Goal: Information Seeking & Learning: Learn about a topic

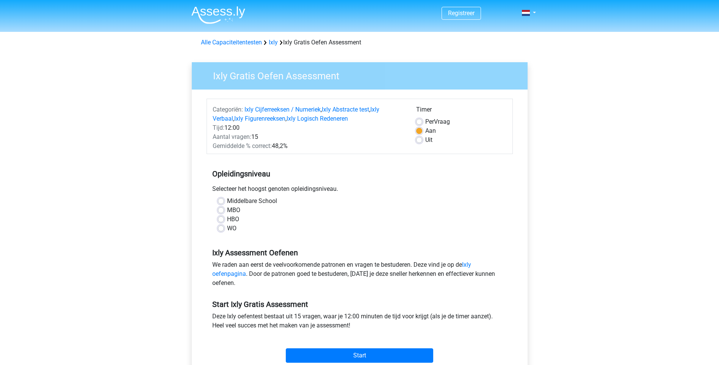
click at [224, 220] on div "HBO" at bounding box center [360, 219] width 284 height 9
click at [227, 217] on label "HBO" at bounding box center [233, 219] width 12 height 9
click at [218, 217] on input "HBO" at bounding box center [221, 219] width 6 height 8
radio input "true"
click at [539, 12] on div "Registreer" at bounding box center [360, 13] width 360 height 25
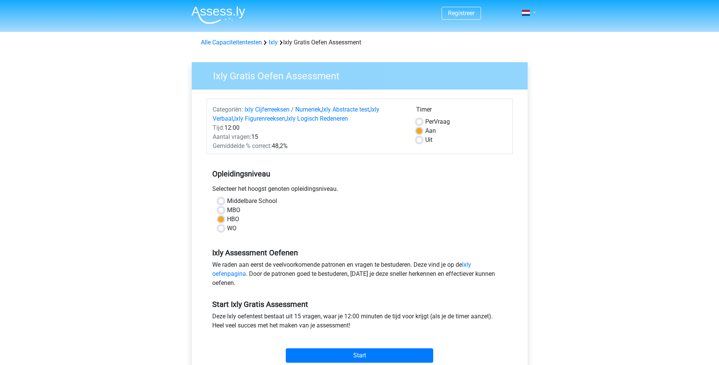
click at [534, 12] on link at bounding box center [526, 12] width 15 height 9
click at [501, 29] on link "Login" at bounding box center [507, 30] width 52 height 12
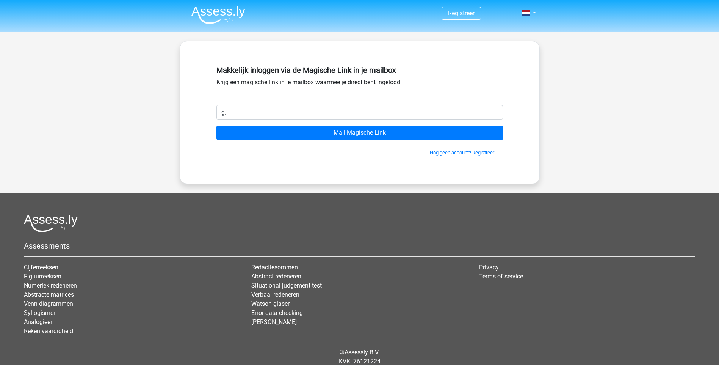
type input "g.kizewska@swzp.nl"
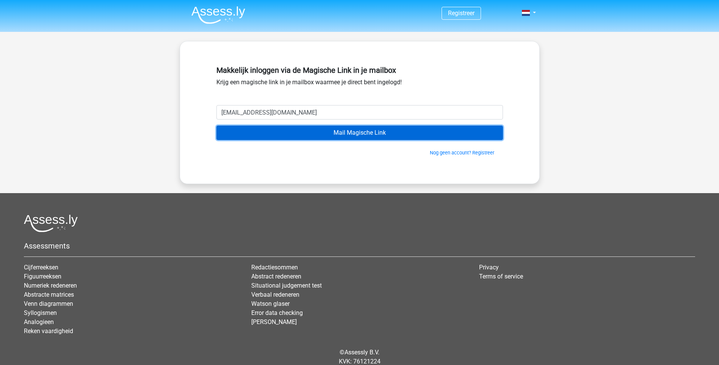
click at [356, 133] on input "Mail Magische Link" at bounding box center [360, 133] width 287 height 14
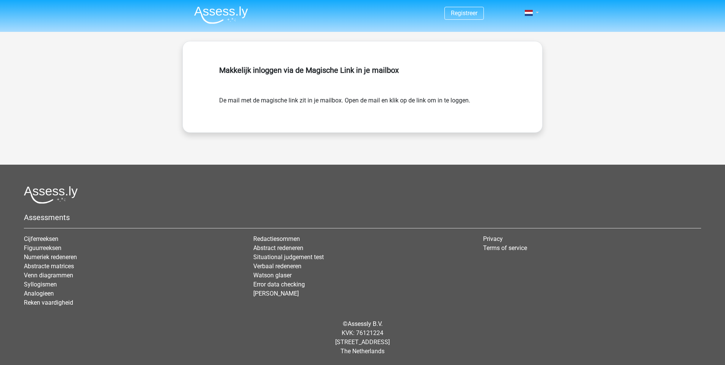
click at [535, 13] on link at bounding box center [529, 12] width 15 height 9
click at [500, 32] on link "Login" at bounding box center [510, 30] width 52 height 12
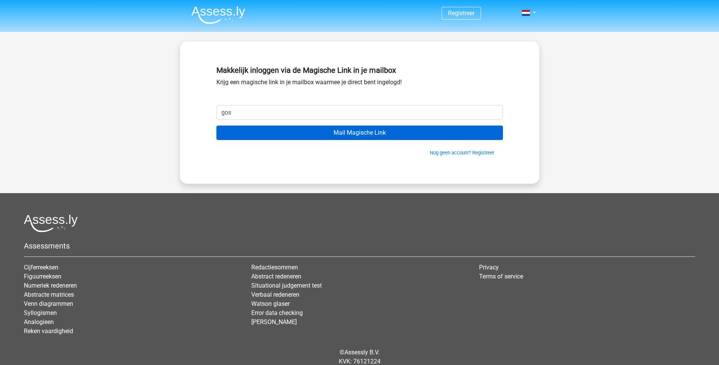
type input "gosiakoster834@msn.com"
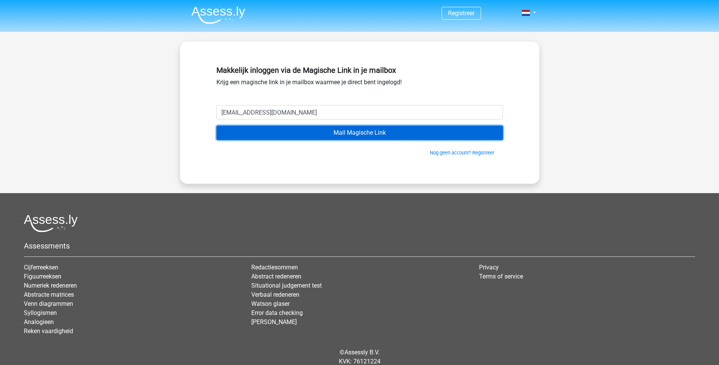
click at [391, 129] on input "Mail Magische Link" at bounding box center [360, 133] width 287 height 14
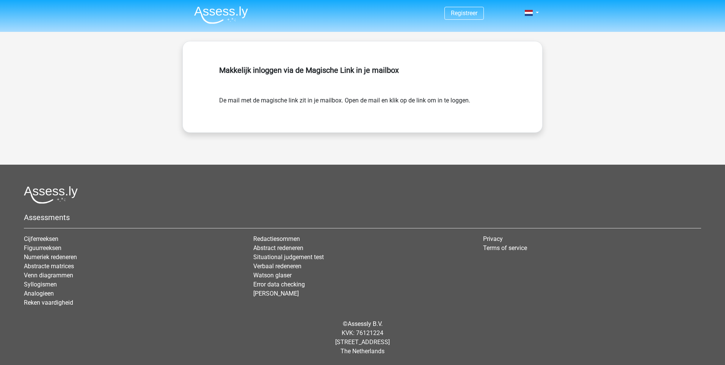
click at [355, 79] on div "Makkelijk inloggen via de Magische Link in je mailbox" at bounding box center [362, 79] width 287 height 33
click at [452, 13] on link "Registreer" at bounding box center [464, 12] width 27 height 7
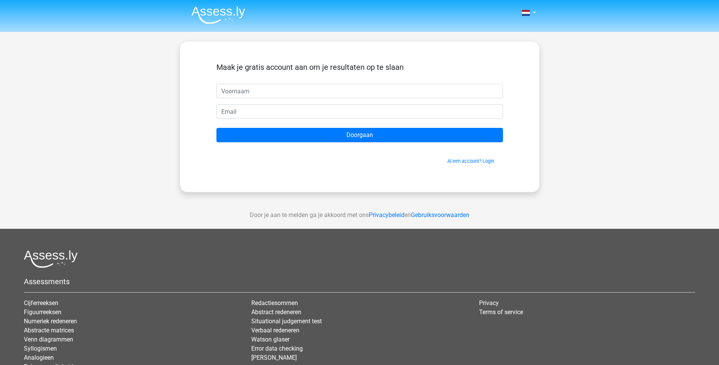
click at [244, 91] on input "text" at bounding box center [360, 91] width 287 height 14
type input "Gosia"
type input "[EMAIL_ADDRESS][DOMAIN_NAME]"
click at [463, 162] on link "Al een account? Login" at bounding box center [471, 161] width 47 height 6
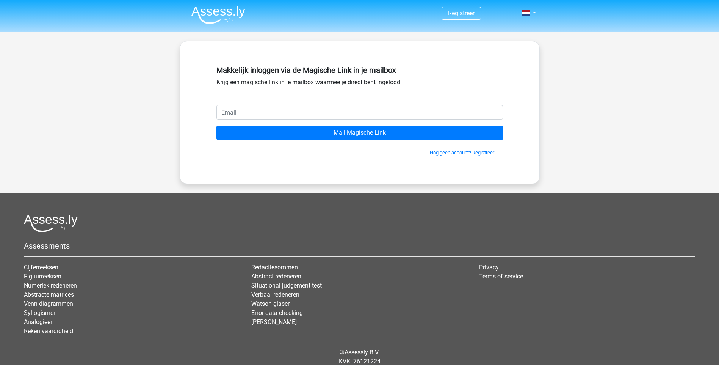
click at [284, 117] on input "email" at bounding box center [360, 112] width 287 height 14
type input "[EMAIL_ADDRESS][DOMAIN_NAME]"
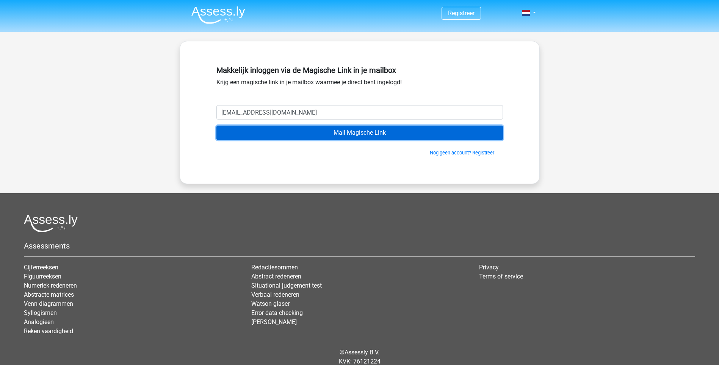
click at [332, 137] on input "Mail Magische Link" at bounding box center [360, 133] width 287 height 14
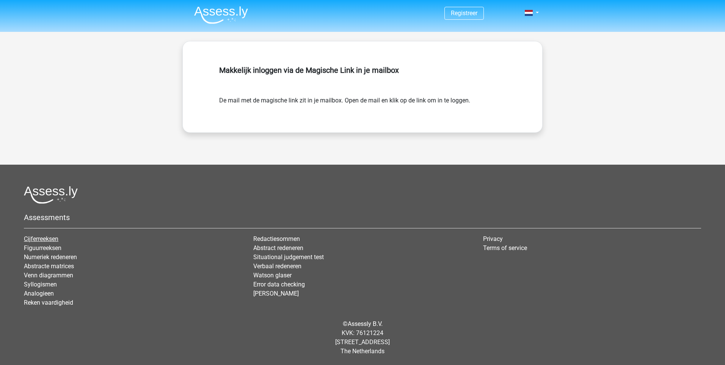
click at [53, 240] on link "Cijferreeksen" at bounding box center [41, 238] width 35 height 7
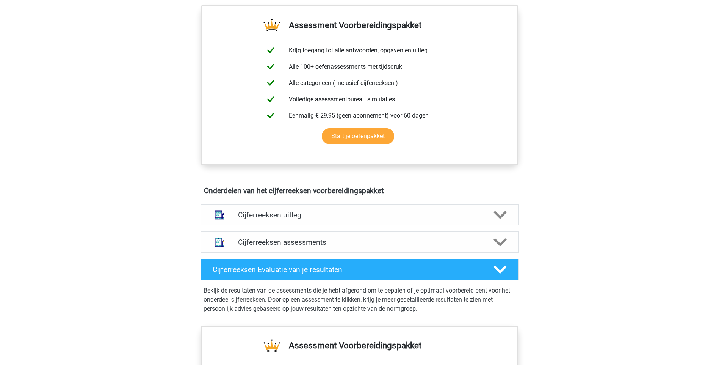
scroll to position [265, 0]
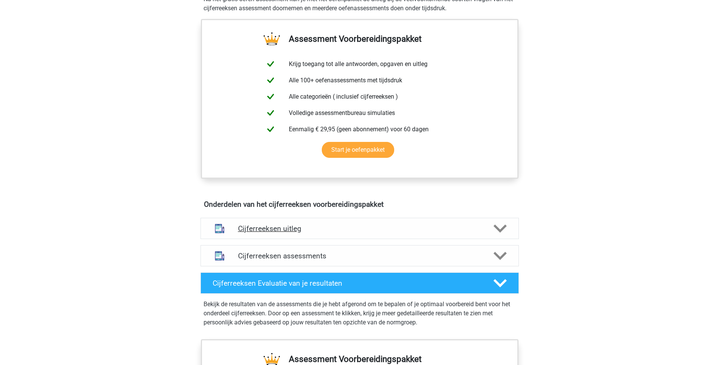
click at [502, 235] on icon at bounding box center [500, 228] width 13 height 13
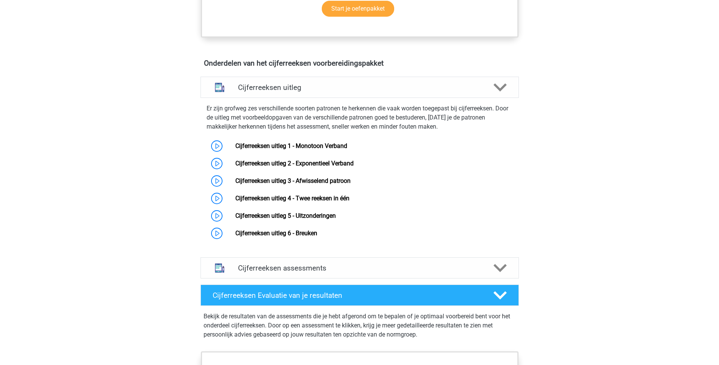
scroll to position [379, 0]
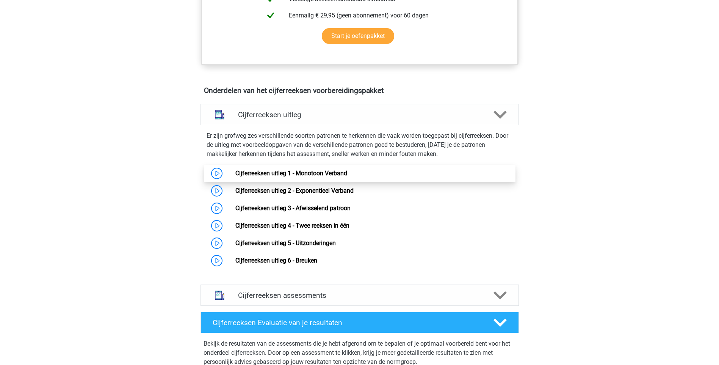
click at [317, 177] on link "Cijferreeksen uitleg 1 - Monotoon Verband" at bounding box center [292, 173] width 112 height 7
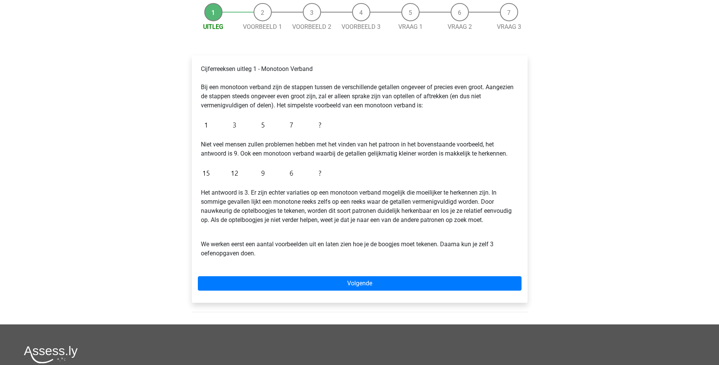
scroll to position [76, 0]
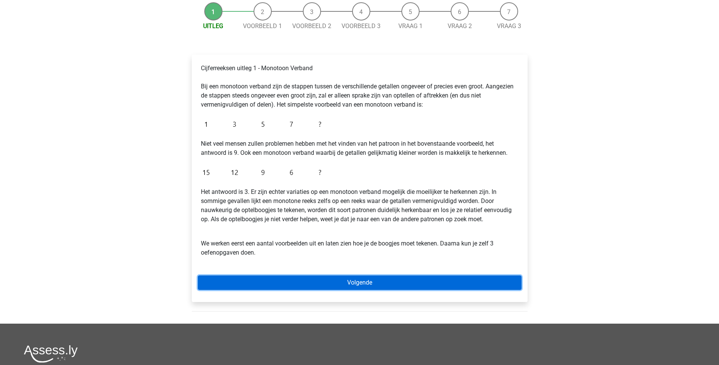
click at [373, 279] on link "Volgende" at bounding box center [360, 282] width 324 height 14
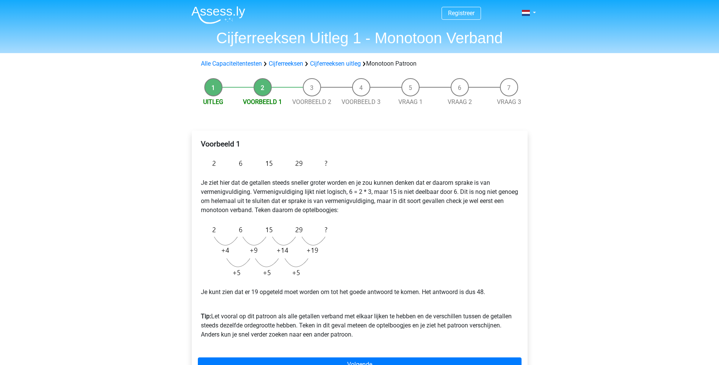
scroll to position [38, 0]
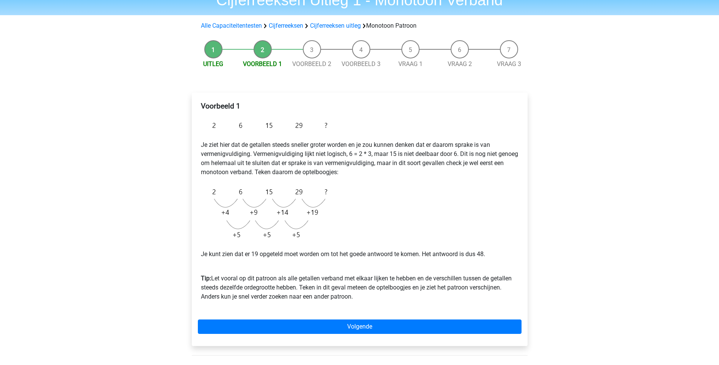
drag, startPoint x: 201, startPoint y: 103, endPoint x: 467, endPoint y: 301, distance: 332.5
click at [467, 301] on div "Voorbeeld 1 Je ziet hier dat de getallen steeds sneller groter worden en je zou…" at bounding box center [360, 205] width 324 height 212
copy div "Voorbeeld 1 Je ziet hier dat de getallen steeds sneller groter worden en je zou…"
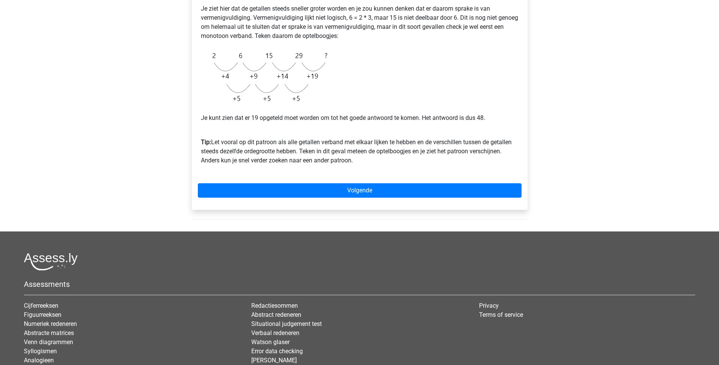
scroll to position [190, 0]
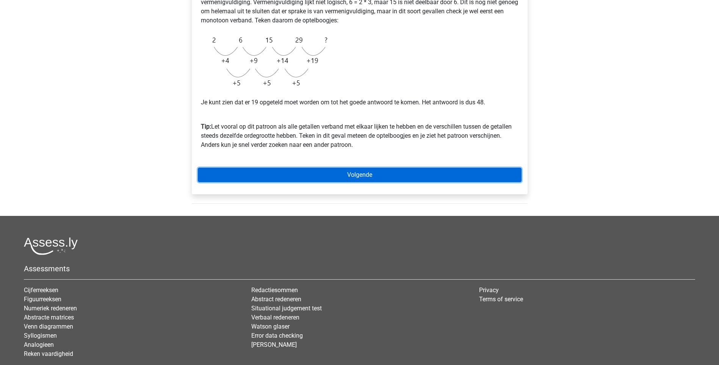
click at [372, 175] on link "Volgende" at bounding box center [360, 175] width 324 height 14
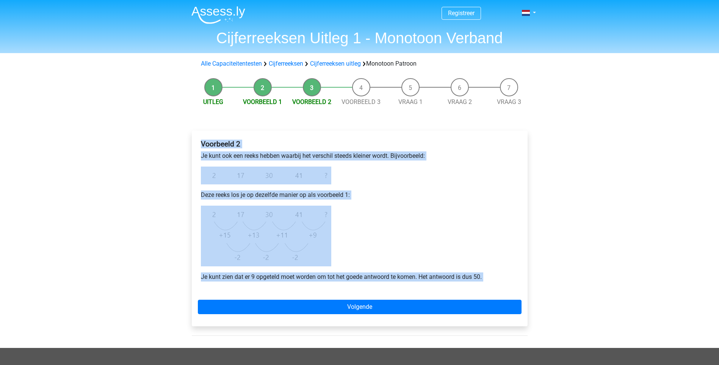
drag, startPoint x: 201, startPoint y: 140, endPoint x: 535, endPoint y: 298, distance: 369.3
click at [535, 298] on div "Uitleg Voorbeeld 1 Voorbeeld 2 Voorbeeld 3 Vraag 1 Vraag 2 Vraag 3 Voorbeeld 2 …" at bounding box center [360, 210] width 360 height 273
copy div "Voorbeeld 2 Je kunt ook een reeks hebben waarbij het verschil steeds kleiner wo…"
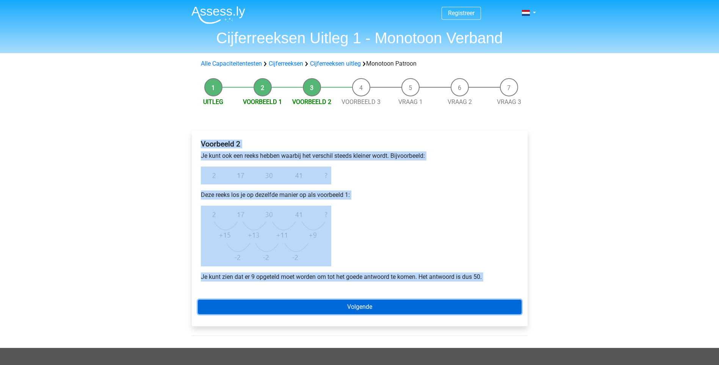
click at [345, 307] on link "Volgende" at bounding box center [360, 307] width 324 height 14
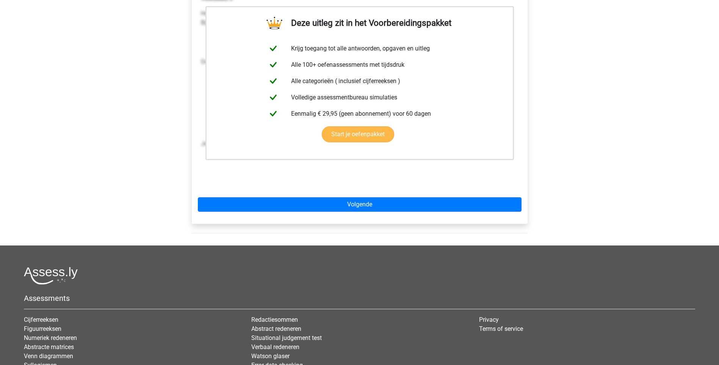
scroll to position [152, 0]
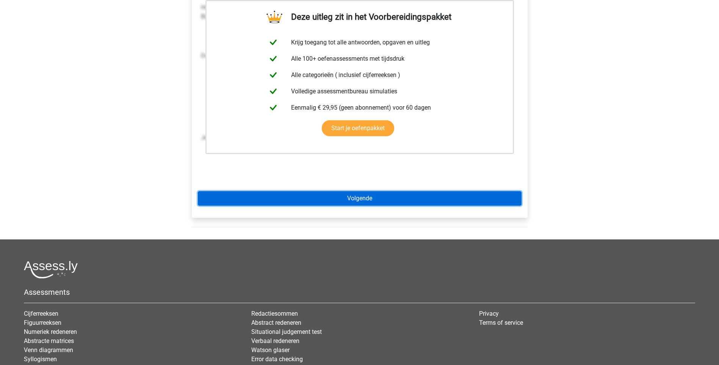
click at [366, 199] on link "Volgende" at bounding box center [360, 198] width 324 height 14
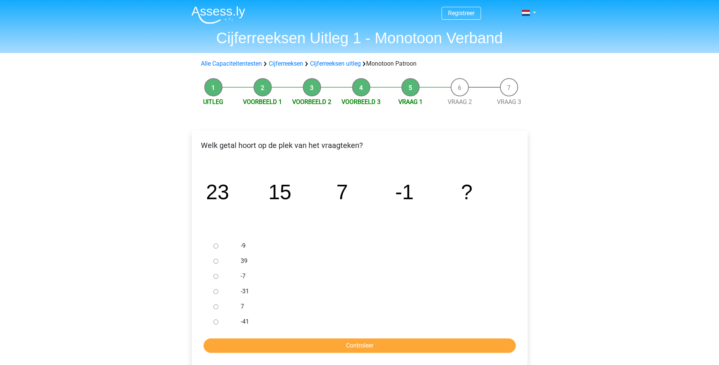
drag, startPoint x: 202, startPoint y: 138, endPoint x: 282, endPoint y: 332, distance: 209.9
click at [282, 332] on div "Welk getal hoort op de plek van het vraagteken? image/svg+xml 23 15 7 -1 ? -9" at bounding box center [360, 247] width 336 height 234
copy div "Welk getal hoort op de plek van het vraagteken? image/svg+xml 23 15 7 -1 ? -9 3…"
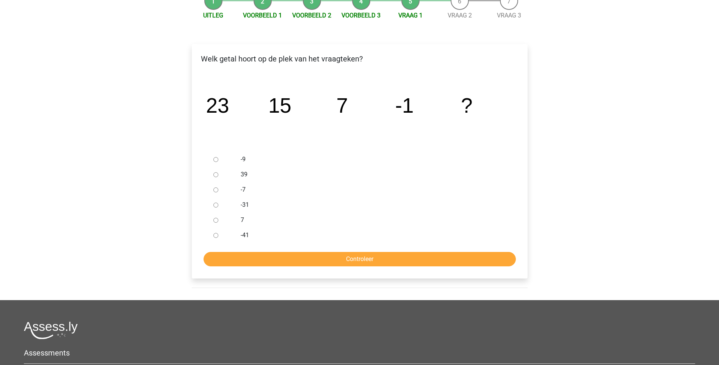
scroll to position [114, 0]
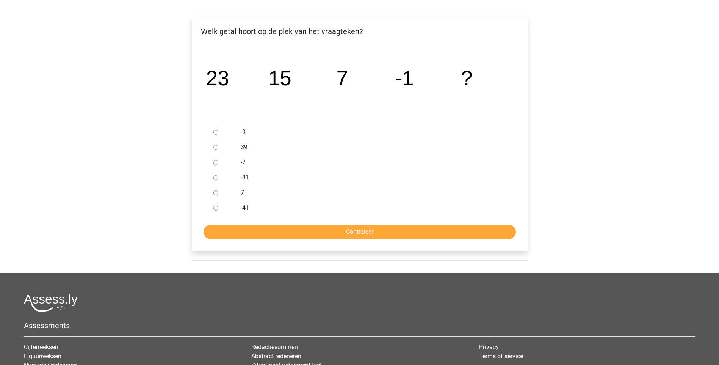
click at [325, 172] on div "-31" at bounding box center [372, 177] width 274 height 15
click at [215, 133] on input "-9" at bounding box center [216, 132] width 5 height 5
radio input "true"
click at [360, 231] on input "Controleer" at bounding box center [360, 232] width 312 height 14
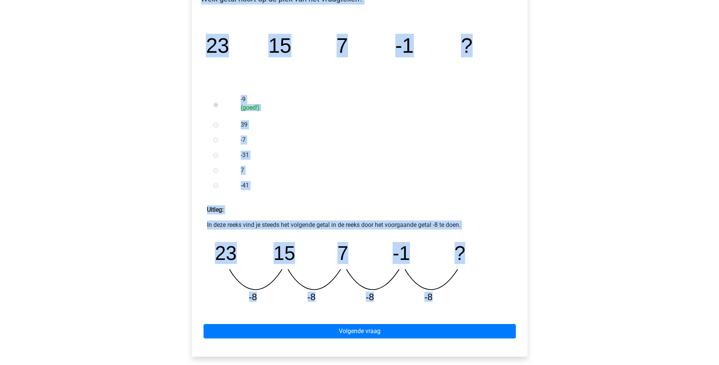
scroll to position [193, 0]
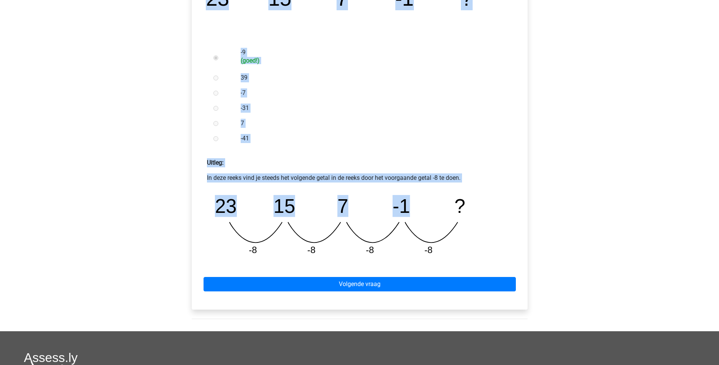
drag, startPoint x: 203, startPoint y: 66, endPoint x: 460, endPoint y: 241, distance: 310.9
click at [460, 241] on div "Welk getal hoort op de plek van het vraagteken? image/svg+xml 23 15 7 -1 ? -9" at bounding box center [360, 123] width 336 height 372
drag, startPoint x: 460, startPoint y: 241, endPoint x: 451, endPoint y: 235, distance: 10.5
click at [451, 235] on icon "image/svg+xml 23 15 7 -1 ? -8 -8 -8 -8" at bounding box center [360, 225] width 294 height 74
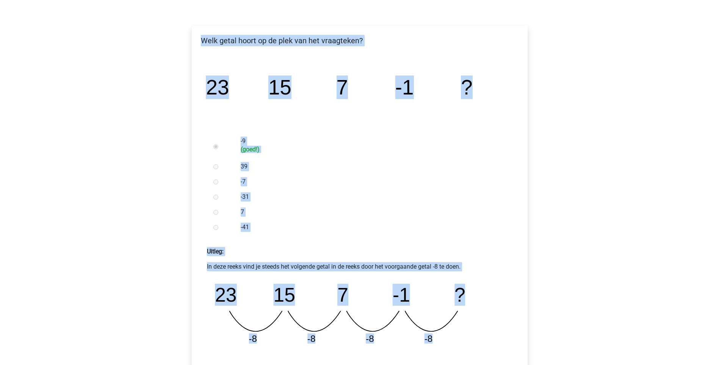
scroll to position [104, 0]
drag, startPoint x: 451, startPoint y: 251, endPoint x: 195, endPoint y: 72, distance: 312.4
click at [195, 72] on div "Welk getal hoort op de plek van het vraagteken? image/svg+xml 23 15 7 -1 ? -9" at bounding box center [360, 212] width 336 height 372
copy div "23 15 7 -1 ? -9 (goed!) 39 -7 -31 7 -41 Uitleg: In deze reeks vind je steeds he…"
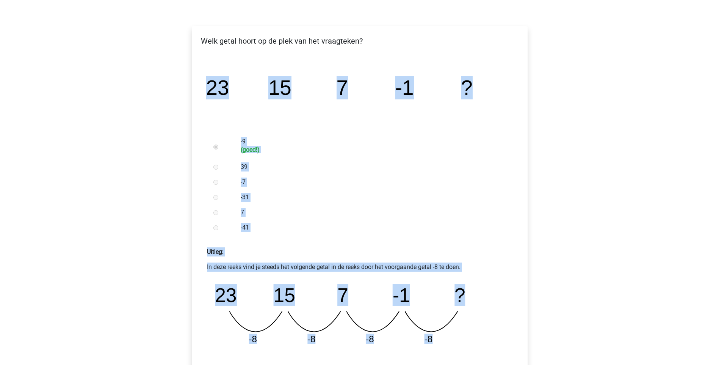
click at [344, 155] on div "-9 (goed!)" at bounding box center [372, 146] width 274 height 25
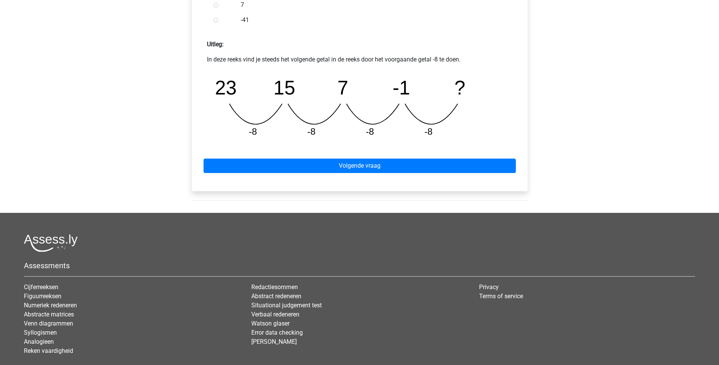
scroll to position [332, 0]
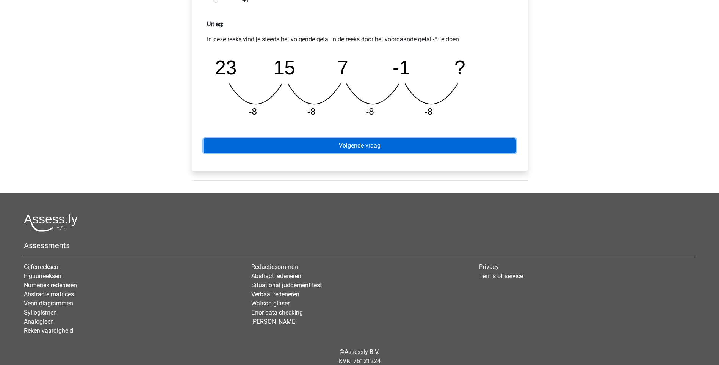
click at [364, 143] on link "Volgende vraag" at bounding box center [360, 145] width 312 height 14
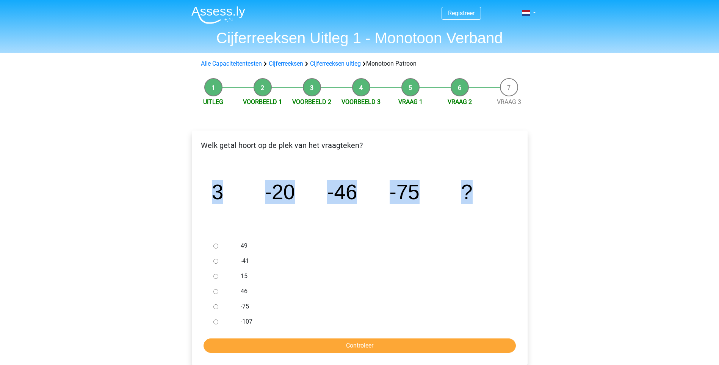
drag, startPoint x: 483, startPoint y: 185, endPoint x: 214, endPoint y: 190, distance: 269.3
click at [214, 190] on icon "image/svg+xml 3 -20 -46 -75 ?" at bounding box center [360, 199] width 312 height 78
drag, startPoint x: 214, startPoint y: 190, endPoint x: 270, endPoint y: 195, distance: 57.1
copy g "3 -20 -46 -75 ?"
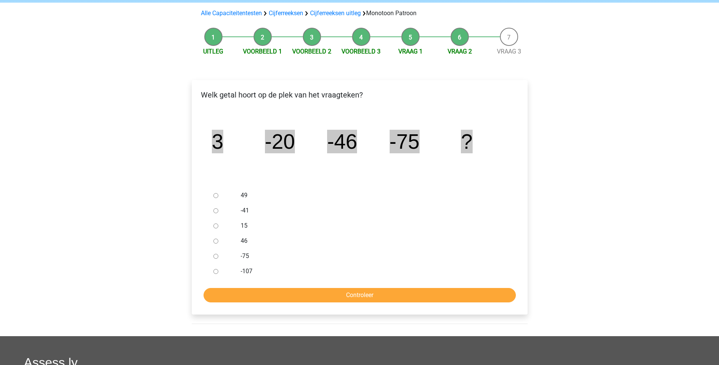
scroll to position [76, 0]
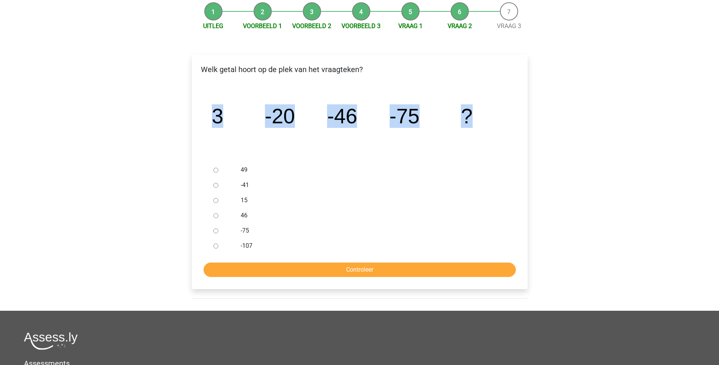
click at [217, 247] on input "-107" at bounding box center [216, 245] width 5 height 5
radio input "true"
click at [364, 273] on input "Controleer" at bounding box center [360, 269] width 312 height 14
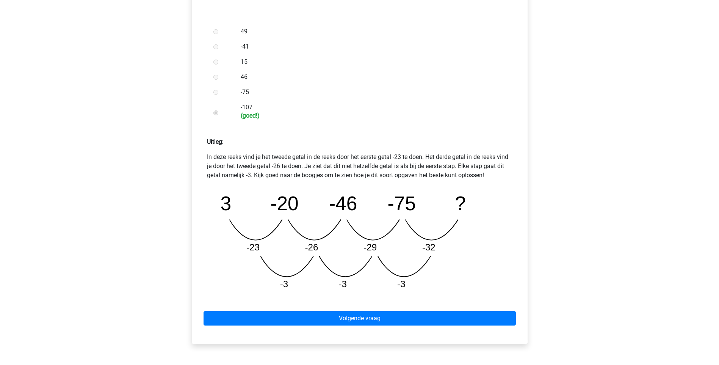
scroll to position [228, 0]
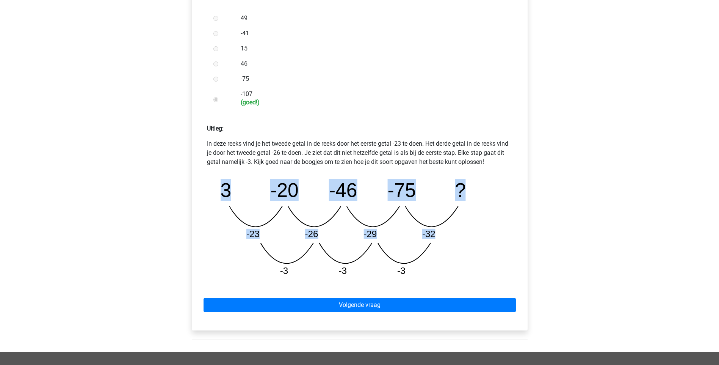
drag, startPoint x: 447, startPoint y: 273, endPoint x: 211, endPoint y: 198, distance: 247.2
click at [211, 198] on div "image/svg+xml 3 -20 -46 -75 ? -23 -26 -29 -32 -3 -3 -3" at bounding box center [360, 228] width 306 height 110
drag, startPoint x: 211, startPoint y: 198, endPoint x: 280, endPoint y: 186, distance: 69.4
click at [280, 186] on tspan "-20" at bounding box center [284, 190] width 28 height 22
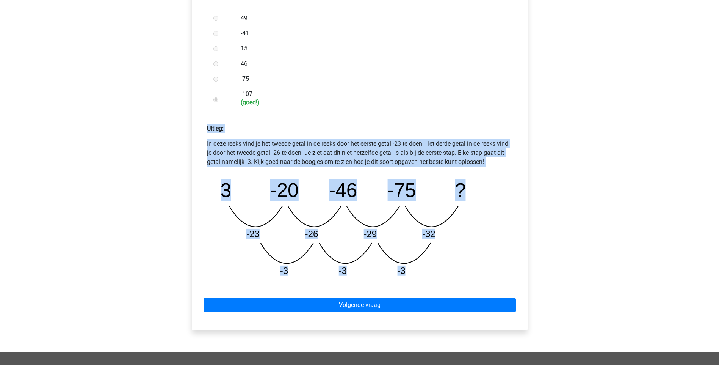
drag, startPoint x: 207, startPoint y: 127, endPoint x: 431, endPoint y: 279, distance: 270.9
click at [431, 279] on div "Uitleg: In deze reeks vind je het tweede getal in de reeks door het eerste geta…" at bounding box center [360, 200] width 324 height 165
copy div "Uitleg: In deze reeks vind je het tweede getal in de reeks door het eerste geta…"
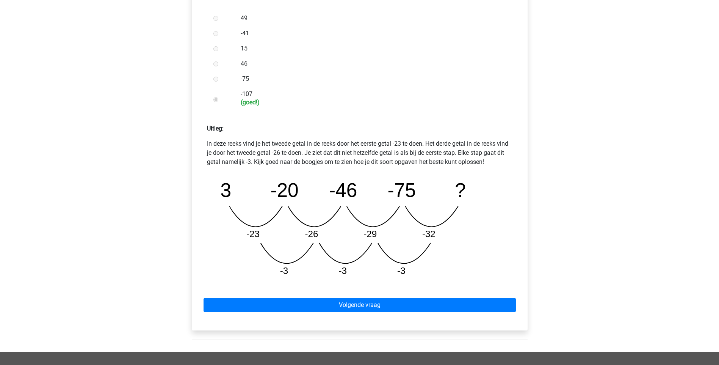
click at [589, 314] on div "Registreer Nederlands English" at bounding box center [359, 162] width 719 height 780
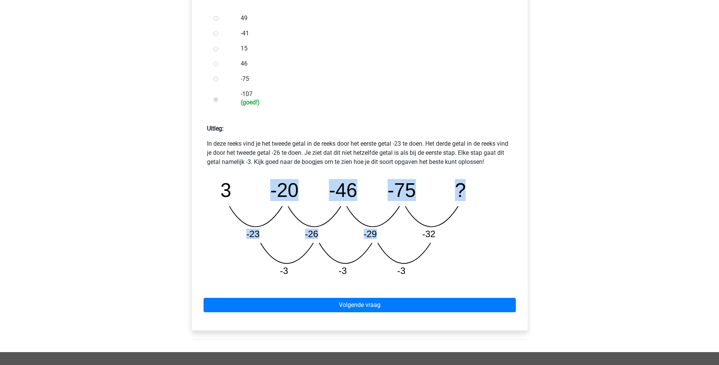
drag, startPoint x: 217, startPoint y: 173, endPoint x: 418, endPoint y: 251, distance: 214.9
click at [418, 251] on icon "image/svg+xml 3 -20 -46 -75 ? -23 -26 -29 -32 -3 -3 -3" at bounding box center [360, 228] width 294 height 110
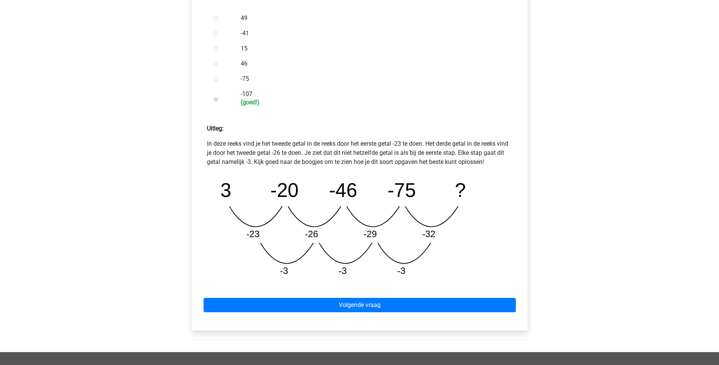
drag, startPoint x: 418, startPoint y: 251, endPoint x: 449, endPoint y: 255, distance: 32.2
click at [449, 255] on icon "image/svg+xml 3 -20 -46 -75 ? -23 -26 -29 -32 -3 -3 -3" at bounding box center [360, 228] width 294 height 110
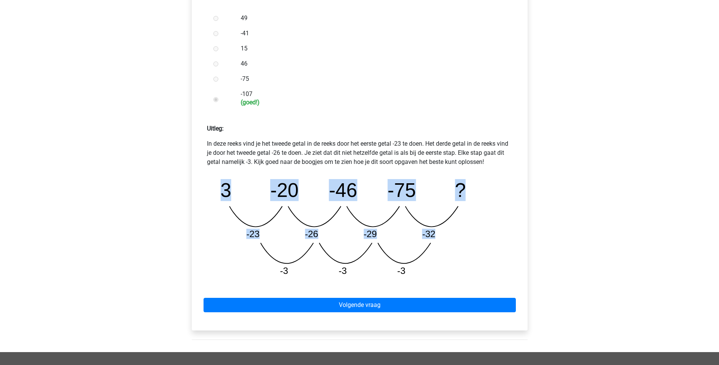
drag, startPoint x: 448, startPoint y: 271, endPoint x: 216, endPoint y: 189, distance: 246.1
click at [216, 189] on icon "image/svg+xml 3 -20 -46 -75 ? -23 -26 -29 -32 -3 -3 -3" at bounding box center [360, 228] width 294 height 110
click at [202, 188] on div "In deze reeks vind je het tweede getal in de reeks door het eerste getal -23 te…" at bounding box center [360, 210] width 324 height 143
drag, startPoint x: 217, startPoint y: 182, endPoint x: 429, endPoint y: 277, distance: 232.4
click at [429, 277] on icon "image/svg+xml 3 -20 -46 -75 ? -23 -26 -29 -32 -3 -3 -3" at bounding box center [360, 228] width 294 height 110
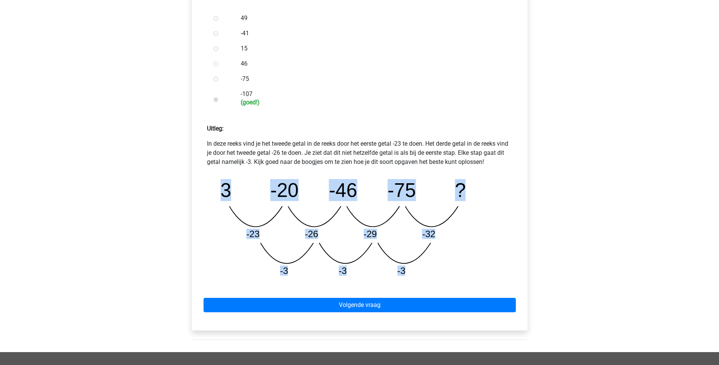
drag, startPoint x: 292, startPoint y: 188, endPoint x: 518, endPoint y: 227, distance: 229.7
click at [518, 227] on div "In deze reeks vind je het tweede getal in de reeks door het eerste getal -23 te…" at bounding box center [360, 210] width 324 height 143
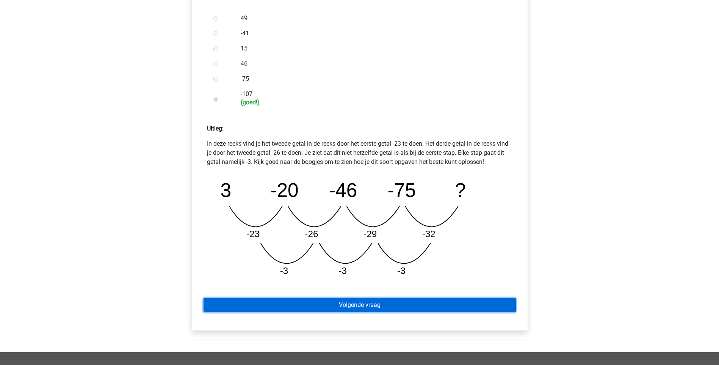
click at [378, 301] on link "Volgende vraag" at bounding box center [360, 305] width 312 height 14
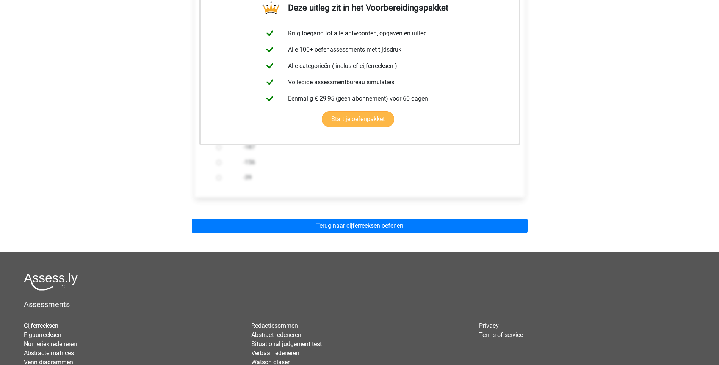
scroll to position [190, 0]
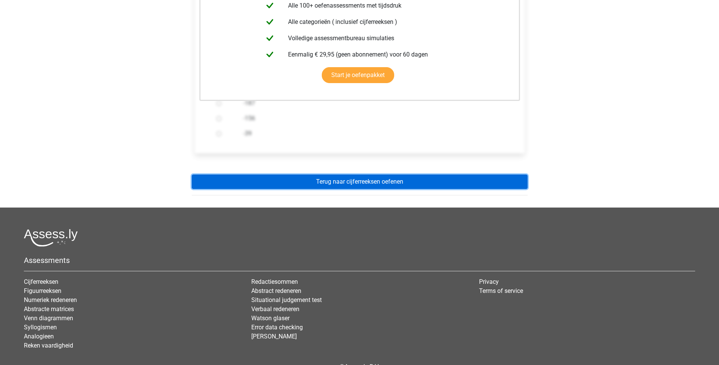
click at [377, 183] on link "Terug naar cijferreeksen oefenen" at bounding box center [360, 181] width 336 height 14
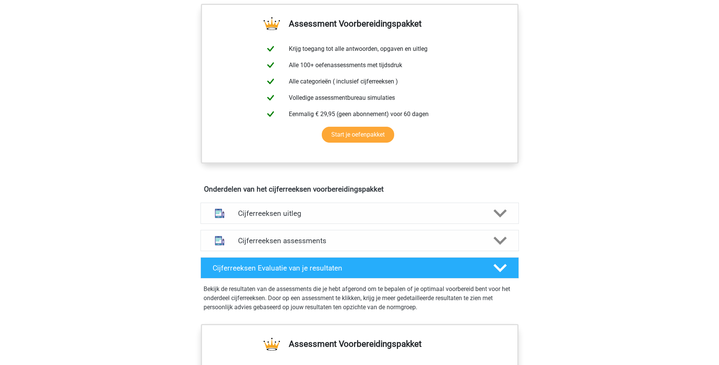
scroll to position [303, 0]
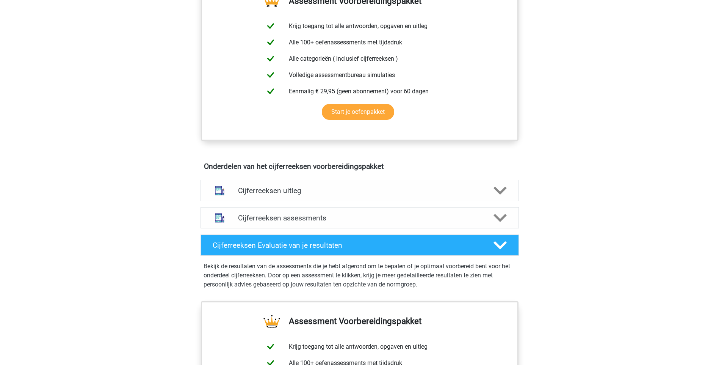
click at [501, 225] on icon at bounding box center [500, 217] width 13 height 13
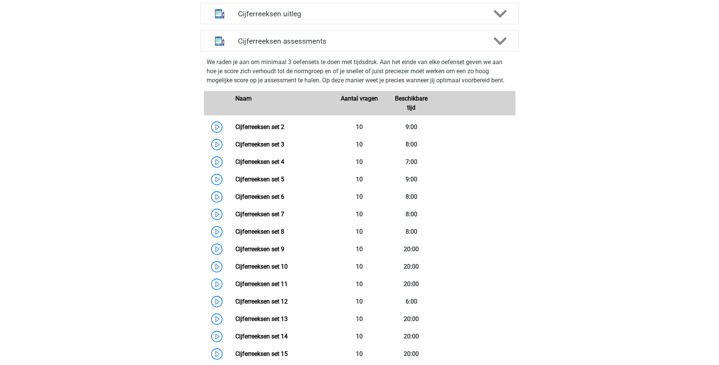
scroll to position [493, 0]
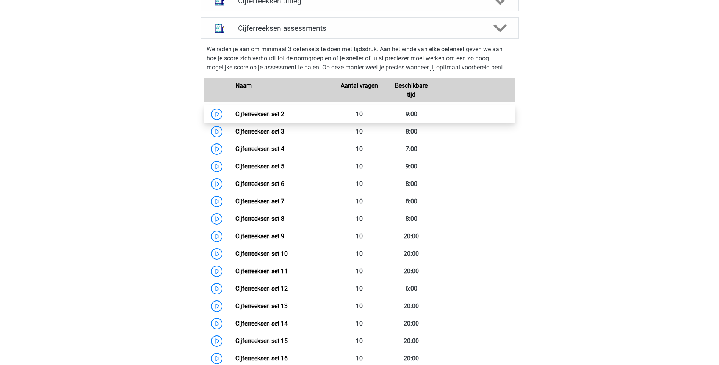
click at [236, 118] on link "Cijferreeksen set 2" at bounding box center [260, 113] width 49 height 7
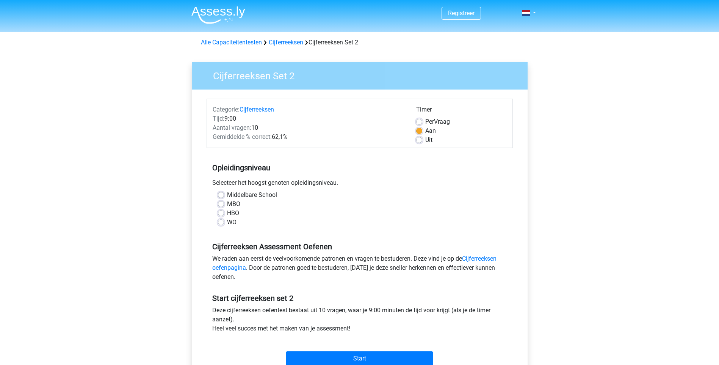
click at [227, 214] on label "HBO" at bounding box center [233, 213] width 12 height 9
click at [221, 214] on input "HBO" at bounding box center [221, 213] width 6 height 8
radio input "true"
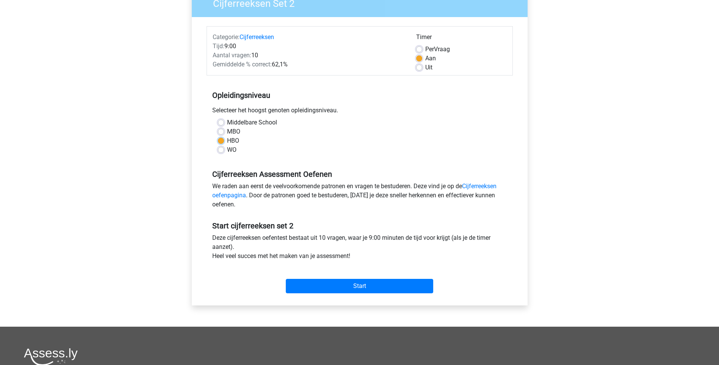
scroll to position [114, 0]
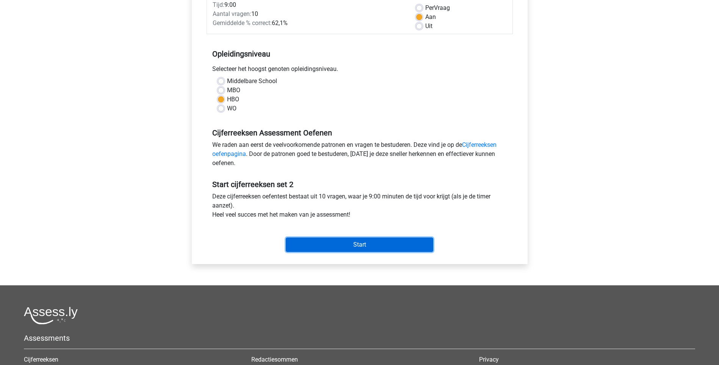
click at [367, 246] on input "Start" at bounding box center [360, 244] width 148 height 14
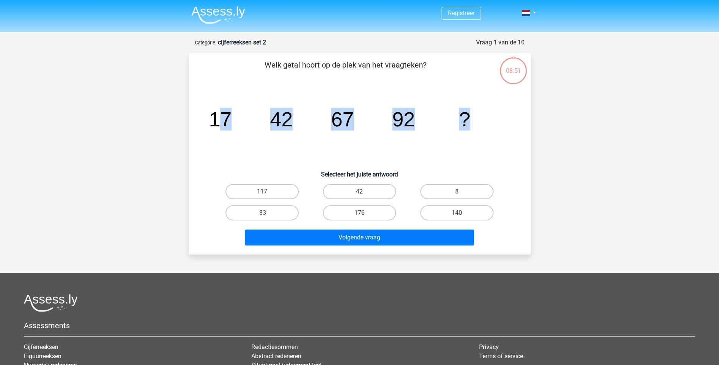
drag, startPoint x: 487, startPoint y: 122, endPoint x: 220, endPoint y: 113, distance: 267.9
click at [220, 113] on icon "image/svg+xml 17 42 67 92 ?" at bounding box center [360, 126] width 306 height 77
drag, startPoint x: 220, startPoint y: 113, endPoint x: 215, endPoint y: 119, distance: 7.5
click at [215, 119] on tspan "17" at bounding box center [220, 119] width 23 height 23
drag, startPoint x: 208, startPoint y: 119, endPoint x: 508, endPoint y: 135, distance: 300.8
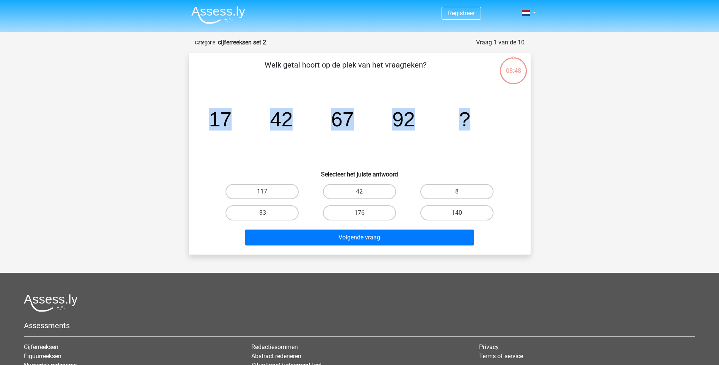
click at [508, 135] on icon "image/svg+xml 17 42 67 92 ?" at bounding box center [360, 126] width 306 height 77
drag, startPoint x: 508, startPoint y: 135, endPoint x: 462, endPoint y: 120, distance: 48.3
copy g "17 42 67 92 ?"
click at [284, 190] on label "117" at bounding box center [262, 191] width 73 height 15
click at [267, 192] on input "117" at bounding box center [264, 194] width 5 height 5
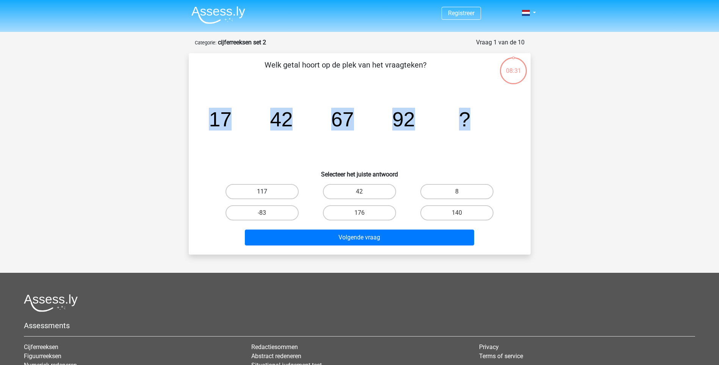
radio input "true"
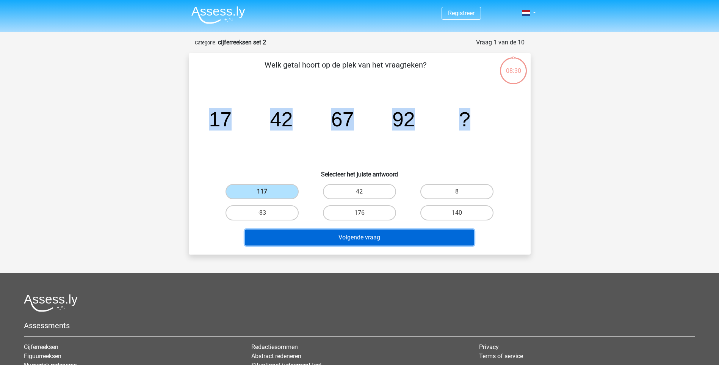
click at [356, 243] on button "Volgende vraag" at bounding box center [359, 237] width 229 height 16
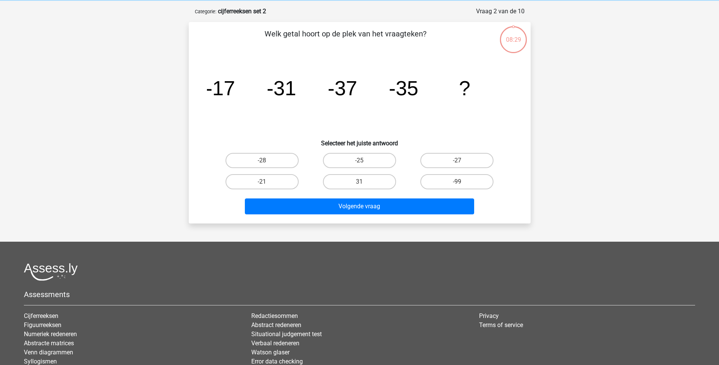
scroll to position [38, 0]
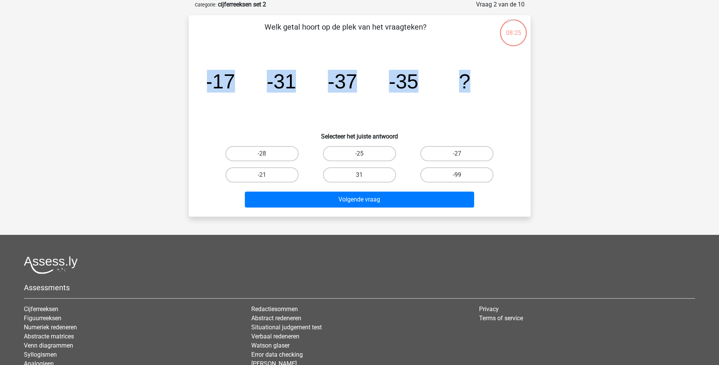
drag, startPoint x: 481, startPoint y: 78, endPoint x: 203, endPoint y: 85, distance: 278.4
click at [203, 85] on div "image/svg+xml -17 -31 -37 -35 ?" at bounding box center [360, 88] width 318 height 77
copy g "-17 -31 -37 -35 ?"
click at [353, 152] on label "-25" at bounding box center [359, 153] width 73 height 15
click at [360, 154] on input "-25" at bounding box center [362, 156] width 5 height 5
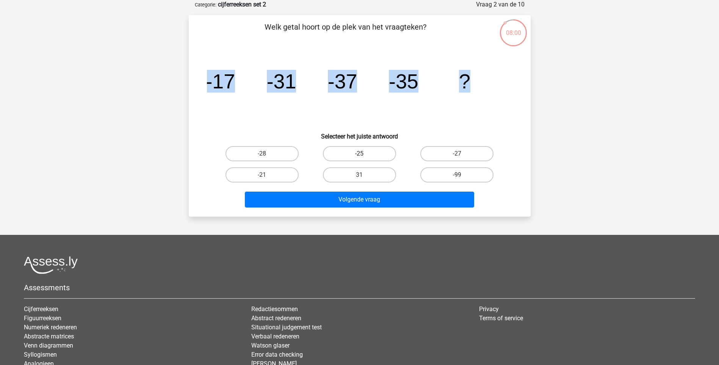
radio input "true"
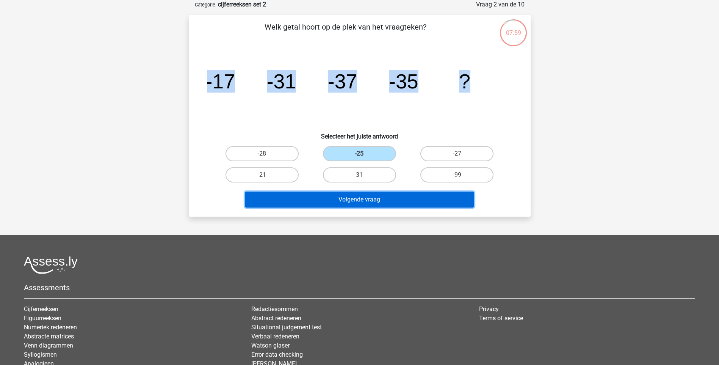
click at [355, 199] on button "Volgende vraag" at bounding box center [359, 200] width 229 height 16
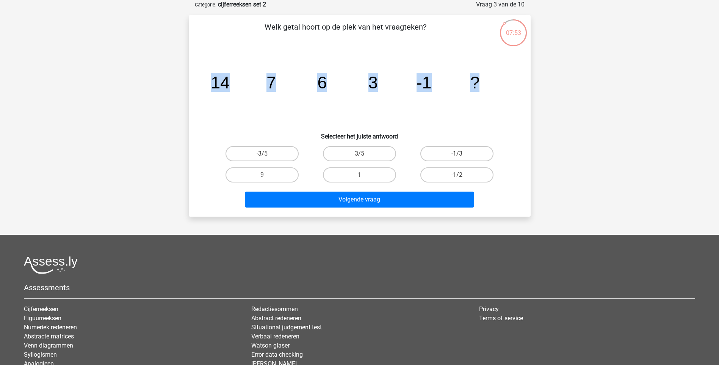
drag, startPoint x: 492, startPoint y: 85, endPoint x: 209, endPoint y: 84, distance: 283.7
click at [209, 84] on icon "image/svg+xml 14 7 6 3 -1 ?" at bounding box center [360, 88] width 306 height 77
drag, startPoint x: 209, startPoint y: 84, endPoint x: 221, endPoint y: 84, distance: 12.9
copy g "14 7 6 3 -1 ?"
click at [264, 176] on input "9" at bounding box center [264, 177] width 5 height 5
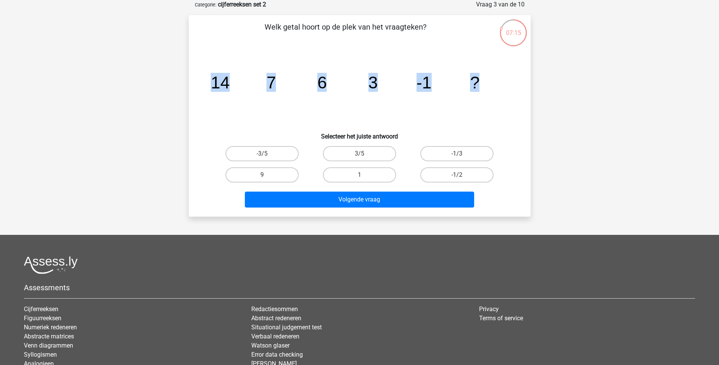
radio input "true"
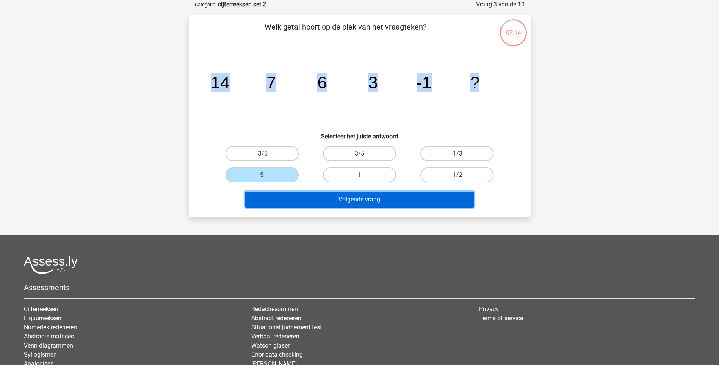
click at [288, 199] on button "Volgende vraag" at bounding box center [359, 200] width 229 height 16
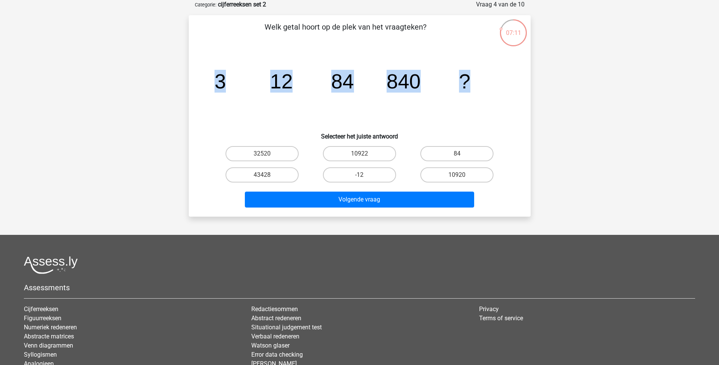
drag, startPoint x: 489, startPoint y: 85, endPoint x: 212, endPoint y: 77, distance: 277.3
click at [212, 77] on icon "image/svg+xml 3 12 84 840 ?" at bounding box center [360, 88] width 306 height 77
drag, startPoint x: 212, startPoint y: 77, endPoint x: 349, endPoint y: 85, distance: 137.5
copy g "3 12 84 840 ?"
click at [439, 176] on label "10920" at bounding box center [457, 174] width 73 height 15
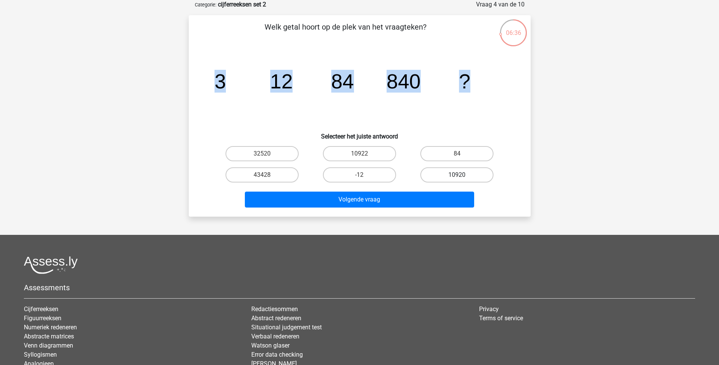
click at [457, 176] on input "10920" at bounding box center [459, 177] width 5 height 5
radio input "true"
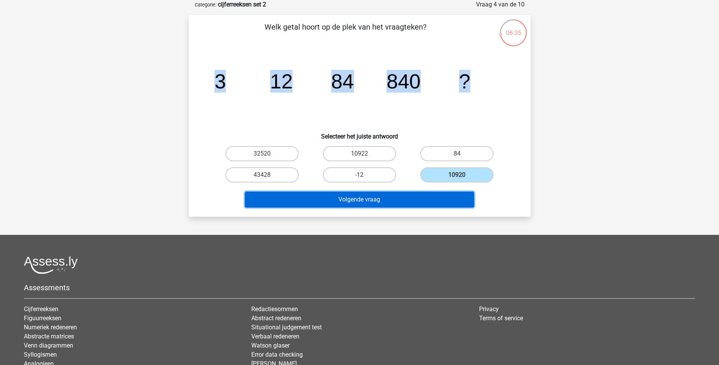
click at [423, 199] on button "Volgende vraag" at bounding box center [359, 200] width 229 height 16
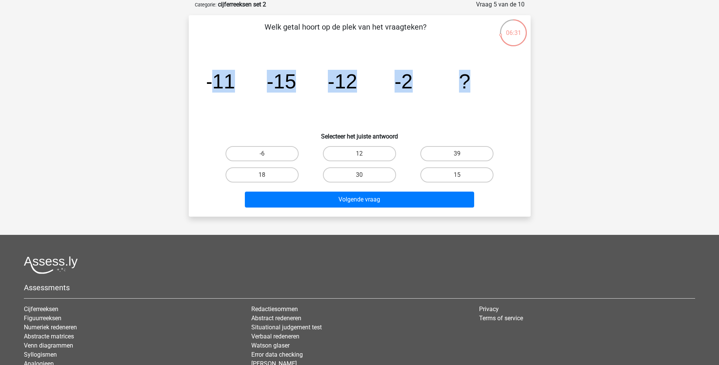
drag, startPoint x: 476, startPoint y: 80, endPoint x: 212, endPoint y: 80, distance: 263.6
click at [212, 80] on icon "image/svg+xml -11 -15 -12 -2 ?" at bounding box center [360, 88] width 306 height 77
click at [212, 80] on tspan "-11" at bounding box center [221, 81] width 30 height 23
drag, startPoint x: 207, startPoint y: 83, endPoint x: 491, endPoint y: 86, distance: 284.1
click at [491, 86] on icon "image/svg+xml -11 -15 -12 -2 ?" at bounding box center [360, 88] width 306 height 77
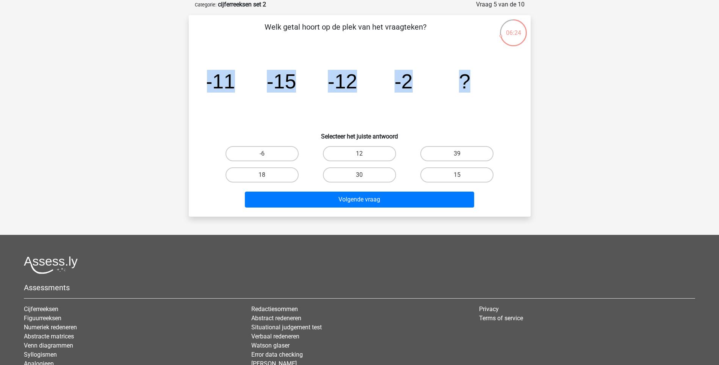
copy g "-11 -15 -12 -2 ?"
click at [455, 175] on label "15" at bounding box center [457, 174] width 73 height 15
click at [457, 175] on input "15" at bounding box center [459, 177] width 5 height 5
radio input "true"
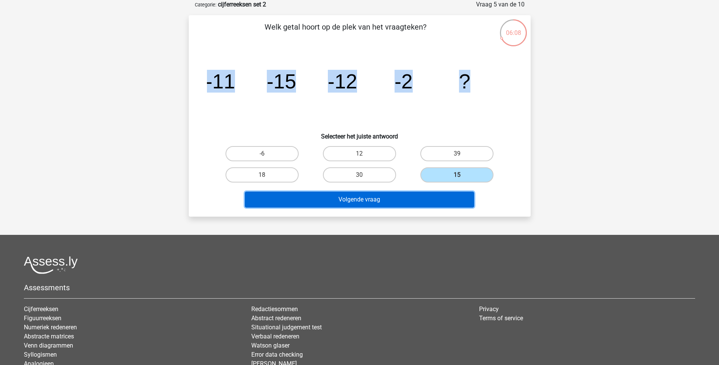
click at [429, 202] on button "Volgende vraag" at bounding box center [359, 200] width 229 height 16
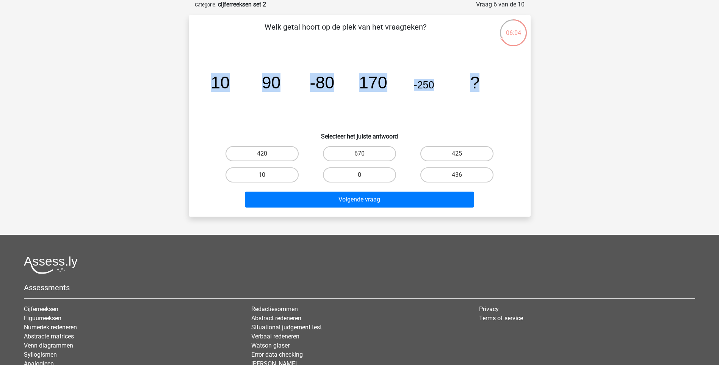
drag, startPoint x: 489, startPoint y: 83, endPoint x: 194, endPoint y: 81, distance: 295.1
click at [194, 81] on div "Welk getal hoort op de plek van het vraagteken? image/svg+xml 10 90 -80 170 -25…" at bounding box center [360, 115] width 336 height 189
copy g "10 90 -80 170 -250 ?"
click at [247, 152] on label "420" at bounding box center [262, 153] width 73 height 15
click at [262, 154] on input "420" at bounding box center [264, 156] width 5 height 5
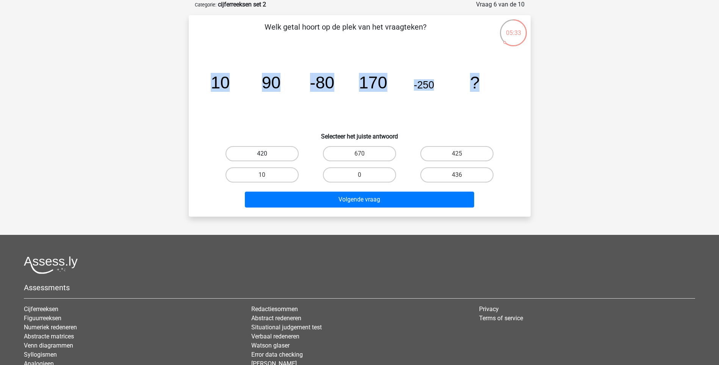
radio input "true"
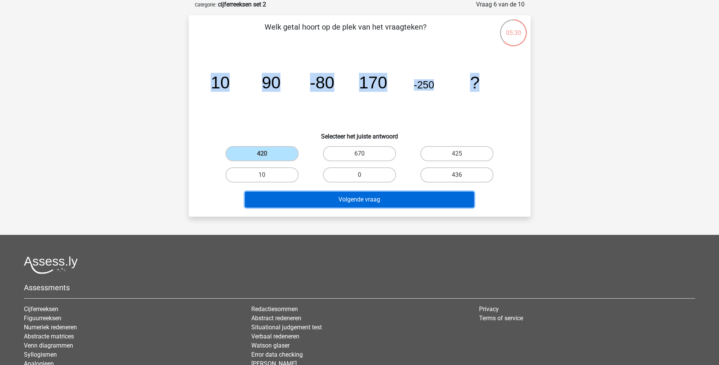
click at [351, 202] on button "Volgende vraag" at bounding box center [359, 200] width 229 height 16
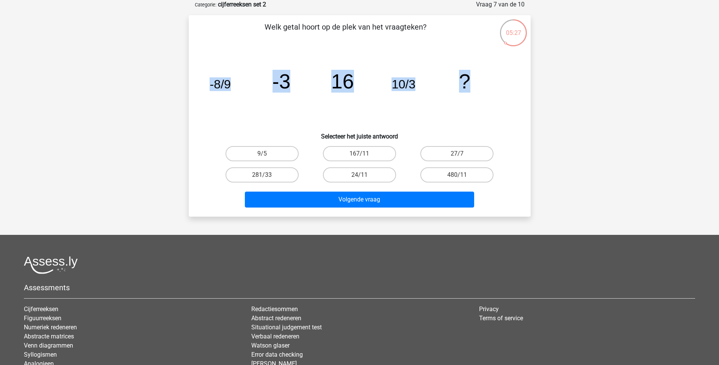
drag, startPoint x: 473, startPoint y: 84, endPoint x: 207, endPoint y: 72, distance: 265.3
click at [207, 72] on icon "image/svg+xml -8/9 -3 16 10/3 ?" at bounding box center [360, 88] width 306 height 77
drag, startPoint x: 207, startPoint y: 72, endPoint x: 220, endPoint y: 86, distance: 18.0
copy g "-8/9 -3 16 10/3 ?"
click at [473, 172] on label "480/11" at bounding box center [457, 174] width 73 height 15
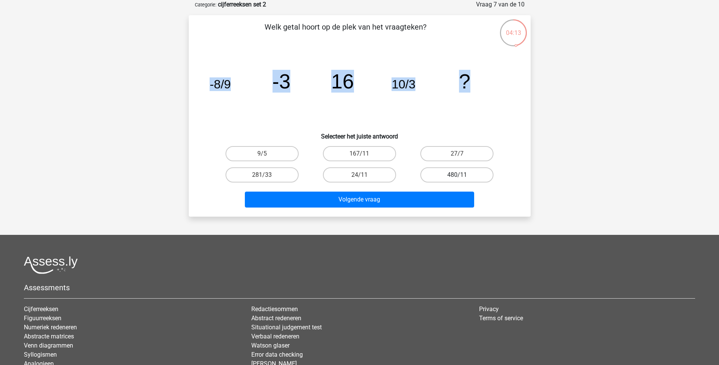
click at [462, 175] on input "480/11" at bounding box center [459, 177] width 5 height 5
radio input "true"
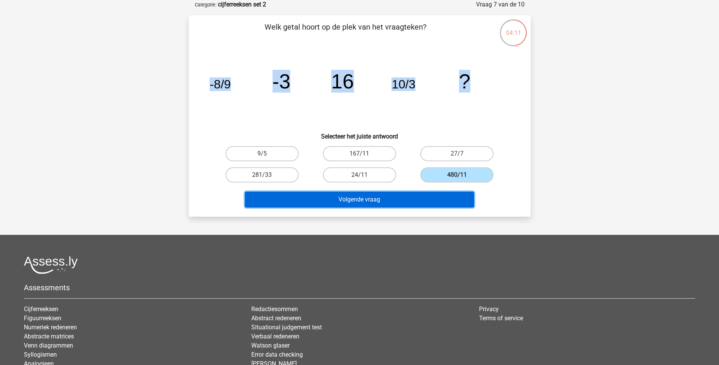
click at [426, 198] on button "Volgende vraag" at bounding box center [359, 200] width 229 height 16
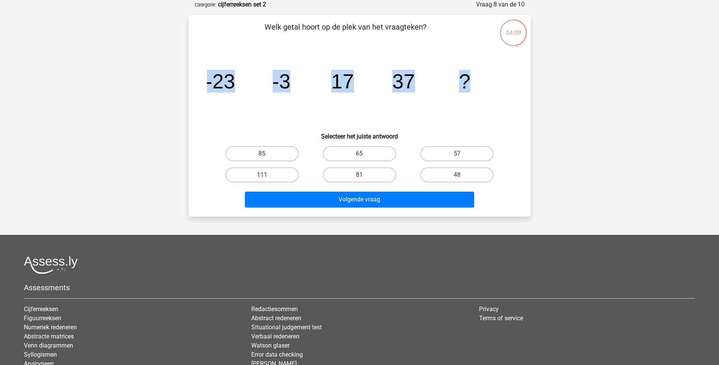
drag, startPoint x: 477, startPoint y: 82, endPoint x: 174, endPoint y: 94, distance: 302.9
click at [174, 94] on div "Registreer Nederlands English" at bounding box center [359, 198] width 719 height 473
drag, startPoint x: 174, startPoint y: 94, endPoint x: 223, endPoint y: 84, distance: 49.5
copy g "-23 -3 17 37 ?"
click at [470, 154] on label "57" at bounding box center [457, 153] width 73 height 15
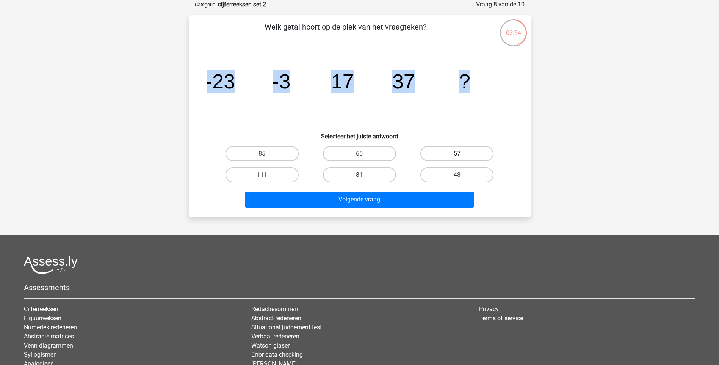
click at [462, 154] on input "57" at bounding box center [459, 156] width 5 height 5
radio input "true"
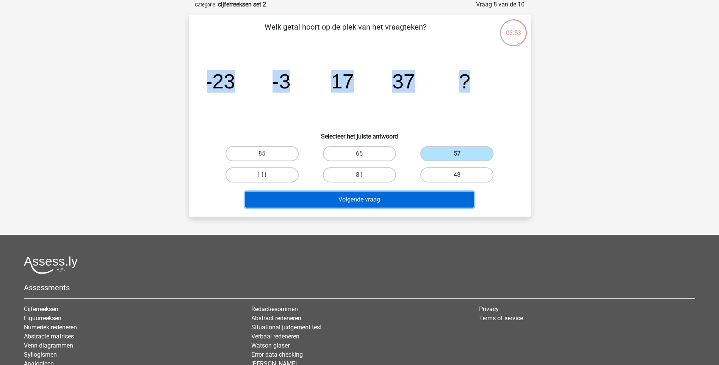
click at [408, 202] on button "Volgende vraag" at bounding box center [359, 200] width 229 height 16
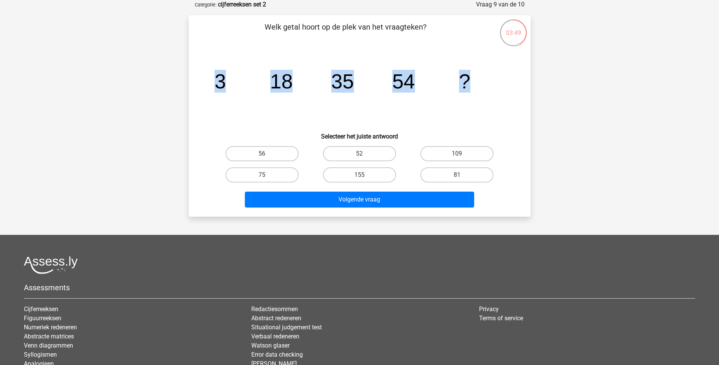
drag, startPoint x: 213, startPoint y: 79, endPoint x: 468, endPoint y: 80, distance: 255.2
click at [468, 80] on icon "image/svg+xml 3 18 35 54 ?" at bounding box center [360, 88] width 306 height 77
copy g "3 18 35 54 ?"
click at [281, 176] on label "75" at bounding box center [262, 174] width 73 height 15
click at [267, 176] on input "75" at bounding box center [264, 177] width 5 height 5
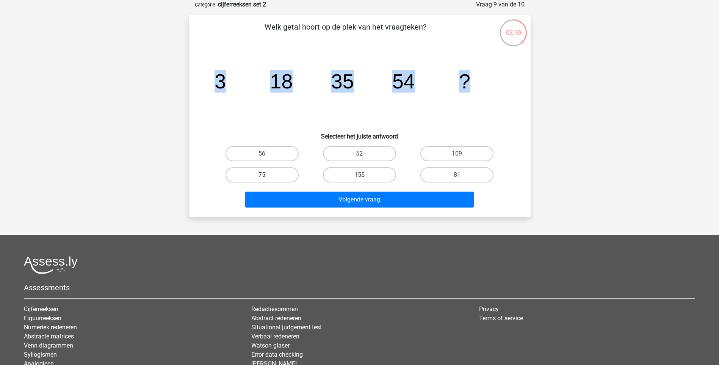
radio input "true"
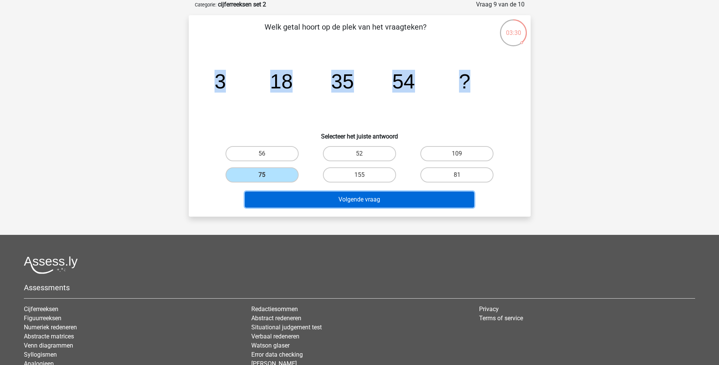
click at [303, 199] on button "Volgende vraag" at bounding box center [359, 200] width 229 height 16
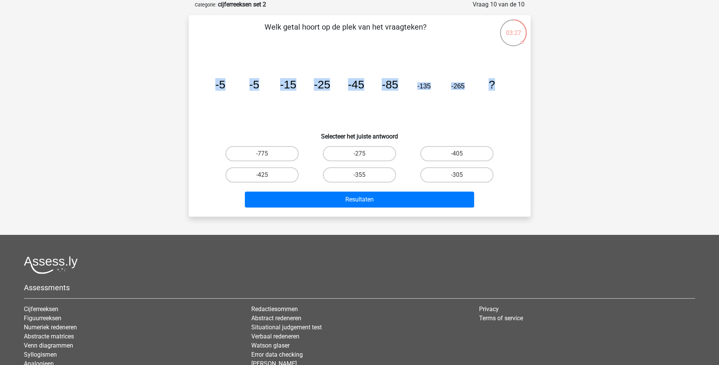
drag, startPoint x: 213, startPoint y: 86, endPoint x: 507, endPoint y: 88, distance: 293.9
click at [507, 88] on icon "image/svg+xml -5 -5 -15 -25 -45 -85 -135 -265 ?" at bounding box center [360, 88] width 306 height 77
drag, startPoint x: 507, startPoint y: 88, endPoint x: 491, endPoint y: 85, distance: 16.0
copy g "-5 -5 -15 -25 -45 -85 -135 -265 ?"
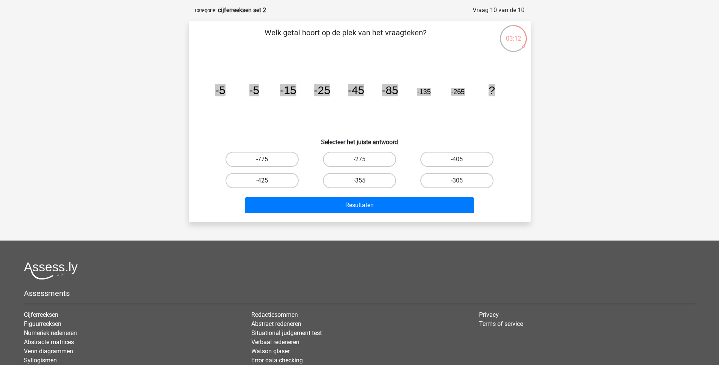
scroll to position [0, 0]
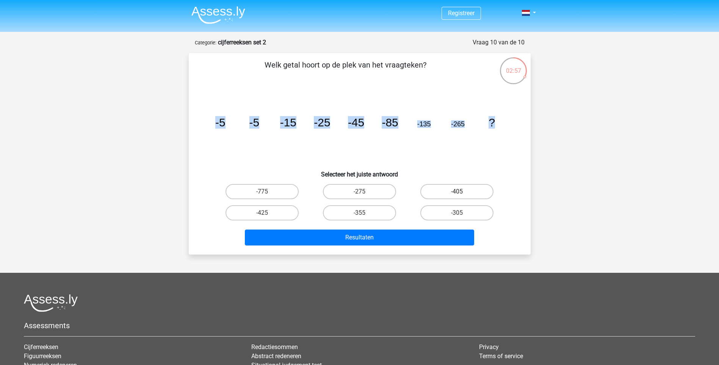
click at [477, 193] on label "-405" at bounding box center [457, 191] width 73 height 15
click at [462, 193] on input "-405" at bounding box center [459, 194] width 5 height 5
radio input "true"
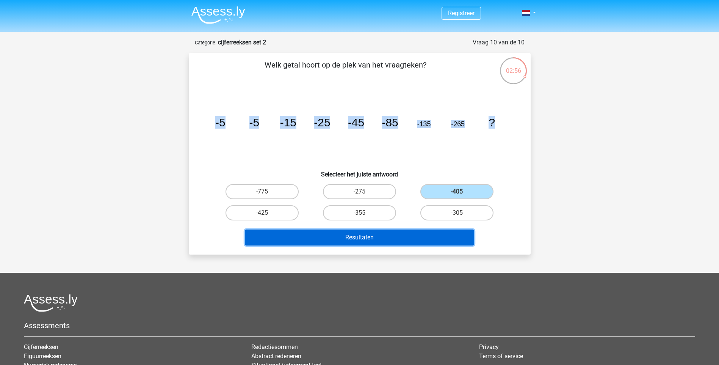
click at [451, 231] on button "Resultaten" at bounding box center [359, 237] width 229 height 16
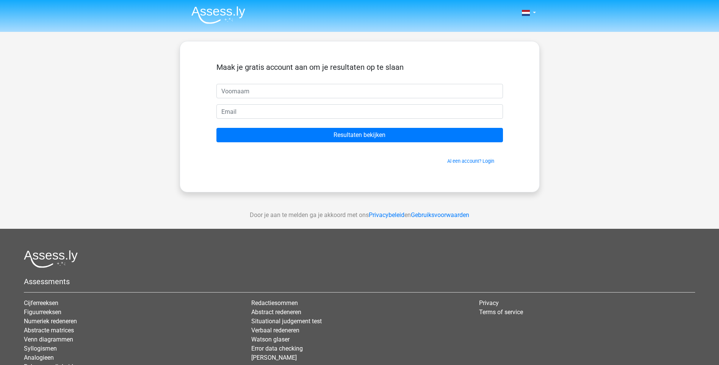
click at [242, 91] on input "text" at bounding box center [360, 91] width 287 height 14
type input "Gosia"
type input "[EMAIL_ADDRESS][DOMAIN_NAME]"
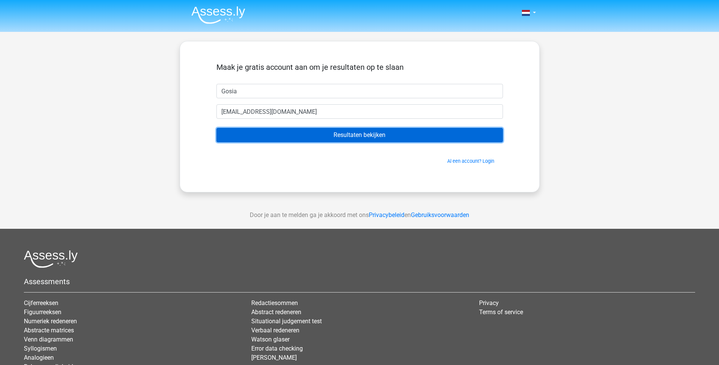
click at [359, 136] on input "Resultaten bekijken" at bounding box center [360, 135] width 287 height 14
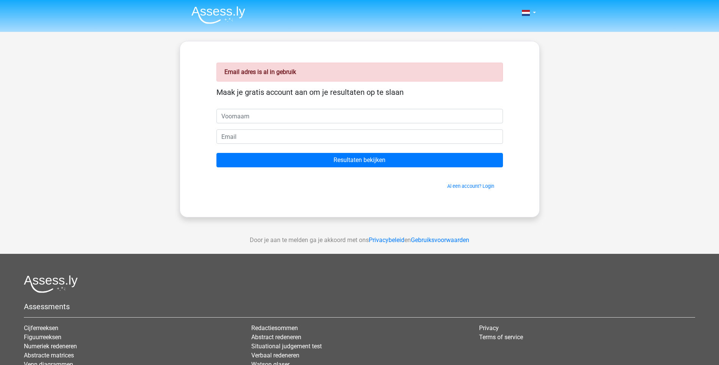
click at [251, 113] on input "text" at bounding box center [360, 116] width 287 height 14
type input "g"
type input "gosia"
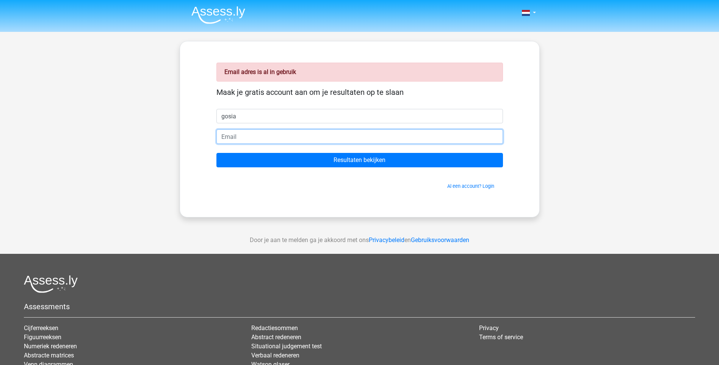
click at [230, 138] on input "email" at bounding box center [360, 136] width 287 height 14
click at [316, 137] on input "gosia" at bounding box center [360, 136] width 287 height 14
click at [344, 139] on input "gosia" at bounding box center [360, 136] width 287 height 14
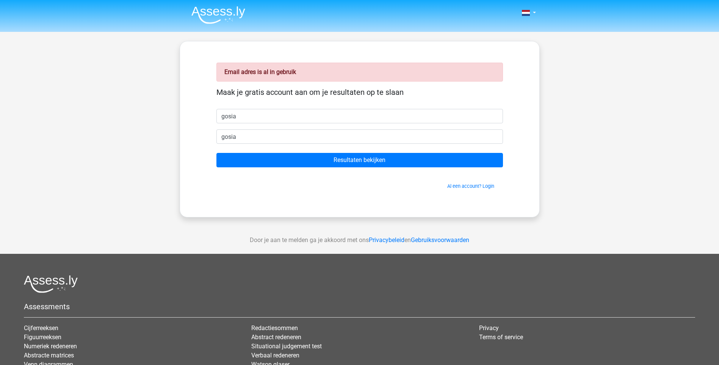
click at [241, 193] on div "Email adres is al in gebruik Maak je gratis account aan om je resultaten op te …" at bounding box center [359, 129] width 323 height 139
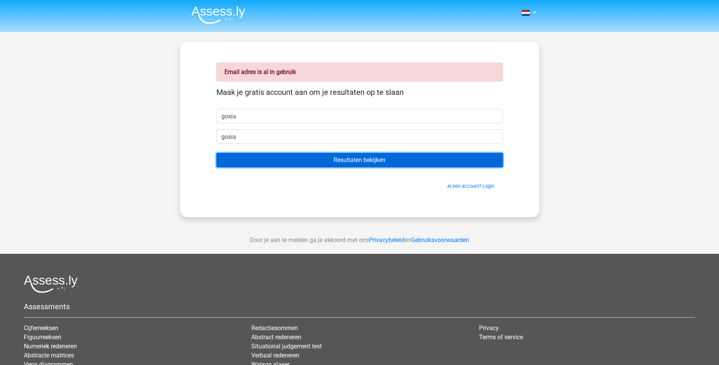
click at [364, 162] on input "Resultaten bekijken" at bounding box center [360, 160] width 287 height 14
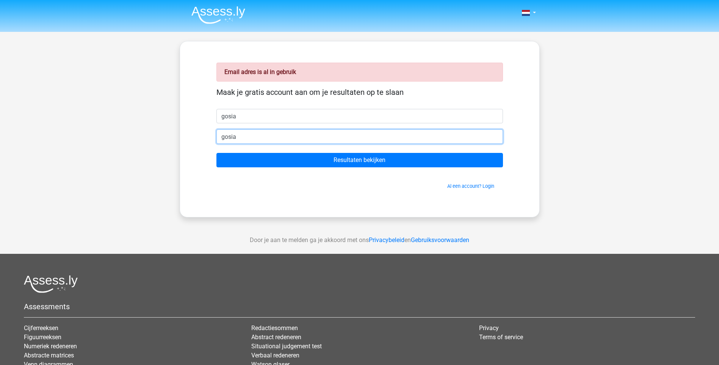
click at [270, 139] on input "gosia" at bounding box center [360, 136] width 287 height 14
type input "gosiakoster834@msn.com"
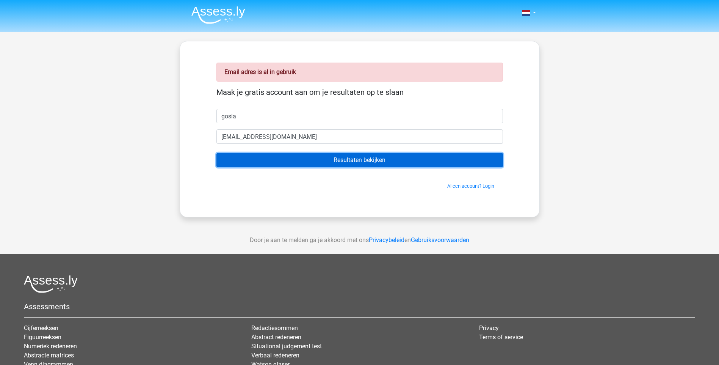
click at [250, 163] on input "Resultaten bekijken" at bounding box center [360, 160] width 287 height 14
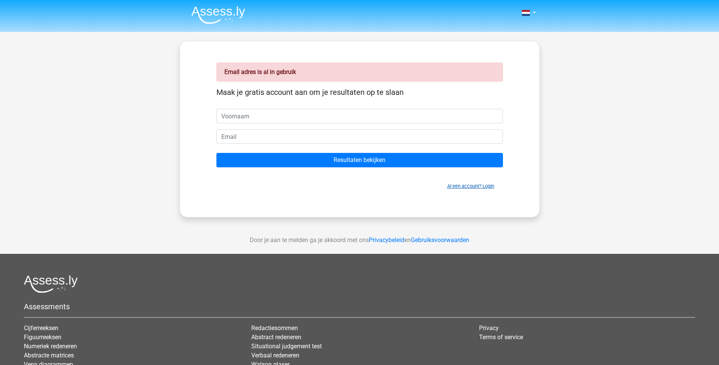
click at [458, 186] on link "Al een account? Login" at bounding box center [471, 186] width 47 height 6
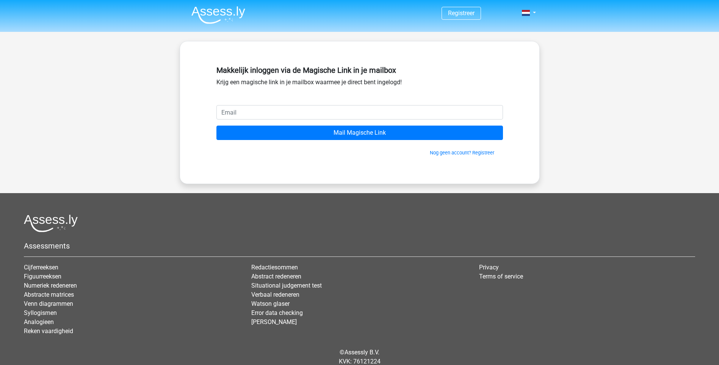
click at [301, 116] on input "email" at bounding box center [360, 112] width 287 height 14
type input "g.kizewska@swzp.nl"
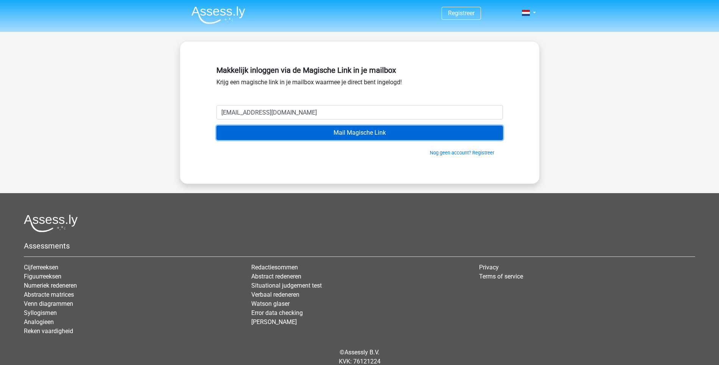
click at [358, 133] on input "Mail Magische Link" at bounding box center [360, 133] width 287 height 14
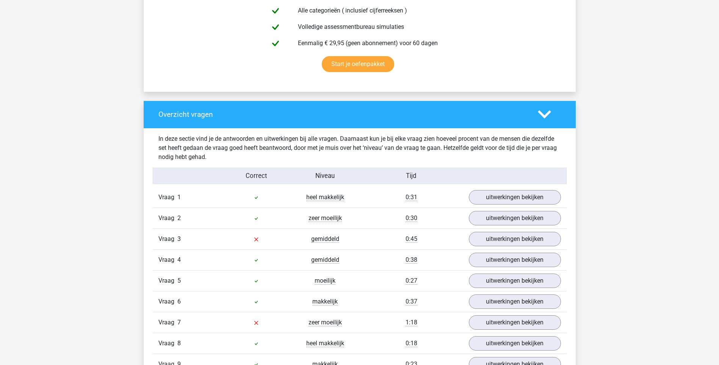
scroll to position [531, 0]
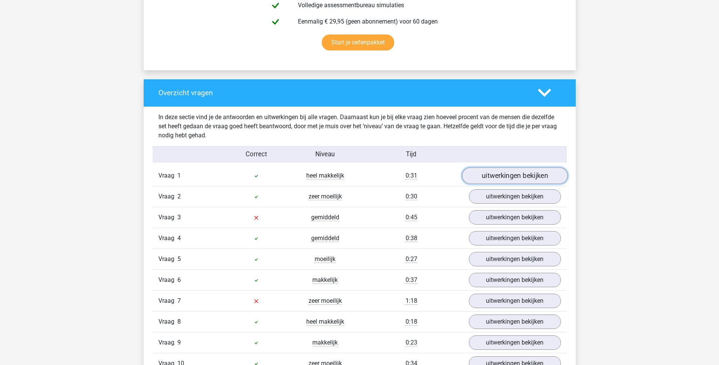
click at [532, 176] on link "uitwerkingen bekijken" at bounding box center [515, 175] width 106 height 17
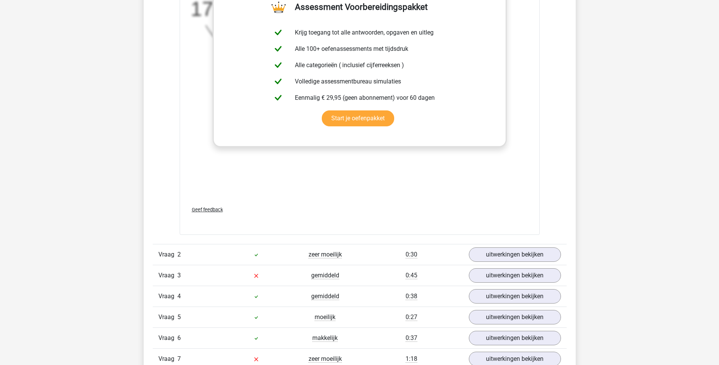
scroll to position [948, 0]
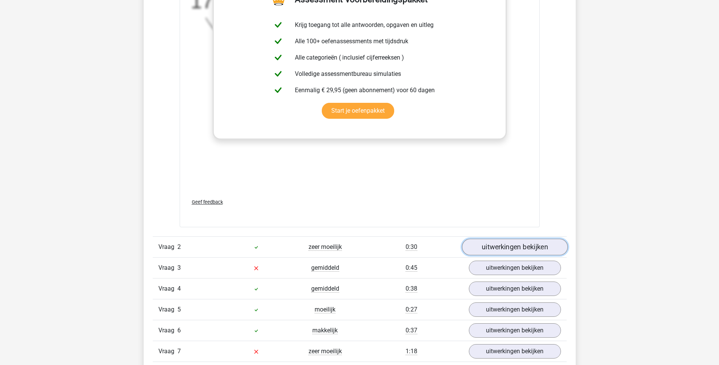
click at [507, 244] on link "uitwerkingen bekijken" at bounding box center [515, 247] width 106 height 17
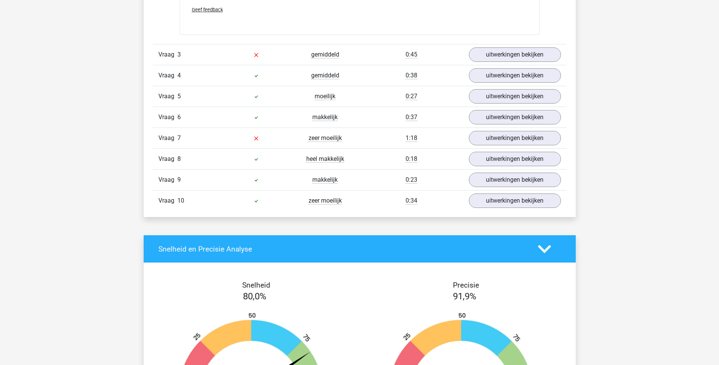
scroll to position [1631, 0]
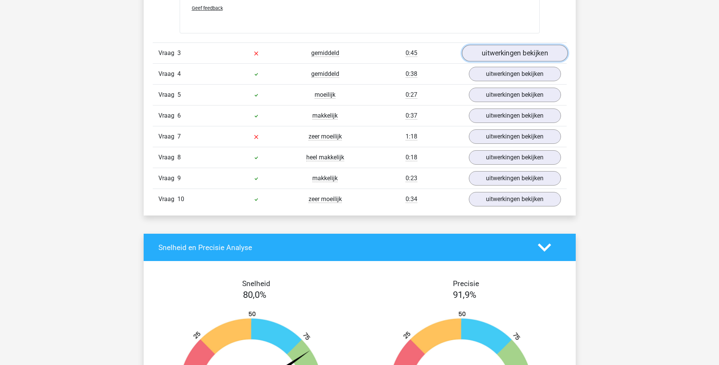
click at [529, 54] on link "uitwerkingen bekijken" at bounding box center [515, 53] width 106 height 17
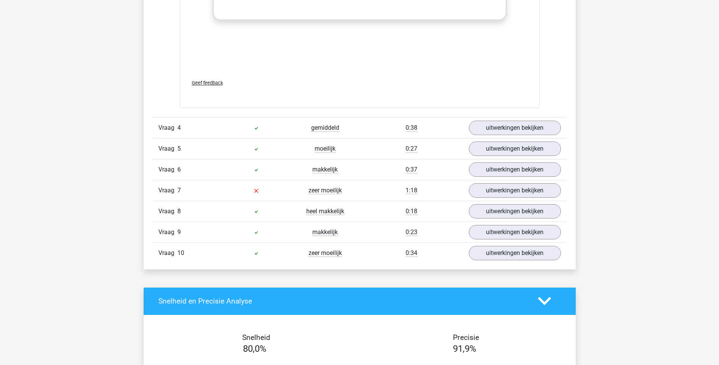
scroll to position [2048, 0]
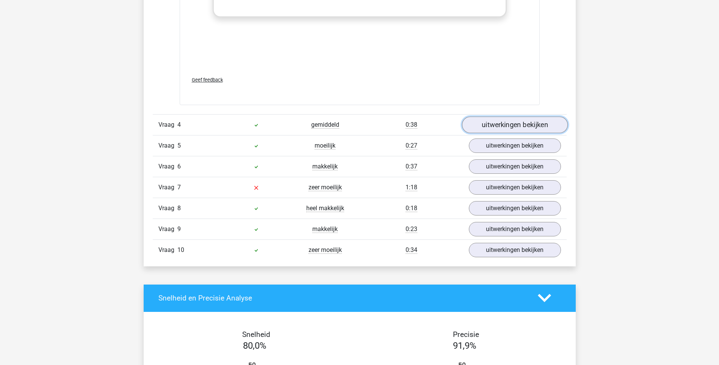
click at [537, 129] on link "uitwerkingen bekijken" at bounding box center [515, 124] width 106 height 17
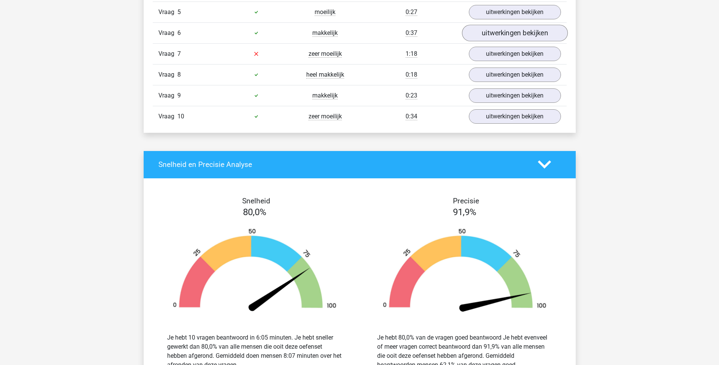
scroll to position [2655, 0]
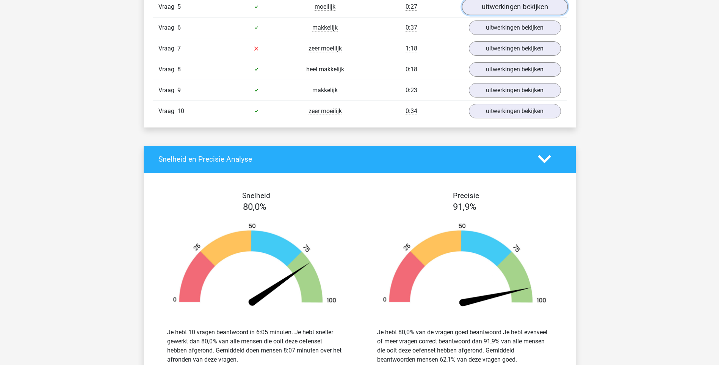
click at [513, 5] on link "uitwerkingen bekijken" at bounding box center [515, 6] width 106 height 17
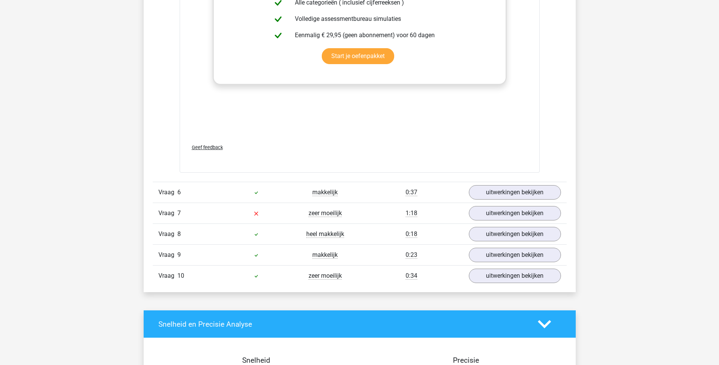
scroll to position [2958, 0]
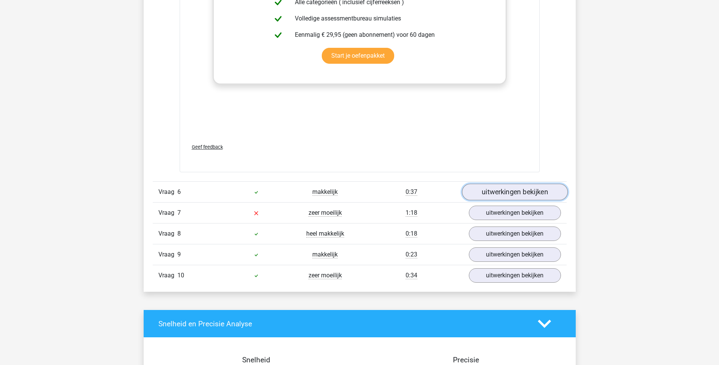
click at [535, 190] on link "uitwerkingen bekijken" at bounding box center [515, 192] width 106 height 17
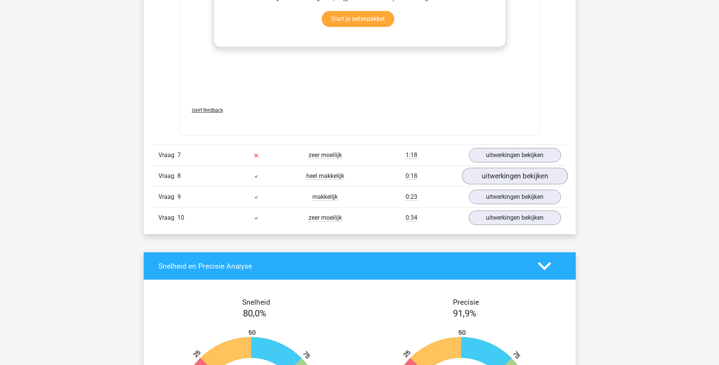
scroll to position [3489, 0]
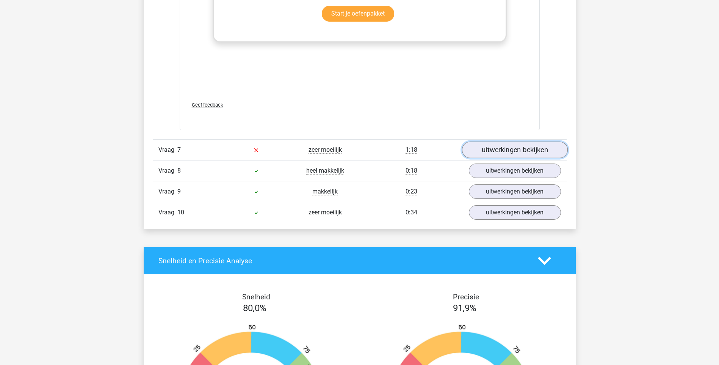
click at [532, 151] on link "uitwerkingen bekijken" at bounding box center [515, 149] width 106 height 17
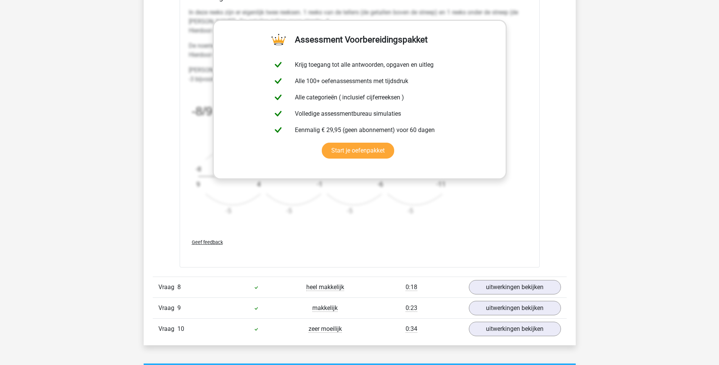
scroll to position [3906, 0]
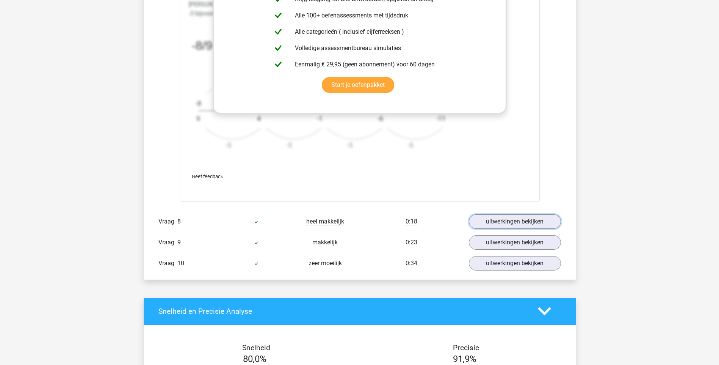
click at [516, 215] on link "uitwerkingen bekijken" at bounding box center [515, 221] width 92 height 14
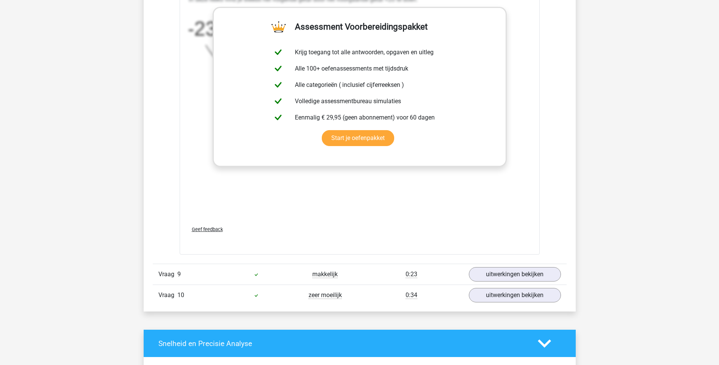
scroll to position [4361, 0]
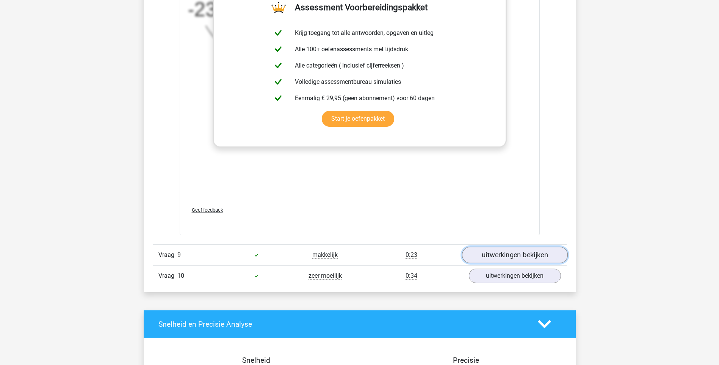
click at [512, 255] on link "uitwerkingen bekijken" at bounding box center [515, 255] width 106 height 17
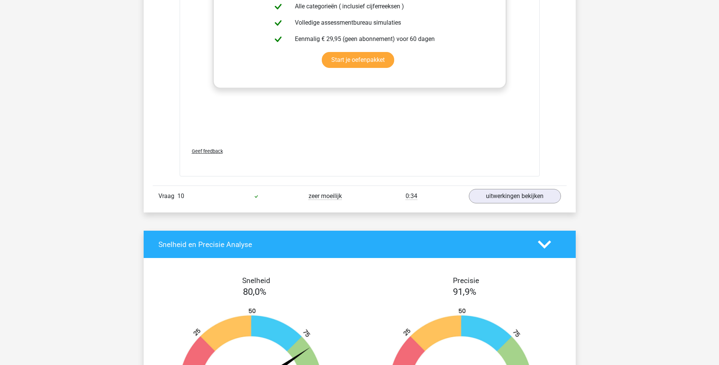
scroll to position [4930, 0]
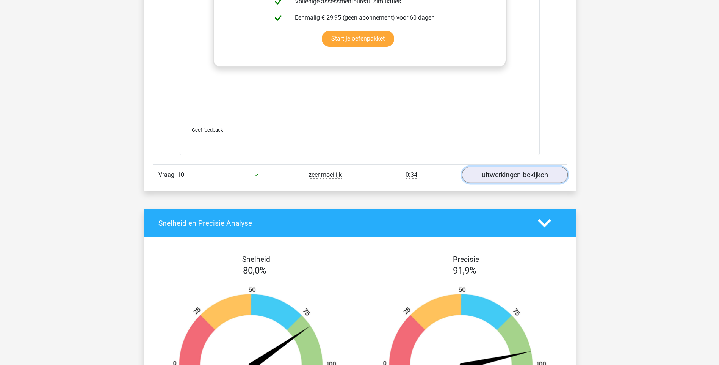
click at [531, 174] on link "uitwerkingen bekijken" at bounding box center [515, 174] width 106 height 17
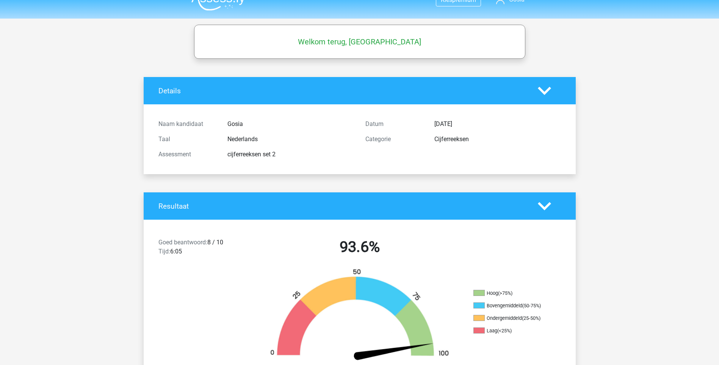
scroll to position [0, 0]
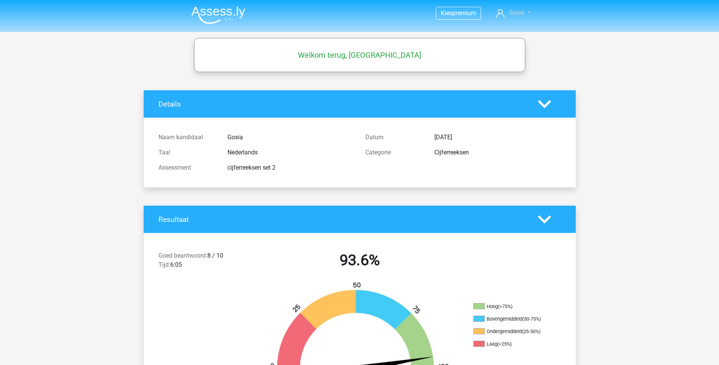
click at [530, 13] on link "Gosia" at bounding box center [513, 12] width 41 height 9
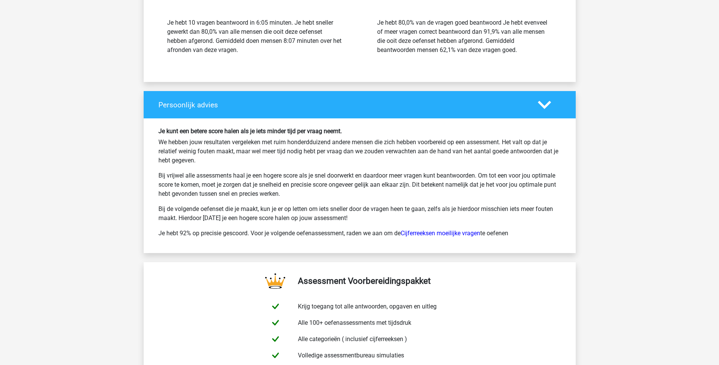
scroll to position [5770, 0]
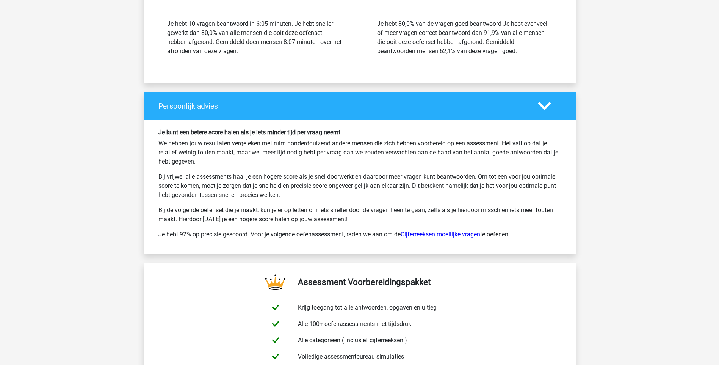
click at [444, 233] on link "Cijferreeksen moeilijke vragen" at bounding box center [441, 234] width 80 height 7
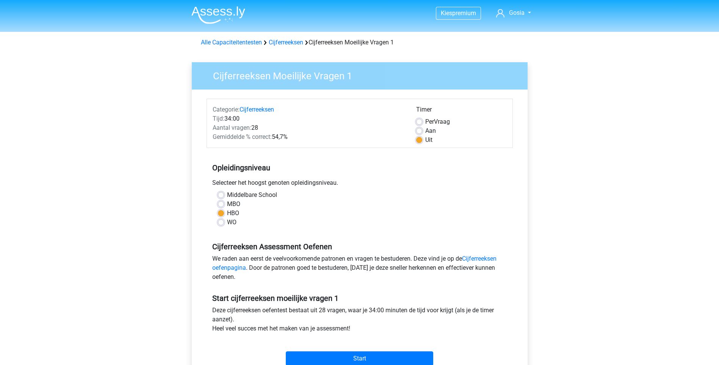
click at [426, 128] on label "Aan" at bounding box center [431, 130] width 11 height 9
click at [417, 128] on input "Aan" at bounding box center [419, 130] width 6 height 8
radio input "true"
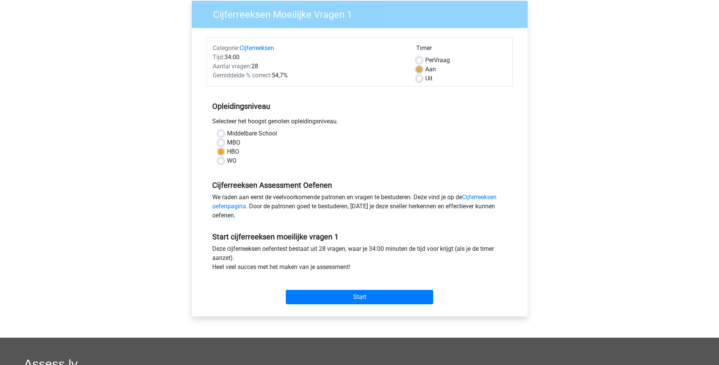
scroll to position [76, 0]
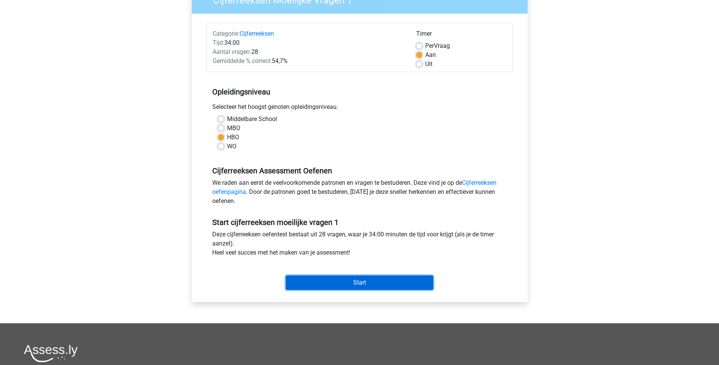
click at [356, 276] on input "Start" at bounding box center [360, 282] width 148 height 14
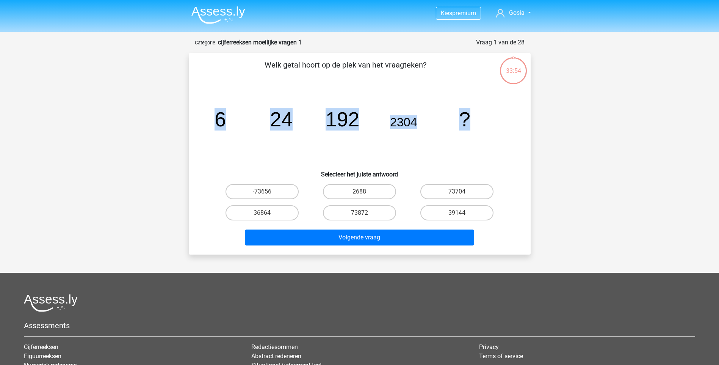
drag, startPoint x: 476, startPoint y: 119, endPoint x: 198, endPoint y: 118, distance: 278.4
click at [198, 118] on div "Welk getal hoort op de plek van het vraagteken? image/svg+xml 6 24 192 2304 ? S…" at bounding box center [360, 153] width 336 height 189
copy g "6 24 192 2304 ?"
click at [272, 212] on label "36864" at bounding box center [262, 212] width 73 height 15
click at [267, 213] on input "36864" at bounding box center [264, 215] width 5 height 5
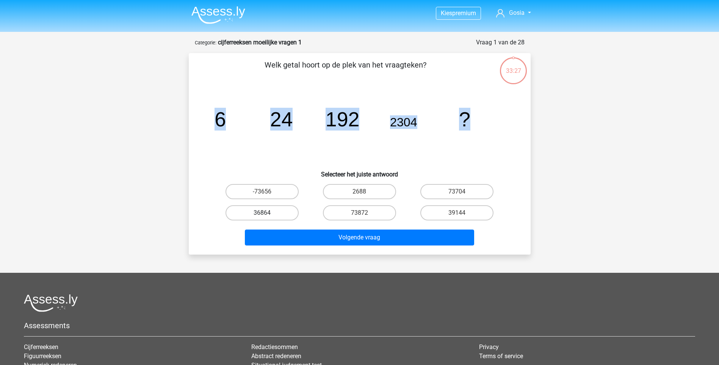
radio input "true"
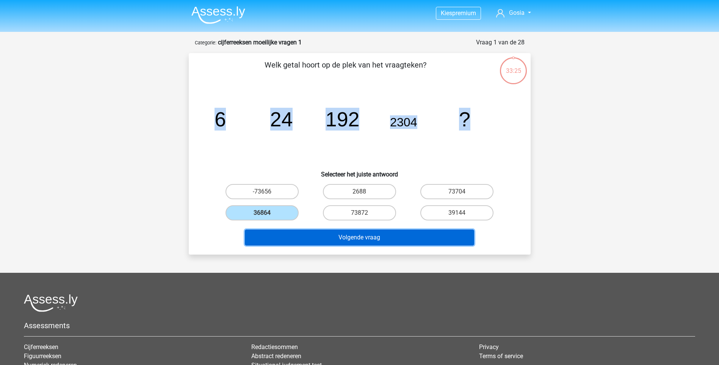
click at [380, 239] on button "Volgende vraag" at bounding box center [359, 237] width 229 height 16
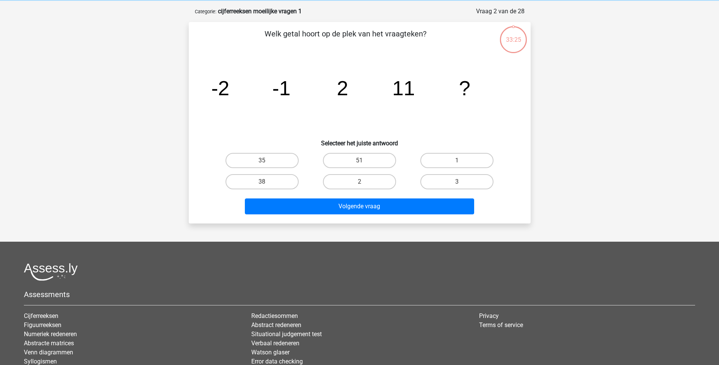
scroll to position [38, 0]
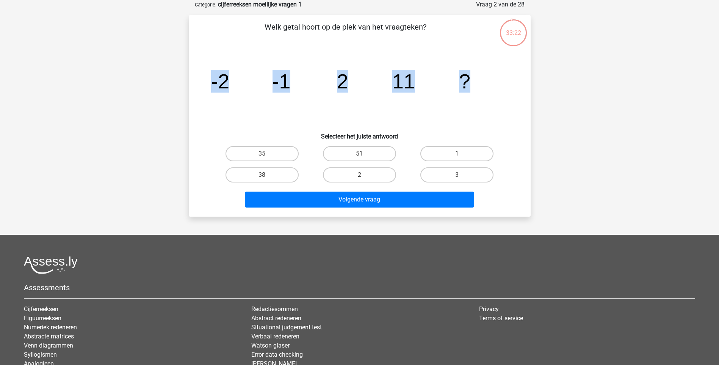
drag, startPoint x: 479, startPoint y: 80, endPoint x: 185, endPoint y: 85, distance: 294.0
click at [185, 85] on div "33:22 Vraag 2 van de 28 Categorie: cijferreeksen moeilijke vragen 1 Welk getal …" at bounding box center [360, 108] width 354 height 217
copy g "-2 -1 2 11 ?"
click at [265, 175] on input "38" at bounding box center [264, 177] width 5 height 5
radio input "true"
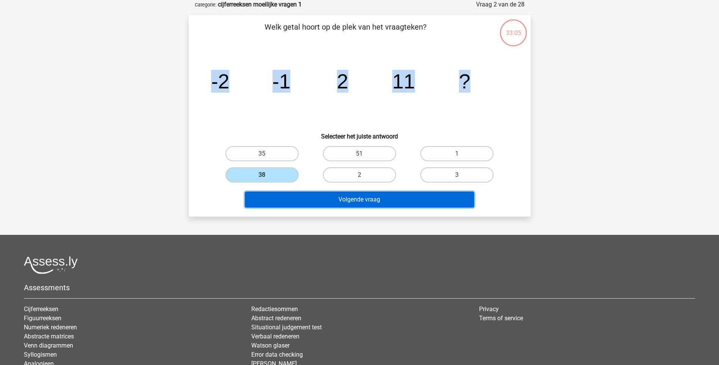
click at [308, 194] on button "Volgende vraag" at bounding box center [359, 200] width 229 height 16
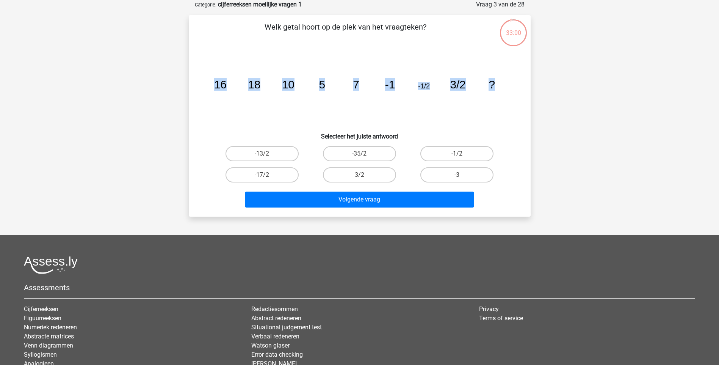
drag, startPoint x: 506, startPoint y: 83, endPoint x: 182, endPoint y: 86, distance: 324.3
click at [182, 86] on div "33:00 Vraag 3 van de 28 Categorie: cijferreeksen moeilijke vragen 1 Welk getal …" at bounding box center [360, 108] width 360 height 217
copy g "16 18 10 5 7 -1 -1/2 3/2 ?"
click at [368, 151] on label "-35/2" at bounding box center [359, 153] width 73 height 15
click at [364, 154] on input "-35/2" at bounding box center [362, 156] width 5 height 5
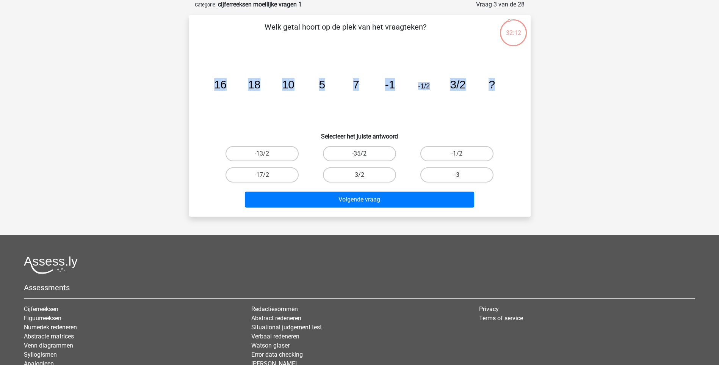
radio input "true"
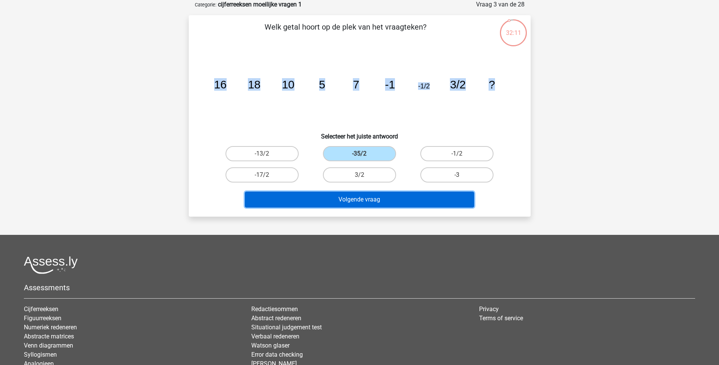
click at [370, 199] on button "Volgende vraag" at bounding box center [359, 200] width 229 height 16
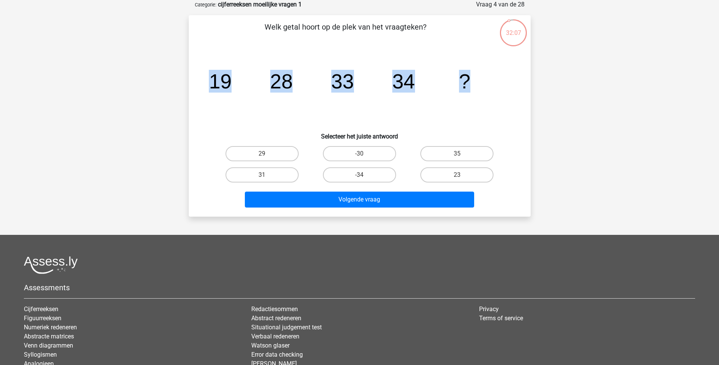
drag, startPoint x: 477, startPoint y: 80, endPoint x: 213, endPoint y: 83, distance: 264.4
click at [213, 83] on icon "image/svg+xml 19 28 33 34 ?" at bounding box center [360, 88] width 306 height 77
copy g "19 28 33 34 ?"
click at [305, 111] on icon "image/svg+xml 19 28 33 34 ?" at bounding box center [360, 88] width 306 height 77
click at [270, 171] on label "31" at bounding box center [262, 174] width 73 height 15
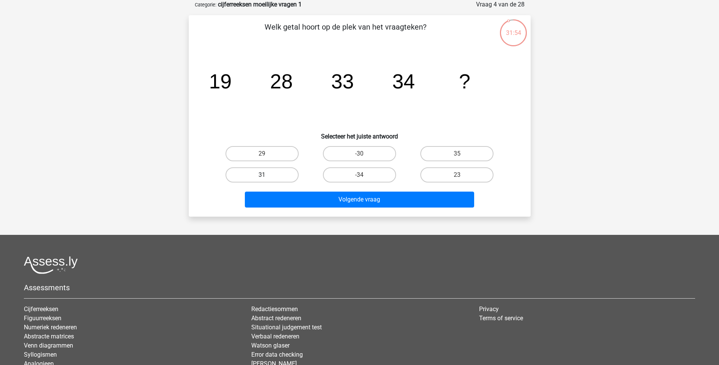
click at [267, 175] on input "31" at bounding box center [264, 177] width 5 height 5
radio input "true"
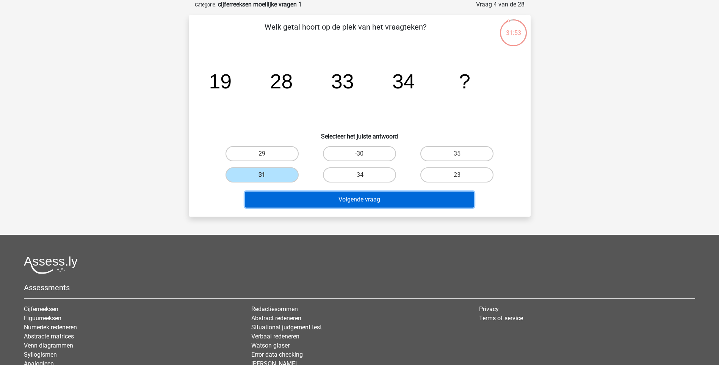
click at [358, 206] on button "Volgende vraag" at bounding box center [359, 200] width 229 height 16
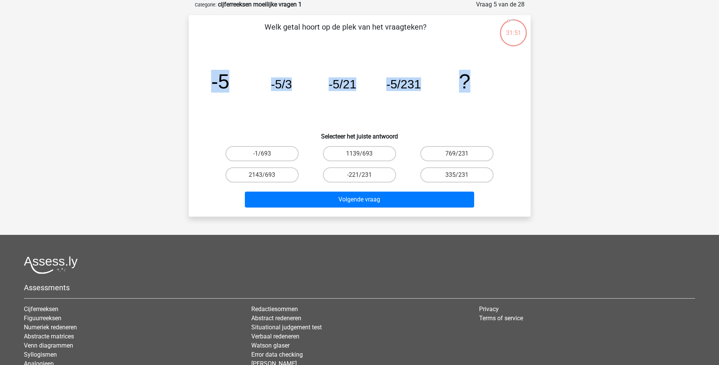
drag, startPoint x: 485, startPoint y: 83, endPoint x: 208, endPoint y: 84, distance: 276.9
click at [208, 84] on icon "image/svg+xml -5 -5/3 -5/21 -5/231 ?" at bounding box center [360, 88] width 306 height 77
copy g "-5 -5/3 -5/21 -5/231 ?"
click at [259, 152] on label "-1/693" at bounding box center [262, 153] width 73 height 15
click at [262, 154] on input "-1/693" at bounding box center [264, 156] width 5 height 5
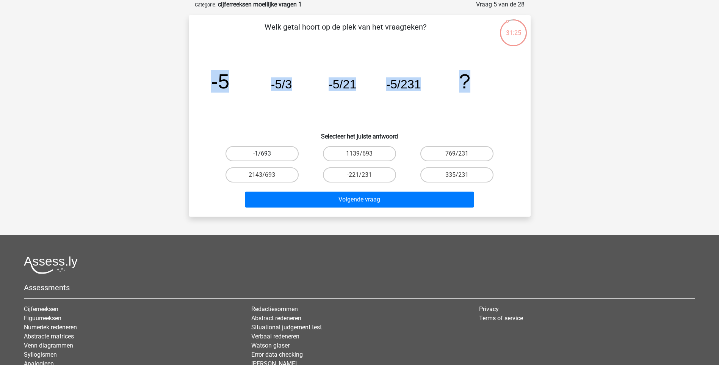
radio input "true"
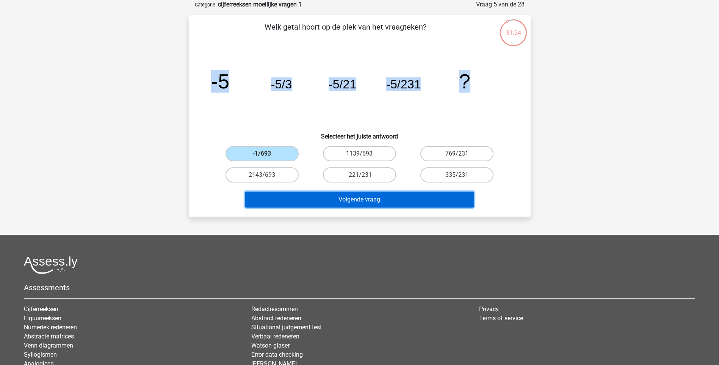
click at [356, 204] on button "Volgende vraag" at bounding box center [359, 200] width 229 height 16
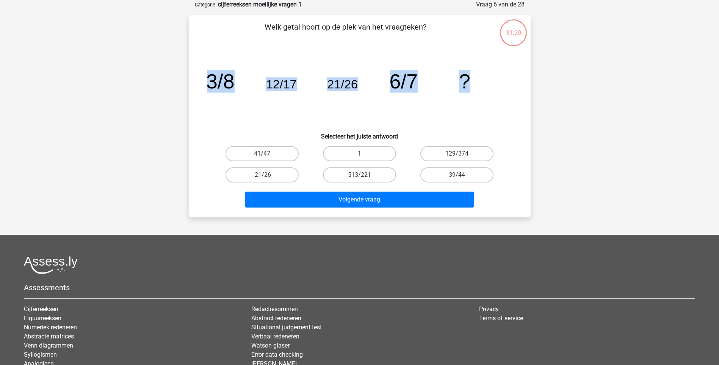
drag, startPoint x: 473, startPoint y: 82, endPoint x: 171, endPoint y: 79, distance: 301.1
click at [171, 79] on div "Kies premium Gosia g.kizewska@swzp.nl" at bounding box center [359, 198] width 719 height 473
copy g "3/8 12/17 21/26 6/7 ?"
click at [231, 105] on icon "image/svg+xml 3/8 12/17 21/26 6/7 ?" at bounding box center [360, 88] width 306 height 77
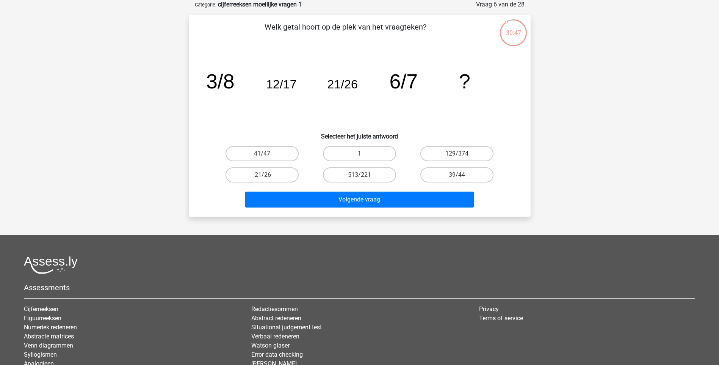
click at [360, 154] on input "1" at bounding box center [362, 156] width 5 height 5
radio input "true"
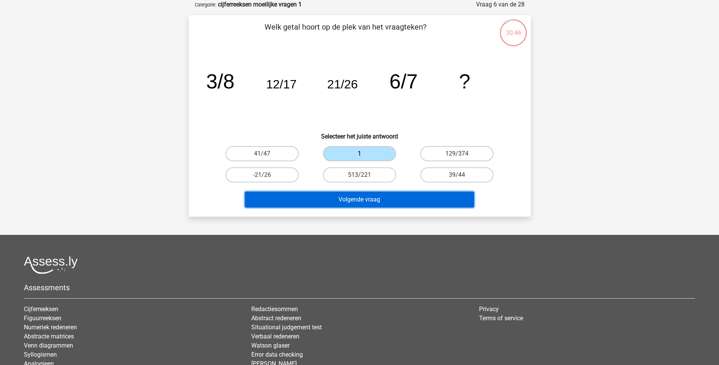
click at [364, 196] on button "Volgende vraag" at bounding box center [359, 200] width 229 height 16
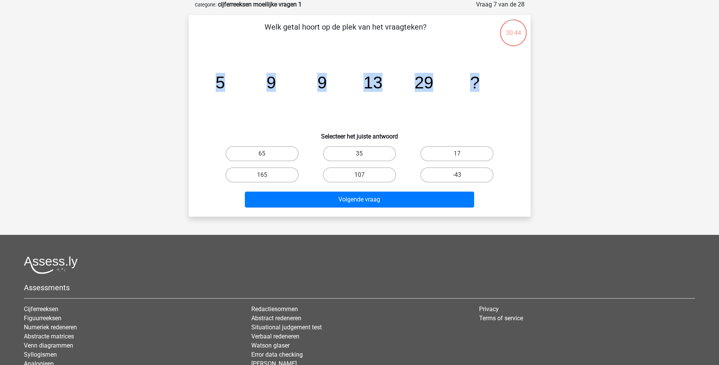
drag, startPoint x: 493, startPoint y: 84, endPoint x: 209, endPoint y: 83, distance: 284.1
click at [209, 83] on icon "image/svg+xml 5 9 9 13 29 ?" at bounding box center [360, 88] width 306 height 77
copy g "5 9 9 13 29 ?"
click at [284, 154] on label "65" at bounding box center [262, 153] width 73 height 15
click at [267, 154] on input "65" at bounding box center [264, 156] width 5 height 5
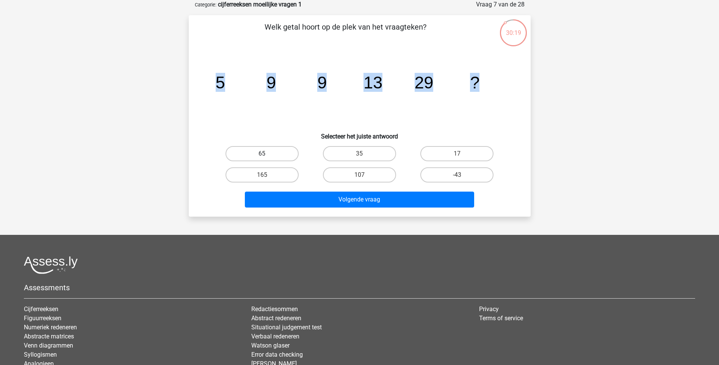
radio input "true"
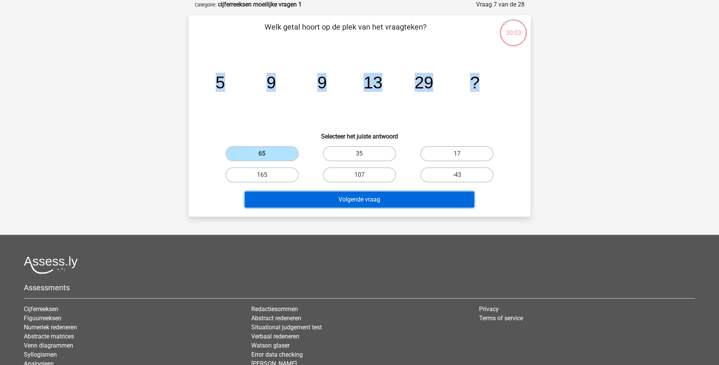
click at [324, 196] on button "Volgende vraag" at bounding box center [359, 200] width 229 height 16
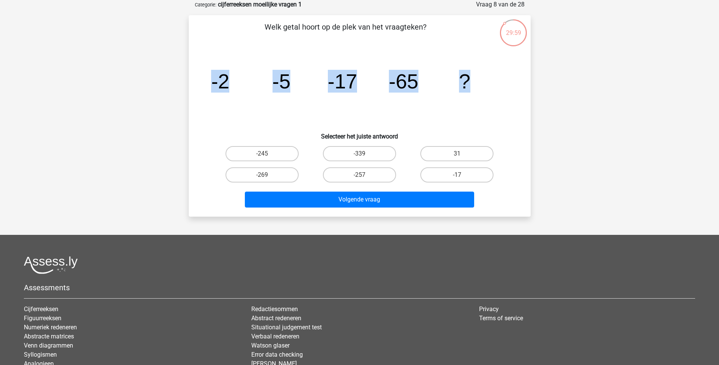
drag, startPoint x: 451, startPoint y: 79, endPoint x: 189, endPoint y: 85, distance: 261.7
click at [189, 85] on div "Welk getal hoort op de plek van het vraagteken? image/svg+xml -2 -5 -17 -65 ? S…" at bounding box center [360, 115] width 342 height 201
copy g "-2 -5 -17 -65 ?"
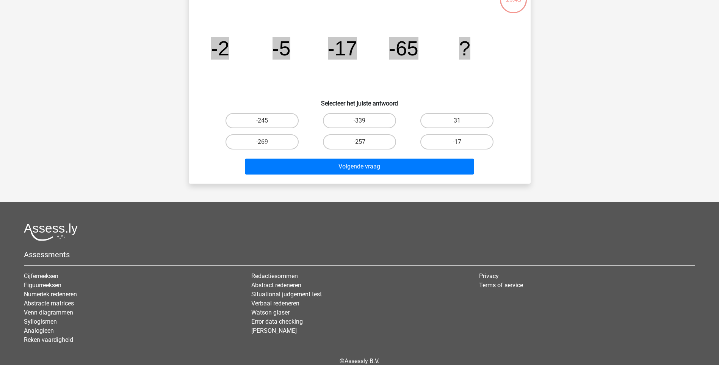
scroll to position [108, 0]
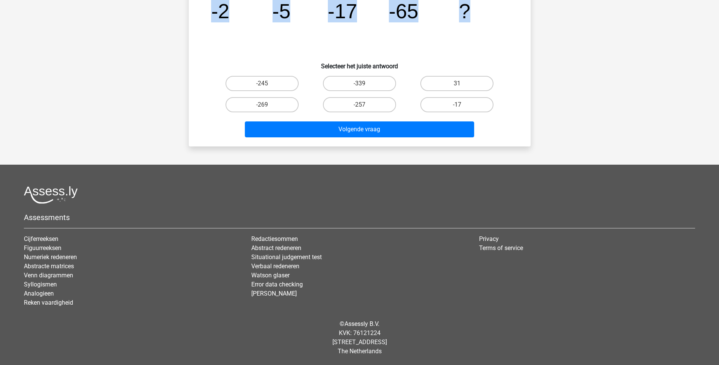
drag, startPoint x: 371, startPoint y: 105, endPoint x: 366, endPoint y: 117, distance: 12.8
click at [371, 105] on label "-257" at bounding box center [359, 104] width 73 height 15
click at [364, 105] on input "-257" at bounding box center [362, 107] width 5 height 5
radio input "true"
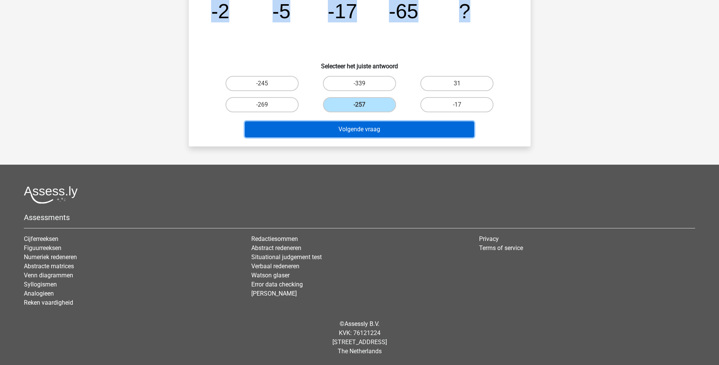
click at [365, 128] on button "Volgende vraag" at bounding box center [359, 129] width 229 height 16
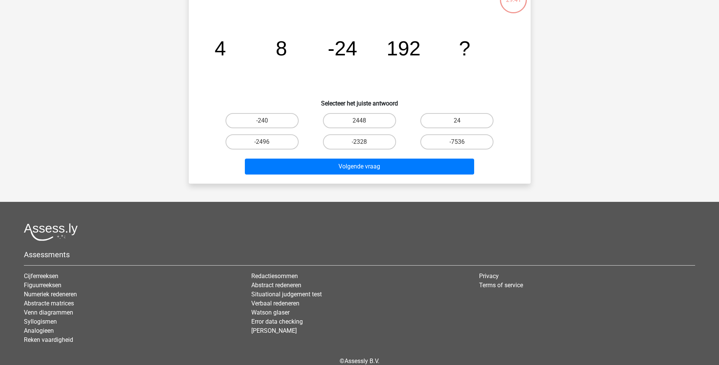
scroll to position [38, 0]
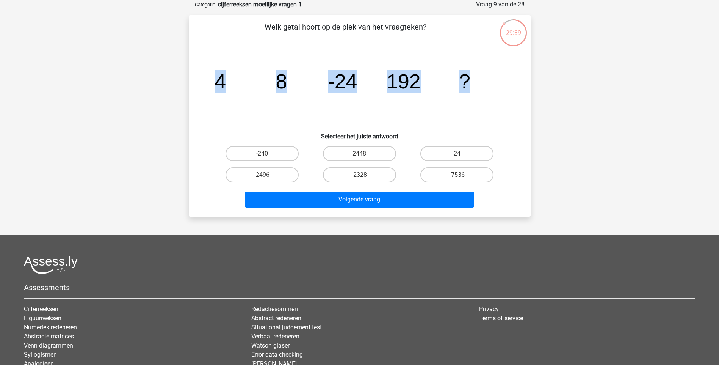
drag, startPoint x: 479, startPoint y: 83, endPoint x: 187, endPoint y: 77, distance: 292.1
click at [187, 77] on div "29:39 Vraag 9 van de 28 Categorie: cijferreeksen moeilijke vragen 1 Welk getal …" at bounding box center [360, 108] width 354 height 217
copy g "4 8 -24 192 ?"
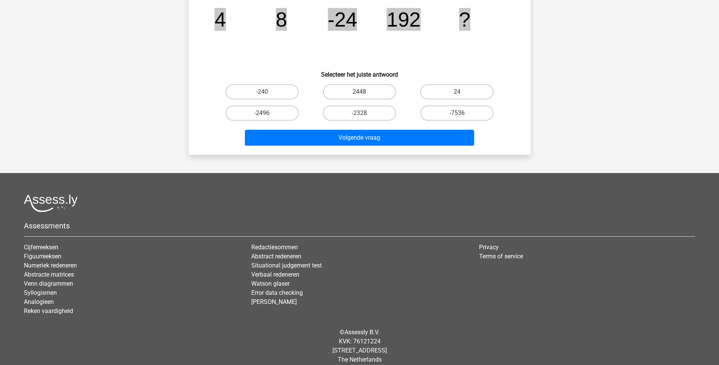
scroll to position [108, 0]
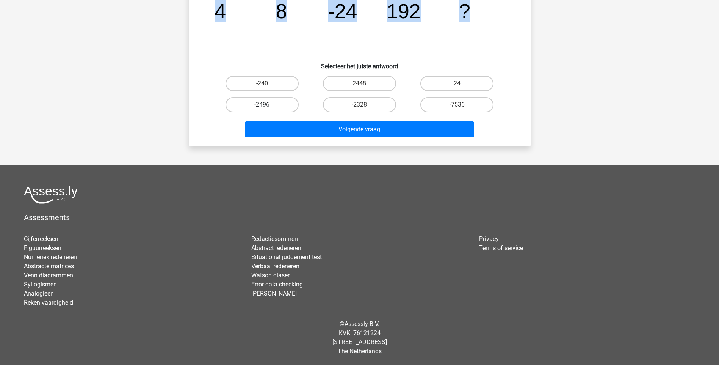
click at [252, 108] on label "-2496" at bounding box center [262, 104] width 73 height 15
click at [262, 108] on input "-2496" at bounding box center [264, 107] width 5 height 5
radio input "true"
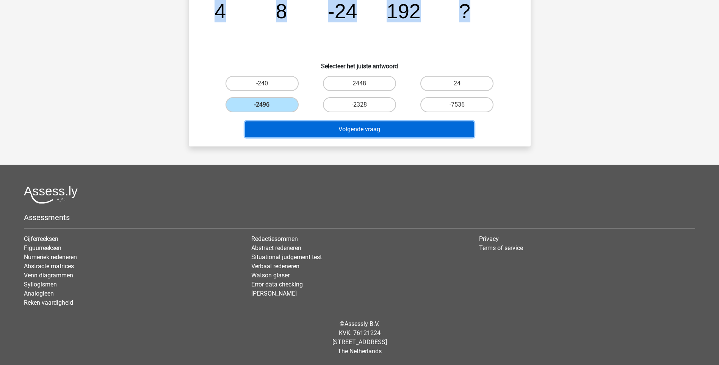
click at [332, 136] on button "Volgende vraag" at bounding box center [359, 129] width 229 height 16
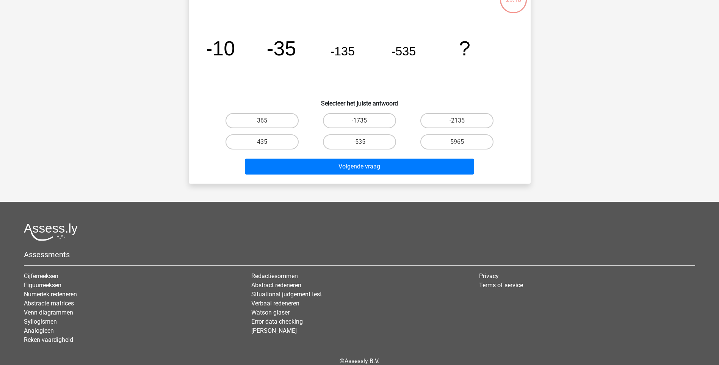
scroll to position [38, 0]
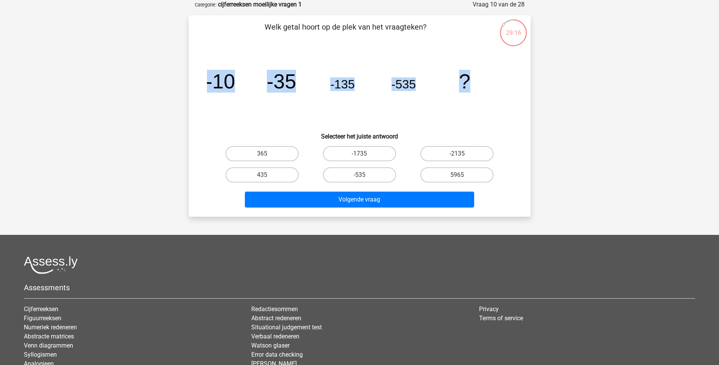
drag, startPoint x: 483, startPoint y: 82, endPoint x: 181, endPoint y: 87, distance: 302.3
click at [181, 87] on div "29:16 Vraag 10 van de 28 Categorie: cijferreeksen moeilijke vragen 1 Welk getal…" at bounding box center [360, 108] width 360 height 217
copy g "-10 -35 -135 -535 ?"
click at [463, 154] on label "-2135" at bounding box center [457, 153] width 73 height 15
click at [462, 154] on input "-2135" at bounding box center [459, 156] width 5 height 5
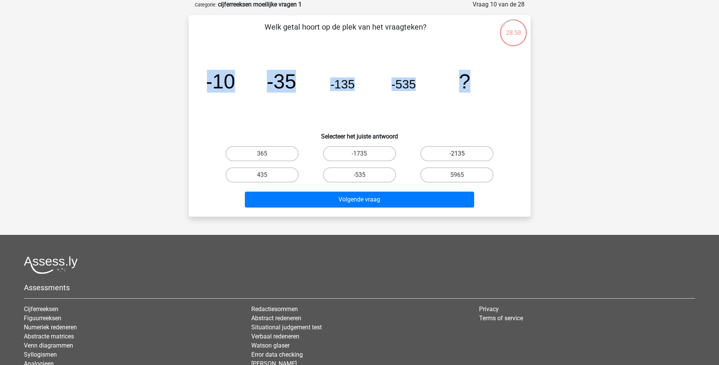
radio input "true"
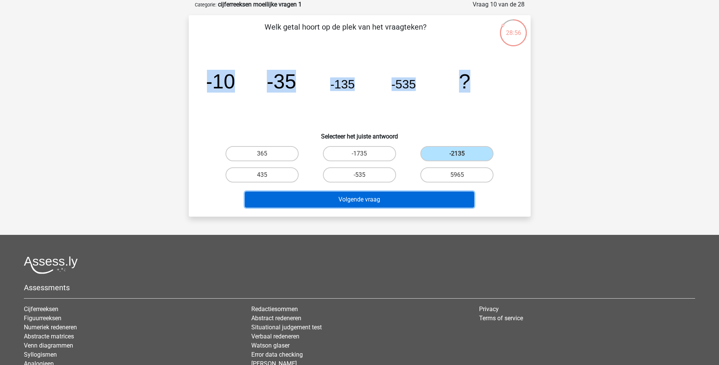
click at [447, 195] on button "Volgende vraag" at bounding box center [359, 200] width 229 height 16
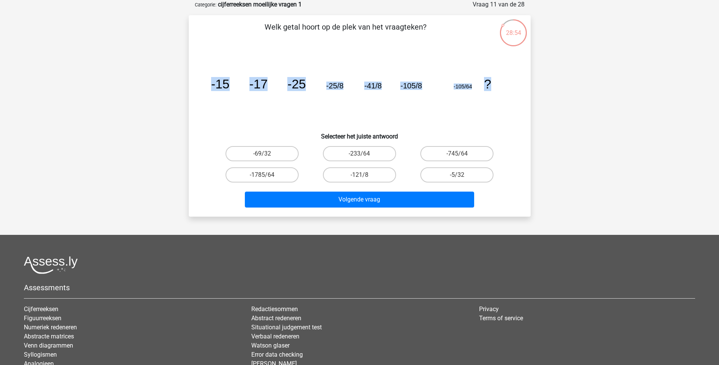
drag, startPoint x: 503, startPoint y: 82, endPoint x: 192, endPoint y: 82, distance: 311.4
click at [192, 82] on div "Welk getal hoort op de plek van het vraagteken? image/svg+xml -15 -17 -25 -25/8…" at bounding box center [360, 115] width 336 height 189
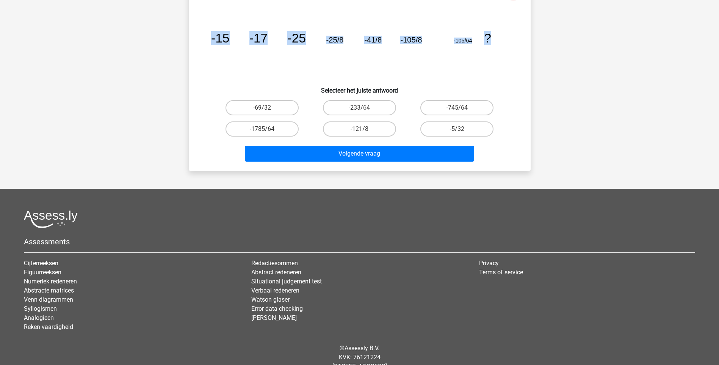
scroll to position [70, 0]
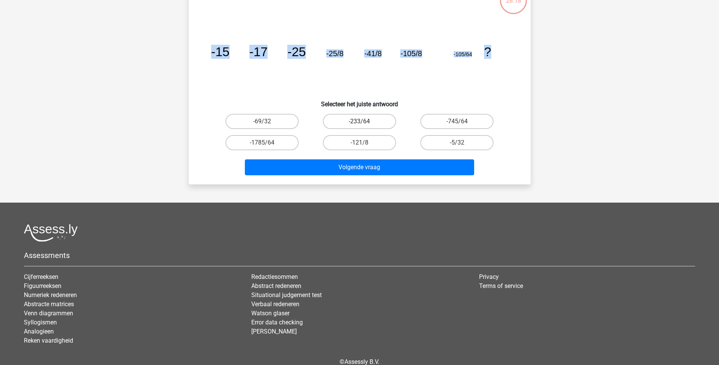
click at [366, 120] on label "-233/64" at bounding box center [359, 121] width 73 height 15
click at [364, 121] on input "-233/64" at bounding box center [362, 123] width 5 height 5
radio input "true"
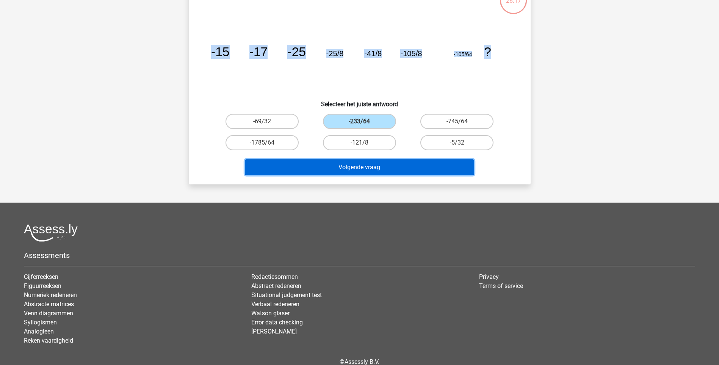
click at [367, 167] on button "Volgende vraag" at bounding box center [359, 167] width 229 height 16
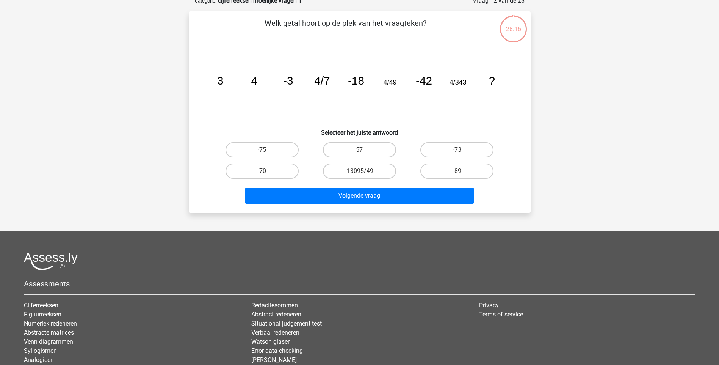
scroll to position [38, 0]
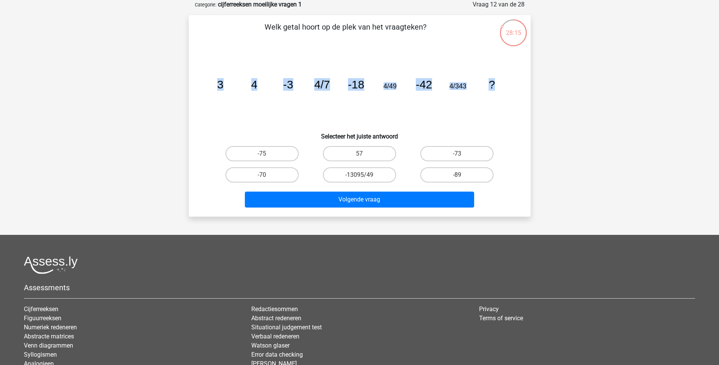
drag, startPoint x: 497, startPoint y: 81, endPoint x: 168, endPoint y: 83, distance: 328.8
click at [168, 83] on div "Kies premium Gosia g.kizewska@swzp.nl" at bounding box center [359, 198] width 719 height 473
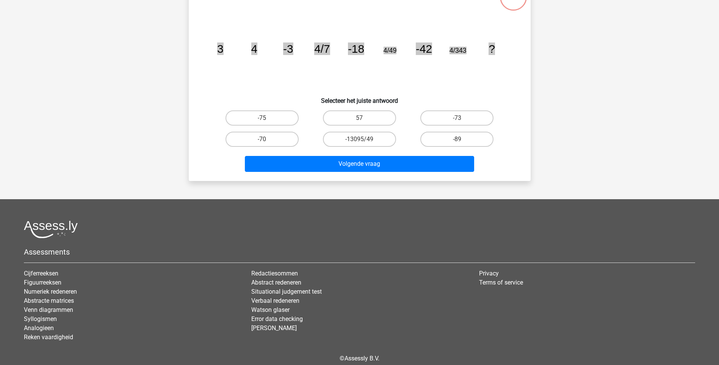
scroll to position [108, 0]
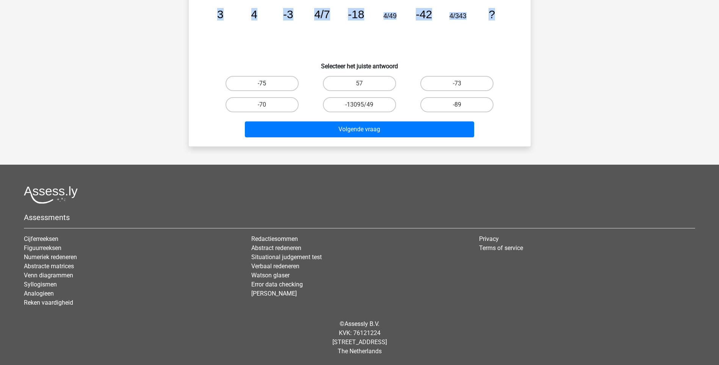
click at [281, 80] on label "-75" at bounding box center [262, 83] width 73 height 15
click at [267, 83] on input "-75" at bounding box center [264, 85] width 5 height 5
radio input "true"
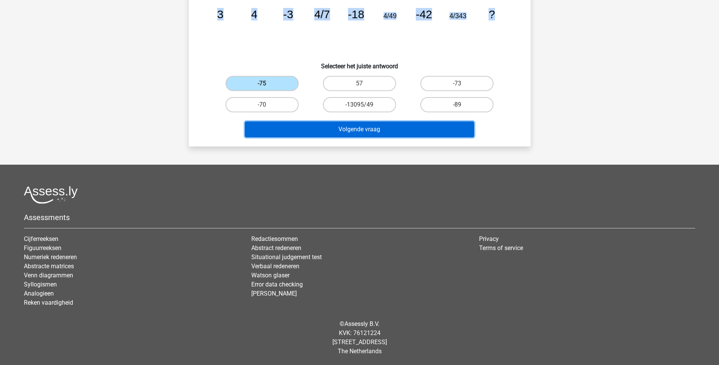
click at [361, 128] on button "Volgende vraag" at bounding box center [359, 129] width 229 height 16
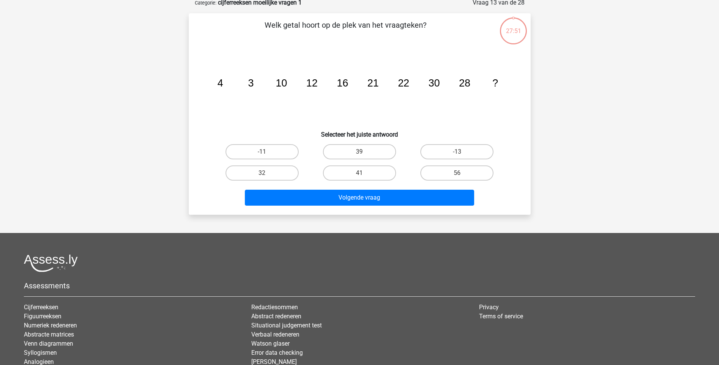
scroll to position [38, 0]
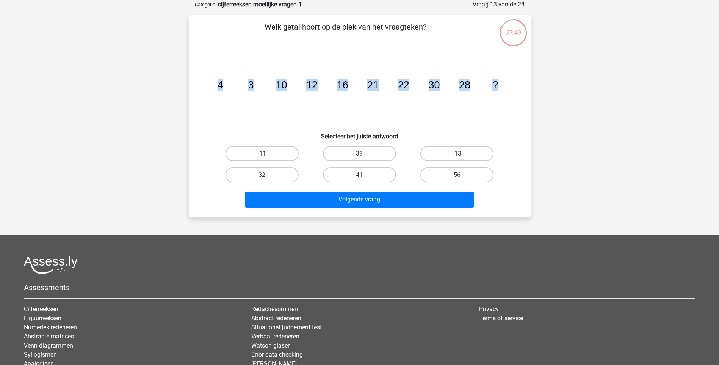
drag, startPoint x: 507, startPoint y: 85, endPoint x: 209, endPoint y: 86, distance: 298.1
click at [209, 86] on icon "image/svg+xml 4 3 10 12 16 21 22 30 28 ?" at bounding box center [360, 88] width 306 height 77
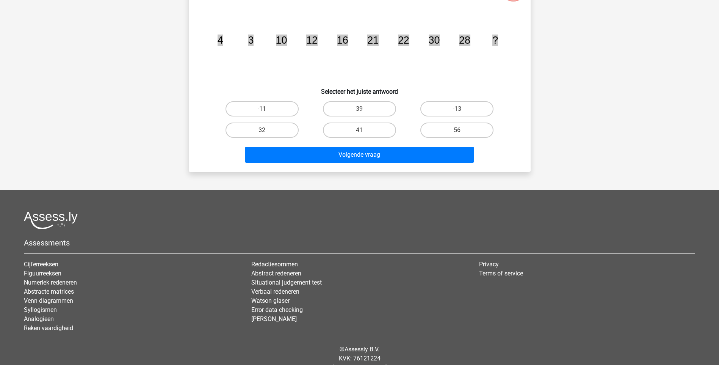
scroll to position [108, 0]
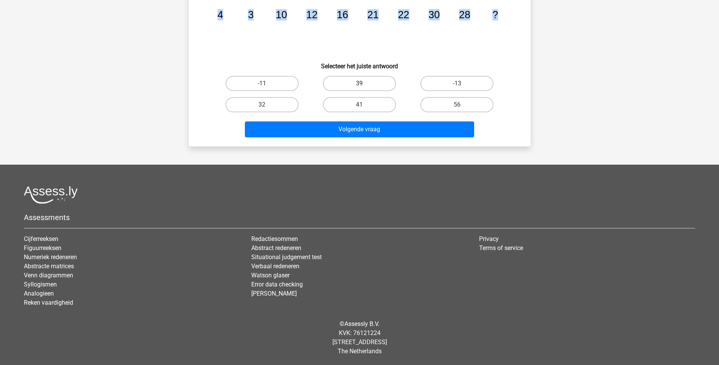
drag, startPoint x: 364, startPoint y: 82, endPoint x: 366, endPoint y: 90, distance: 8.0
click at [364, 82] on label "39" at bounding box center [359, 83] width 73 height 15
click at [364, 83] on input "39" at bounding box center [362, 85] width 5 height 5
radio input "true"
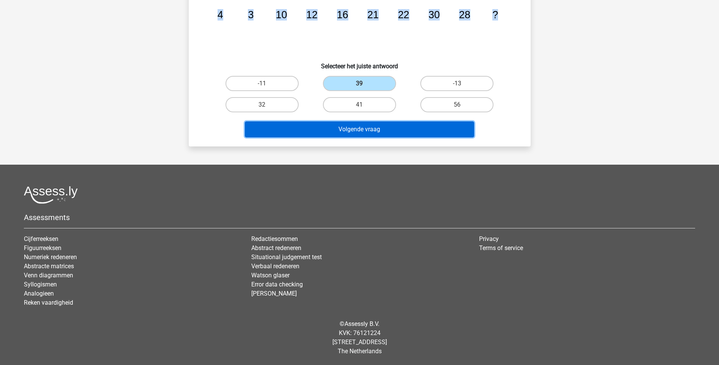
click at [388, 130] on button "Volgende vraag" at bounding box center [359, 129] width 229 height 16
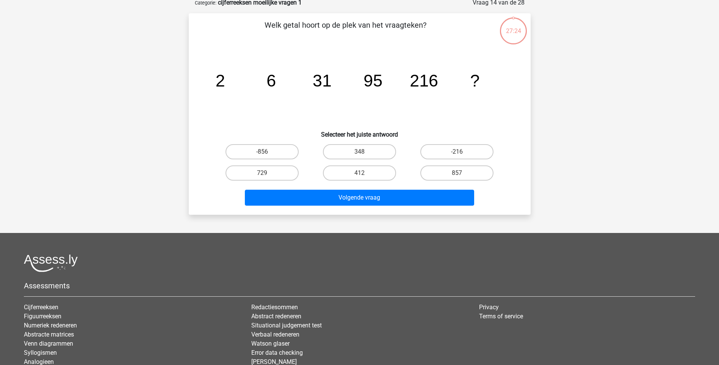
scroll to position [38, 0]
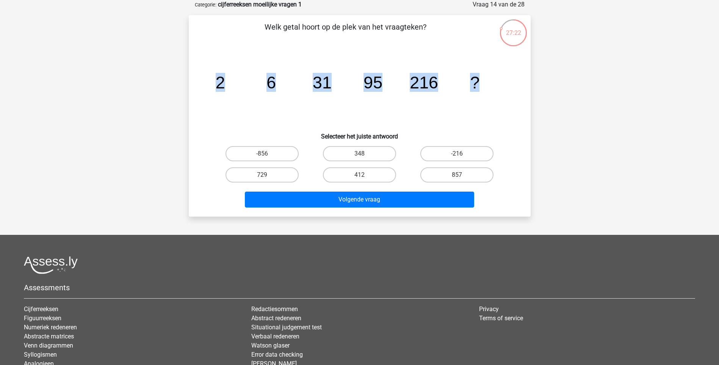
drag, startPoint x: 486, startPoint y: 85, endPoint x: 194, endPoint y: 80, distance: 292.0
click at [194, 80] on div "Welk getal hoort op de plek van het vraagteken? image/svg+xml 2 6 31 95 216 ? S…" at bounding box center [360, 115] width 336 height 189
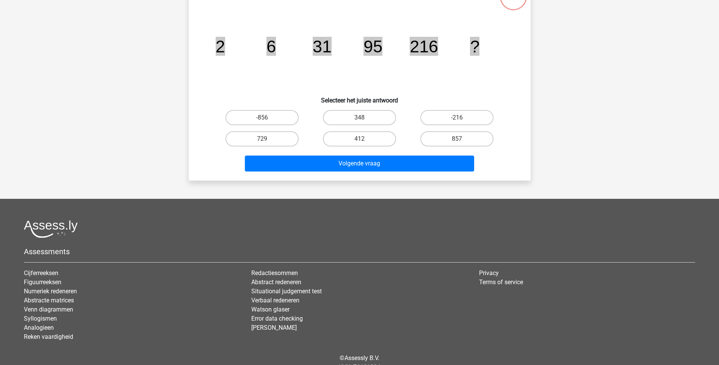
scroll to position [108, 0]
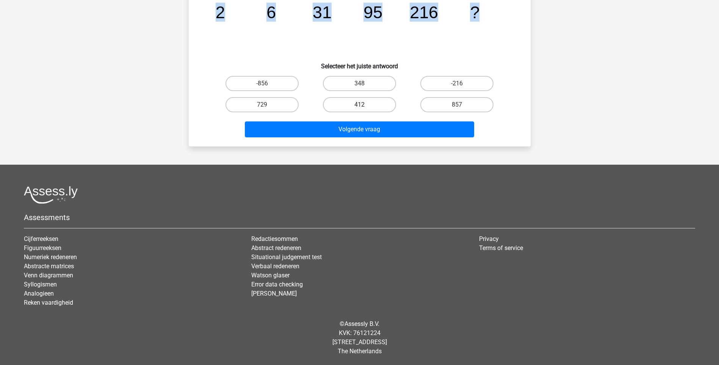
click at [352, 104] on label "412" at bounding box center [359, 104] width 73 height 15
click at [360, 105] on input "412" at bounding box center [362, 107] width 5 height 5
radio input "true"
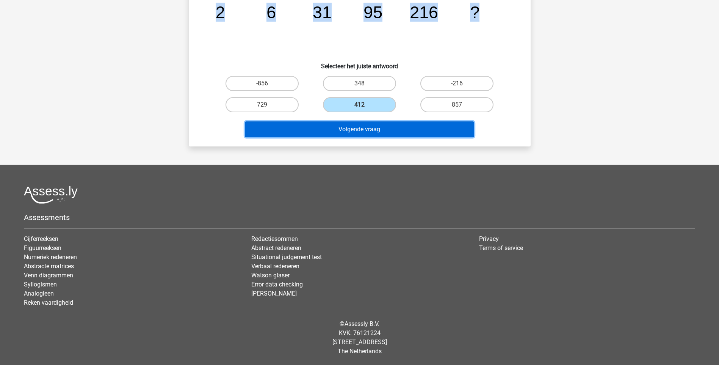
click at [377, 129] on button "Volgende vraag" at bounding box center [359, 129] width 229 height 16
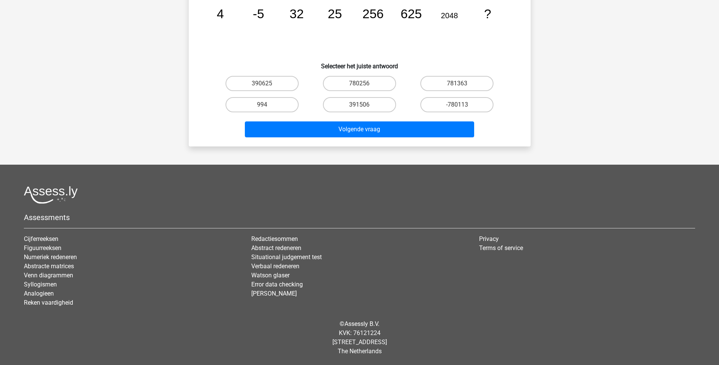
scroll to position [38, 0]
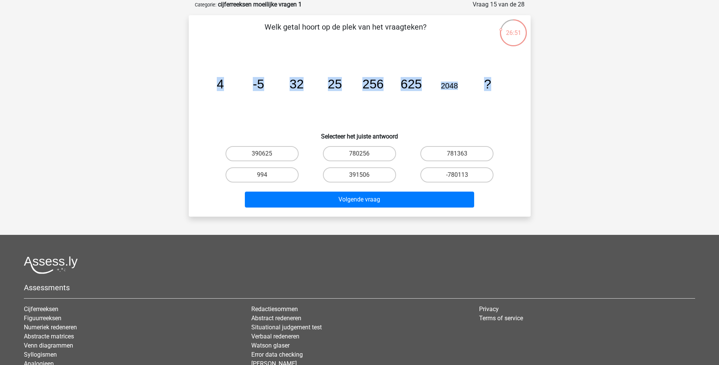
drag, startPoint x: 498, startPoint y: 86, endPoint x: 204, endPoint y: 91, distance: 293.6
click at [204, 91] on div "image/svg+xml 4 -5 32 25 256 625 2048 ?" at bounding box center [360, 88] width 318 height 77
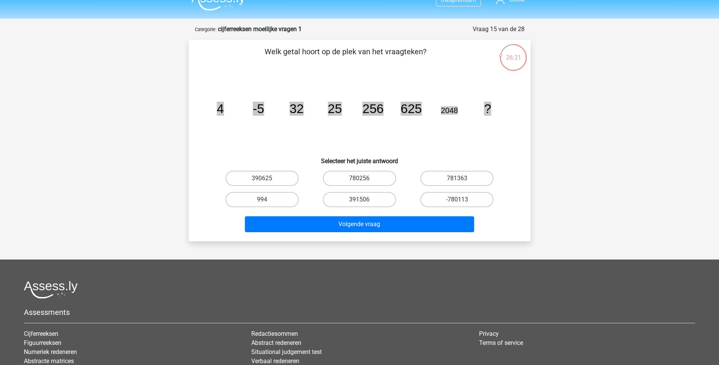
scroll to position [0, 0]
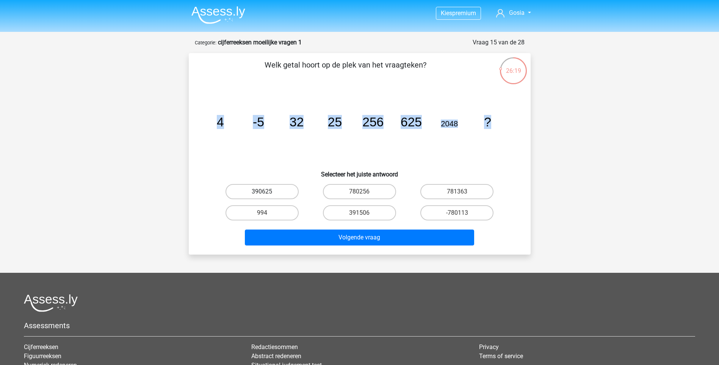
click at [270, 186] on label "390625" at bounding box center [262, 191] width 73 height 15
click at [267, 192] on input "390625" at bounding box center [264, 194] width 5 height 5
radio input "true"
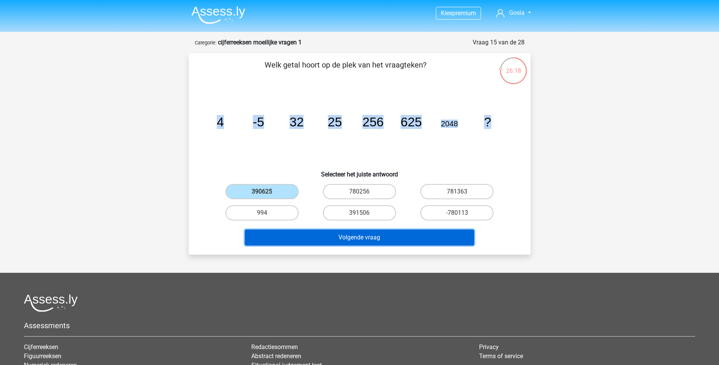
click at [394, 233] on button "Volgende vraag" at bounding box center [359, 237] width 229 height 16
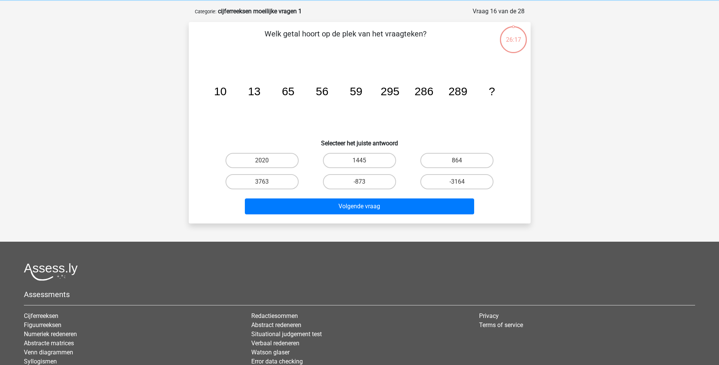
scroll to position [38, 0]
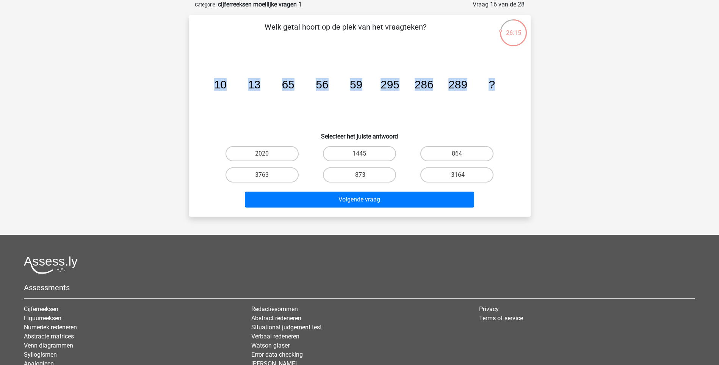
drag, startPoint x: 508, startPoint y: 82, endPoint x: 205, endPoint y: 86, distance: 302.7
click at [205, 86] on div "image/svg+xml 10 13 65 56 59 295 286 289 ?" at bounding box center [360, 88] width 318 height 77
click at [516, 113] on div "image/svg+xml 10 13 65 56 59 295 286 289 ?" at bounding box center [360, 88] width 318 height 77
drag, startPoint x: 496, startPoint y: 83, endPoint x: 288, endPoint y: 99, distance: 208.8
click at [288, 99] on icon "image/svg+xml 10 13 65 56 59 295 286 289 ?" at bounding box center [360, 88] width 306 height 77
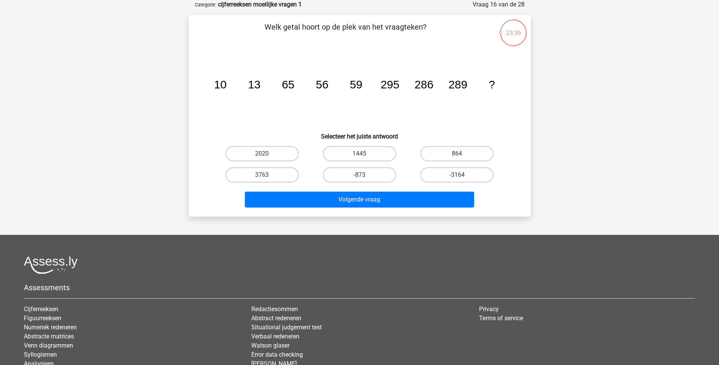
click at [205, 110] on div "image/svg+xml 10 13 65 56 59 295 286 289 ?" at bounding box center [360, 88] width 318 height 77
drag, startPoint x: 216, startPoint y: 83, endPoint x: 543, endPoint y: 85, distance: 327.7
click at [543, 85] on div "Kies premium Gosia g.kizewska@swzp.nl" at bounding box center [359, 198] width 719 height 473
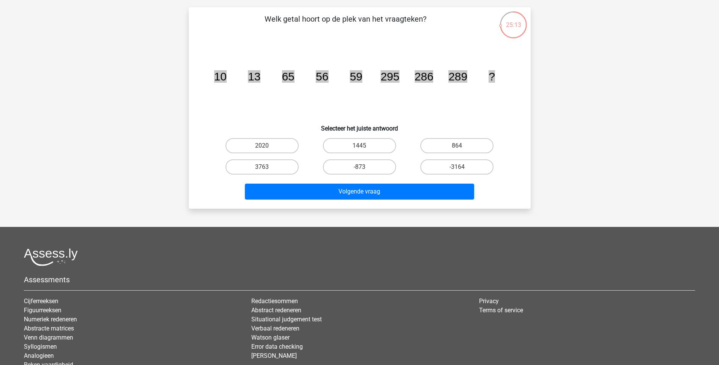
scroll to position [32, 0]
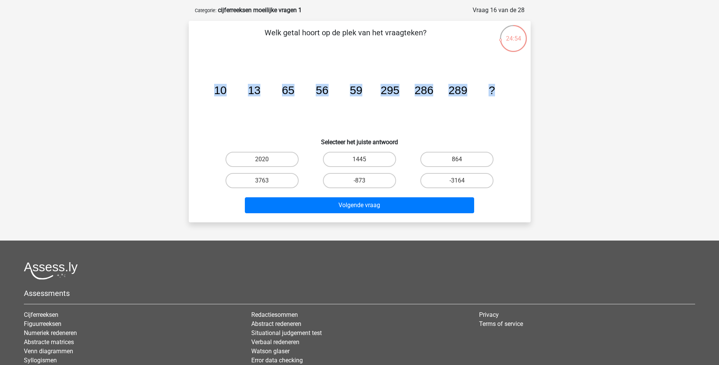
click at [459, 161] on input "864" at bounding box center [459, 161] width 5 height 5
radio input "true"
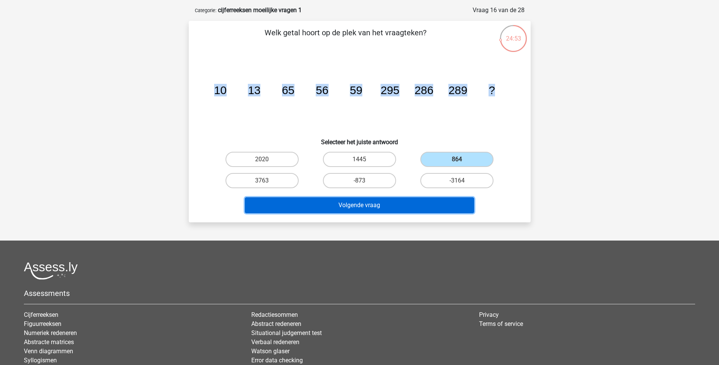
click at [438, 204] on button "Volgende vraag" at bounding box center [359, 205] width 229 height 16
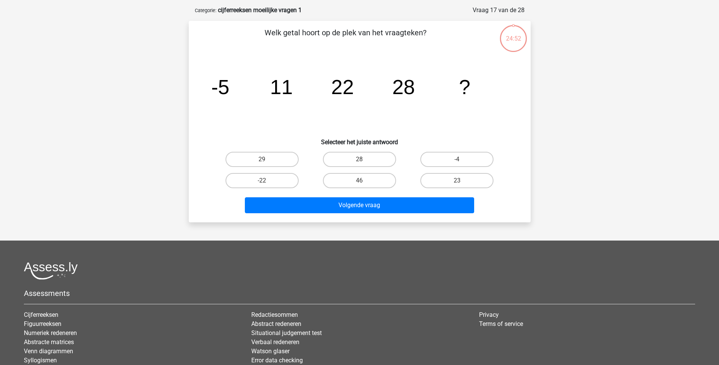
scroll to position [38, 0]
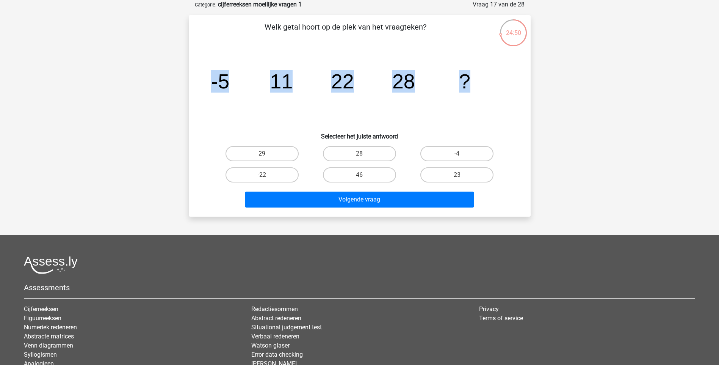
drag, startPoint x: 477, startPoint y: 78, endPoint x: 184, endPoint y: 75, distance: 293.6
click at [184, 75] on div "24:50 Vraag 17 van de 28 Categorie: cijferreeksen moeilijke vragen 1 Welk getal…" at bounding box center [360, 108] width 354 height 217
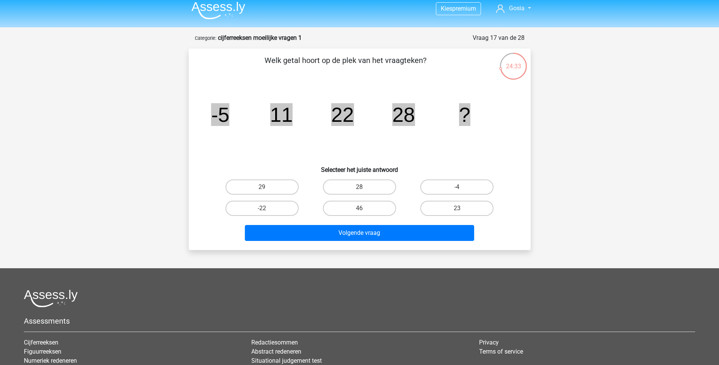
scroll to position [0, 0]
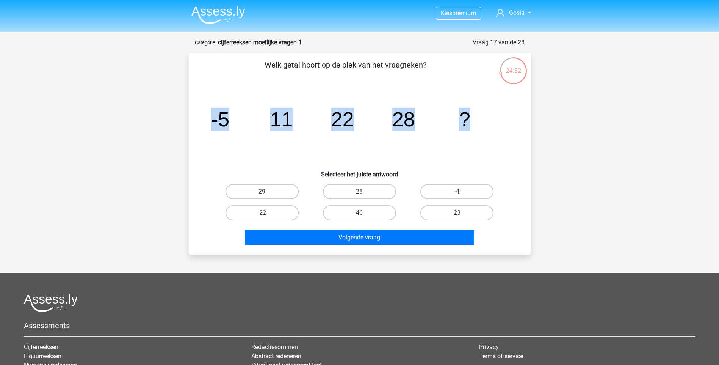
click at [267, 192] on input "29" at bounding box center [264, 194] width 5 height 5
radio input "true"
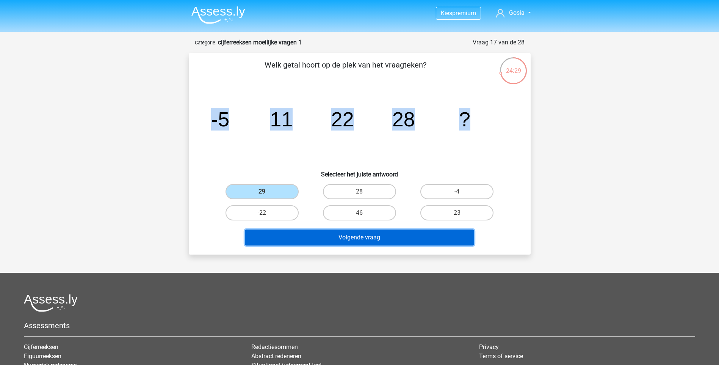
click at [381, 238] on button "Volgende vraag" at bounding box center [359, 237] width 229 height 16
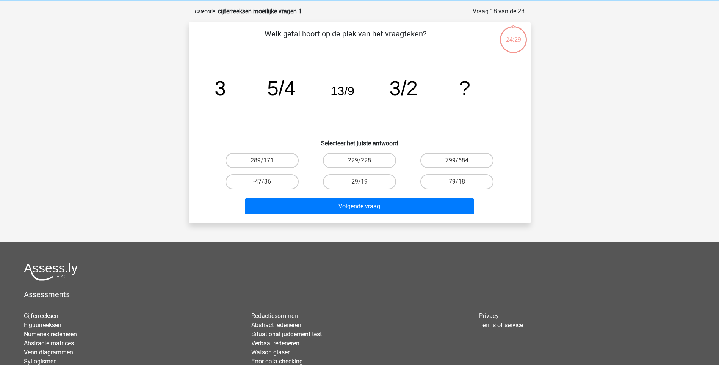
scroll to position [38, 0]
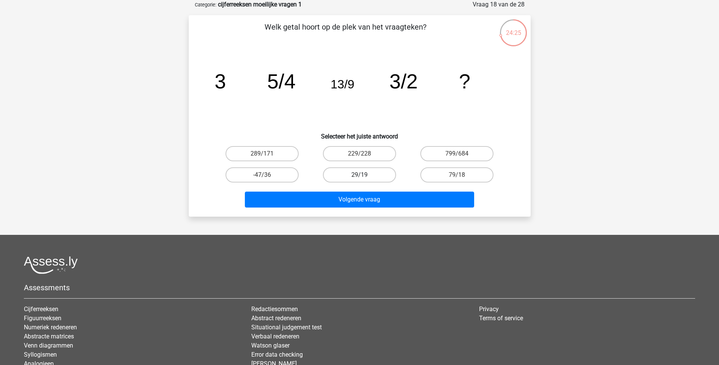
click at [362, 171] on label "29/19" at bounding box center [359, 174] width 73 height 15
click at [362, 175] on input "29/19" at bounding box center [362, 177] width 5 height 5
radio input "true"
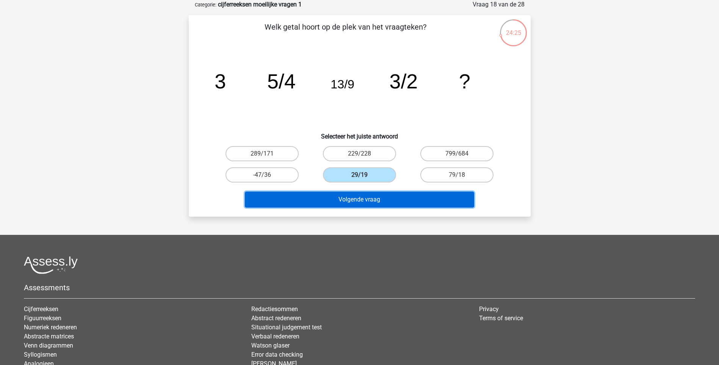
click at [363, 196] on button "Volgende vraag" at bounding box center [359, 200] width 229 height 16
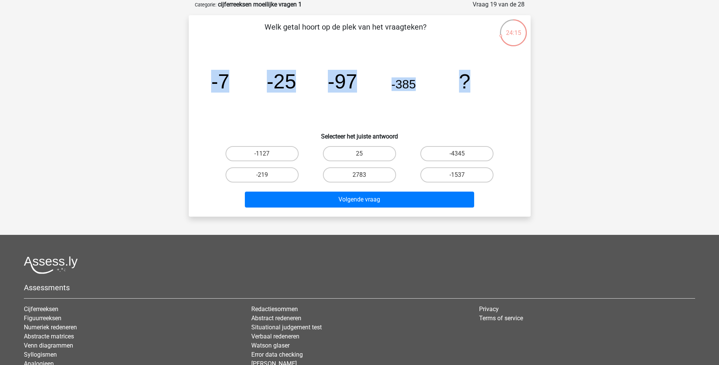
drag, startPoint x: 210, startPoint y: 77, endPoint x: 470, endPoint y: 81, distance: 259.4
click at [470, 81] on icon "image/svg+xml -7 -25 -97 -385 ?" at bounding box center [360, 88] width 306 height 77
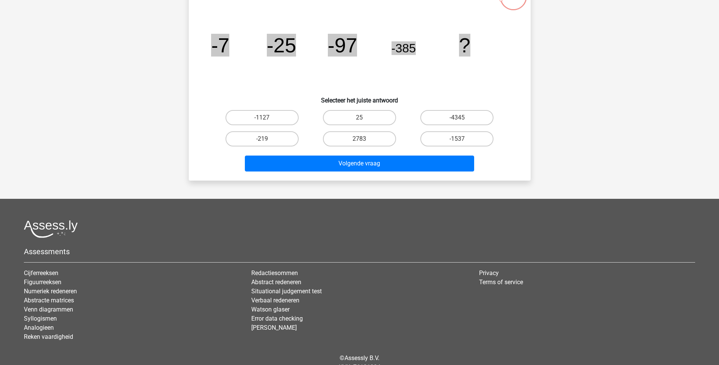
scroll to position [108, 0]
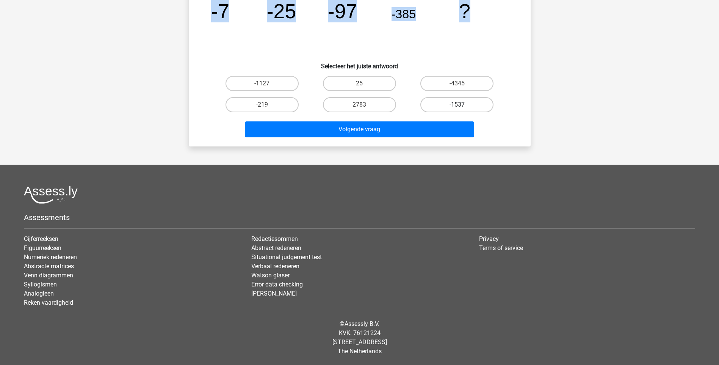
click at [459, 101] on label "-1537" at bounding box center [457, 104] width 73 height 15
click at [459, 105] on input "-1537" at bounding box center [459, 107] width 5 height 5
radio input "true"
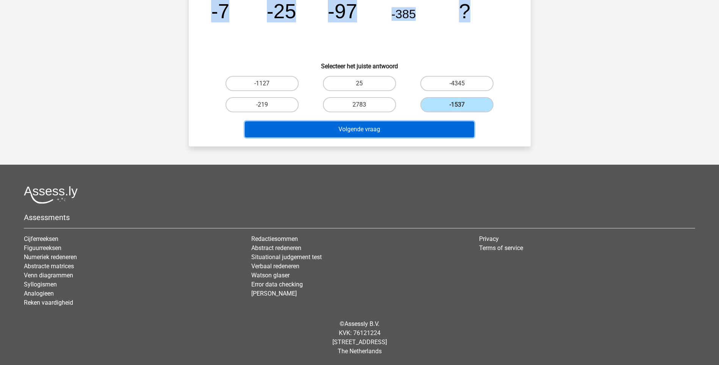
click at [441, 129] on button "Volgende vraag" at bounding box center [359, 129] width 229 height 16
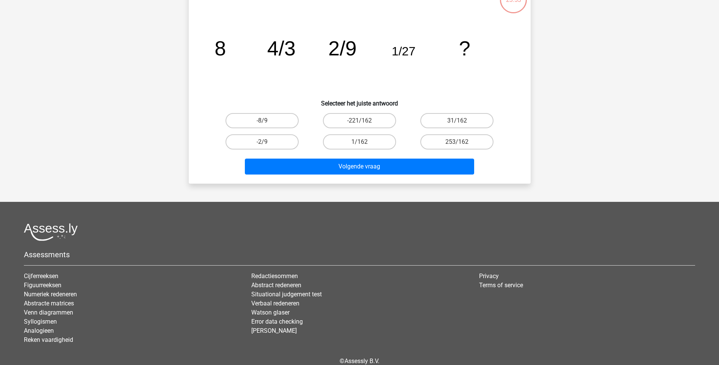
scroll to position [38, 0]
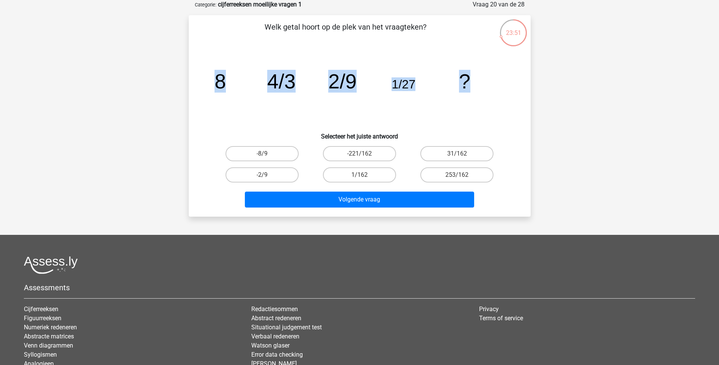
drag, startPoint x: 211, startPoint y: 82, endPoint x: 487, endPoint y: 102, distance: 276.8
click at [487, 102] on icon "image/svg+xml 8 4/3 2/9 1/27 ?" at bounding box center [360, 88] width 306 height 77
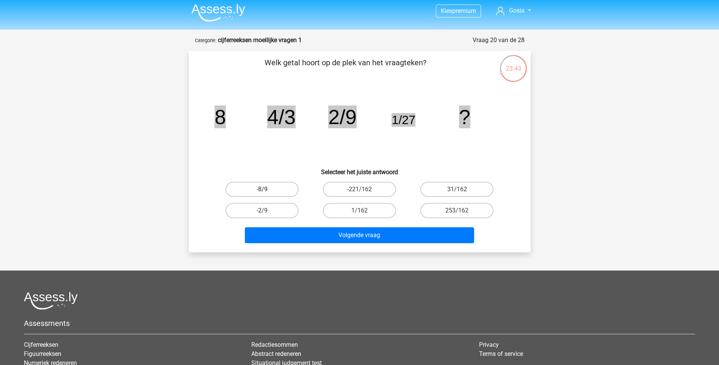
scroll to position [0, 0]
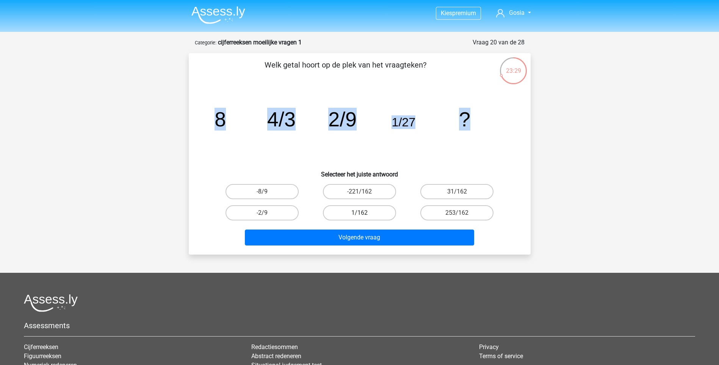
click at [370, 209] on label "1/162" at bounding box center [359, 212] width 73 height 15
click at [364, 213] on input "1/162" at bounding box center [362, 215] width 5 height 5
radio input "true"
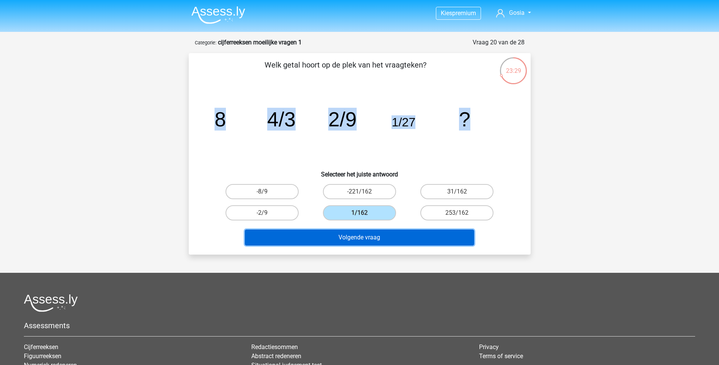
click at [368, 239] on button "Volgende vraag" at bounding box center [359, 237] width 229 height 16
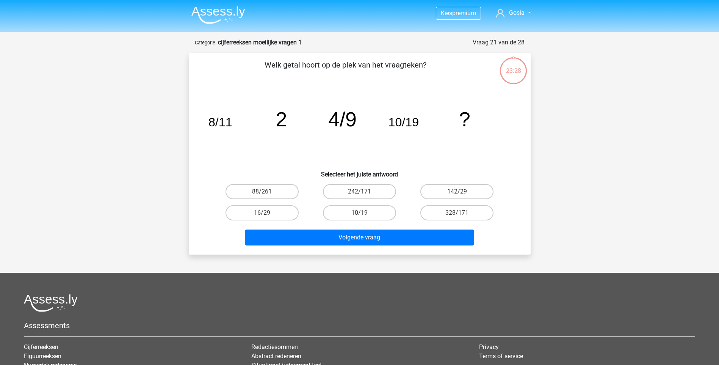
scroll to position [38, 0]
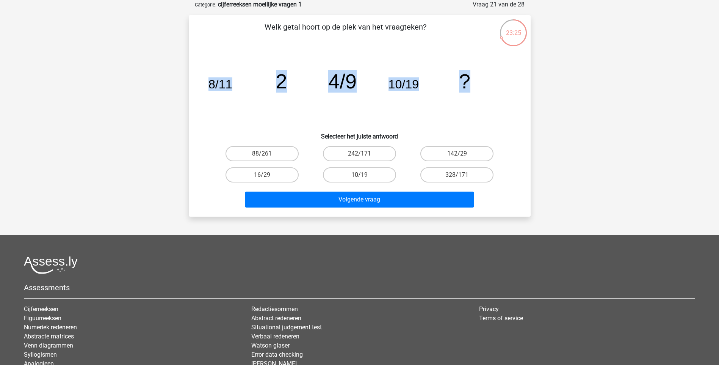
drag, startPoint x: 209, startPoint y: 84, endPoint x: 499, endPoint y: 93, distance: 290.3
click at [499, 93] on icon "image/svg+xml 8/11 2 4/9 10/19 ?" at bounding box center [360, 88] width 306 height 77
click at [283, 154] on label "88/261" at bounding box center [262, 153] width 73 height 15
click at [267, 154] on input "88/261" at bounding box center [264, 156] width 5 height 5
radio input "true"
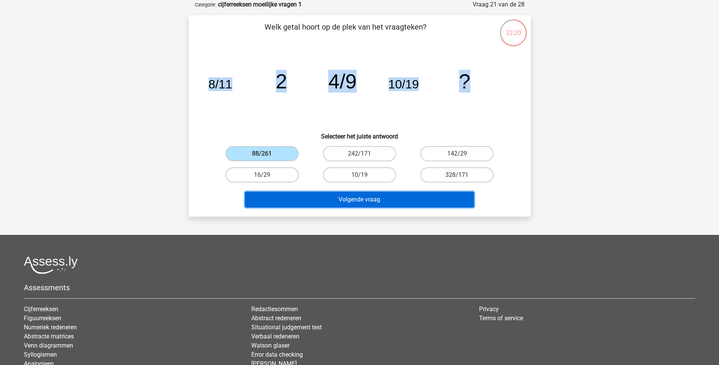
click at [353, 199] on button "Volgende vraag" at bounding box center [359, 200] width 229 height 16
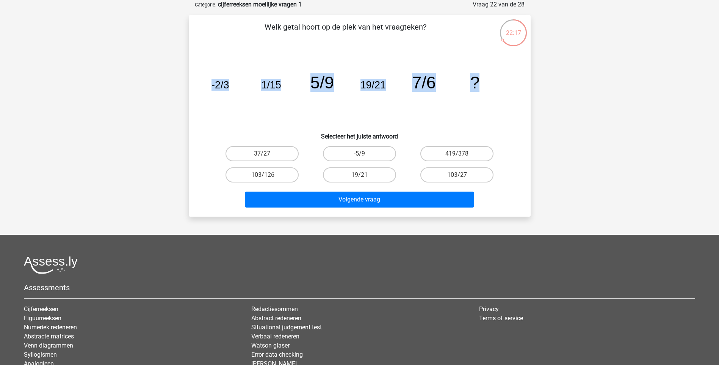
drag, startPoint x: 212, startPoint y: 83, endPoint x: 486, endPoint y: 84, distance: 274.2
click at [486, 84] on icon "image/svg+xml -2/3 1/15 5/9 19/21 7/6 ?" at bounding box center [360, 88] width 306 height 77
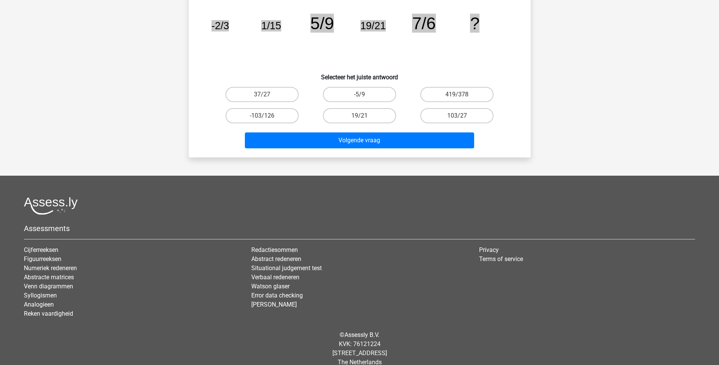
scroll to position [108, 0]
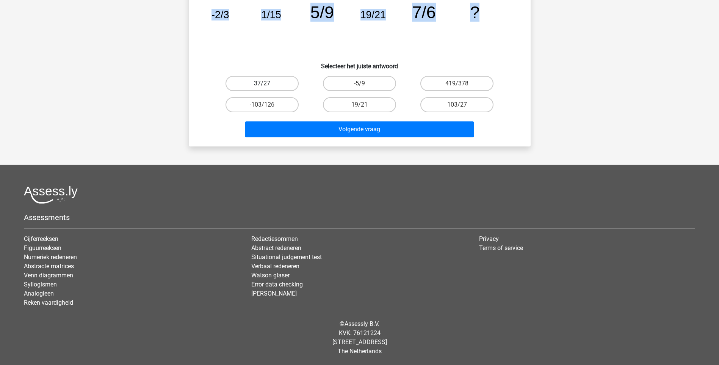
click at [272, 84] on label "37/27" at bounding box center [262, 83] width 73 height 15
click at [267, 84] on input "37/27" at bounding box center [264, 85] width 5 height 5
radio input "true"
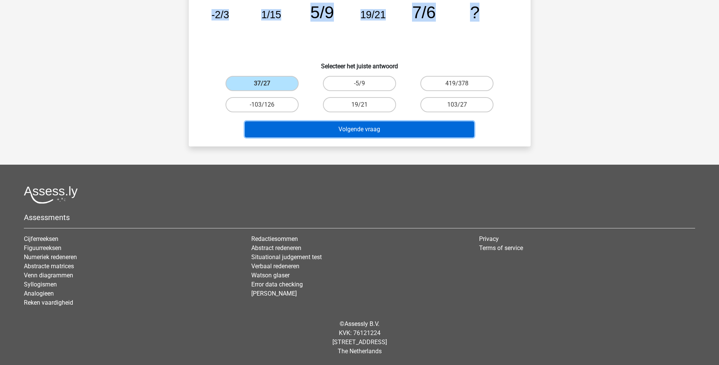
click at [385, 132] on button "Volgende vraag" at bounding box center [359, 129] width 229 height 16
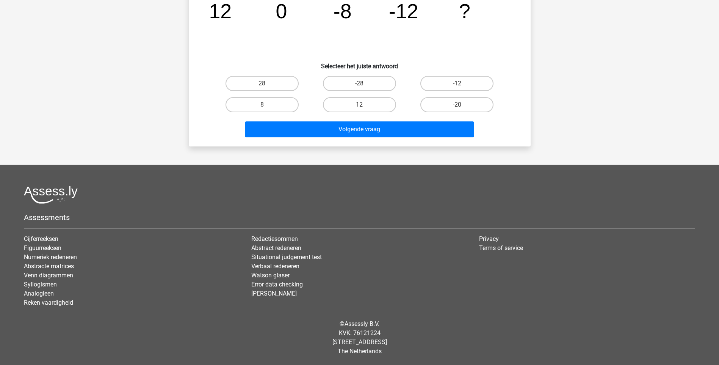
scroll to position [38, 0]
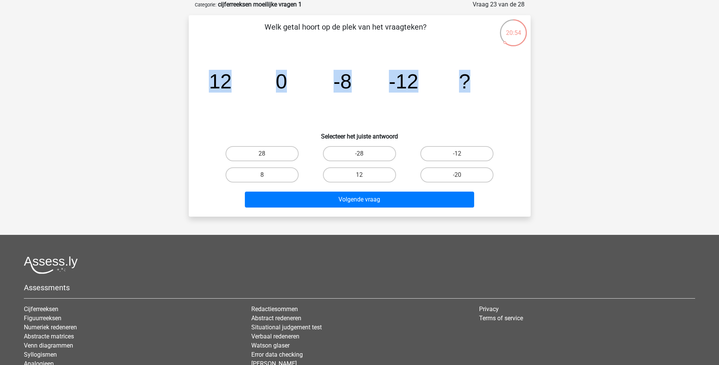
drag, startPoint x: 210, startPoint y: 80, endPoint x: 506, endPoint y: 94, distance: 295.8
click at [506, 94] on icon "image/svg+xml 12 0 -8 -12 ?" at bounding box center [360, 88] width 306 height 77
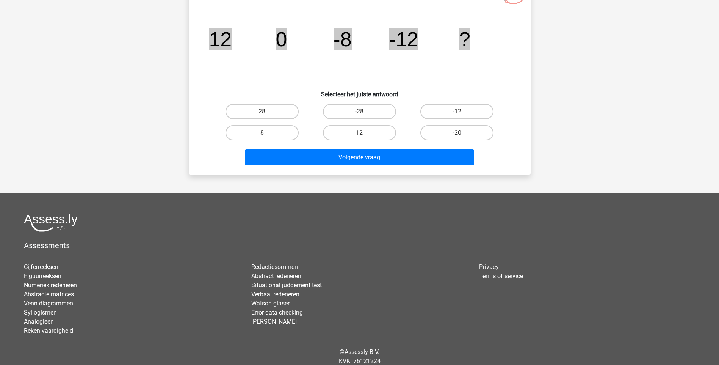
scroll to position [108, 0]
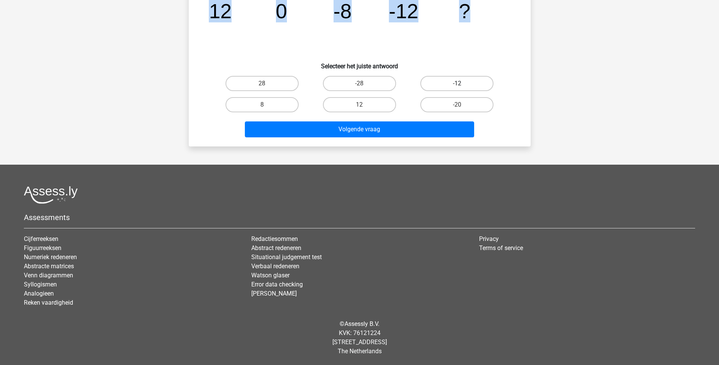
click at [448, 83] on label "-12" at bounding box center [457, 83] width 73 height 15
click at [457, 83] on input "-12" at bounding box center [459, 85] width 5 height 5
radio input "true"
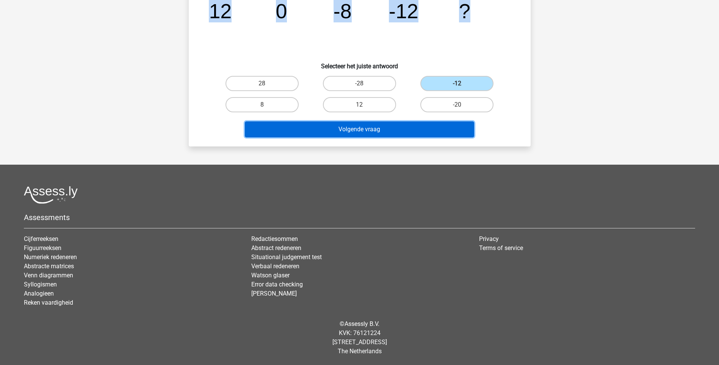
click at [410, 126] on button "Volgende vraag" at bounding box center [359, 129] width 229 height 16
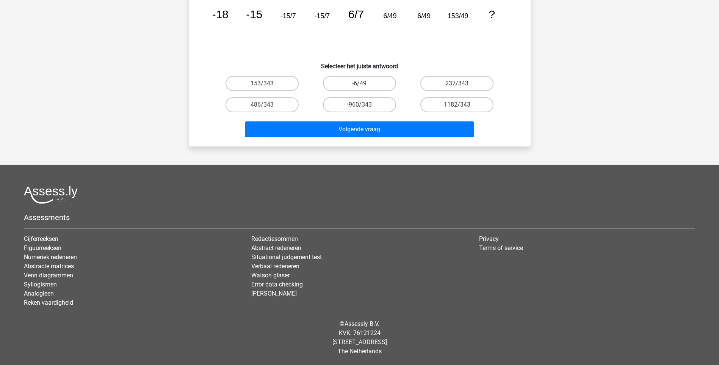
scroll to position [38, 0]
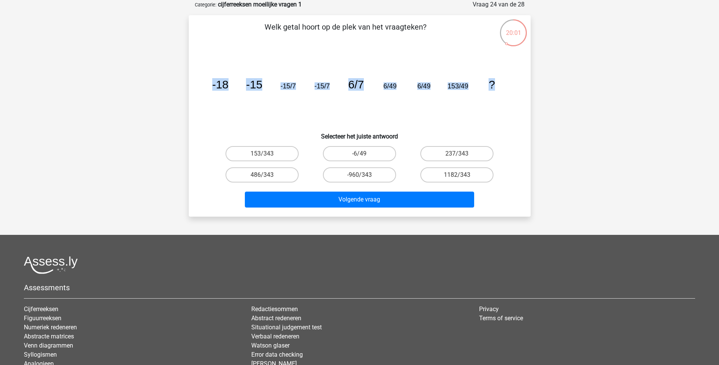
drag, startPoint x: 496, startPoint y: 83, endPoint x: 204, endPoint y: 84, distance: 292.8
click at [204, 84] on div "image/svg+xml -18 -15 -15/7 -15/7 6/7 6/49 6/49 153/49 ?" at bounding box center [360, 88] width 318 height 77
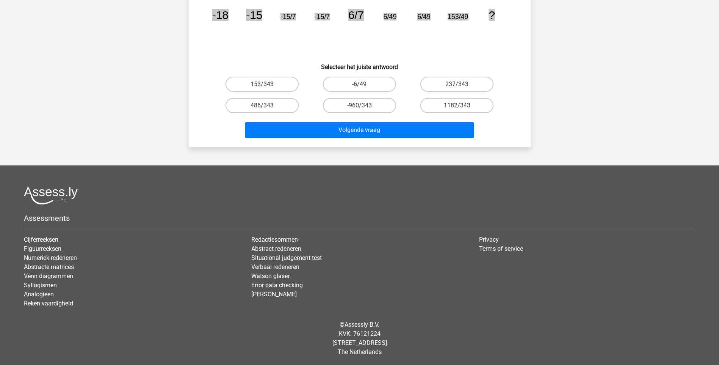
scroll to position [108, 0]
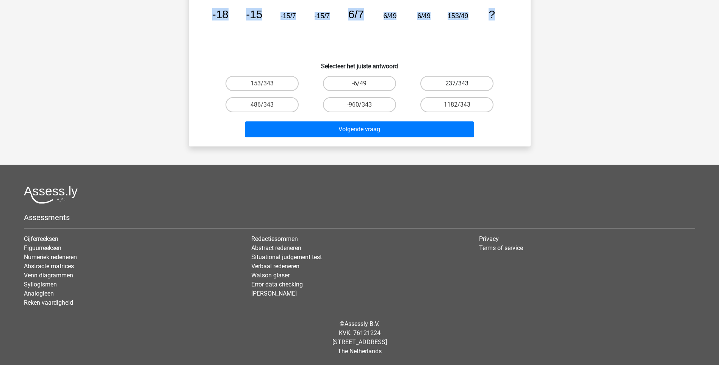
click at [454, 77] on label "237/343" at bounding box center [457, 83] width 73 height 15
click at [457, 83] on input "237/343" at bounding box center [459, 85] width 5 height 5
radio input "true"
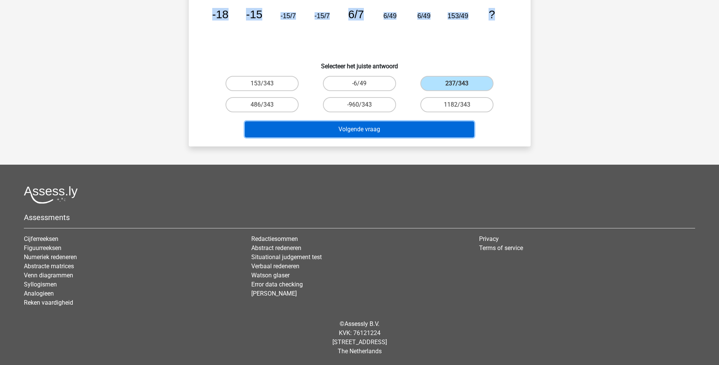
click at [437, 124] on button "Volgende vraag" at bounding box center [359, 129] width 229 height 16
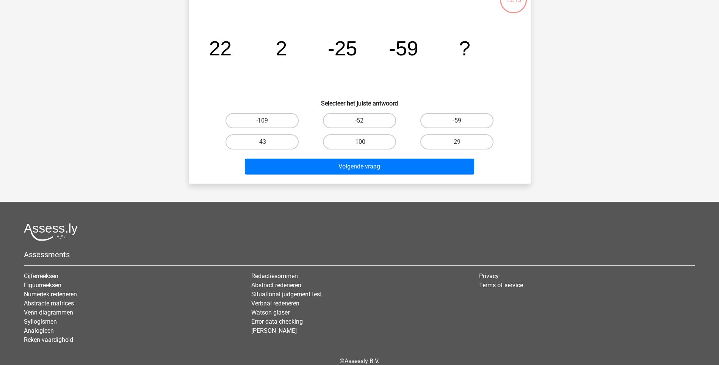
scroll to position [38, 0]
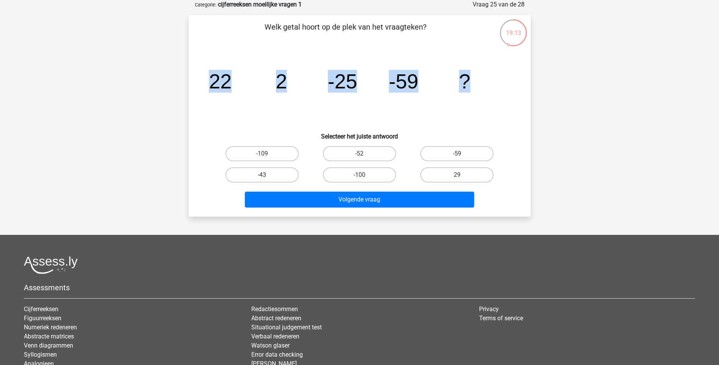
drag, startPoint x: 210, startPoint y: 80, endPoint x: 501, endPoint y: 88, distance: 291.0
click at [501, 88] on icon "image/svg+xml 22 2 -25 -59 ?" at bounding box center [360, 88] width 306 height 77
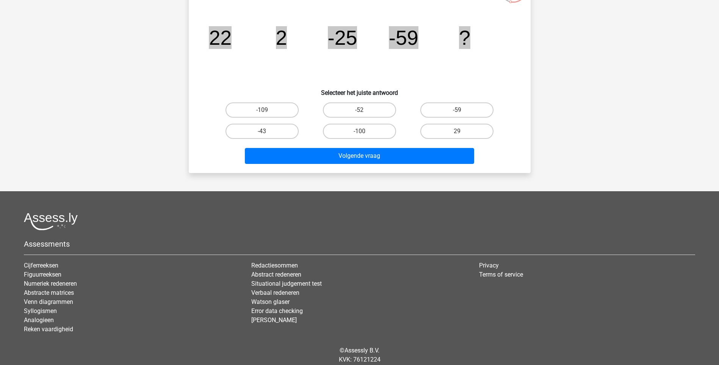
scroll to position [108, 0]
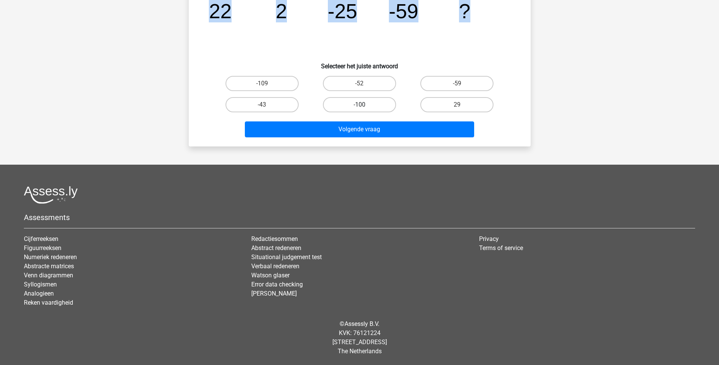
click at [337, 102] on label "-100" at bounding box center [359, 104] width 73 height 15
click at [360, 105] on input "-100" at bounding box center [362, 107] width 5 height 5
radio input "true"
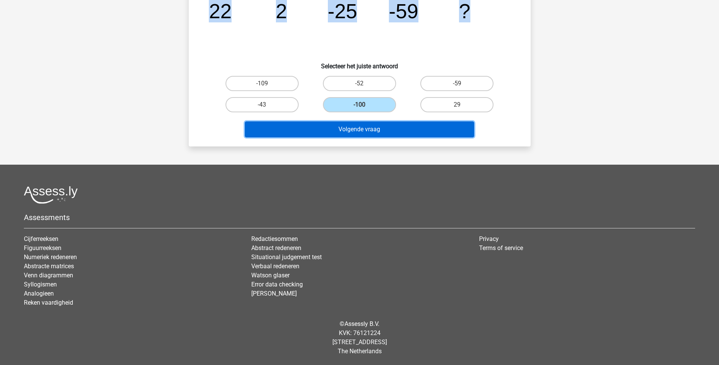
click at [346, 126] on button "Volgende vraag" at bounding box center [359, 129] width 229 height 16
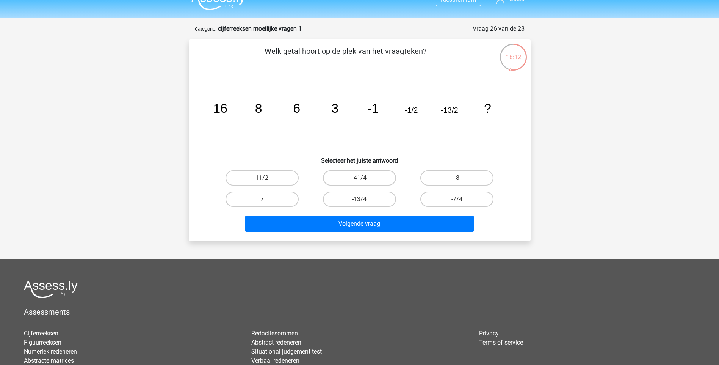
scroll to position [0, 0]
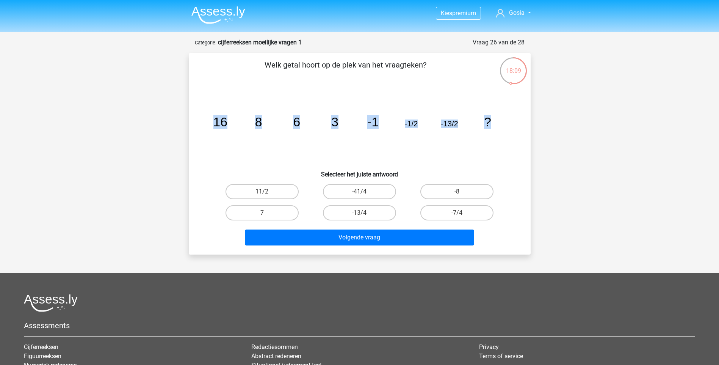
drag, startPoint x: 495, startPoint y: 116, endPoint x: 195, endPoint y: 123, distance: 300.4
click at [195, 123] on div "Welk getal hoort op de plek van het vraagteken? image/svg+xml 16 8 6 3 -1 -1/2 …" at bounding box center [360, 153] width 336 height 189
drag, startPoint x: 465, startPoint y: 212, endPoint x: 432, endPoint y: 216, distance: 32.9
click at [465, 212] on label "-7/4" at bounding box center [457, 212] width 73 height 15
click at [462, 213] on input "-7/4" at bounding box center [459, 215] width 5 height 5
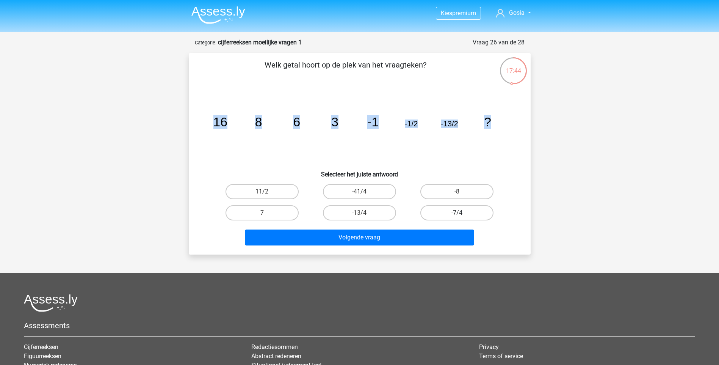
radio input "true"
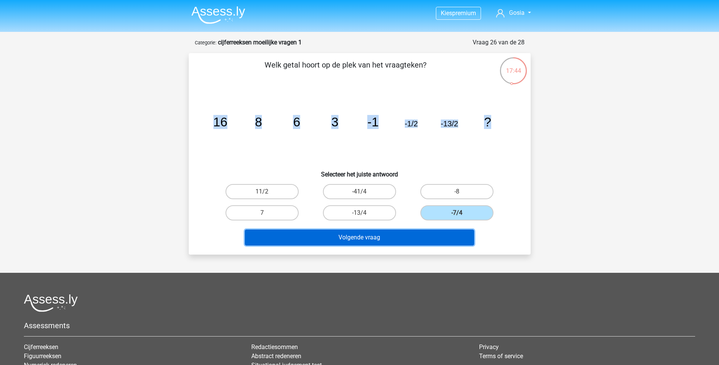
click at [406, 237] on button "Volgende vraag" at bounding box center [359, 237] width 229 height 16
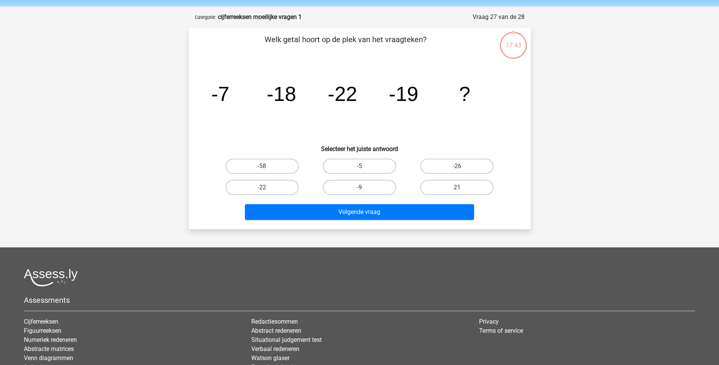
scroll to position [38, 0]
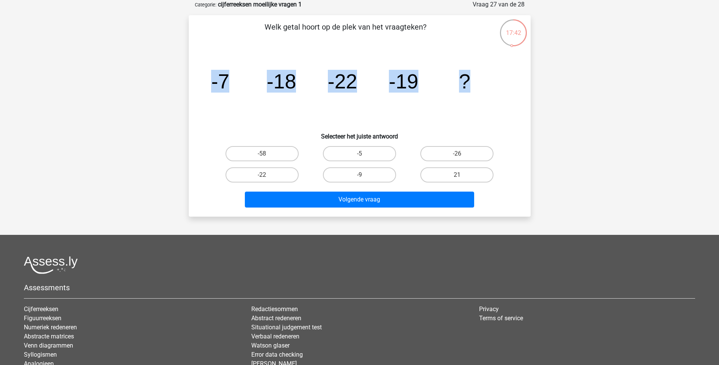
drag, startPoint x: 484, startPoint y: 84, endPoint x: 173, endPoint y: 85, distance: 311.0
click at [173, 85] on div "Kies premium Gosia g.kizewska@swzp.nl" at bounding box center [359, 198] width 719 height 473
click at [362, 173] on label "-9" at bounding box center [359, 174] width 73 height 15
click at [362, 175] on input "-9" at bounding box center [362, 177] width 5 height 5
radio input "true"
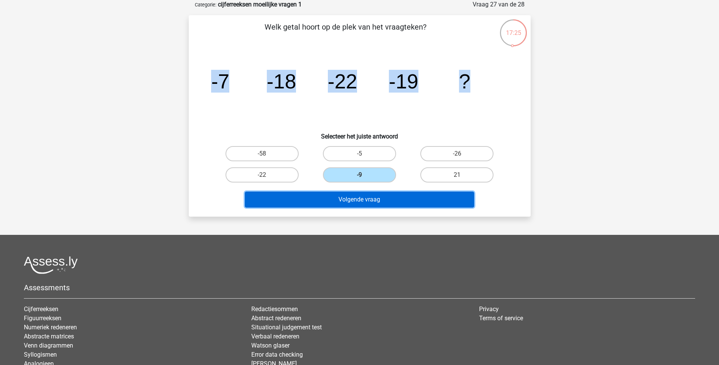
click at [361, 201] on button "Volgende vraag" at bounding box center [359, 200] width 229 height 16
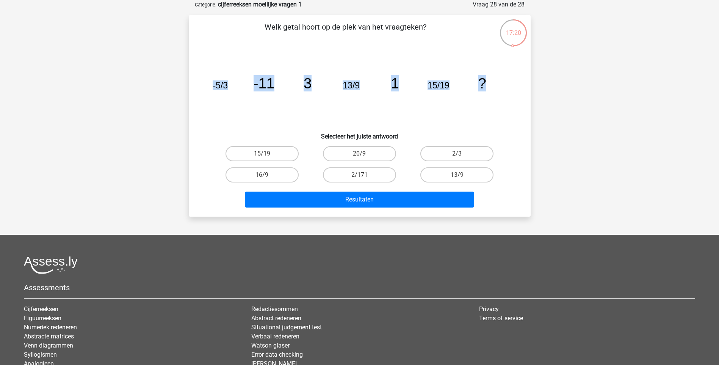
drag, startPoint x: 501, startPoint y: 84, endPoint x: 163, endPoint y: 80, distance: 338.7
click at [163, 80] on div "Kies premium Gosia g.kizewska@swzp.nl" at bounding box center [359, 198] width 719 height 473
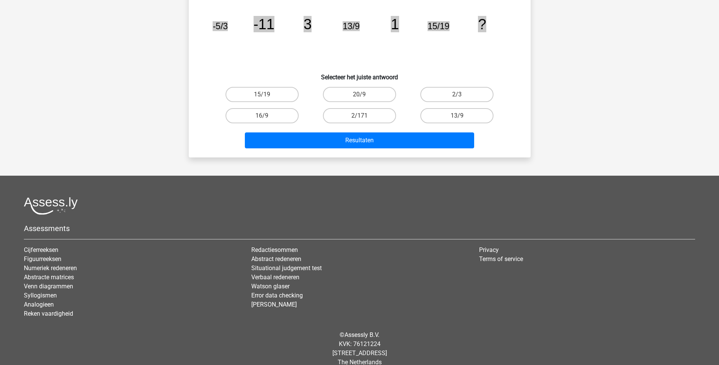
scroll to position [108, 0]
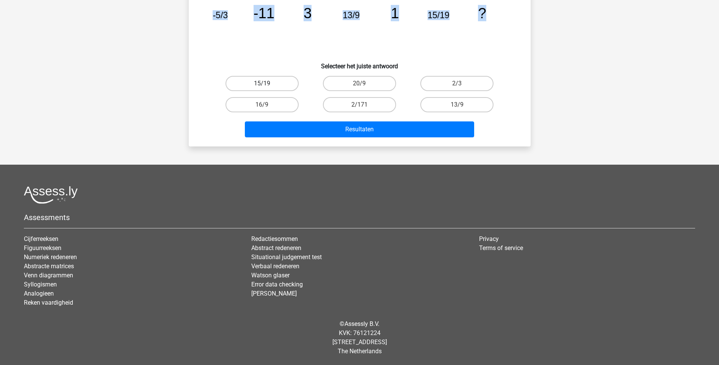
click at [270, 86] on label "15/19" at bounding box center [262, 83] width 73 height 15
click at [267, 86] on input "15/19" at bounding box center [264, 85] width 5 height 5
radio input "true"
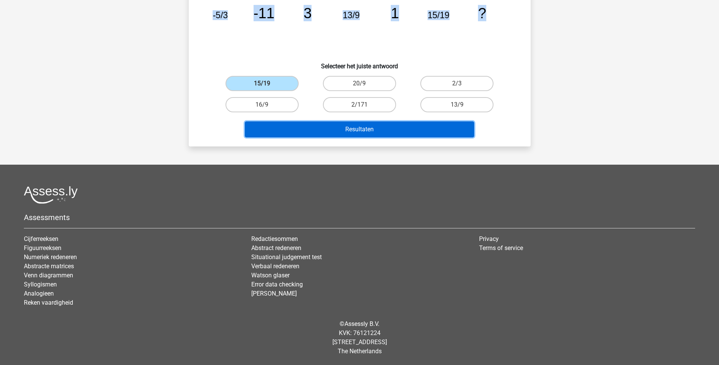
click at [327, 130] on button "Resultaten" at bounding box center [359, 129] width 229 height 16
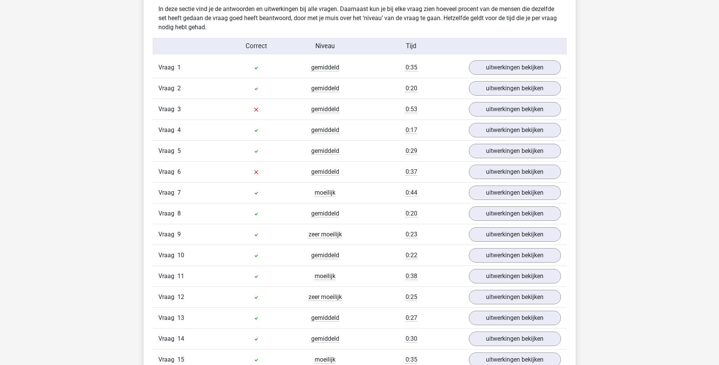
scroll to position [607, 0]
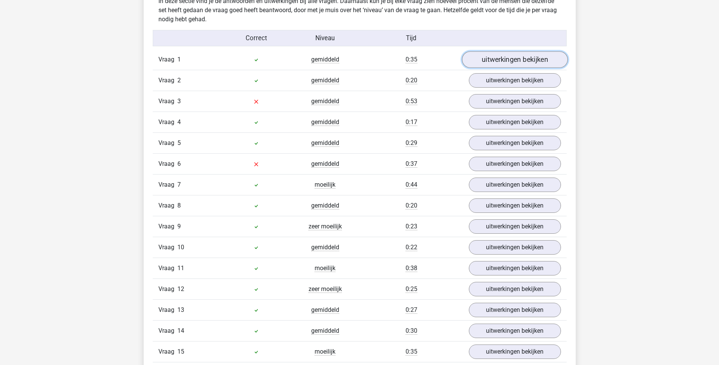
click at [534, 58] on link "uitwerkingen bekijken" at bounding box center [515, 59] width 106 height 17
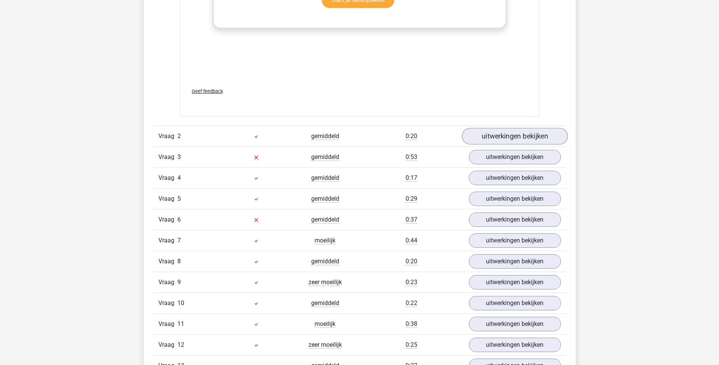
scroll to position [1024, 0]
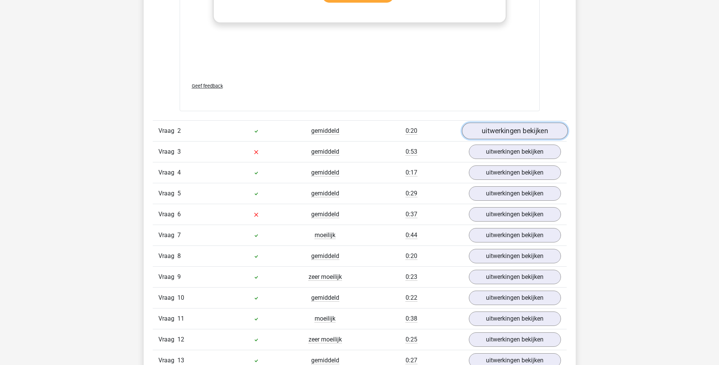
click at [523, 127] on link "uitwerkingen bekijken" at bounding box center [515, 131] width 106 height 17
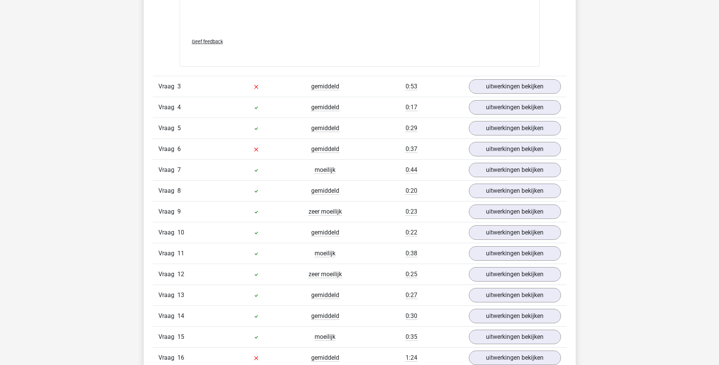
scroll to position [1555, 0]
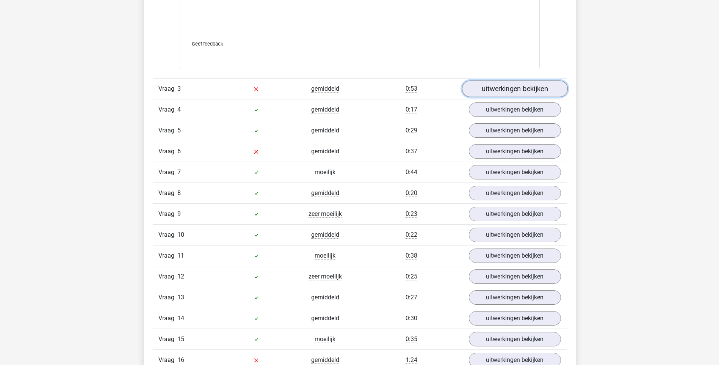
click at [529, 86] on link "uitwerkingen bekijken" at bounding box center [515, 88] width 106 height 17
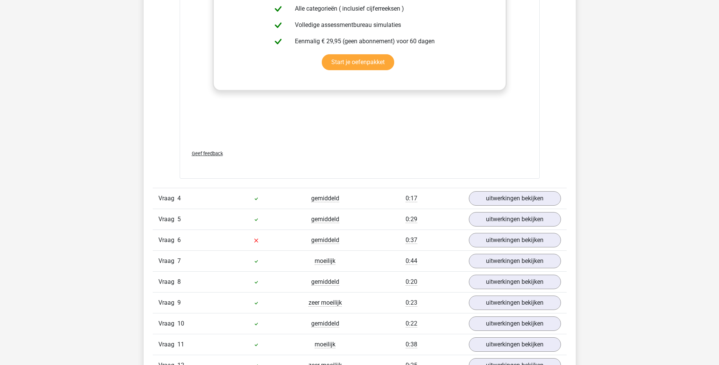
scroll to position [1972, 0]
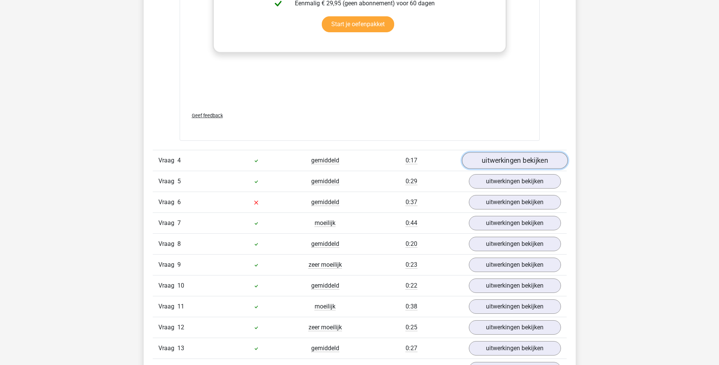
click at [547, 164] on link "uitwerkingen bekijken" at bounding box center [515, 160] width 106 height 17
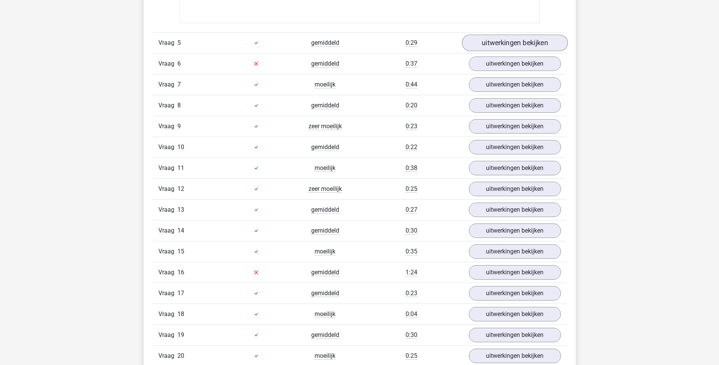
scroll to position [2579, 0]
click at [534, 40] on link "uitwerkingen bekijken" at bounding box center [515, 42] width 106 height 17
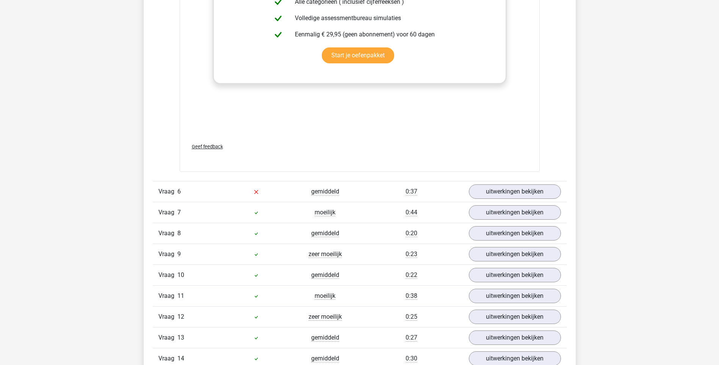
scroll to position [2920, 0]
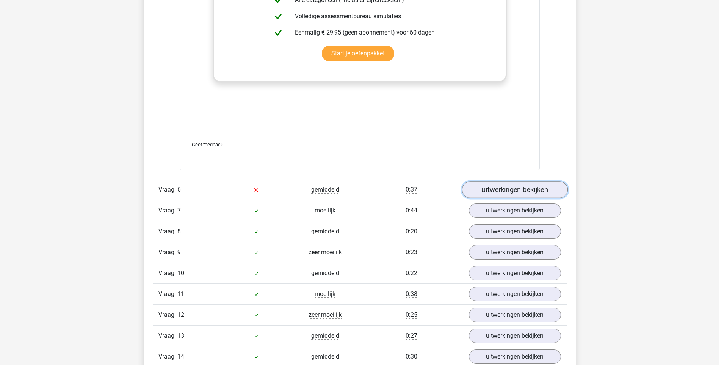
click at [521, 189] on link "uitwerkingen bekijken" at bounding box center [515, 189] width 106 height 17
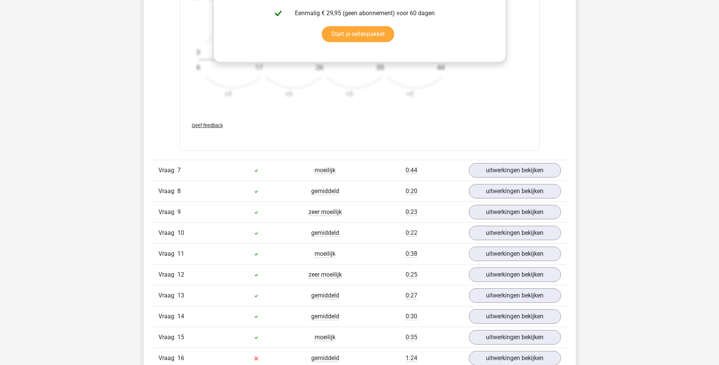
scroll to position [3451, 0]
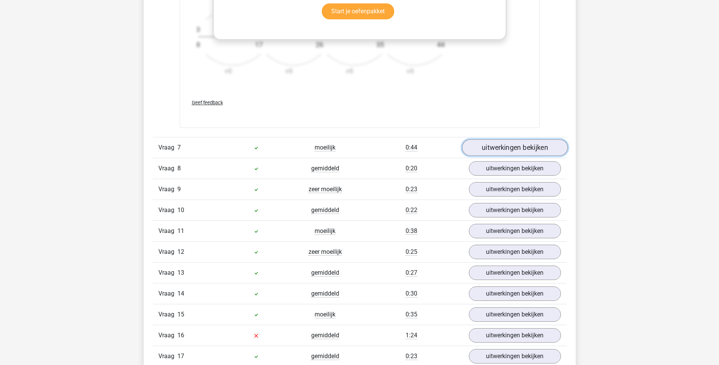
click at [528, 148] on link "uitwerkingen bekijken" at bounding box center [515, 147] width 106 height 17
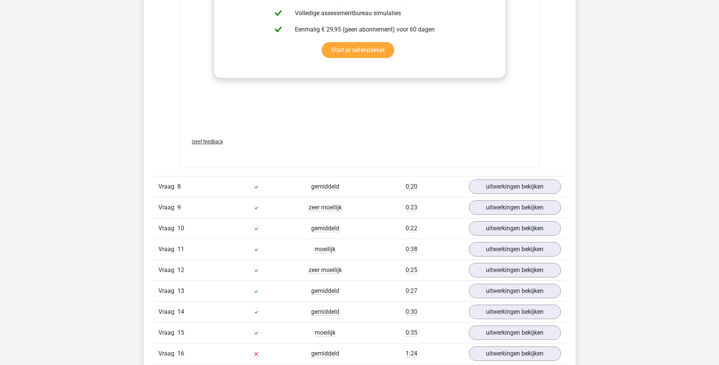
scroll to position [3906, 0]
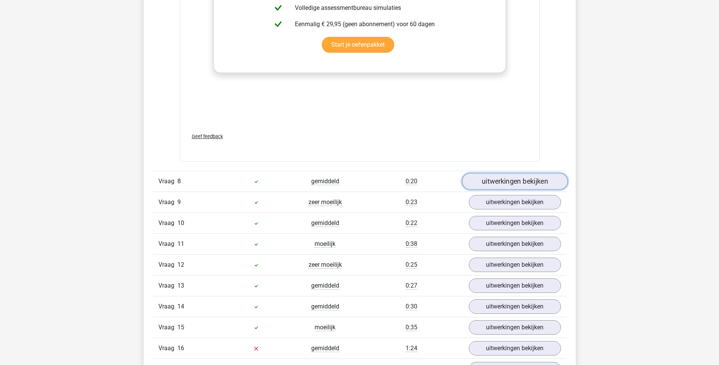
click at [522, 177] on link "uitwerkingen bekijken" at bounding box center [515, 181] width 106 height 17
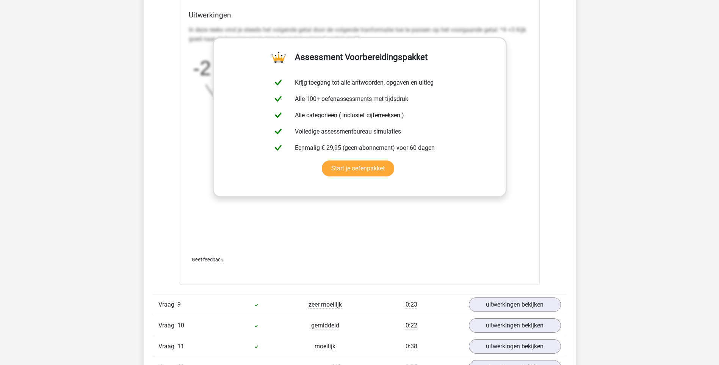
scroll to position [4399, 0]
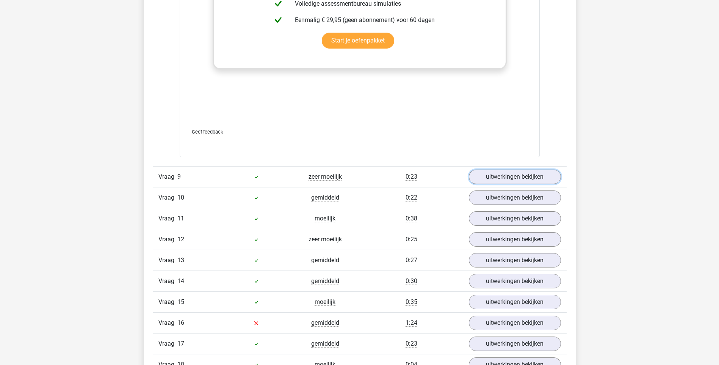
click at [522, 177] on link "uitwerkingen bekijken" at bounding box center [515, 177] width 92 height 14
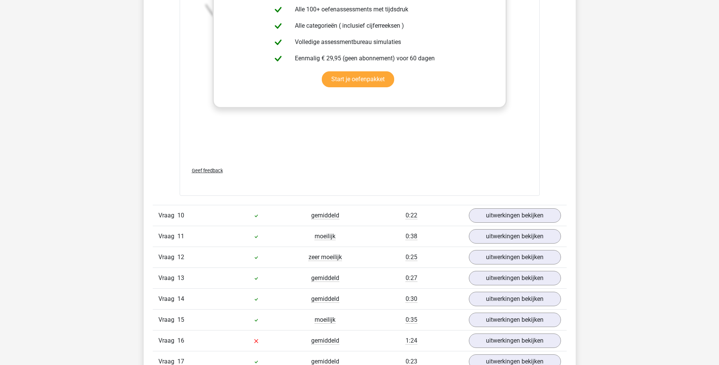
scroll to position [4854, 0]
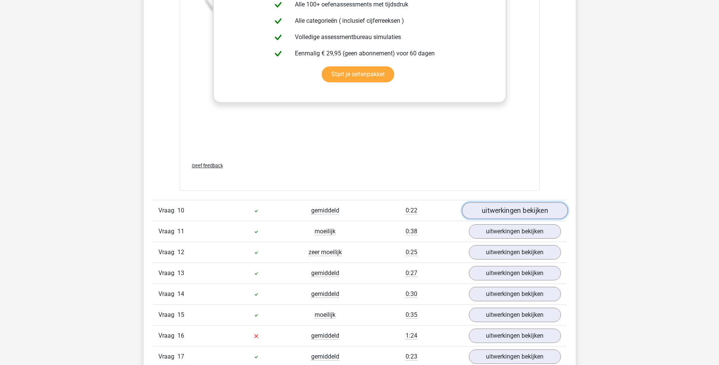
click at [507, 209] on link "uitwerkingen bekijken" at bounding box center [515, 210] width 106 height 17
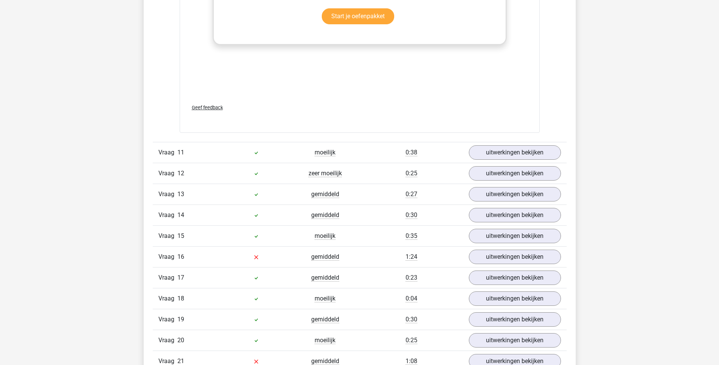
scroll to position [5423, 0]
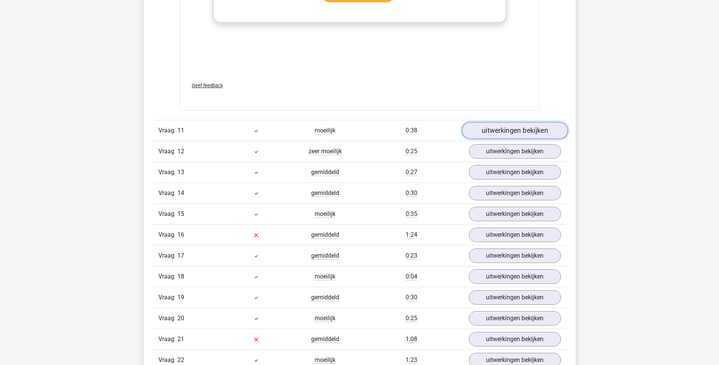
click at [529, 130] on link "uitwerkingen bekijken" at bounding box center [515, 130] width 106 height 17
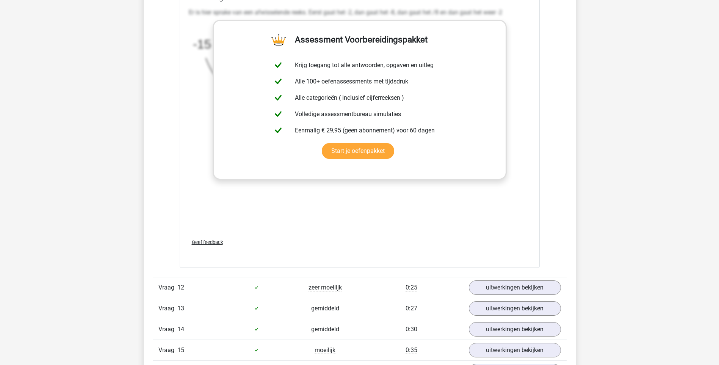
scroll to position [5764, 0]
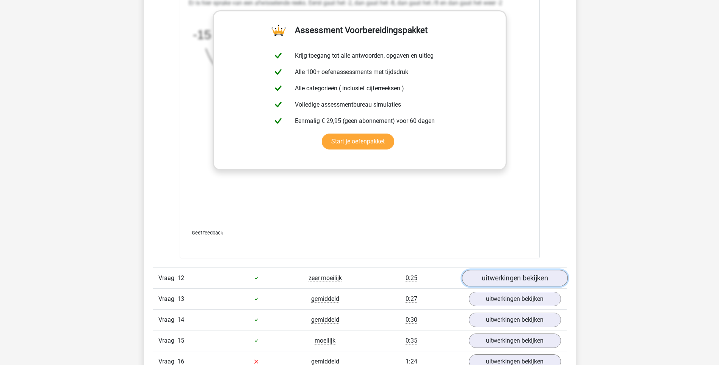
click at [508, 277] on link "uitwerkingen bekijken" at bounding box center [515, 278] width 106 height 17
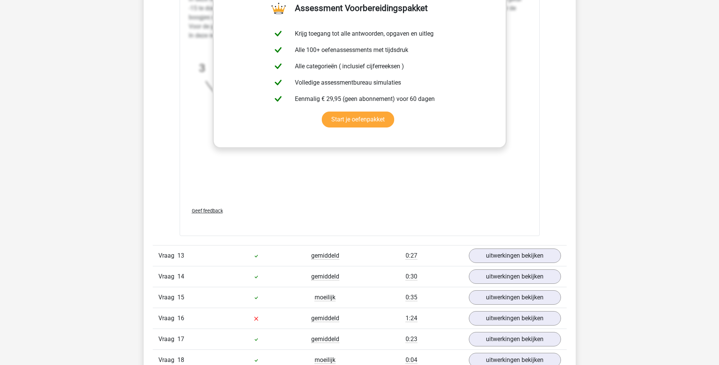
scroll to position [6295, 0]
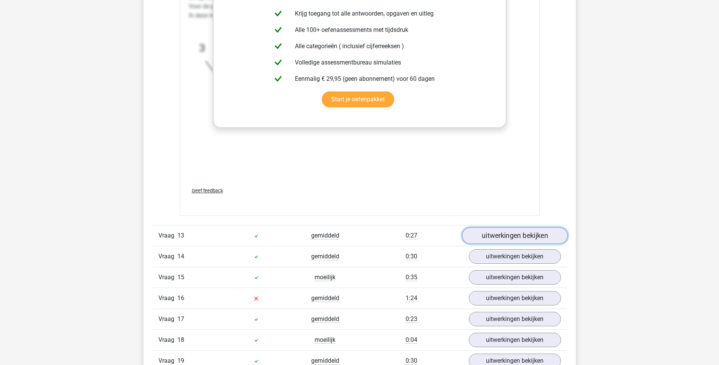
click at [508, 232] on link "uitwerkingen bekijken" at bounding box center [515, 236] width 106 height 17
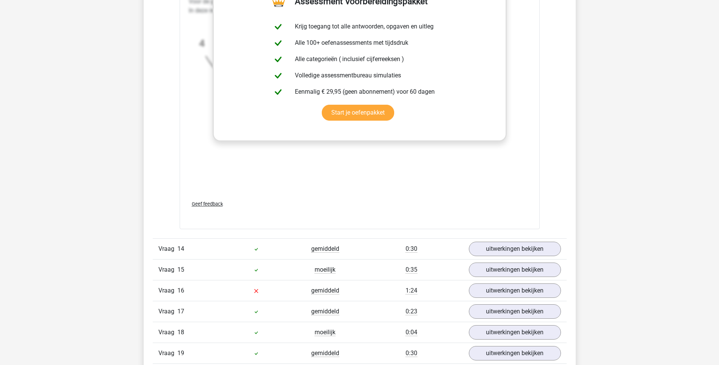
scroll to position [6788, 0]
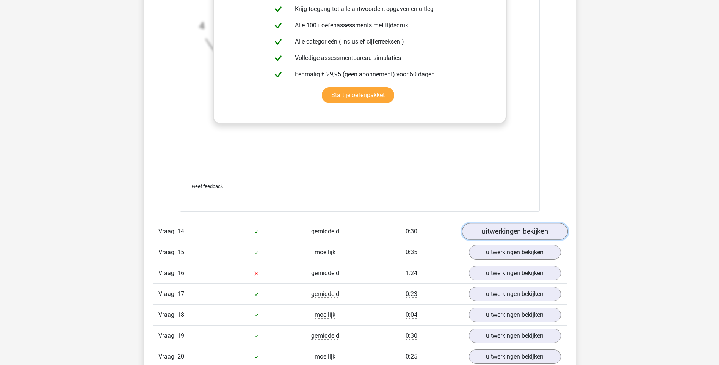
click at [525, 232] on link "uitwerkingen bekijken" at bounding box center [515, 231] width 106 height 17
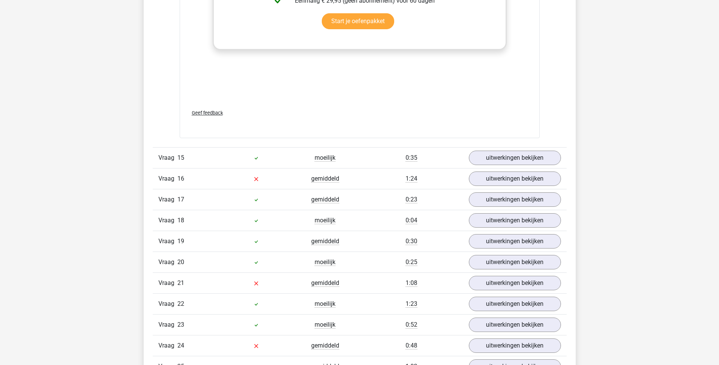
scroll to position [7357, 0]
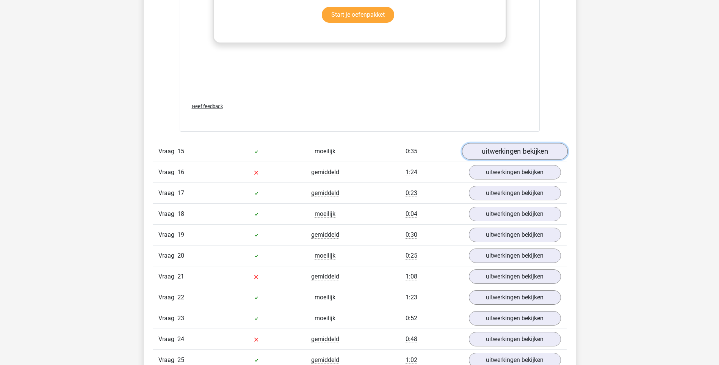
click at [536, 151] on link "uitwerkingen bekijken" at bounding box center [515, 151] width 106 height 17
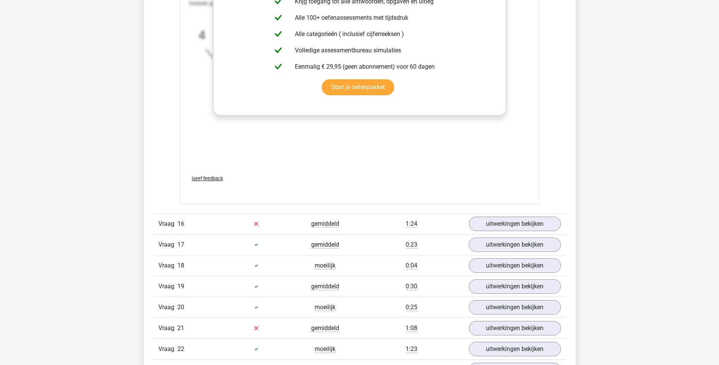
scroll to position [7774, 0]
click at [525, 218] on link "uitwerkingen bekijken" at bounding box center [515, 223] width 106 height 17
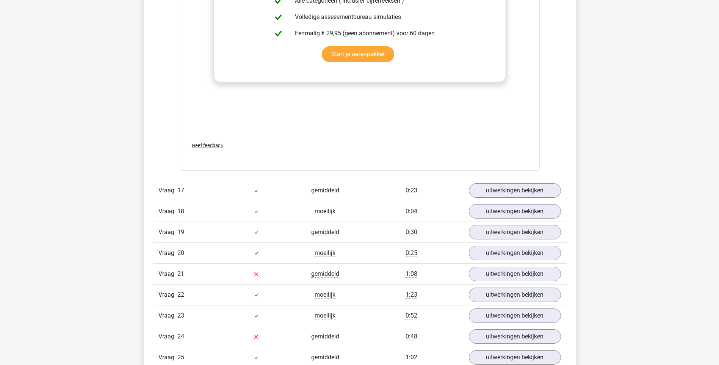
scroll to position [8305, 0]
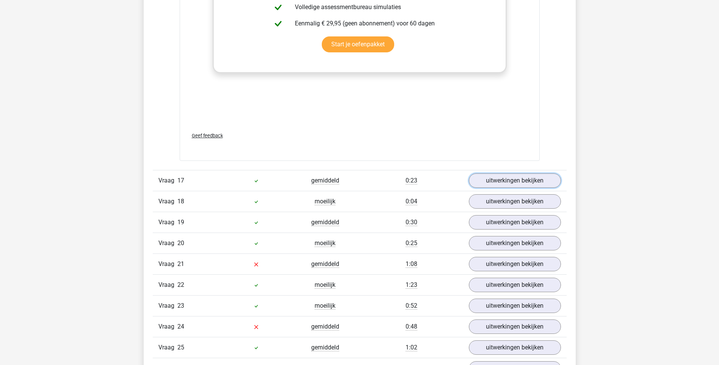
click at [547, 184] on link "uitwerkingen bekijken" at bounding box center [515, 180] width 92 height 14
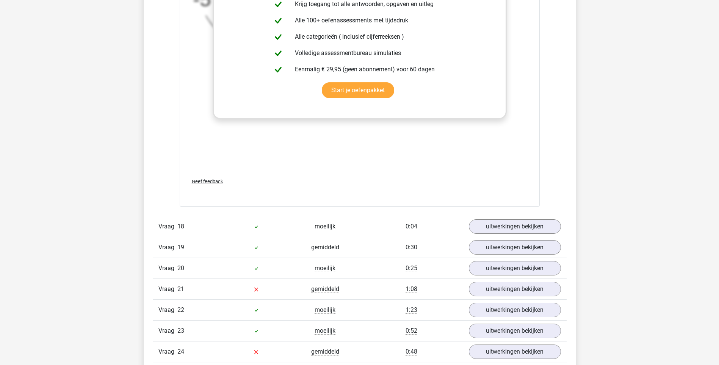
scroll to position [8798, 0]
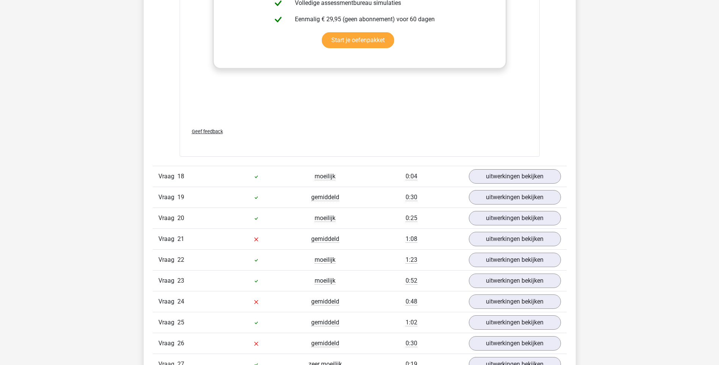
click at [547, 184] on div "Vraag 18 moeilijk 0:04 uitwerkingen bekijken" at bounding box center [360, 176] width 414 height 21
click at [545, 176] on link "uitwerkingen bekijken" at bounding box center [515, 176] width 106 height 17
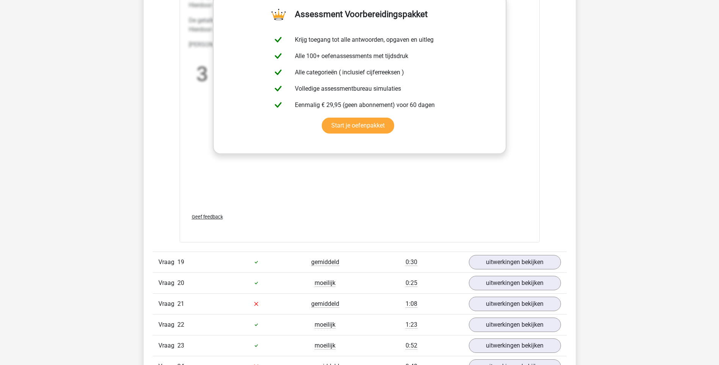
scroll to position [9329, 0]
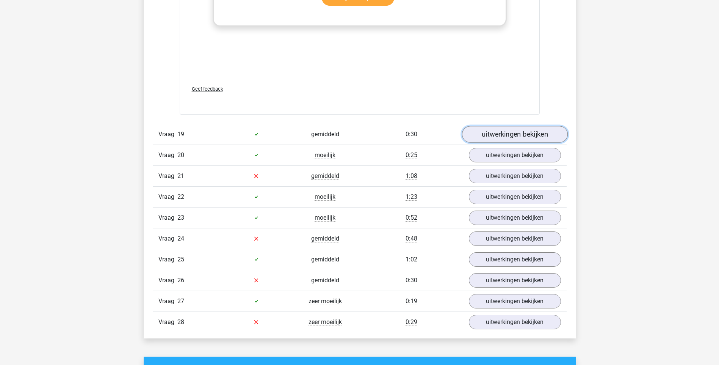
click at [529, 135] on link "uitwerkingen bekijken" at bounding box center [515, 134] width 106 height 17
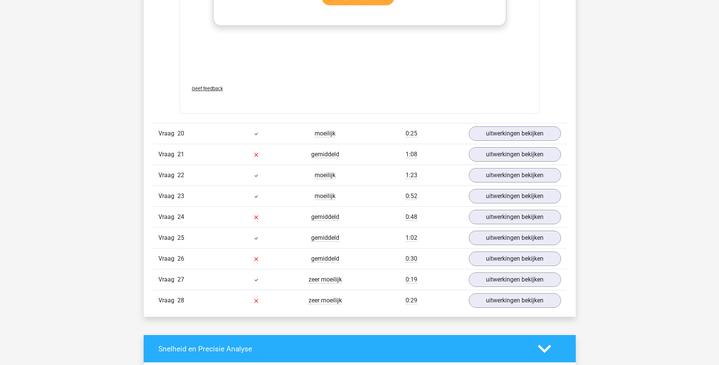
scroll to position [9822, 0]
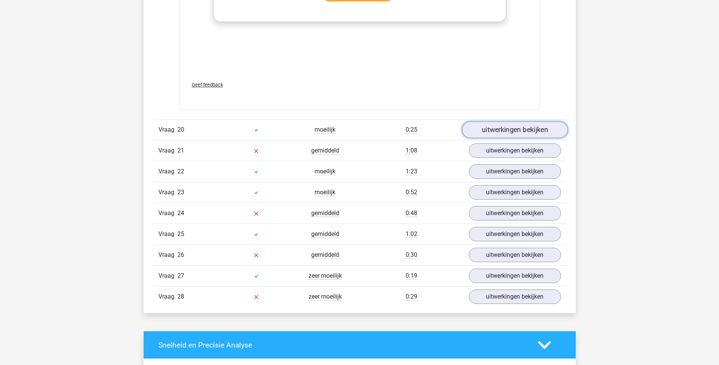
click at [530, 130] on link "uitwerkingen bekijken" at bounding box center [515, 130] width 106 height 17
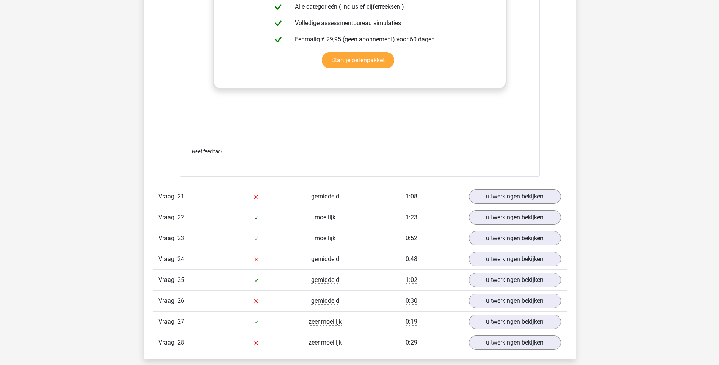
scroll to position [10277, 0]
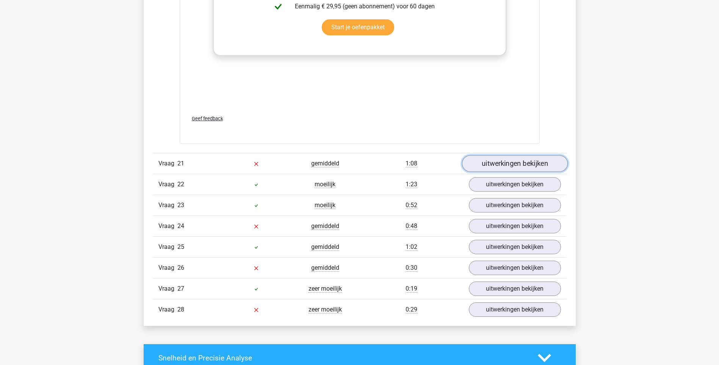
click at [512, 163] on link "uitwerkingen bekijken" at bounding box center [515, 163] width 106 height 17
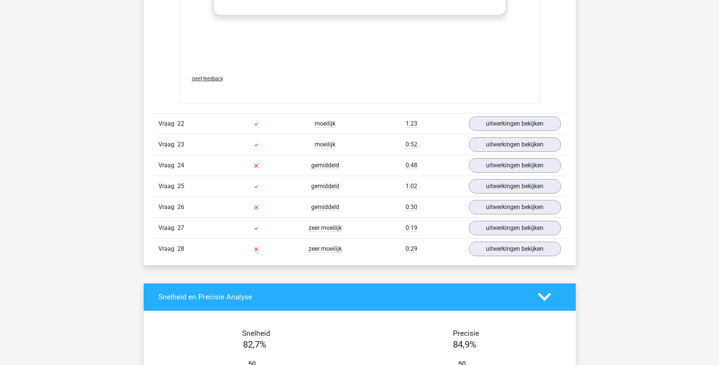
scroll to position [10808, 0]
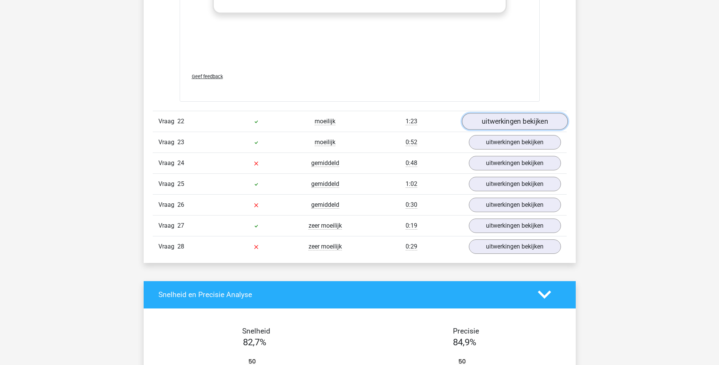
click at [530, 116] on link "uitwerkingen bekijken" at bounding box center [515, 121] width 106 height 17
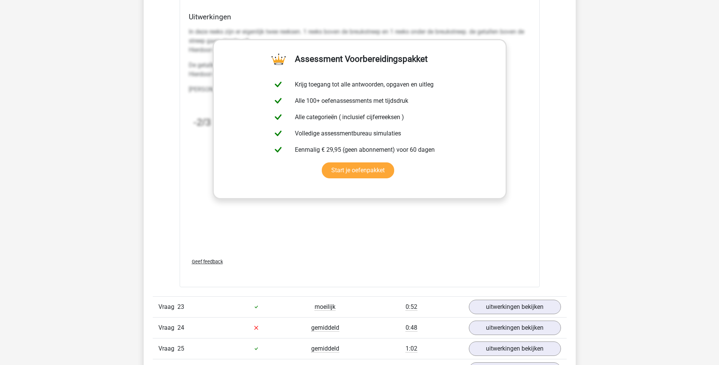
scroll to position [11264, 0]
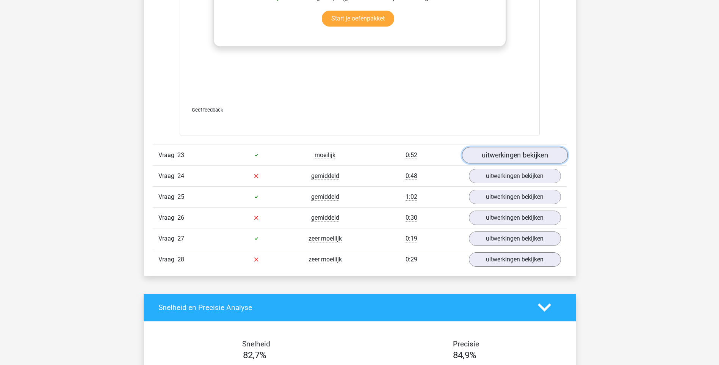
click at [546, 153] on link "uitwerkingen bekijken" at bounding box center [515, 155] width 106 height 17
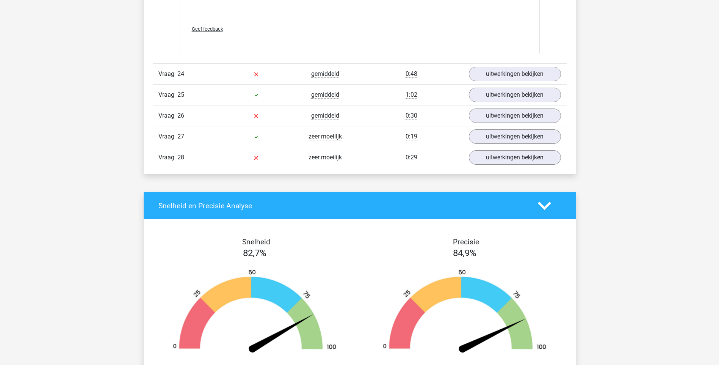
scroll to position [11832, 0]
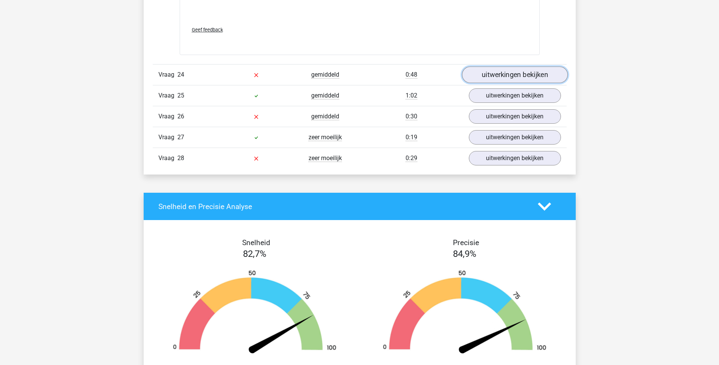
click at [514, 70] on link "uitwerkingen bekijken" at bounding box center [515, 74] width 106 height 17
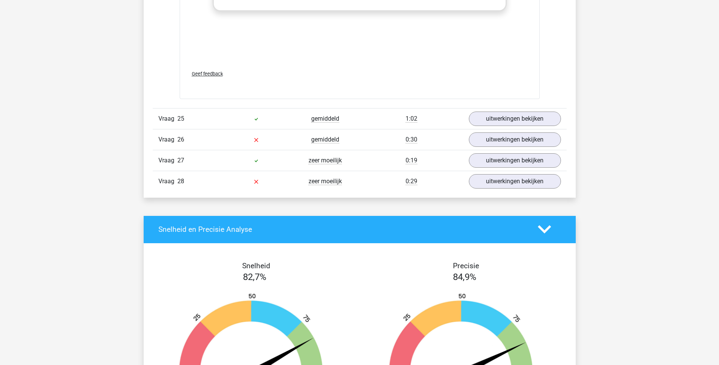
scroll to position [12287, 0]
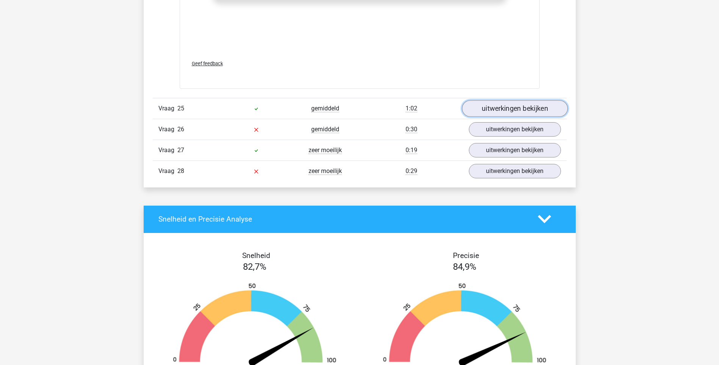
click at [535, 103] on link "uitwerkingen bekijken" at bounding box center [515, 108] width 106 height 17
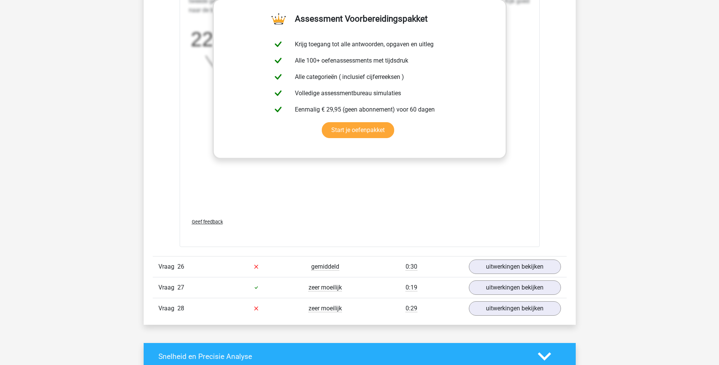
scroll to position [12743, 0]
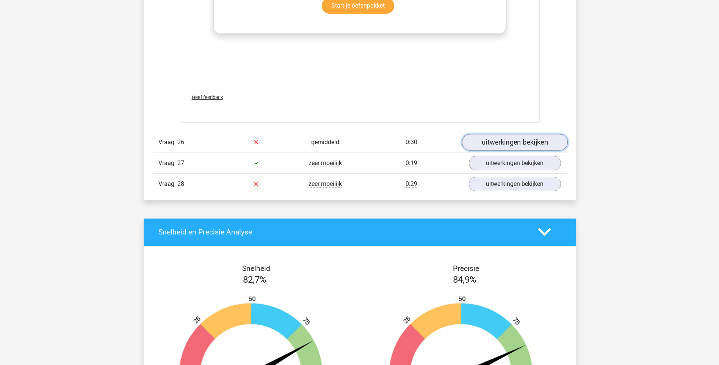
click at [537, 139] on link "uitwerkingen bekijken" at bounding box center [515, 142] width 106 height 17
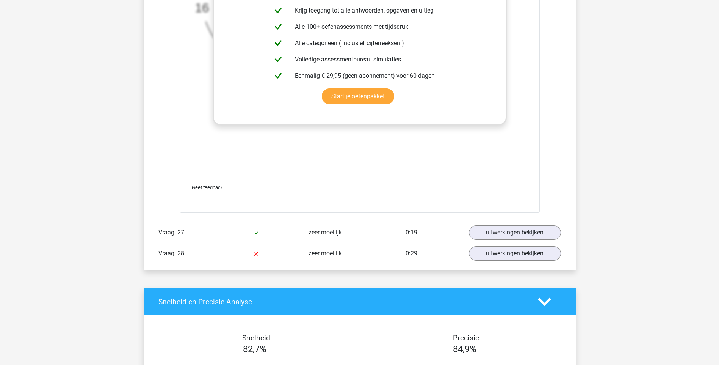
scroll to position [13160, 0]
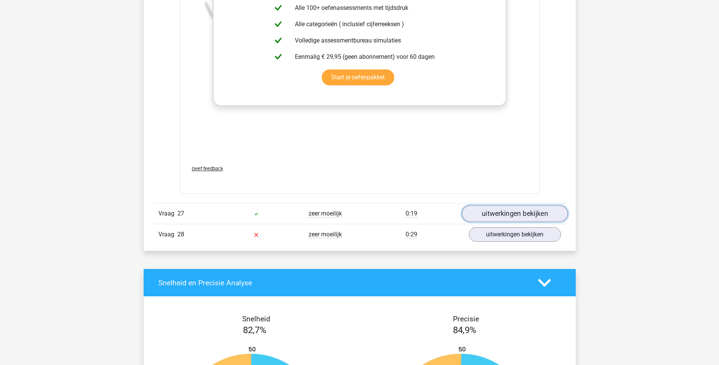
click at [532, 215] on link "uitwerkingen bekijken" at bounding box center [515, 214] width 106 height 17
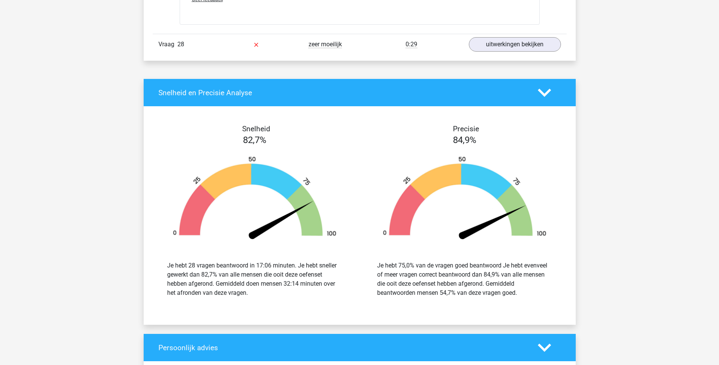
scroll to position [13804, 0]
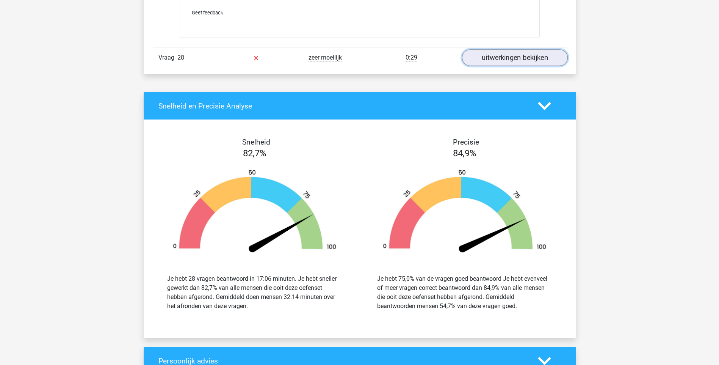
click at [516, 53] on link "uitwerkingen bekijken" at bounding box center [515, 57] width 106 height 17
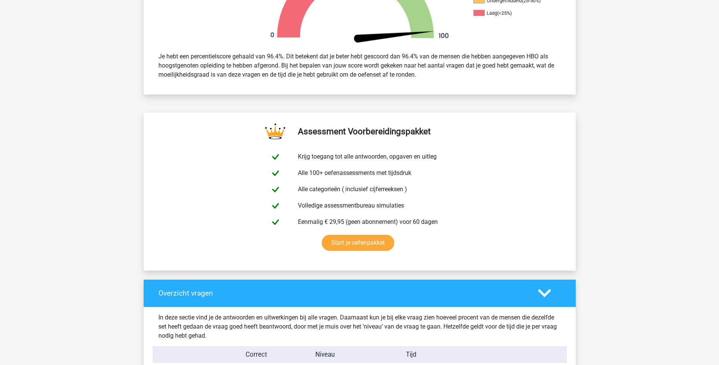
scroll to position [0, 0]
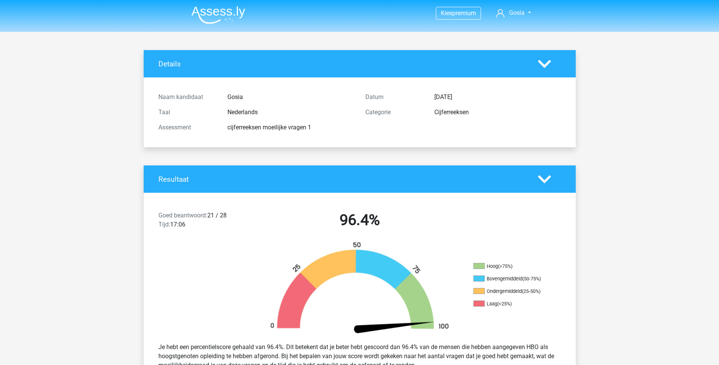
click at [546, 63] on polygon at bounding box center [544, 64] width 13 height 8
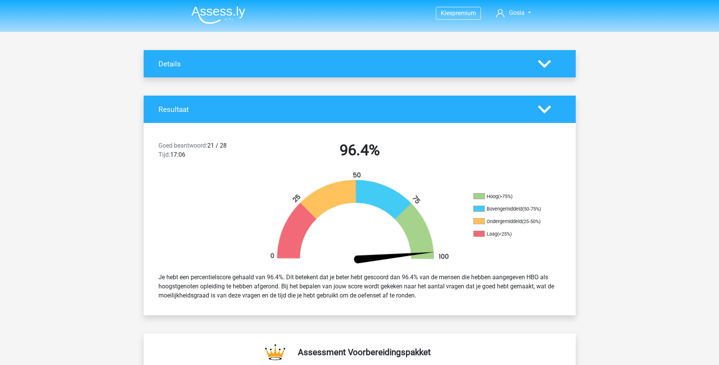
click at [546, 63] on polygon at bounding box center [544, 64] width 13 height 8
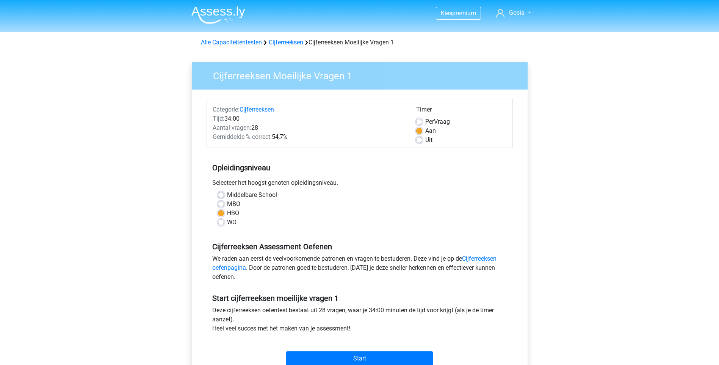
scroll to position [76, 0]
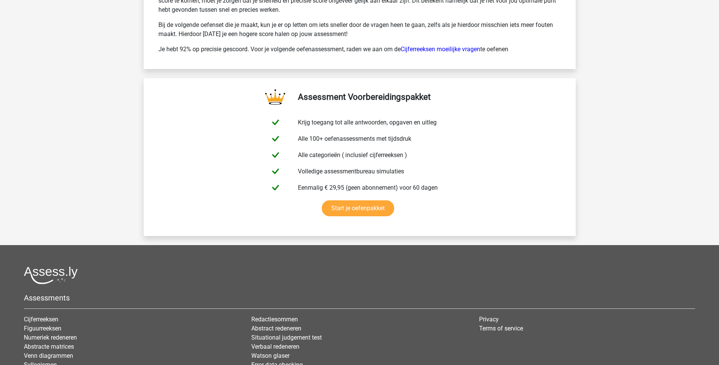
scroll to position [1241, 0]
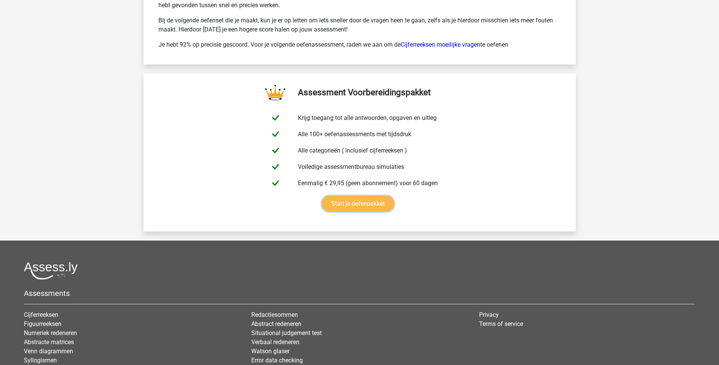
click at [382, 202] on link "Start je oefenpakket" at bounding box center [358, 204] width 72 height 16
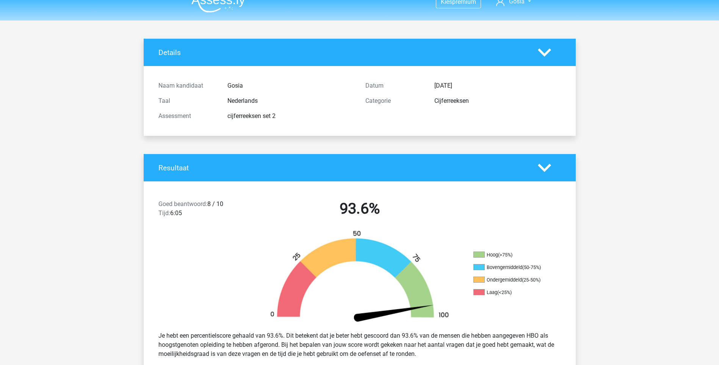
scroll to position [0, 0]
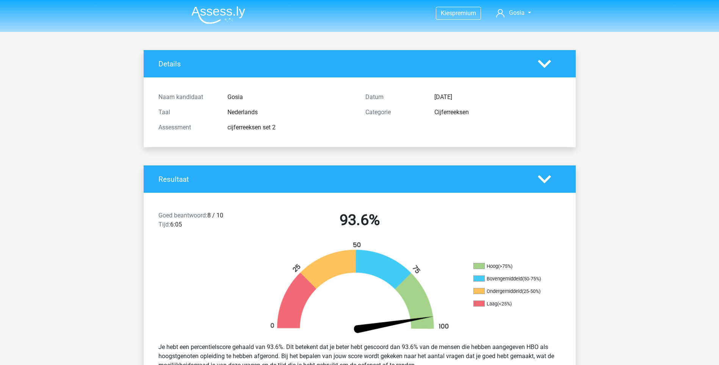
click at [544, 65] on polygon at bounding box center [544, 64] width 13 height 8
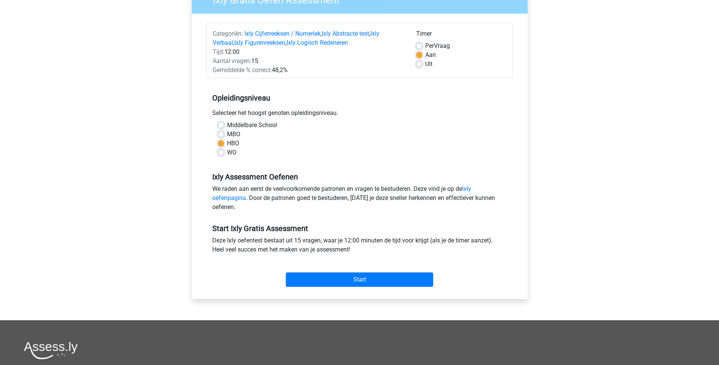
scroll to position [38, 0]
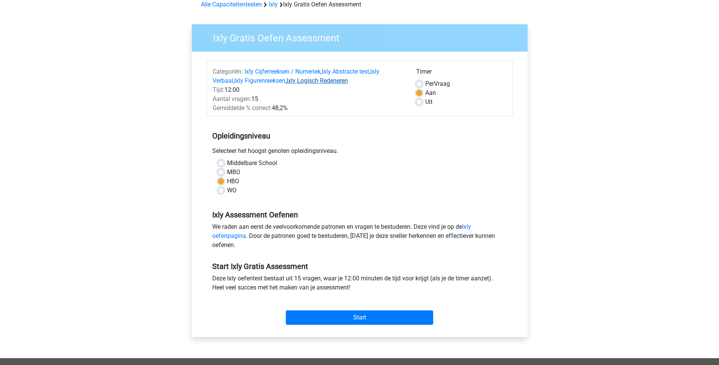
click at [314, 81] on link "Ixly Logisch Redeneren" at bounding box center [317, 80] width 61 height 7
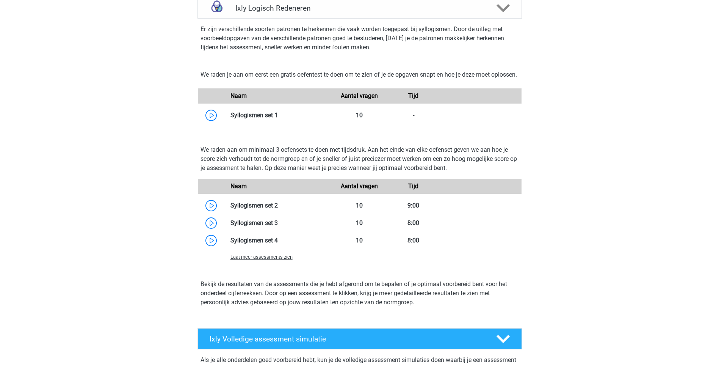
scroll to position [627, 0]
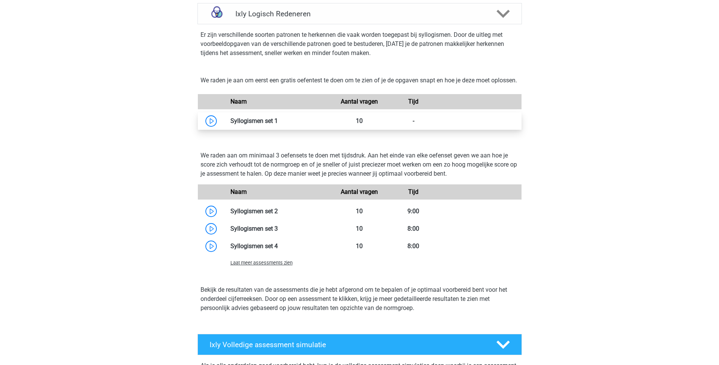
click at [278, 124] on link at bounding box center [278, 120] width 0 height 7
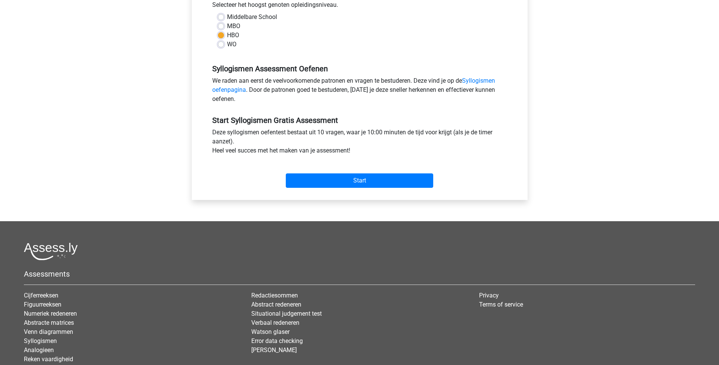
scroll to position [190, 0]
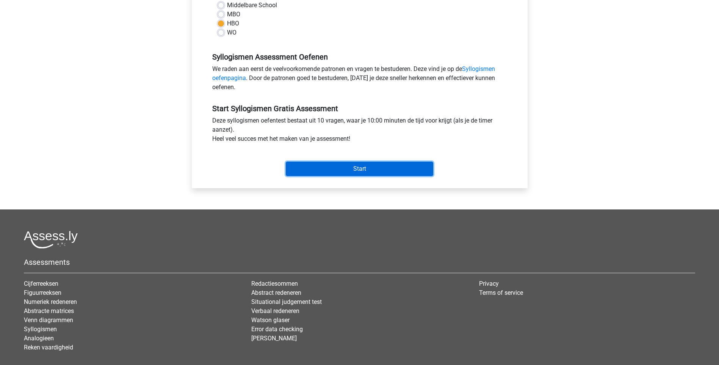
click at [378, 167] on input "Start" at bounding box center [360, 169] width 148 height 14
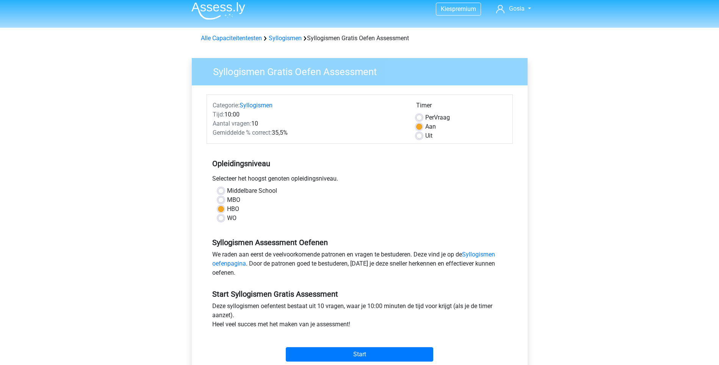
scroll to position [0, 0]
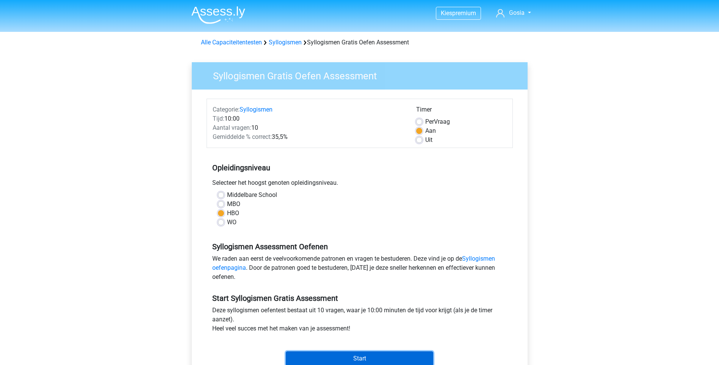
click at [366, 355] on input "Start" at bounding box center [360, 358] width 148 height 14
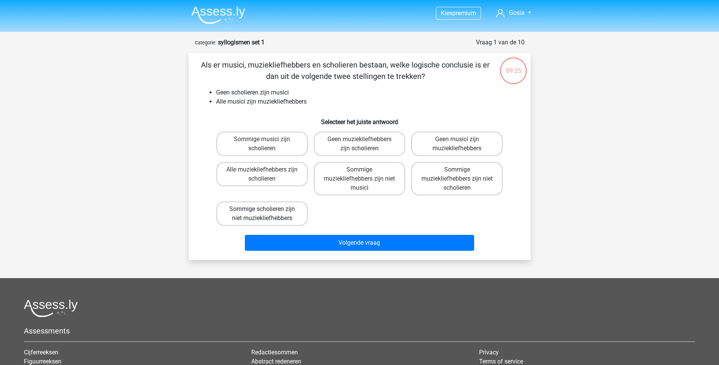
click at [284, 216] on label "Sommige scholieren zijn niet muziekliefhebbers" at bounding box center [262, 213] width 91 height 24
click at [267, 214] on input "Sommige scholieren zijn niet muziekliefhebbers" at bounding box center [264, 211] width 5 height 5
radio input "true"
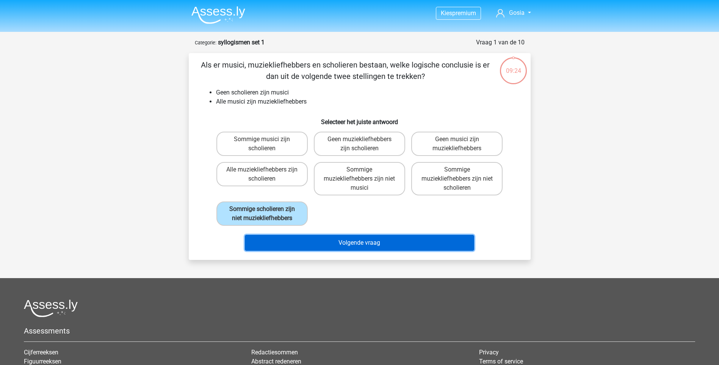
click at [325, 240] on button "Volgende vraag" at bounding box center [359, 243] width 229 height 16
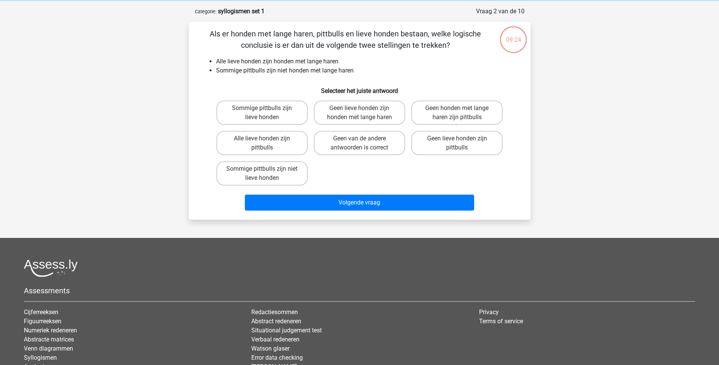
scroll to position [38, 0]
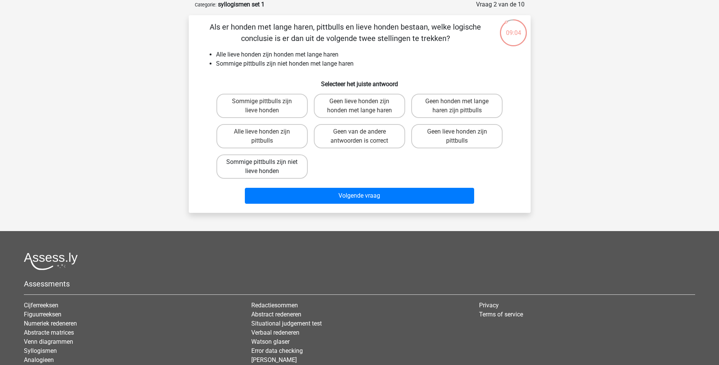
click at [284, 168] on label "Sommige pittbulls zijn niet lieve honden" at bounding box center [262, 166] width 91 height 24
click at [267, 167] on input "Sommige pittbulls zijn niet lieve honden" at bounding box center [264, 164] width 5 height 5
radio input "true"
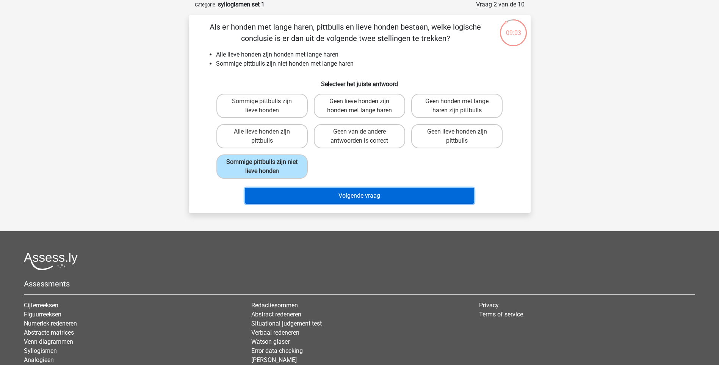
click at [352, 192] on button "Volgende vraag" at bounding box center [359, 196] width 229 height 16
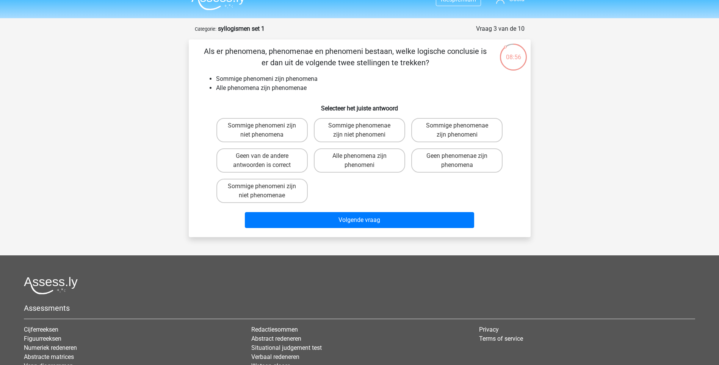
scroll to position [0, 0]
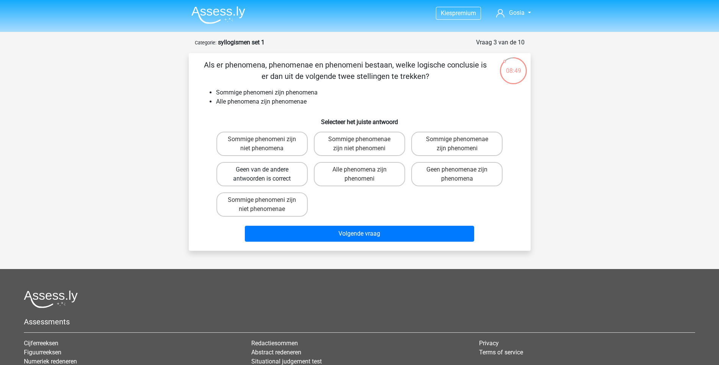
click at [288, 177] on label "Geen van de andere antwoorden is correct" at bounding box center [262, 174] width 91 height 24
click at [267, 174] on input "Geen van de andere antwoorden is correct" at bounding box center [264, 172] width 5 height 5
radio input "true"
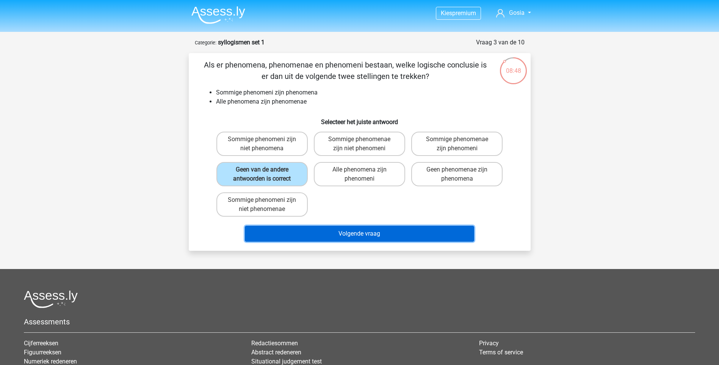
click at [348, 238] on button "Volgende vraag" at bounding box center [359, 234] width 229 height 16
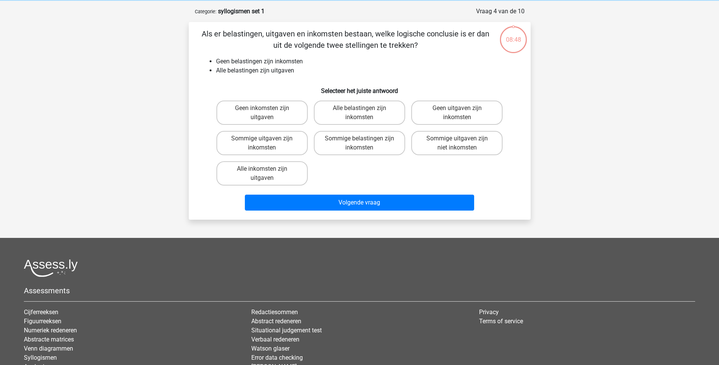
scroll to position [38, 0]
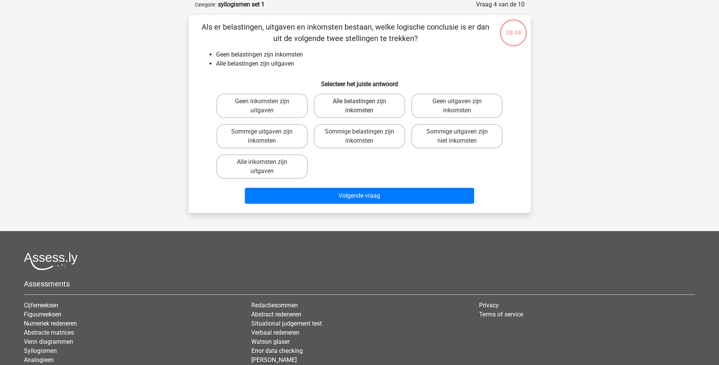
click at [347, 97] on label "Alle belastingen zijn inkomsten" at bounding box center [359, 106] width 91 height 24
click at [360, 101] on input "Alle belastingen zijn inkomsten" at bounding box center [362, 103] width 5 height 5
radio input "true"
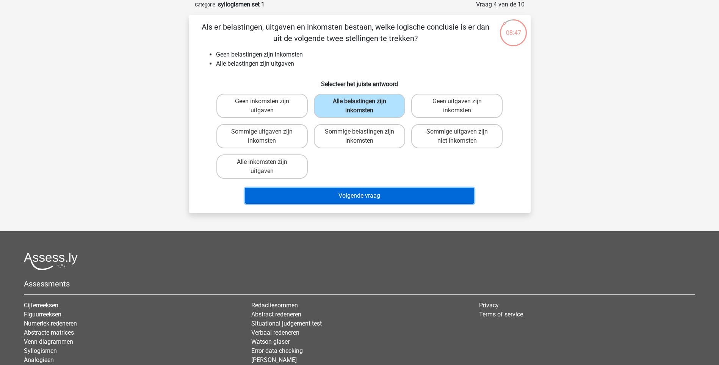
click at [352, 198] on button "Volgende vraag" at bounding box center [359, 196] width 229 height 16
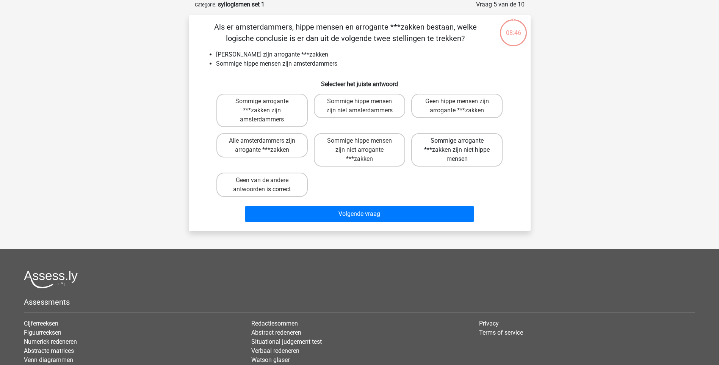
click at [441, 143] on label "Sommige arrogante ***zakken zijn niet hippe mensen" at bounding box center [456, 149] width 91 height 33
click at [457, 143] on input "Sommige arrogante ***zakken zijn niet hippe mensen" at bounding box center [459, 143] width 5 height 5
radio input "true"
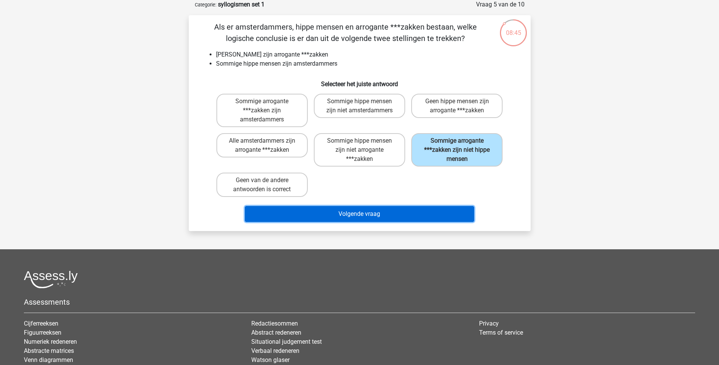
click at [364, 209] on button "Volgende vraag" at bounding box center [359, 214] width 229 height 16
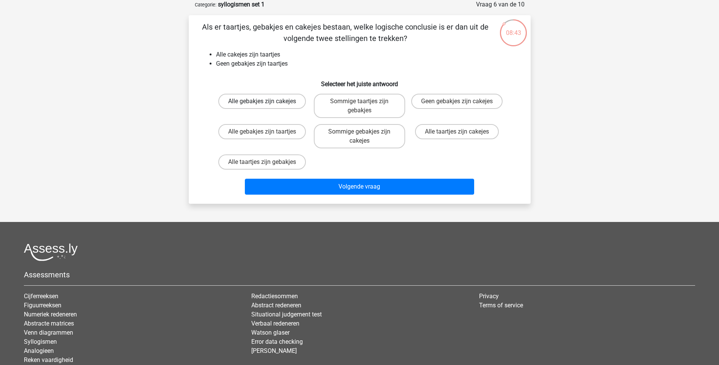
click at [244, 99] on label "Alle gebakjes zijn cakejes" at bounding box center [262, 101] width 88 height 15
click at [262, 101] on input "Alle gebakjes zijn cakejes" at bounding box center [264, 103] width 5 height 5
radio input "true"
click at [337, 196] on div "Volgende vraag" at bounding box center [360, 188] width 293 height 19
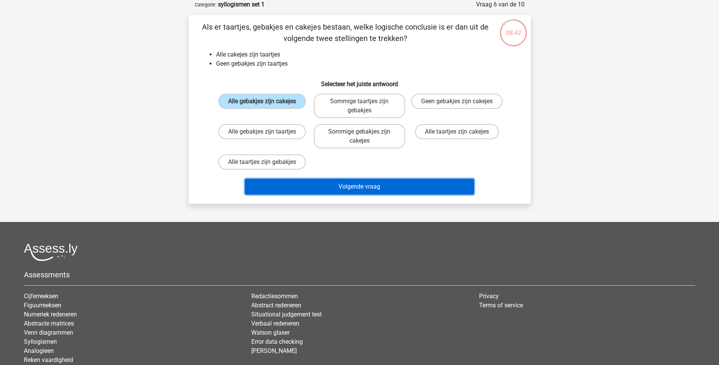
click at [344, 185] on button "Volgende vraag" at bounding box center [359, 187] width 229 height 16
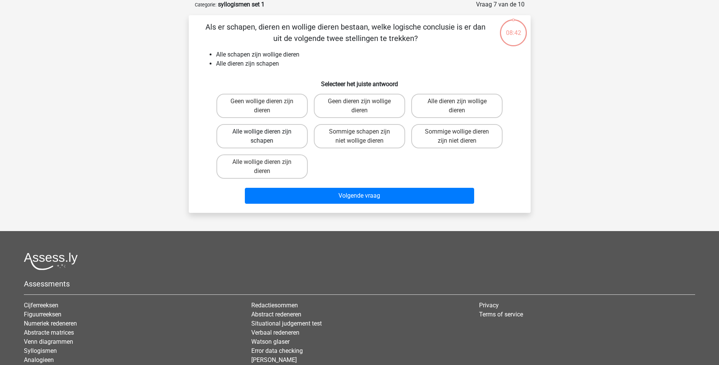
click at [276, 135] on label "Alle wollige dieren zijn schapen" at bounding box center [262, 136] width 91 height 24
click at [267, 135] on input "Alle wollige dieren zijn schapen" at bounding box center [264, 134] width 5 height 5
radio input "true"
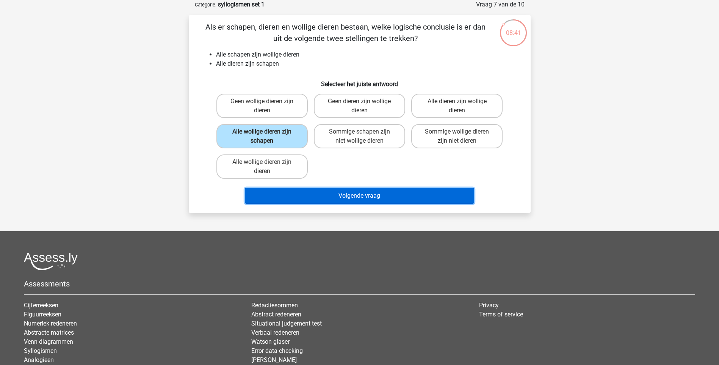
click at [321, 190] on button "Volgende vraag" at bounding box center [359, 196] width 229 height 16
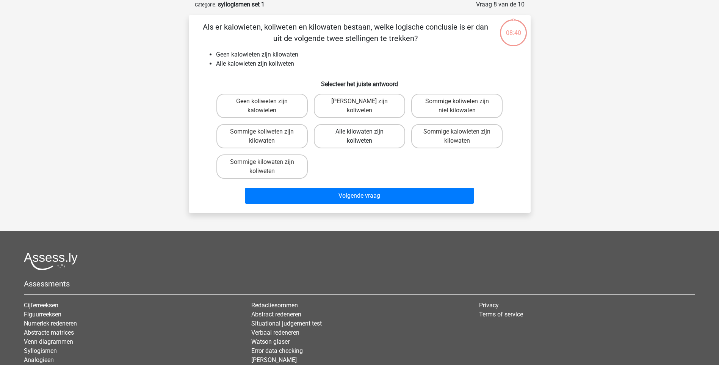
click at [349, 136] on label "Alle kilowaten zijn koliweten" at bounding box center [359, 136] width 91 height 24
click at [360, 136] on input "Alle kilowaten zijn koliweten" at bounding box center [362, 134] width 5 height 5
radio input "true"
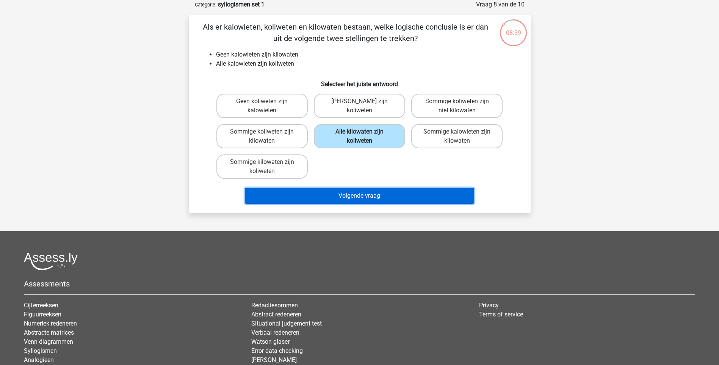
click at [383, 192] on button "Volgende vraag" at bounding box center [359, 196] width 229 height 16
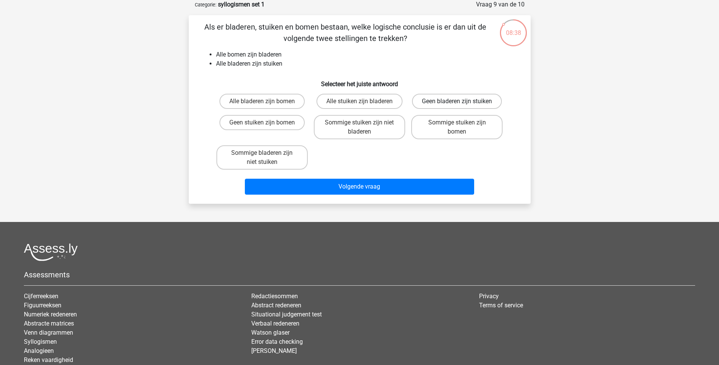
click at [459, 99] on label "Geen bladeren zijn stuiken" at bounding box center [457, 101] width 90 height 15
click at [459, 101] on input "Geen bladeren zijn stuiken" at bounding box center [459, 103] width 5 height 5
radio input "true"
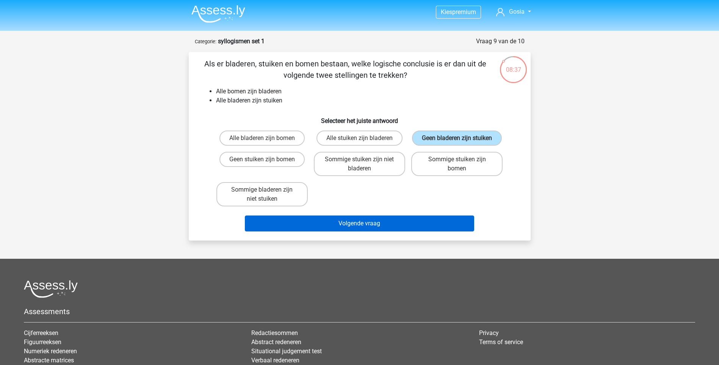
scroll to position [0, 0]
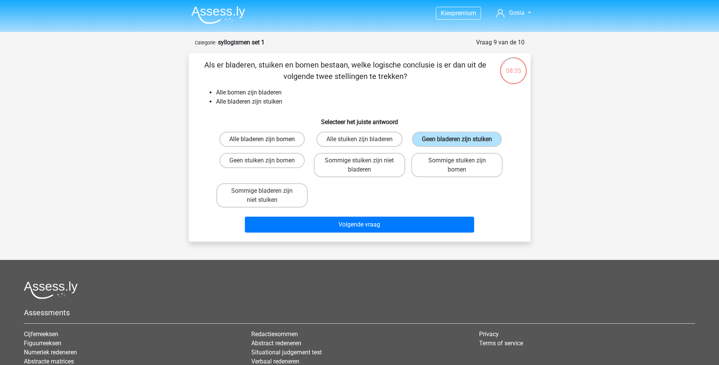
click at [258, 138] on label "Alle bladeren zijn bomen" at bounding box center [262, 139] width 85 height 15
click at [262, 139] on input "Alle bladeren zijn bomen" at bounding box center [264, 141] width 5 height 5
radio input "true"
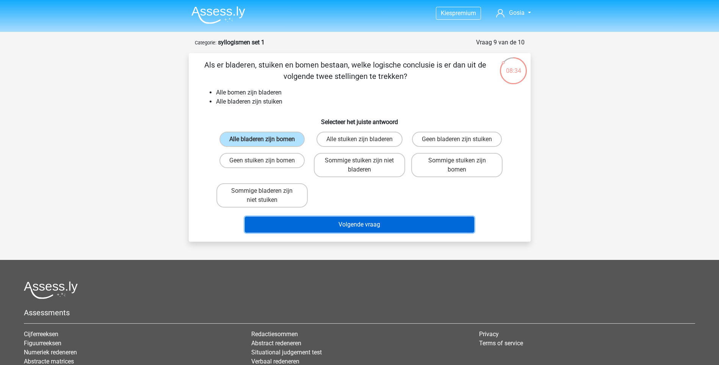
click at [392, 226] on button "Volgende vraag" at bounding box center [359, 225] width 229 height 16
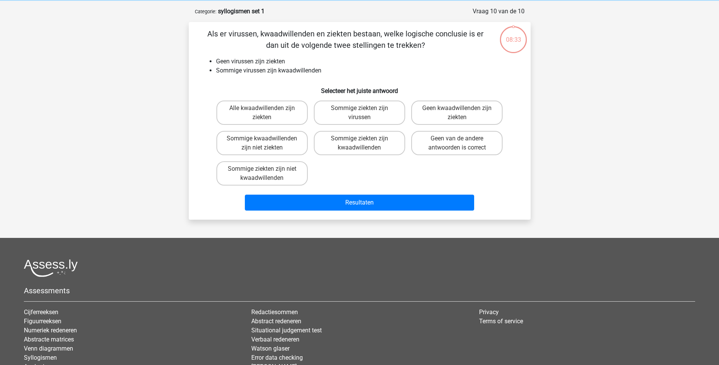
scroll to position [38, 0]
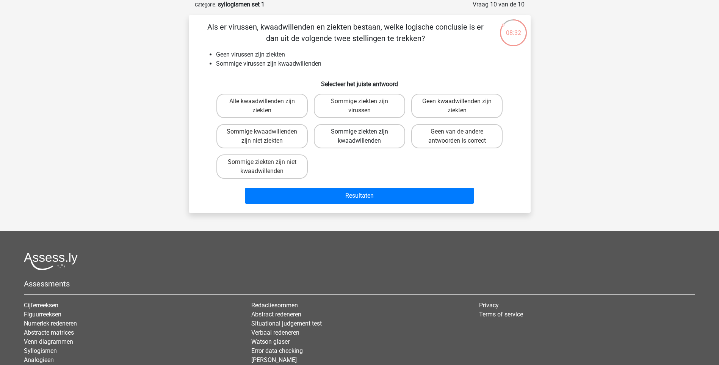
click at [358, 140] on label "Sommige ziekten zijn kwaadwillenden" at bounding box center [359, 136] width 91 height 24
click at [360, 137] on input "Sommige ziekten zijn kwaadwillenden" at bounding box center [362, 134] width 5 height 5
radio input "true"
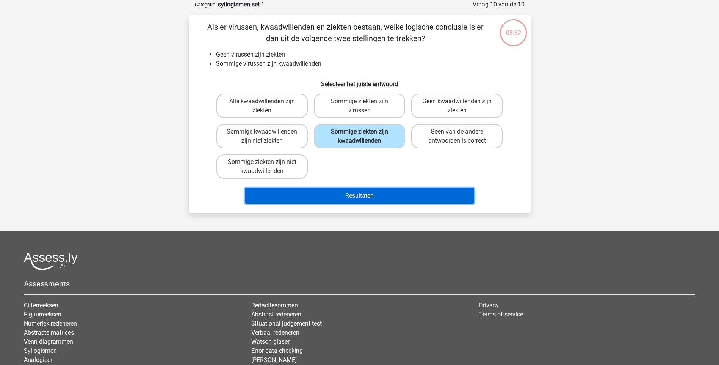
click at [366, 197] on button "Resultaten" at bounding box center [359, 196] width 229 height 16
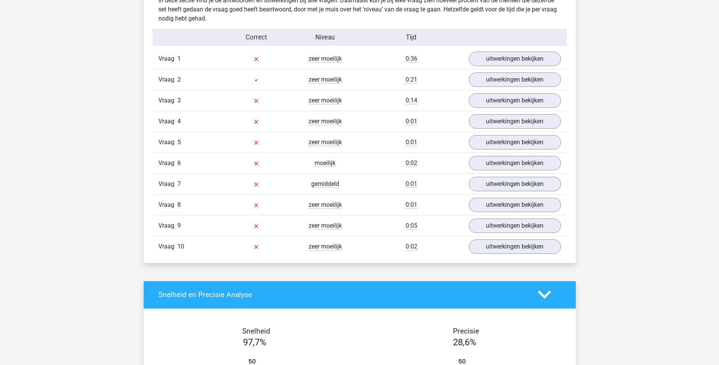
scroll to position [607, 0]
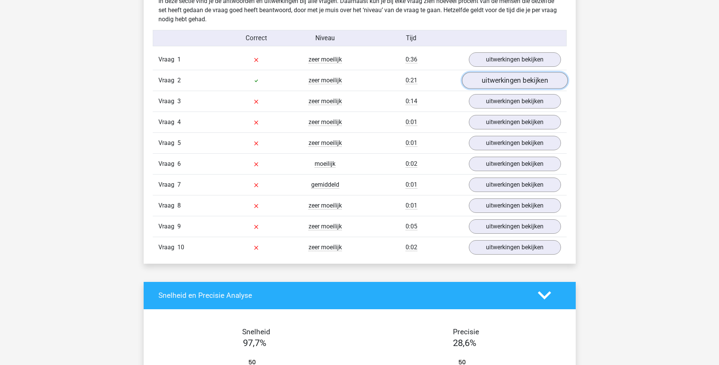
click at [509, 80] on link "uitwerkingen bekijken" at bounding box center [515, 80] width 106 height 17
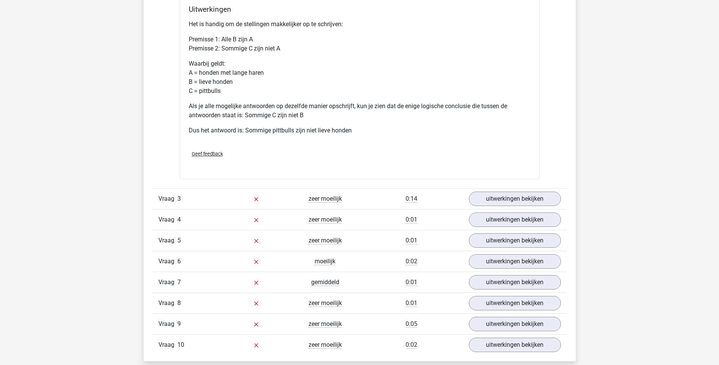
scroll to position [834, 0]
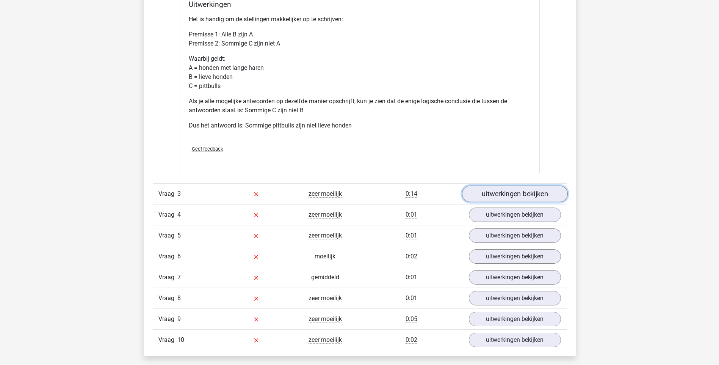
click at [504, 198] on link "uitwerkingen bekijken" at bounding box center [515, 193] width 106 height 17
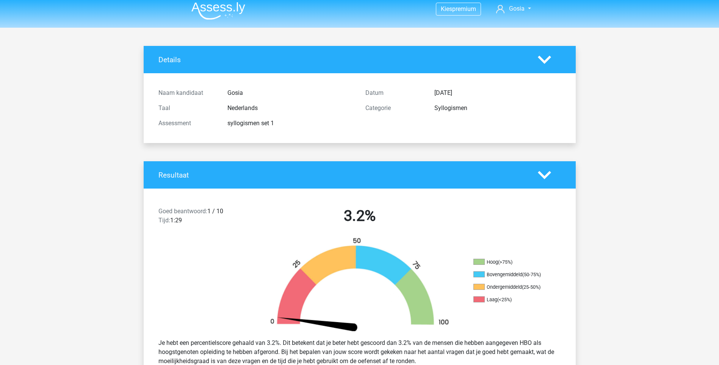
scroll to position [0, 0]
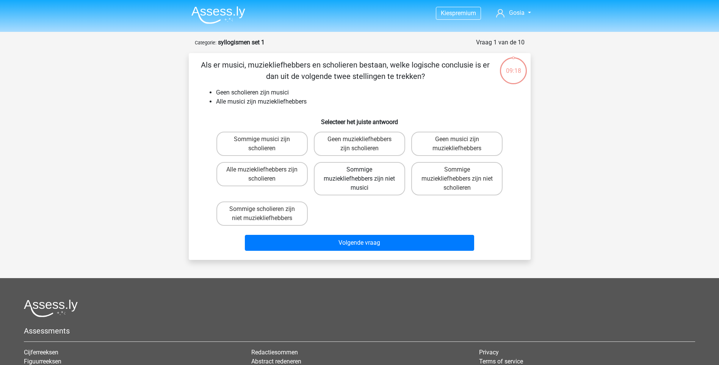
click at [367, 178] on label "Sommige muziekliefhebbers zijn niet musici" at bounding box center [359, 178] width 91 height 33
click at [364, 174] on input "Sommige muziekliefhebbers zijn niet musici" at bounding box center [362, 172] width 5 height 5
radio input "true"
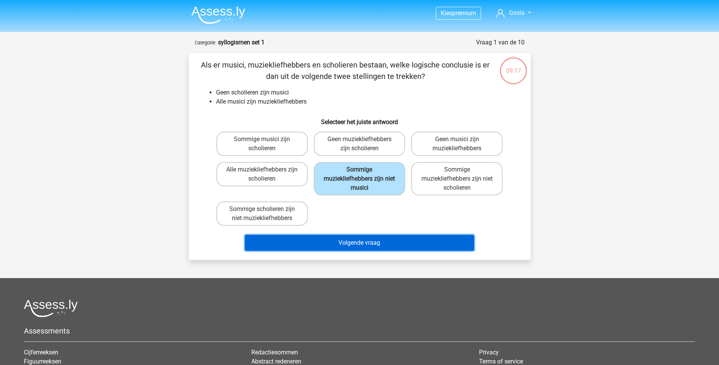
click at [377, 242] on button "Volgende vraag" at bounding box center [359, 243] width 229 height 16
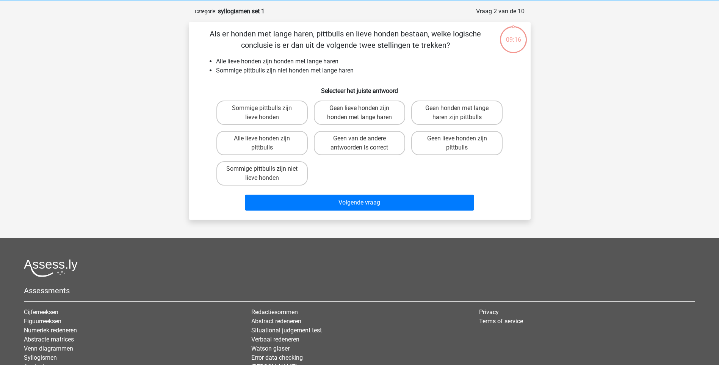
scroll to position [38, 0]
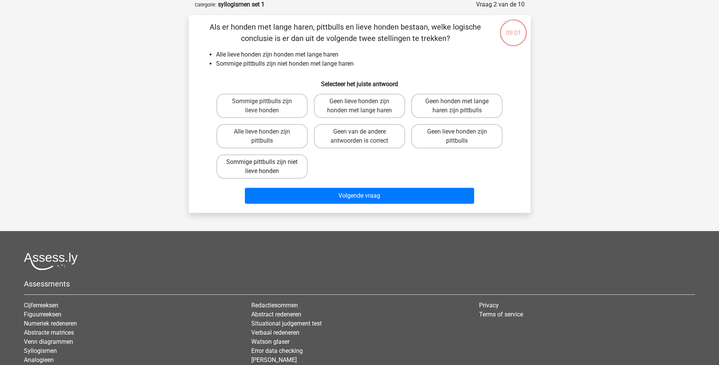
click at [272, 162] on label "Sommige pittbulls zijn niet lieve honden" at bounding box center [262, 166] width 91 height 24
click at [267, 162] on input "Sommige pittbulls zijn niet lieve honden" at bounding box center [264, 164] width 5 height 5
radio input "true"
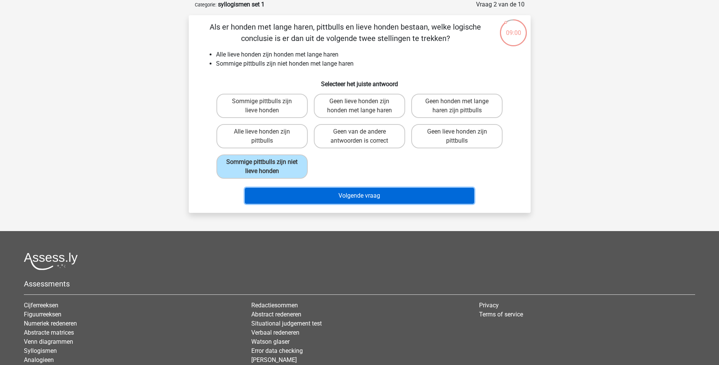
click at [343, 193] on button "Volgende vraag" at bounding box center [359, 196] width 229 height 16
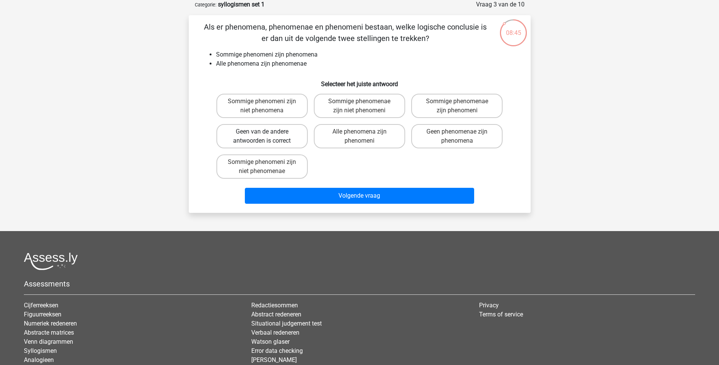
click at [280, 140] on label "Geen van de andere antwoorden is correct" at bounding box center [262, 136] width 91 height 24
click at [267, 137] on input "Geen van de andere antwoorden is correct" at bounding box center [264, 134] width 5 height 5
radio input "true"
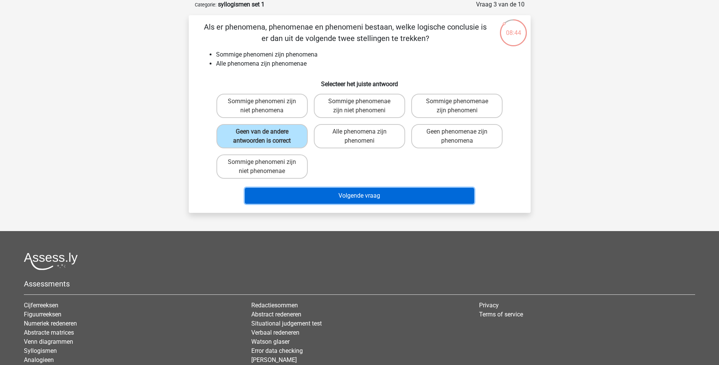
click at [328, 192] on button "Volgende vraag" at bounding box center [359, 196] width 229 height 16
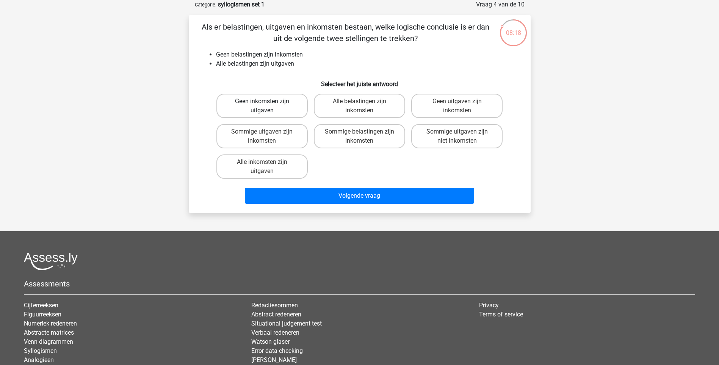
click at [276, 103] on label "Geen inkomsten zijn uitgaven" at bounding box center [262, 106] width 91 height 24
click at [267, 103] on input "Geen inkomsten zijn uitgaven" at bounding box center [264, 103] width 5 height 5
radio input "true"
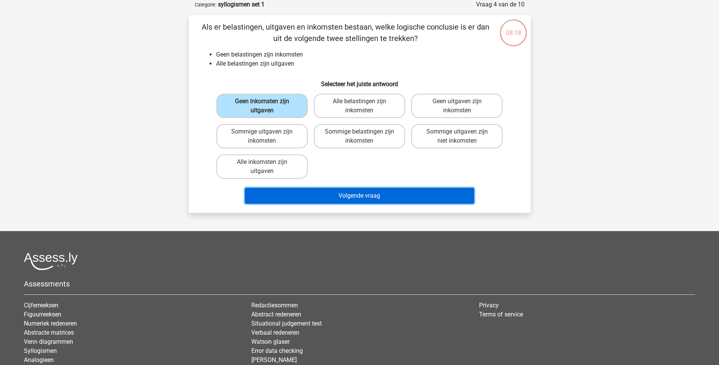
click at [344, 190] on button "Volgende vraag" at bounding box center [359, 196] width 229 height 16
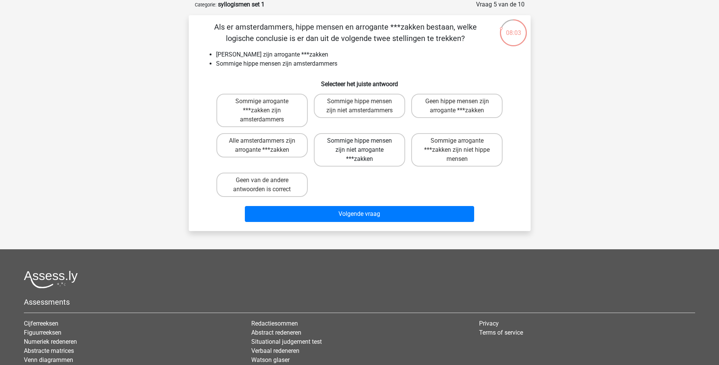
click at [377, 151] on label "Sommige hippe mensen zijn niet arrogante ***zakken" at bounding box center [359, 149] width 91 height 33
click at [364, 146] on input "Sommige hippe mensen zijn niet arrogante ***zakken" at bounding box center [362, 143] width 5 height 5
radio input "true"
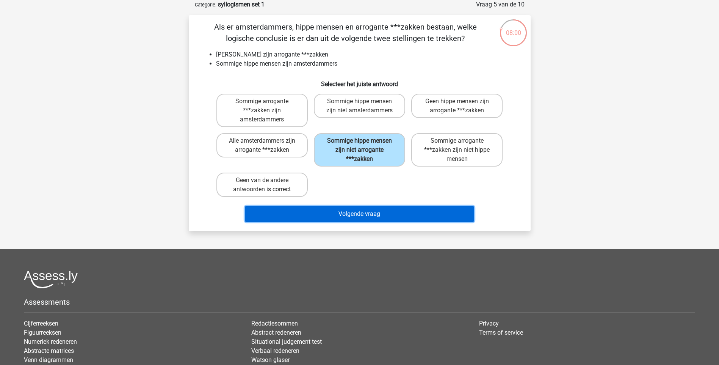
click at [395, 212] on button "Volgende vraag" at bounding box center [359, 214] width 229 height 16
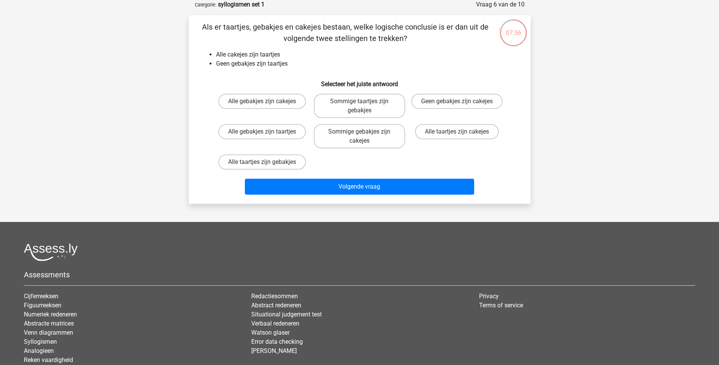
scroll to position [0, 0]
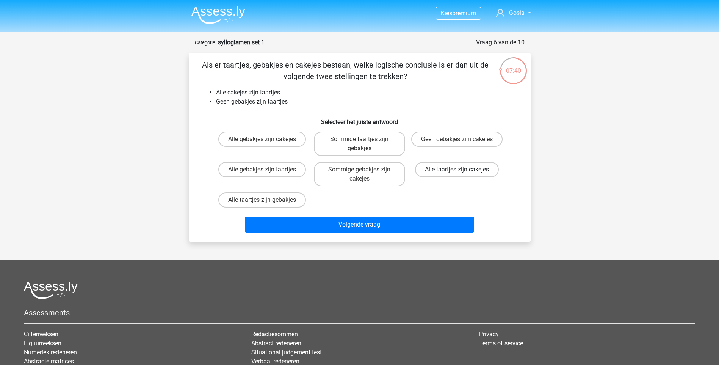
click at [433, 168] on label "Alle taartjes zijn cakejes" at bounding box center [457, 169] width 84 height 15
click at [457, 170] on input "Alle taartjes zijn cakejes" at bounding box center [459, 172] width 5 height 5
radio input "true"
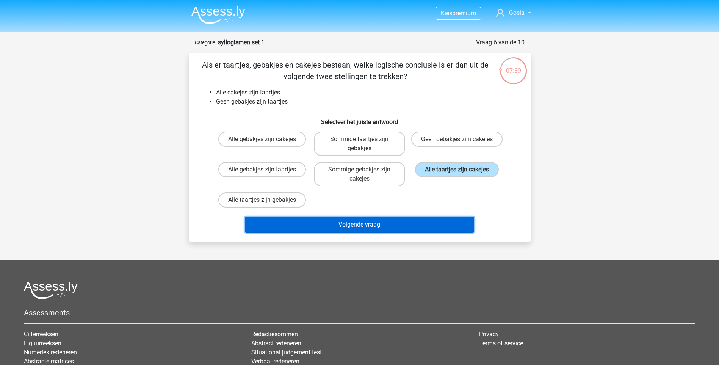
click at [384, 228] on button "Volgende vraag" at bounding box center [359, 225] width 229 height 16
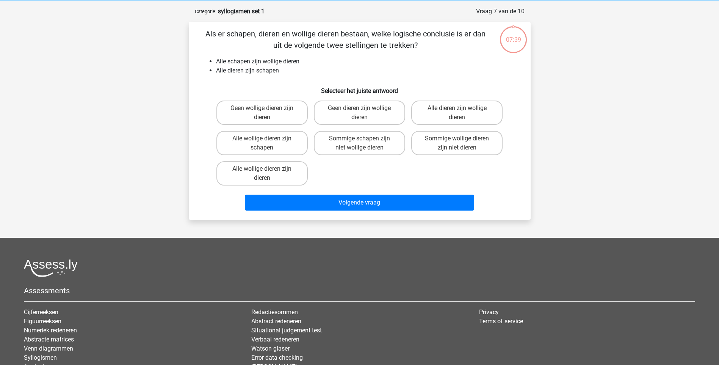
scroll to position [38, 0]
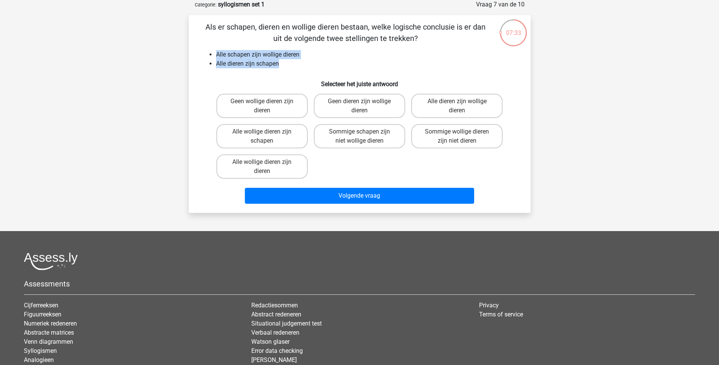
drag, startPoint x: 283, startPoint y: 64, endPoint x: 206, endPoint y: 58, distance: 76.9
click at [206, 58] on ul "Alle schapen zijn wollige dieren Alle dieren zijn schapen" at bounding box center [360, 59] width 318 height 18
copy ul "Alle schapen zijn wollige dieren Alle dieren zijn schapen"
click at [345, 160] on div "Geen wollige dieren zijn dieren Geen dieren zijn wollige dieren Alle dieren zij…" at bounding box center [360, 136] width 293 height 91
click at [289, 164] on label "Alle wollige dieren zijn dieren" at bounding box center [262, 166] width 91 height 24
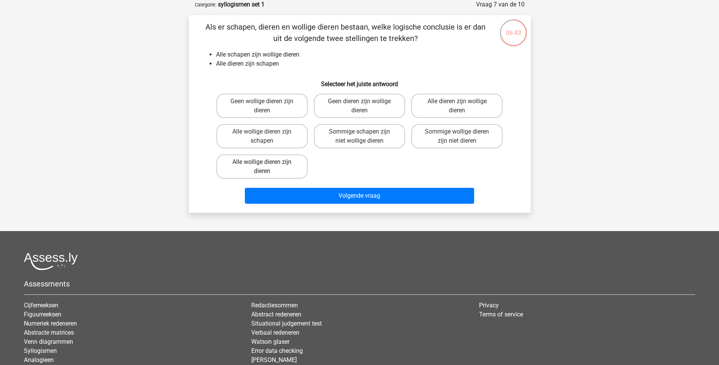
click at [267, 164] on input "Alle wollige dieren zijn dieren" at bounding box center [264, 164] width 5 height 5
radio input "true"
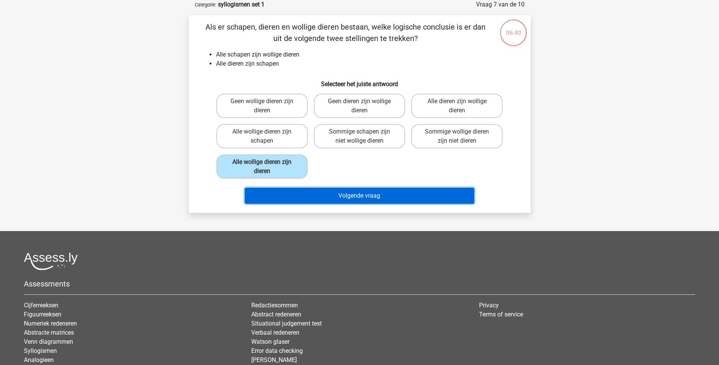
click at [362, 194] on button "Volgende vraag" at bounding box center [359, 196] width 229 height 16
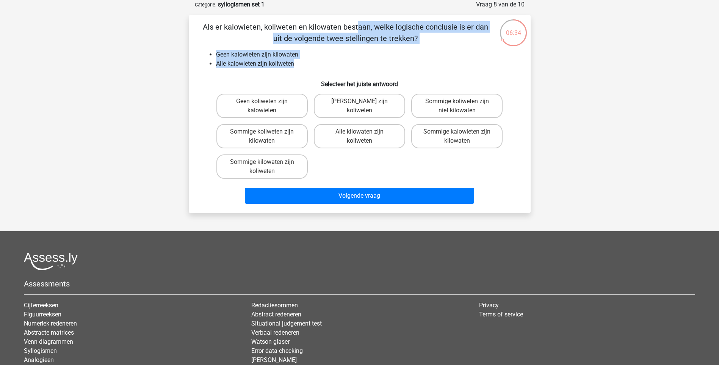
drag, startPoint x: 201, startPoint y: 24, endPoint x: 298, endPoint y: 67, distance: 106.3
click at [298, 67] on div "Als er kalowieten, koliweten en kilowaten bestaan, welke logische conclusie is …" at bounding box center [360, 113] width 336 height 185
drag, startPoint x: 298, startPoint y: 67, endPoint x: 287, endPoint y: 31, distance: 38.1
copy div "Als er kalowieten, koliweten en kilowaten bestaan, welke logische conclusie is …"
click at [282, 110] on label "Geen koliweten zijn kalowieten" at bounding box center [262, 106] width 91 height 24
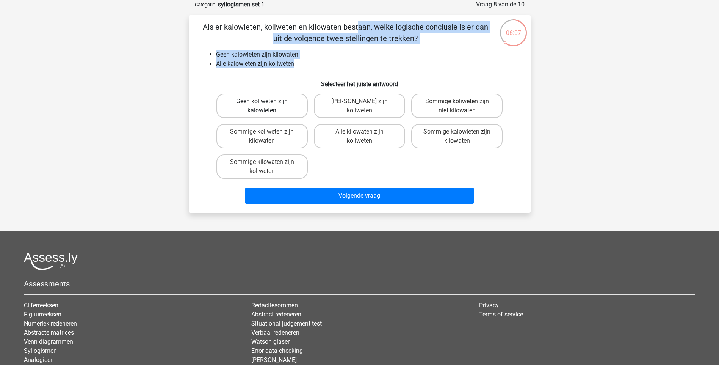
click at [267, 106] on input "Geen koliweten zijn kalowieten" at bounding box center [264, 103] width 5 height 5
radio input "true"
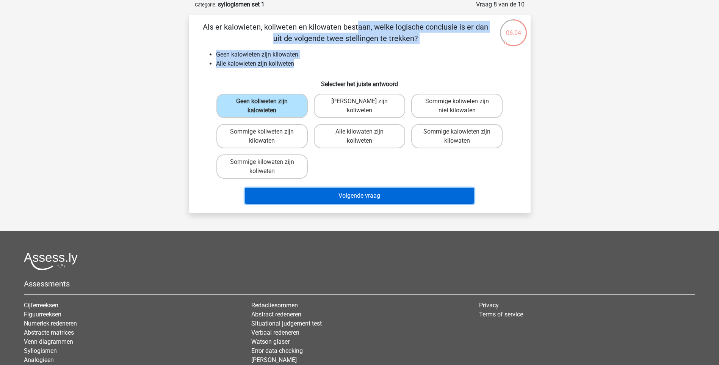
click at [360, 193] on button "Volgende vraag" at bounding box center [359, 196] width 229 height 16
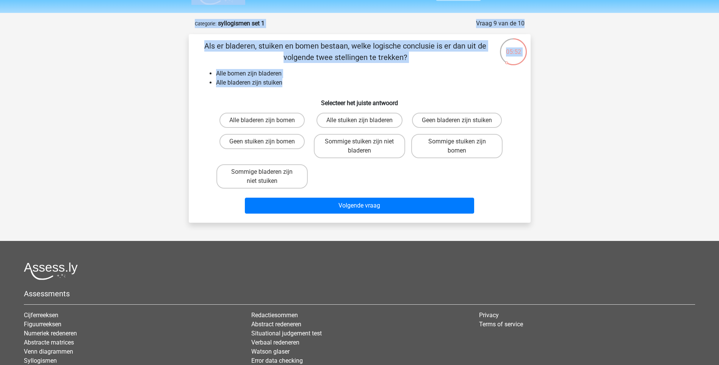
scroll to position [7, 0]
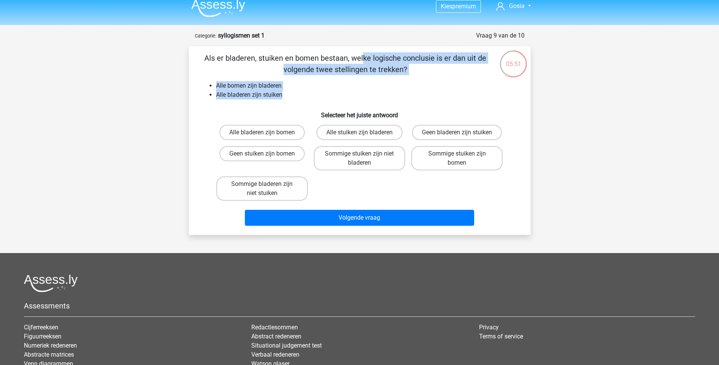
drag, startPoint x: 293, startPoint y: 66, endPoint x: 207, endPoint y: 63, distance: 85.8
click at [207, 63] on div "Als er bladeren, stuiken en bomen bestaan, welke logische conclusie is er dan u…" at bounding box center [360, 140] width 336 height 176
copy div "Als er bladeren, stuiken en bomen bestaan, welke logische conclusie is er dan u…"
click at [277, 130] on label "Alle bladeren zijn bomen" at bounding box center [262, 132] width 85 height 15
click at [267, 132] on input "Alle bladeren zijn bomen" at bounding box center [264, 134] width 5 height 5
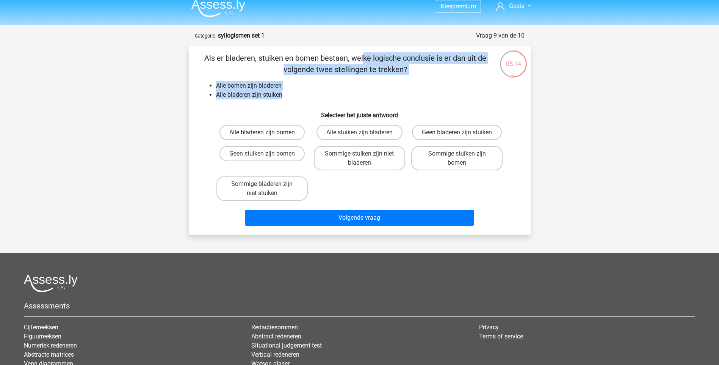
radio input "true"
click at [291, 188] on label "Sommige bladeren zijn niet stuiken" at bounding box center [262, 188] width 91 height 24
click at [267, 188] on input "Sommige bladeren zijn niet stuiken" at bounding box center [264, 186] width 5 height 5
radio input "true"
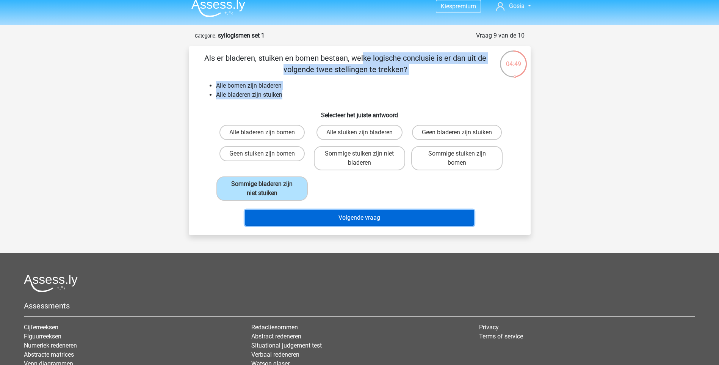
click at [357, 219] on button "Volgende vraag" at bounding box center [359, 218] width 229 height 16
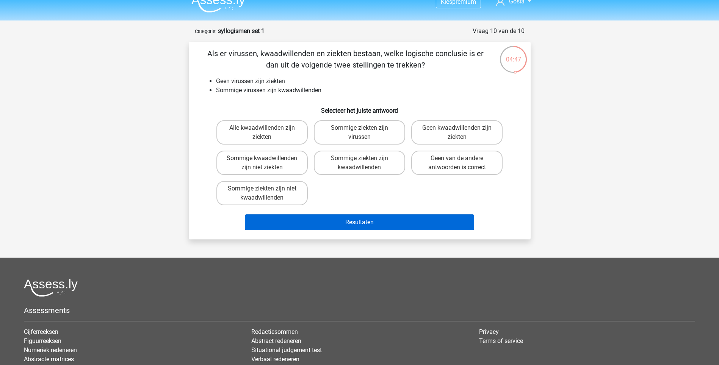
scroll to position [0, 0]
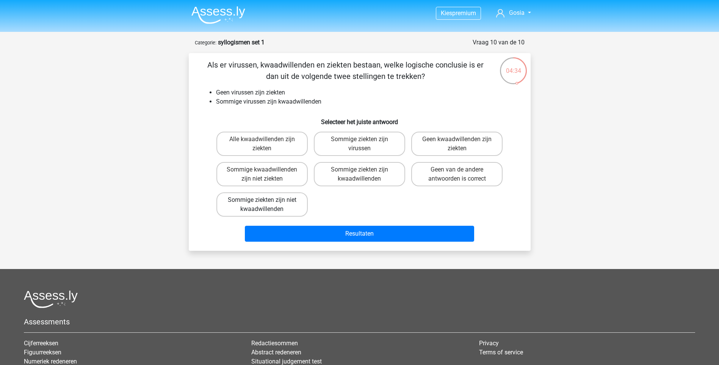
click at [281, 204] on label "Sommige ziekten zijn niet kwaadwillenden" at bounding box center [262, 204] width 91 height 24
click at [267, 204] on input "Sommige ziekten zijn niet kwaadwillenden" at bounding box center [264, 202] width 5 height 5
radio input "true"
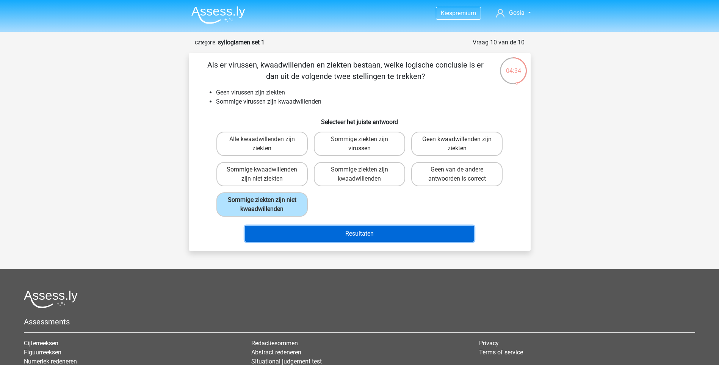
click at [337, 231] on button "Resultaten" at bounding box center [359, 234] width 229 height 16
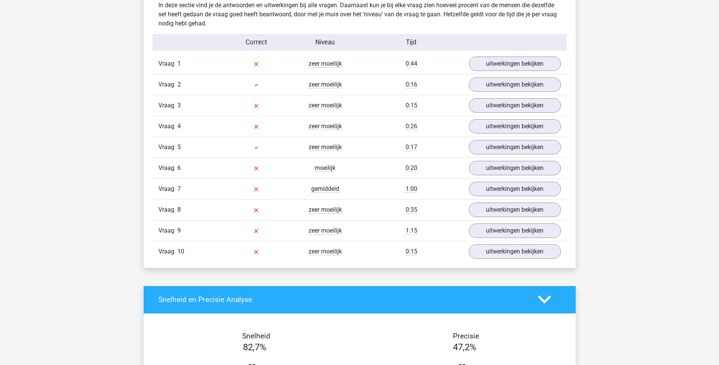
scroll to position [607, 0]
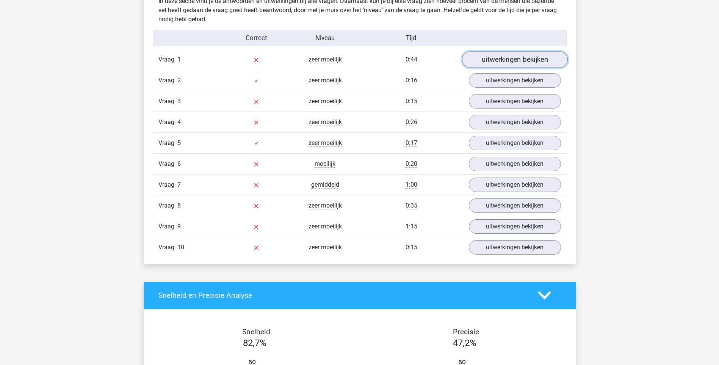
click at [549, 62] on link "uitwerkingen bekijken" at bounding box center [515, 59] width 106 height 17
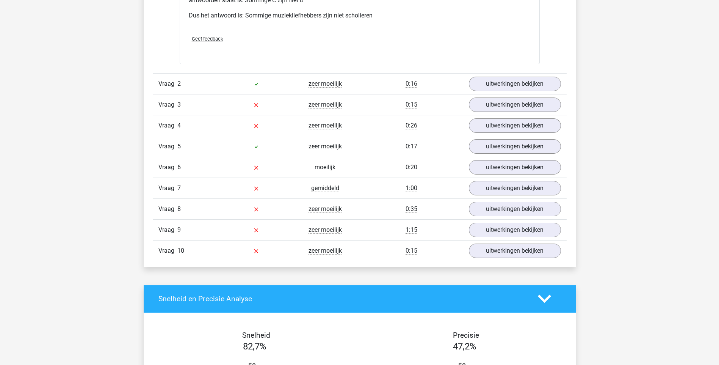
scroll to position [948, 0]
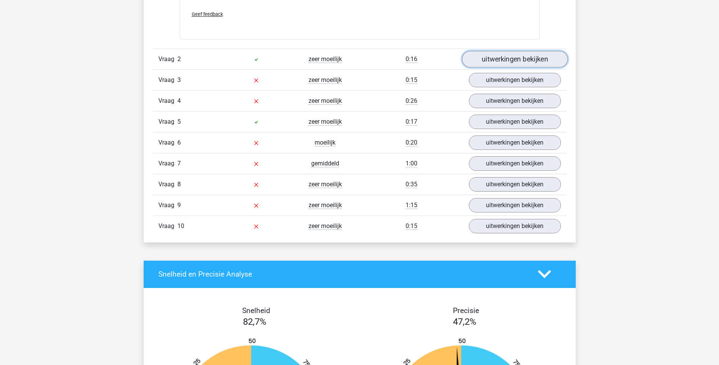
click at [532, 61] on link "uitwerkingen bekijken" at bounding box center [515, 59] width 106 height 17
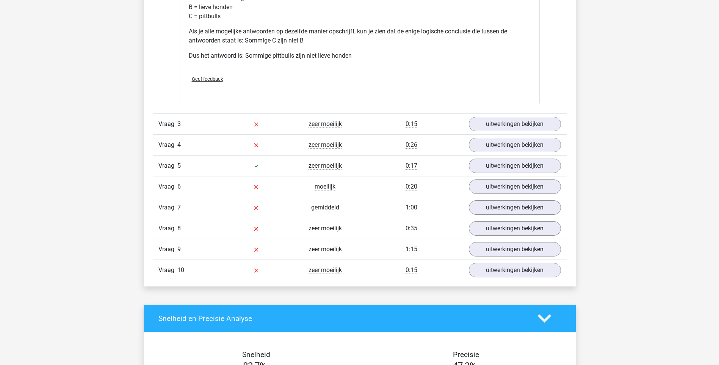
scroll to position [1289, 0]
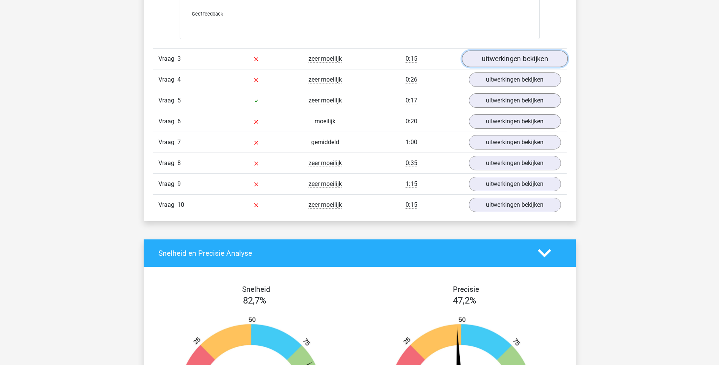
click at [540, 61] on link "uitwerkingen bekijken" at bounding box center [515, 58] width 106 height 17
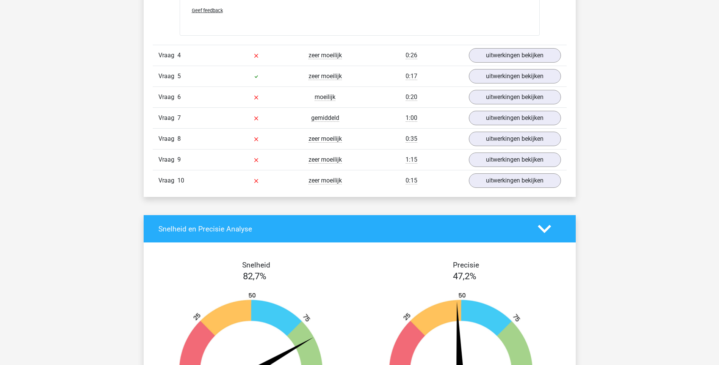
scroll to position [1707, 0]
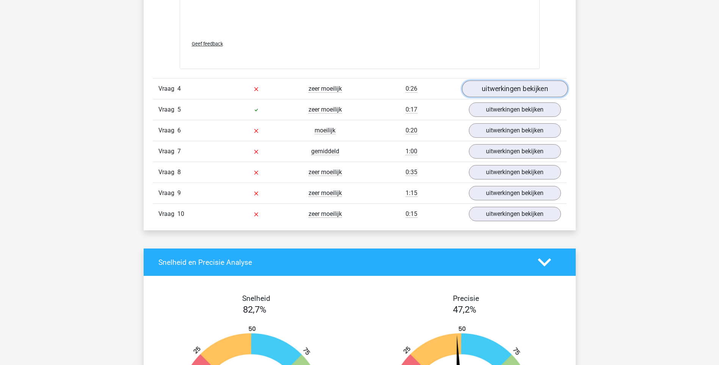
click at [530, 85] on link "uitwerkingen bekijken" at bounding box center [515, 89] width 106 height 17
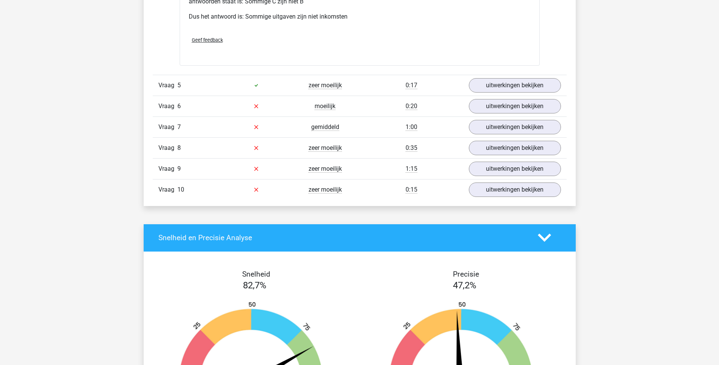
scroll to position [2048, 0]
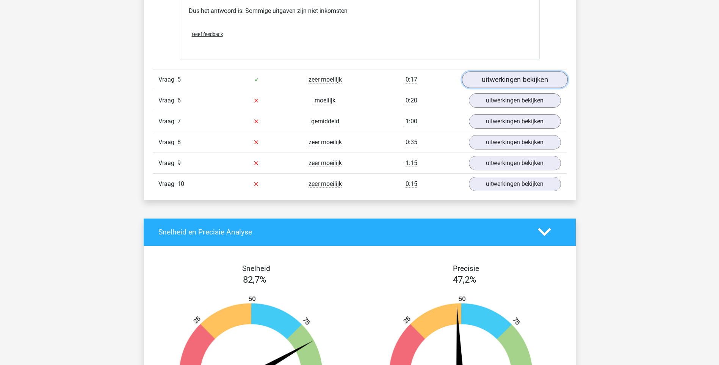
click at [521, 80] on link "uitwerkingen bekijken" at bounding box center [515, 79] width 106 height 17
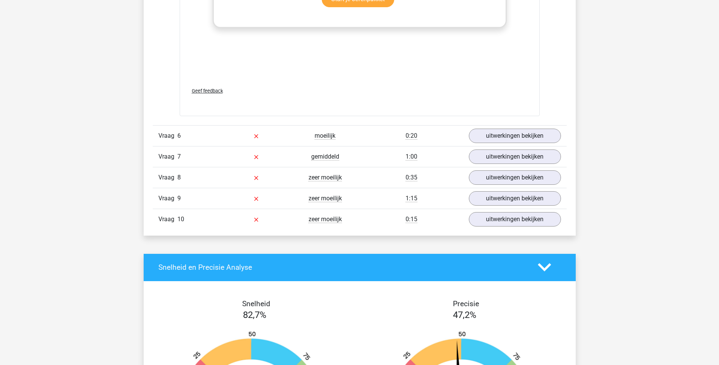
scroll to position [2465, 0]
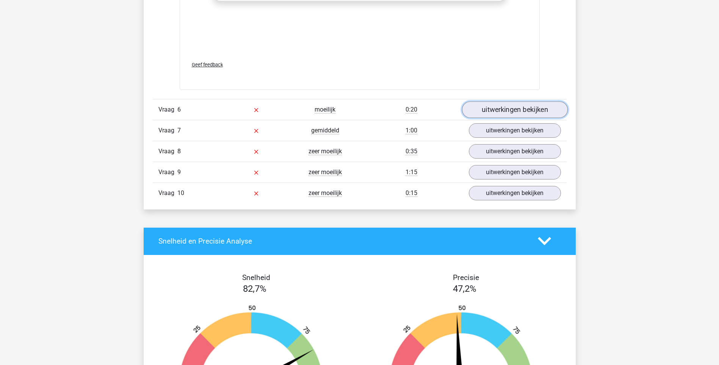
click at [543, 111] on link "uitwerkingen bekijken" at bounding box center [515, 109] width 106 height 17
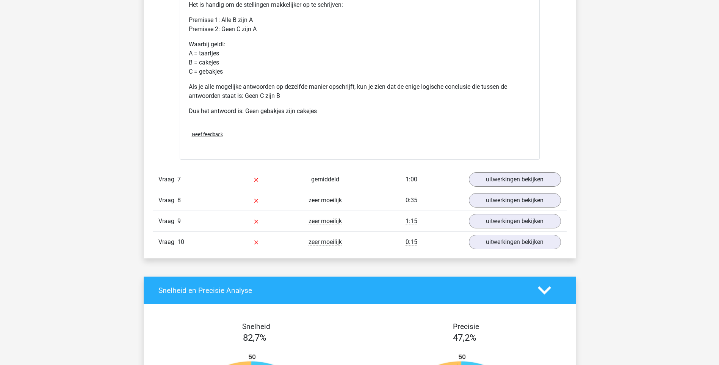
scroll to position [2731, 0]
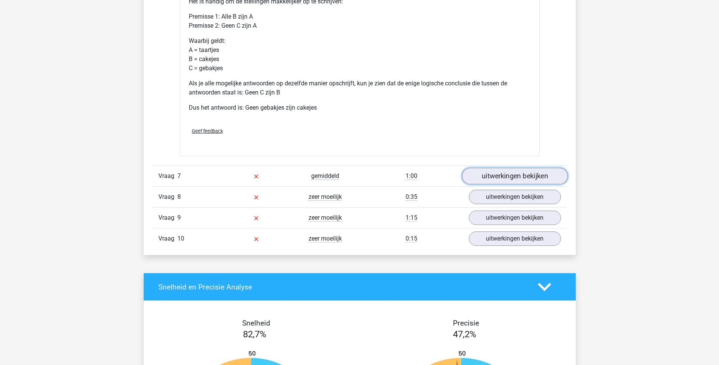
click at [528, 173] on link "uitwerkingen bekijken" at bounding box center [515, 176] width 106 height 17
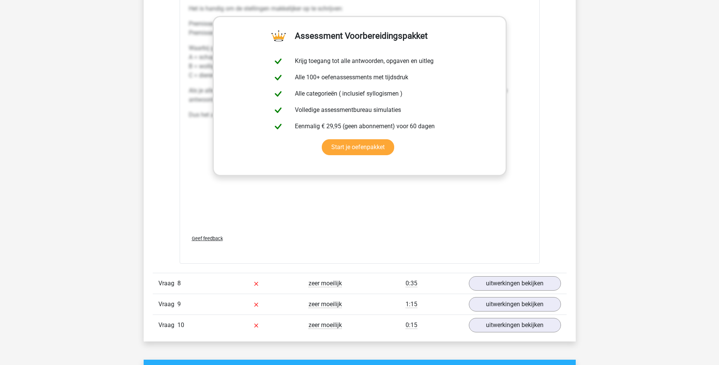
scroll to position [3072, 0]
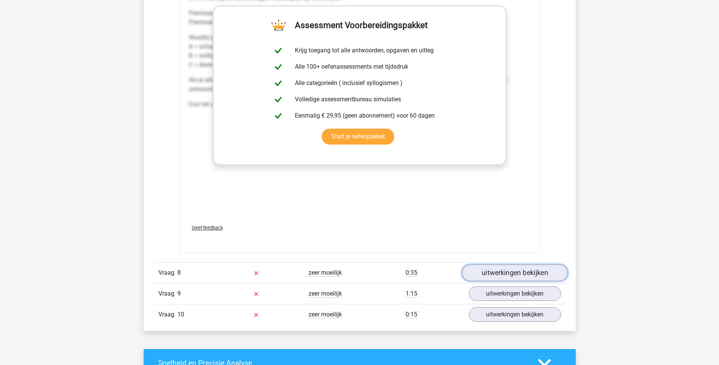
click at [526, 273] on link "uitwerkingen bekijken" at bounding box center [515, 272] width 106 height 17
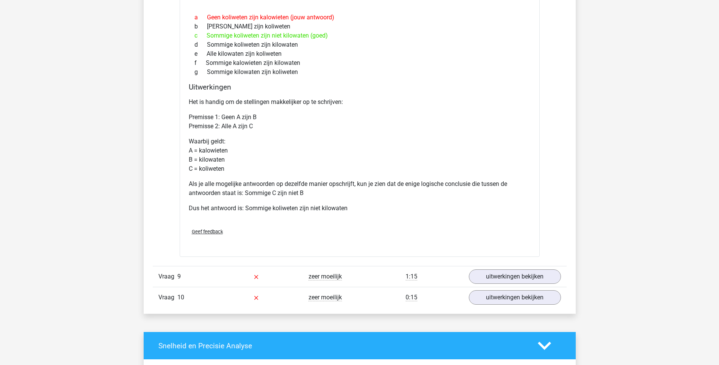
scroll to position [3413, 0]
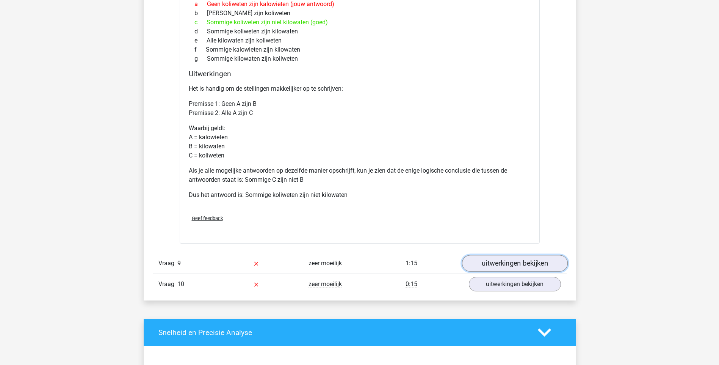
click at [539, 260] on link "uitwerkingen bekijken" at bounding box center [515, 263] width 106 height 17
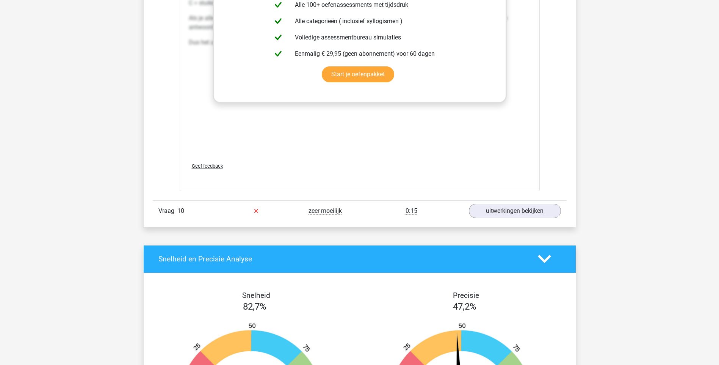
scroll to position [3906, 0]
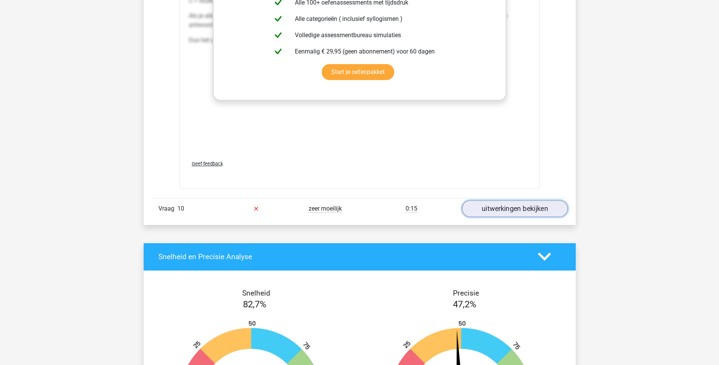
click at [534, 212] on link "uitwerkingen bekijken" at bounding box center [515, 208] width 106 height 17
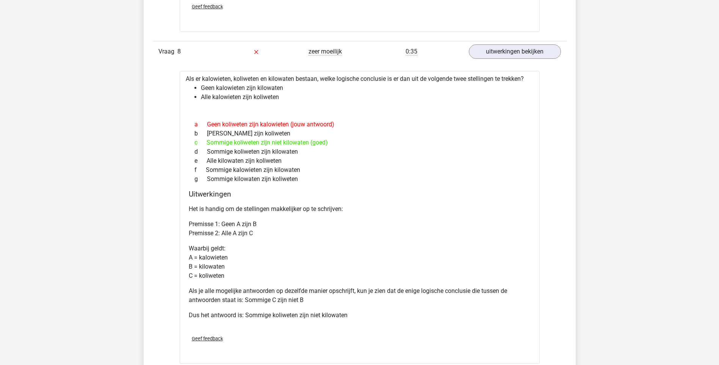
scroll to position [3241, 0]
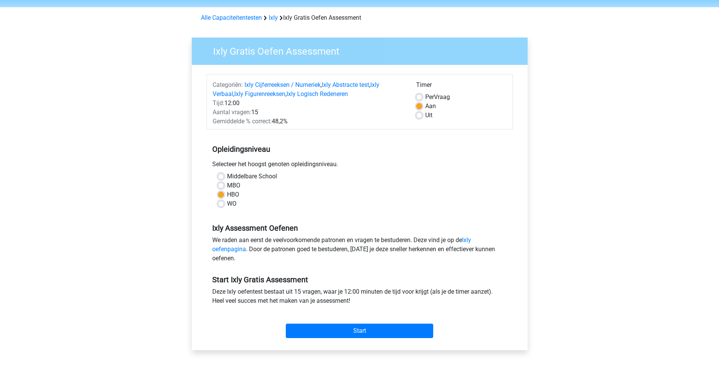
scroll to position [38, 0]
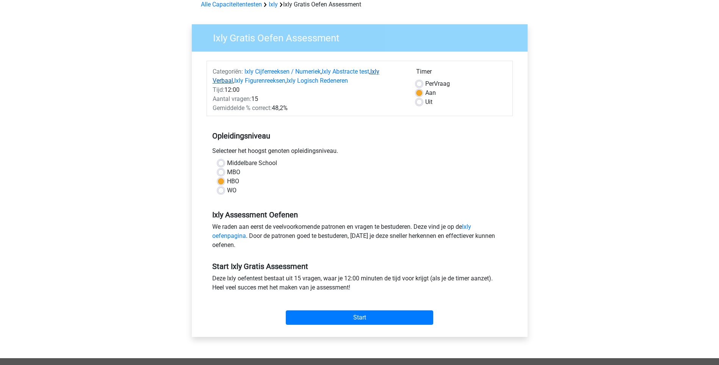
click at [218, 81] on link "Ixly Verbaal" at bounding box center [296, 76] width 167 height 16
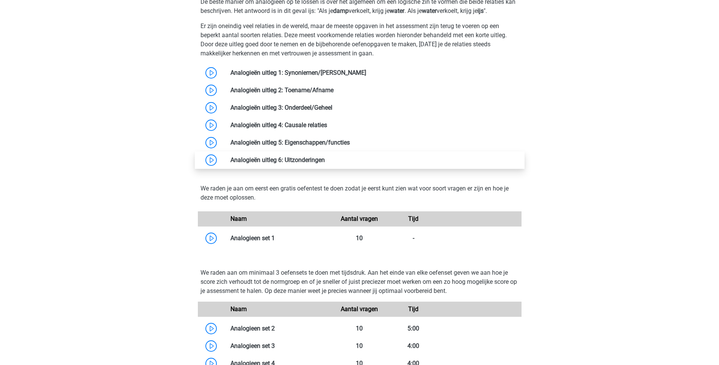
scroll to position [648, 0]
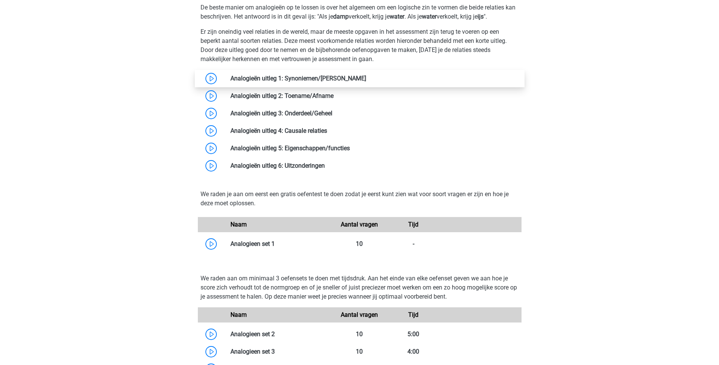
click at [366, 77] on link at bounding box center [366, 78] width 0 height 7
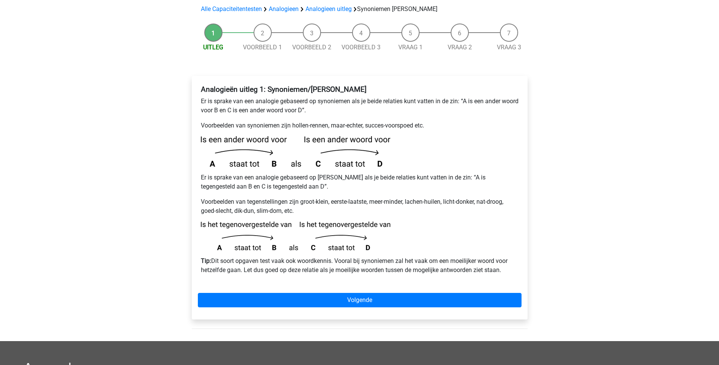
scroll to position [76, 0]
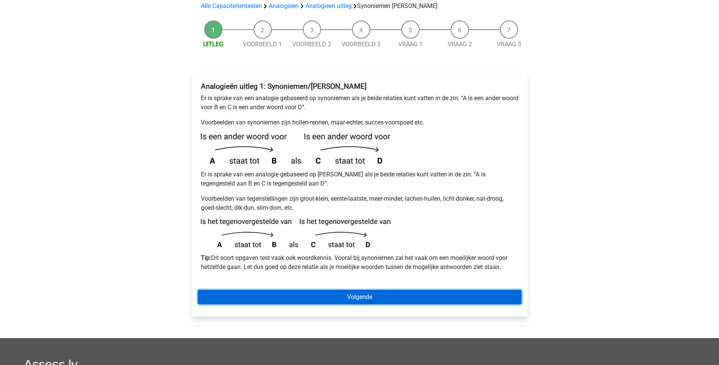
click at [373, 290] on link "Volgende" at bounding box center [360, 297] width 324 height 14
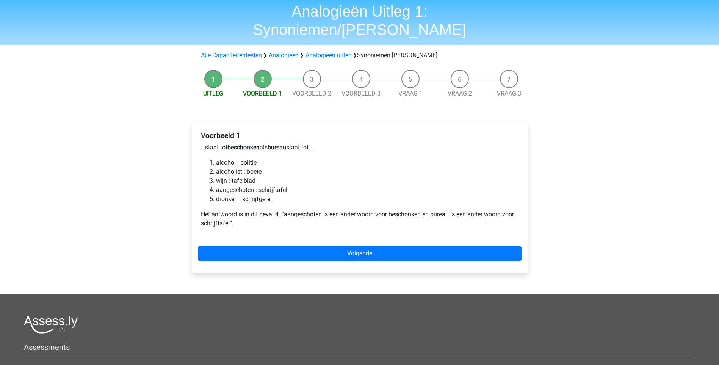
scroll to position [38, 0]
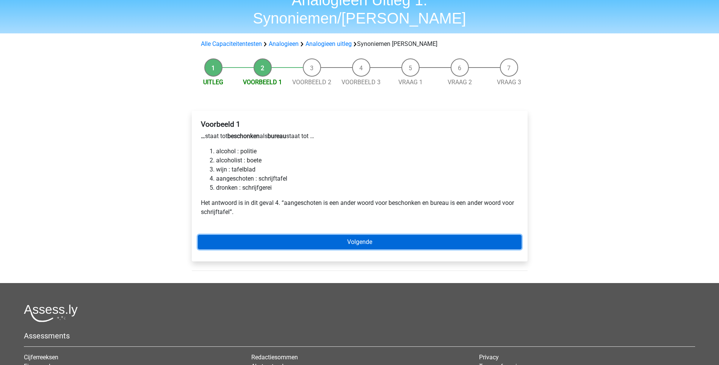
click at [361, 235] on link "Volgende" at bounding box center [360, 242] width 324 height 14
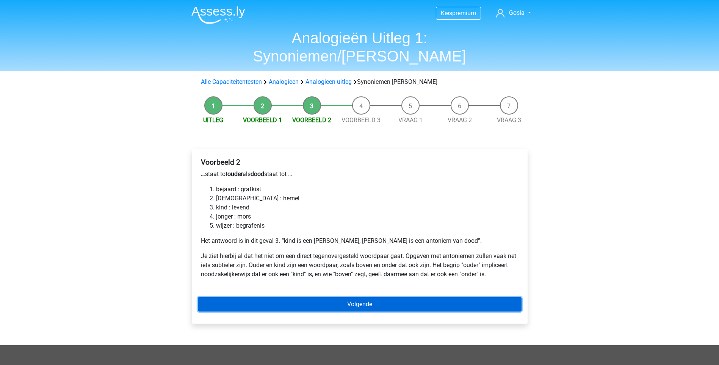
click at [373, 297] on link "Volgende" at bounding box center [360, 304] width 324 height 14
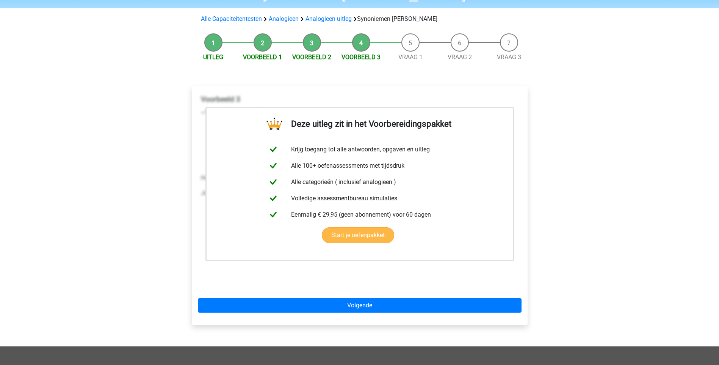
scroll to position [76, 0]
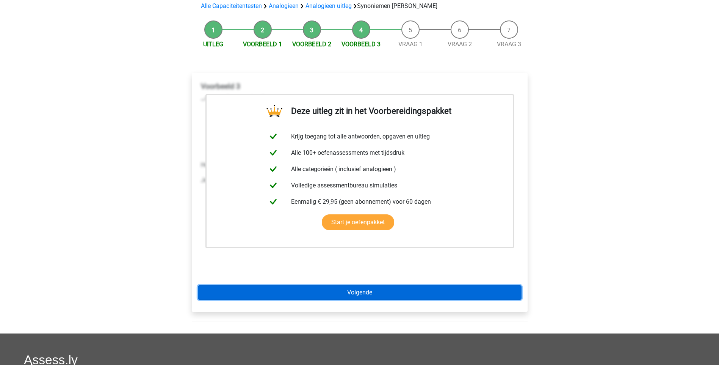
click at [383, 285] on link "Volgende" at bounding box center [360, 292] width 324 height 14
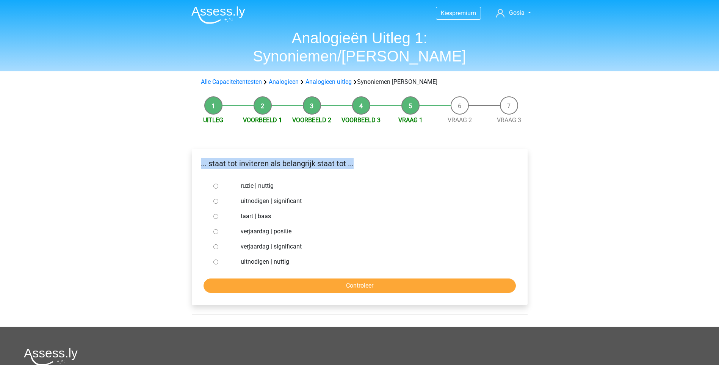
drag, startPoint x: 360, startPoint y: 147, endPoint x: 200, endPoint y: 152, distance: 160.1
click at [200, 158] on div "... staat tot inviteren als belangrijk staat tot ..." at bounding box center [359, 166] width 335 height 17
drag, startPoint x: 200, startPoint y: 152, endPoint x: 240, endPoint y: 146, distance: 40.6
copy p "... staat tot inviteren als belangrijk staat tot ..."
click at [333, 181] on label "ruzie | nuttig" at bounding box center [372, 185] width 262 height 9
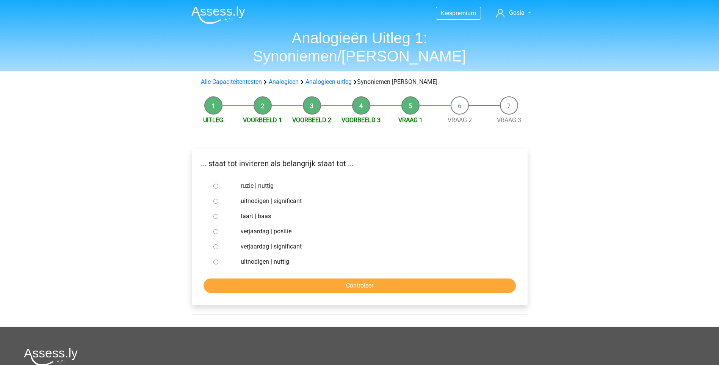
click at [218, 184] on input "ruzie | nuttig" at bounding box center [216, 186] width 5 height 5
radio input "true"
drag, startPoint x: 320, startPoint y: 250, endPoint x: 210, endPoint y: 142, distance: 153.4
click at [210, 149] on div "... staat tot inviteren als belangrijk staat tot ... ruzie | nuttig uitnodigen …" at bounding box center [360, 227] width 336 height 156
drag, startPoint x: 210, startPoint y: 142, endPoint x: 295, endPoint y: 147, distance: 84.7
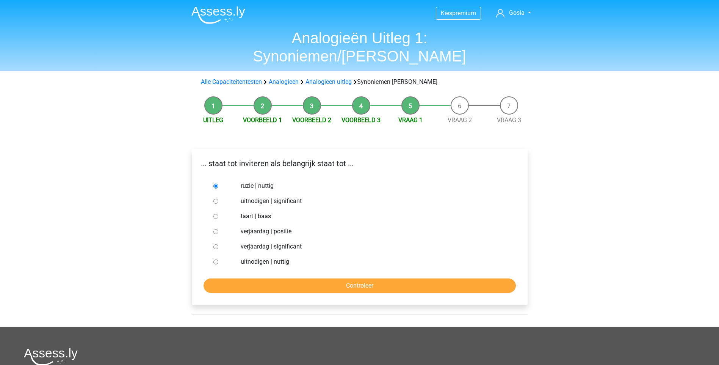
copy div "staat tot inviteren als belangrijk staat tot ... ruzie | nuttig uitnodigen | si…"
click at [431, 196] on label "uitnodigen | significant" at bounding box center [372, 200] width 262 height 9
click at [218, 199] on input "uitnodigen | significant" at bounding box center [216, 201] width 5 height 5
radio input "true"
click at [218, 244] on input "verjaardag | significant" at bounding box center [216, 246] width 5 height 5
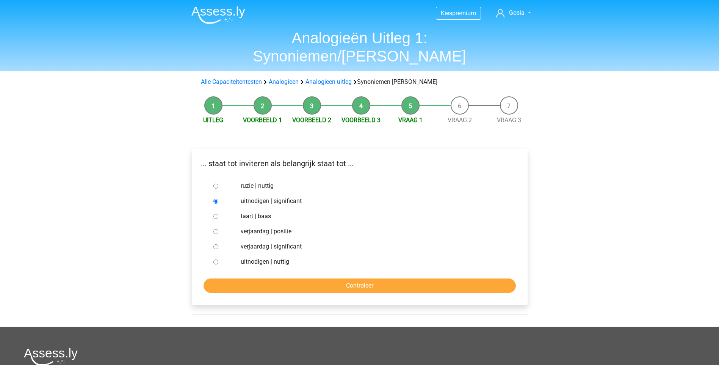
radio input "true"
click at [369, 278] on input "Controleer" at bounding box center [360, 285] width 312 height 14
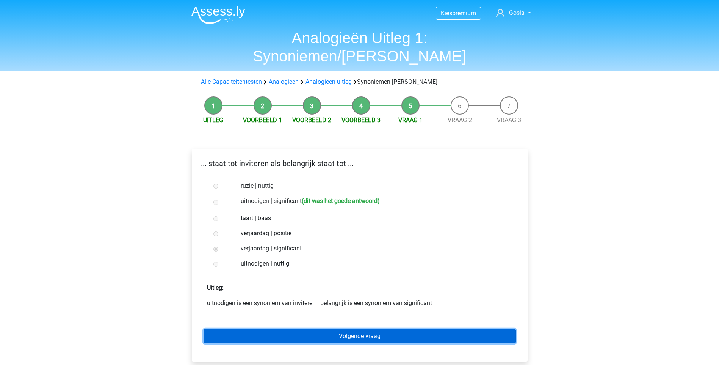
click at [367, 329] on link "Volgende vraag" at bounding box center [360, 336] width 312 height 14
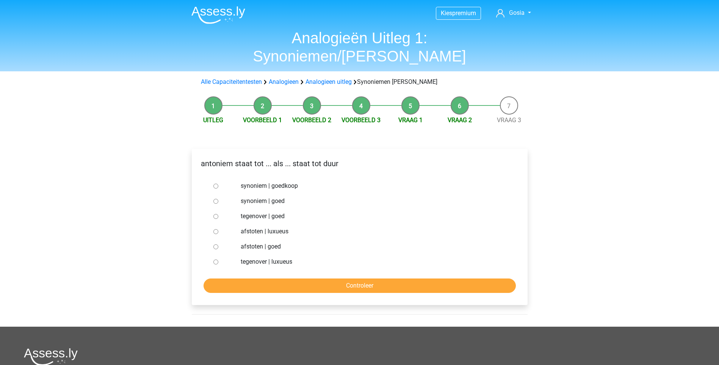
click at [217, 184] on input "synoniem | goedkoop" at bounding box center [216, 186] width 5 height 5
radio input "true"
click at [347, 278] on input "Controleer" at bounding box center [360, 285] width 312 height 14
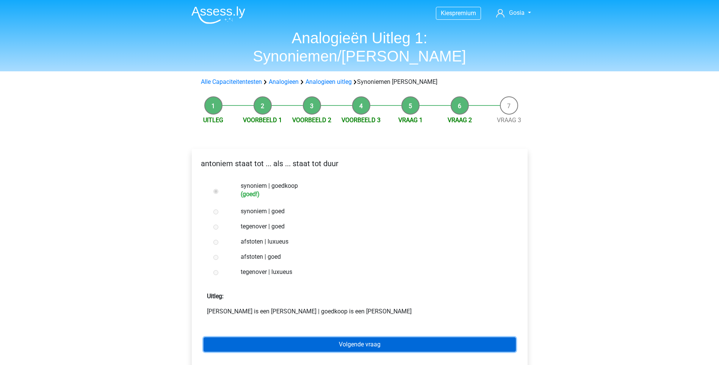
click at [356, 337] on link "Volgende vraag" at bounding box center [360, 344] width 312 height 14
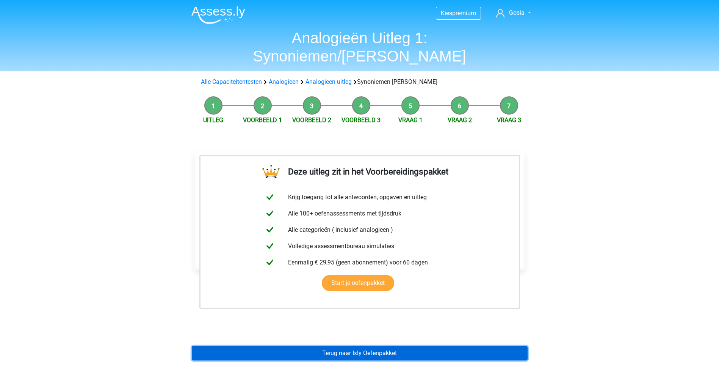
click at [371, 346] on link "Terug naar Ixly Oefenpakket" at bounding box center [360, 353] width 336 height 14
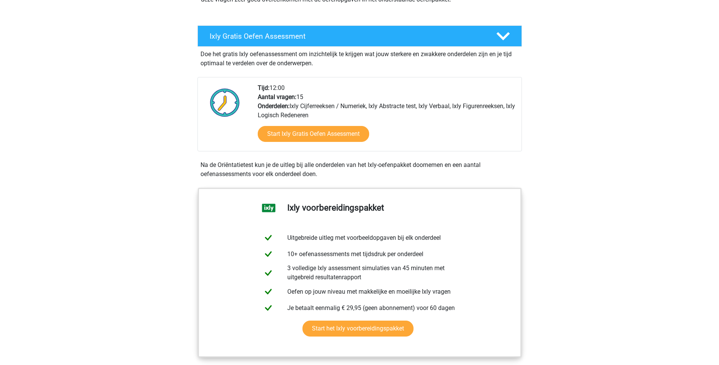
scroll to position [152, 0]
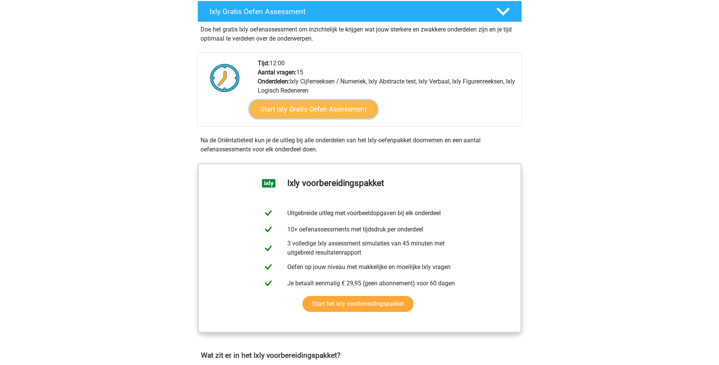
click at [336, 107] on link "Start Ixly Gratis Oefen Assessment" at bounding box center [313, 109] width 128 height 18
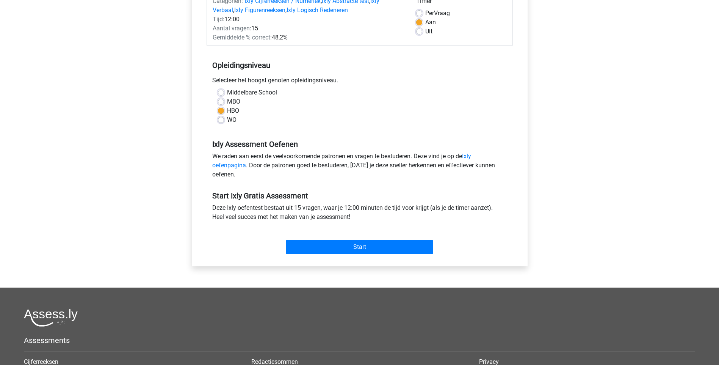
scroll to position [114, 0]
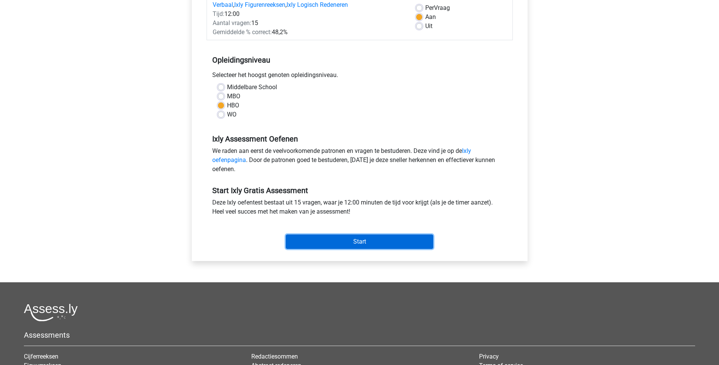
click at [363, 245] on input "Start" at bounding box center [360, 241] width 148 height 14
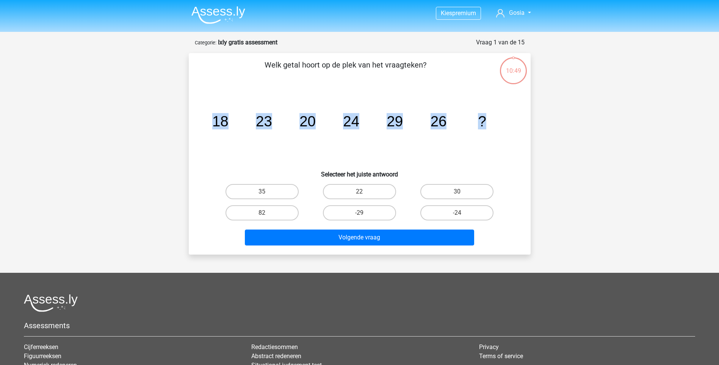
drag, startPoint x: 499, startPoint y: 122, endPoint x: 204, endPoint y: 128, distance: 294.7
click at [204, 128] on div "image/svg+xml 18 23 20 24 29 26 ?" at bounding box center [360, 126] width 318 height 77
copy g "18 23 20 24 29 26 ?"
click at [459, 190] on label "30" at bounding box center [457, 191] width 73 height 15
click at [459, 192] on input "30" at bounding box center [459, 194] width 5 height 5
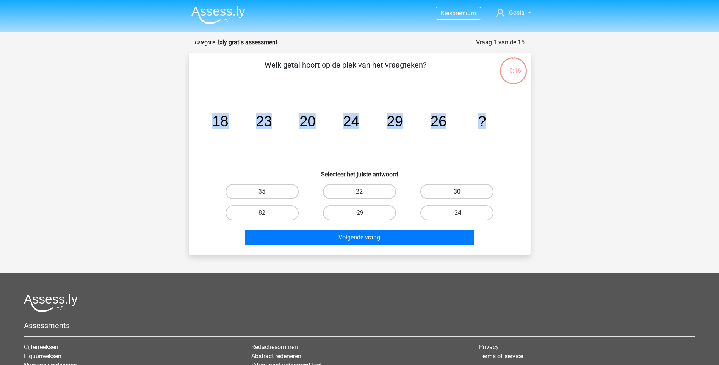
radio input "true"
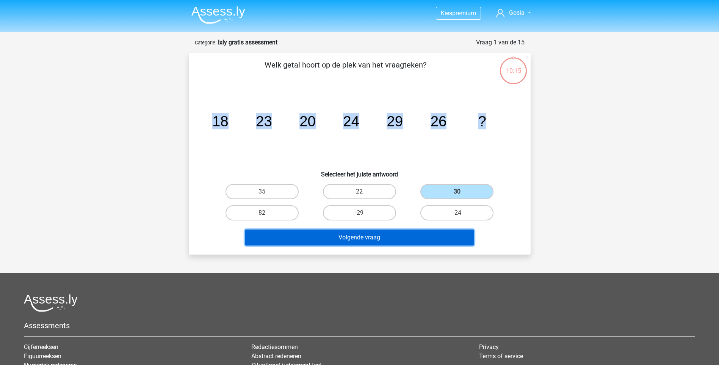
click at [428, 240] on button "Volgende vraag" at bounding box center [359, 237] width 229 height 16
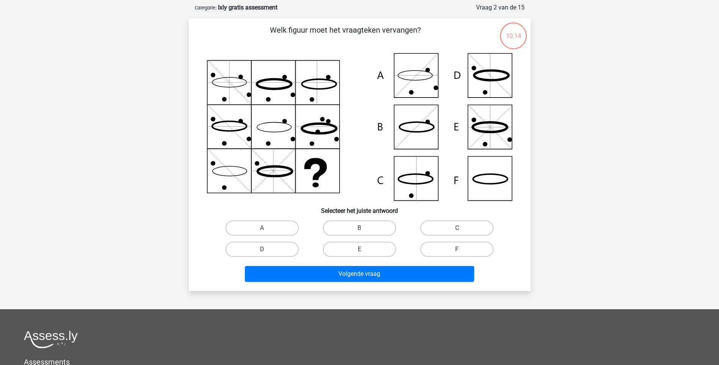
scroll to position [38, 0]
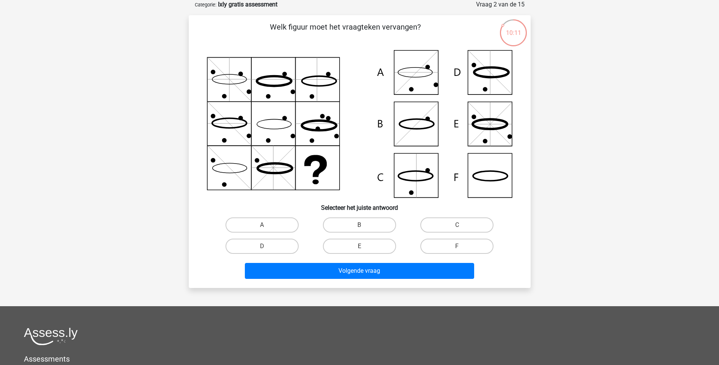
drag, startPoint x: 207, startPoint y: 46, endPoint x: 527, endPoint y: 190, distance: 351.0
click at [527, 190] on div "Welk figuur moet het vraagteken vervangen?" at bounding box center [360, 151] width 336 height 261
click at [458, 247] on input "F" at bounding box center [459, 248] width 5 height 5
radio input "true"
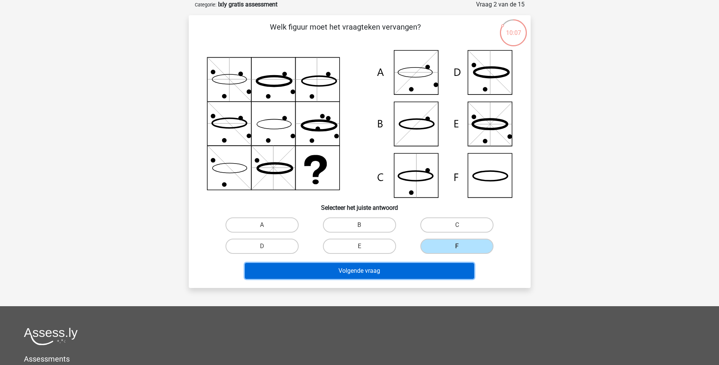
click at [424, 274] on button "Volgende vraag" at bounding box center [359, 271] width 229 height 16
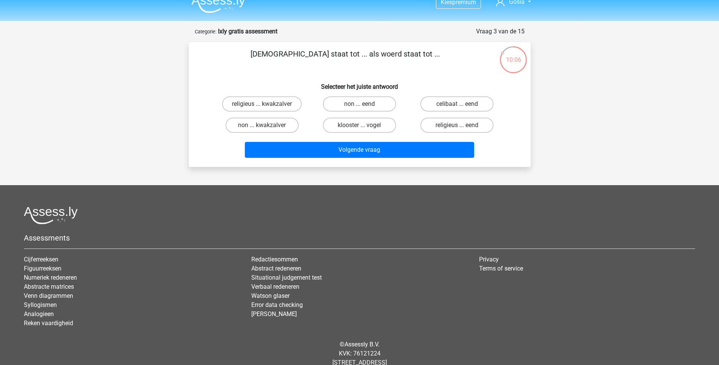
scroll to position [0, 0]
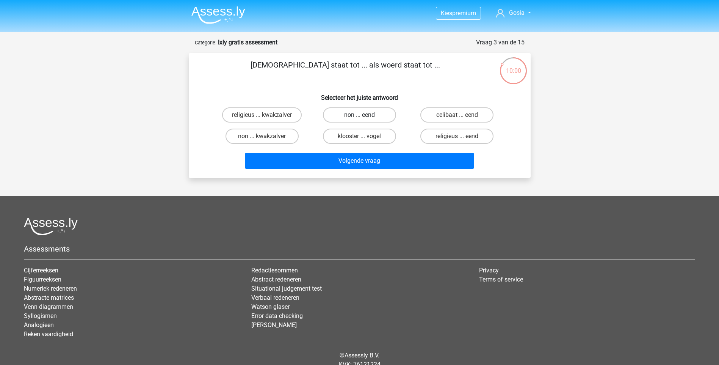
click at [358, 113] on label "non ... eend" at bounding box center [359, 114] width 73 height 15
click at [360, 115] on input "non ... eend" at bounding box center [362, 117] width 5 height 5
radio input "true"
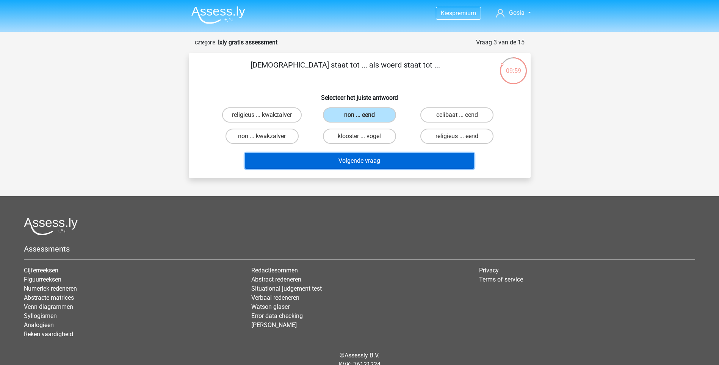
click at [370, 159] on button "Volgende vraag" at bounding box center [359, 161] width 229 height 16
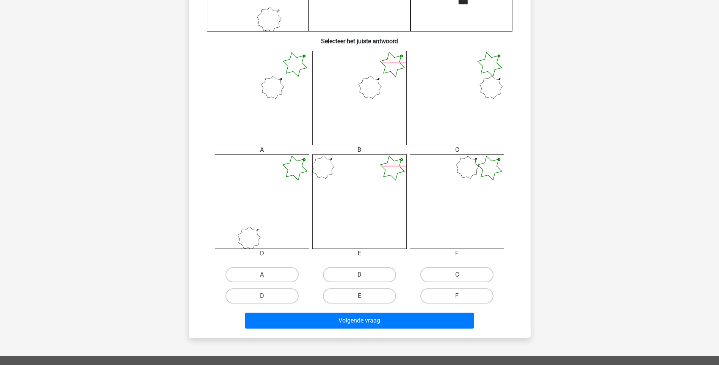
scroll to position [265, 0]
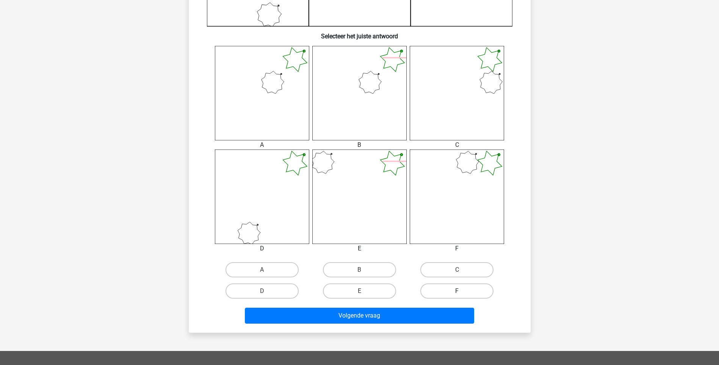
click at [453, 288] on label "F" at bounding box center [457, 290] width 73 height 15
click at [457, 291] on input "F" at bounding box center [459, 293] width 5 height 5
radio input "true"
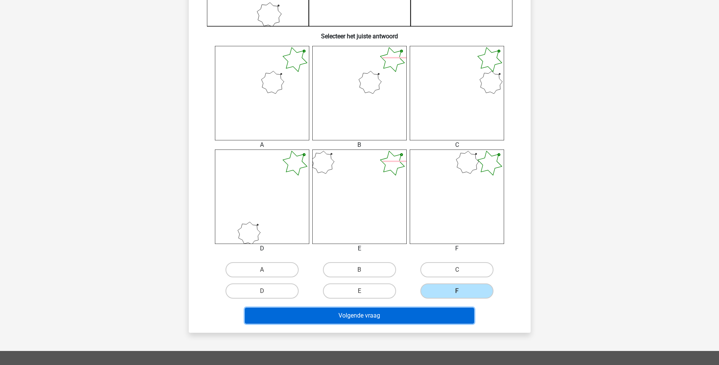
click at [433, 313] on button "Volgende vraag" at bounding box center [359, 316] width 229 height 16
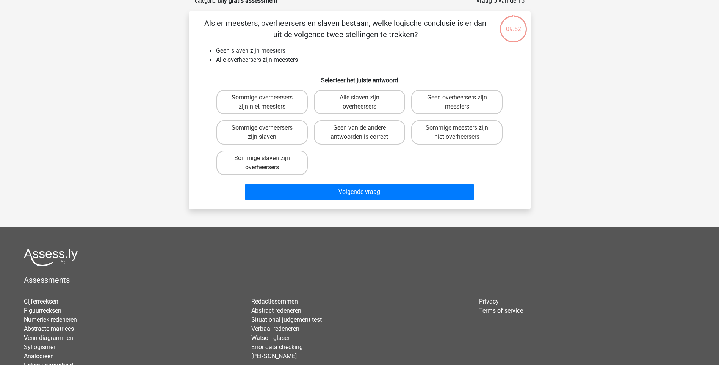
scroll to position [38, 0]
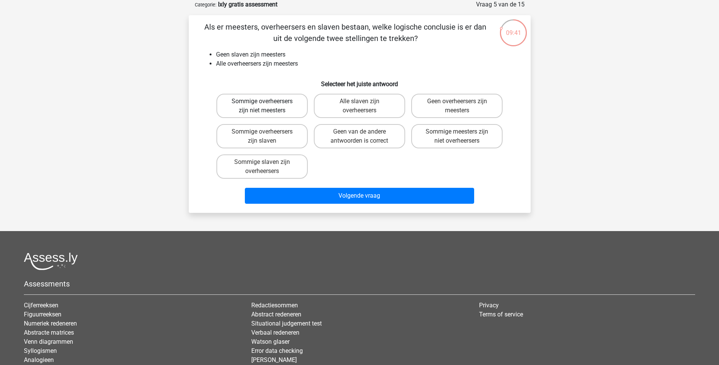
click at [287, 102] on label "Sommige overheersers zijn niet meesters" at bounding box center [262, 106] width 91 height 24
click at [267, 102] on input "Sommige overheersers zijn niet meesters" at bounding box center [264, 103] width 5 height 5
radio input "true"
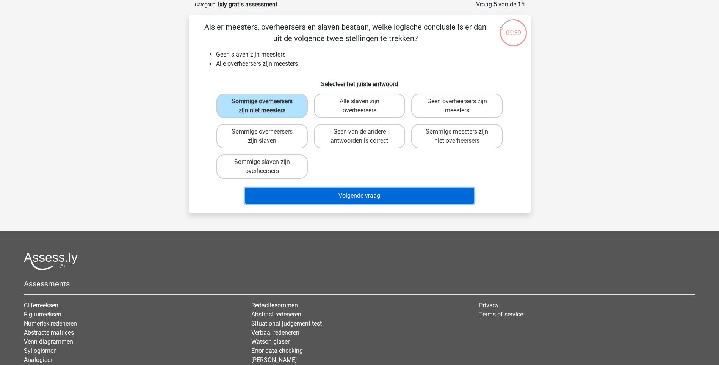
click at [372, 198] on button "Volgende vraag" at bounding box center [359, 196] width 229 height 16
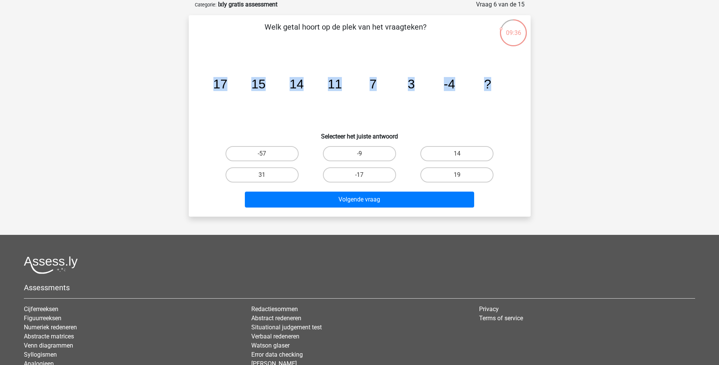
drag, startPoint x: 501, startPoint y: 83, endPoint x: 185, endPoint y: 93, distance: 316.8
click at [185, 93] on div "09:36 Vraag 6 van de 15 Categorie: Ixly gratis assessment Welk getal hoort op d…" at bounding box center [360, 108] width 354 height 217
copy g "17 15 14 11 7 3 -4 ?"
click at [364, 151] on label "-9" at bounding box center [359, 153] width 73 height 15
click at [364, 154] on input "-9" at bounding box center [362, 156] width 5 height 5
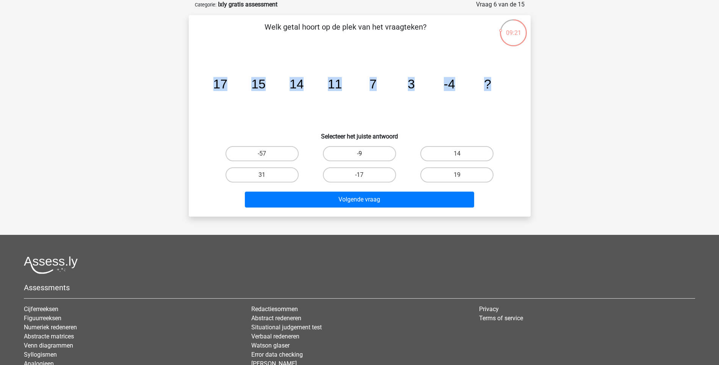
radio input "true"
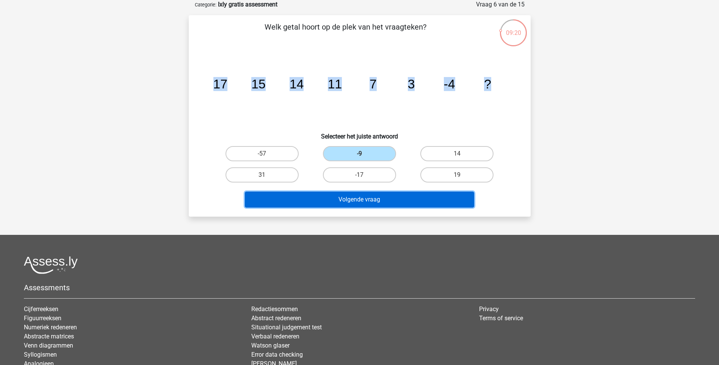
click at [375, 198] on button "Volgende vraag" at bounding box center [359, 200] width 229 height 16
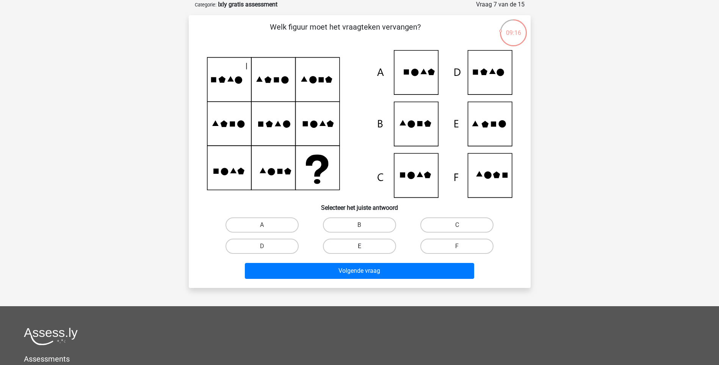
click at [364, 245] on label "E" at bounding box center [359, 246] width 73 height 15
click at [364, 246] on input "E" at bounding box center [362, 248] width 5 height 5
radio input "true"
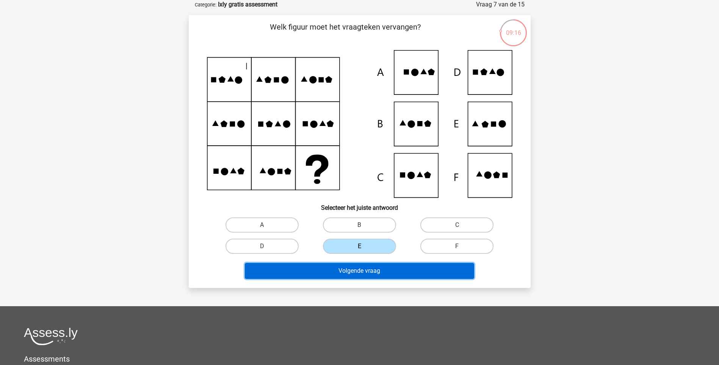
click at [377, 269] on button "Volgende vraag" at bounding box center [359, 271] width 229 height 16
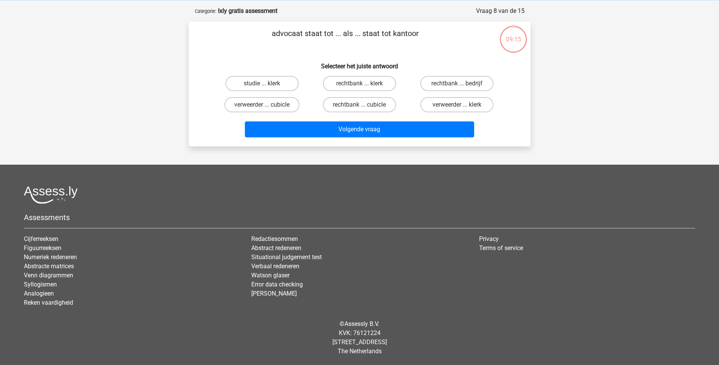
scroll to position [31, 0]
click at [381, 82] on label "rechtbank ... klerk" at bounding box center [359, 83] width 73 height 15
click at [364, 83] on input "rechtbank ... klerk" at bounding box center [362, 85] width 5 height 5
radio input "true"
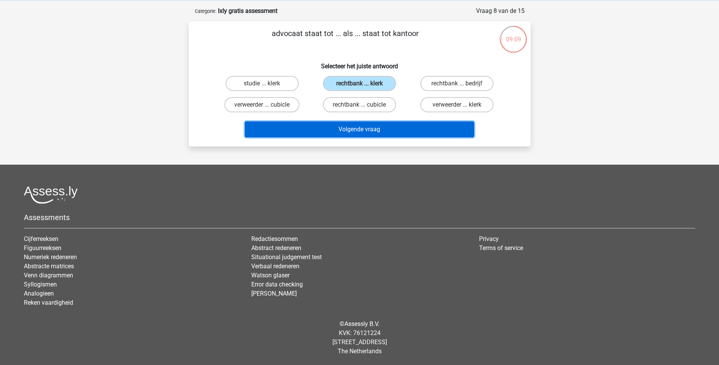
click at [364, 127] on button "Volgende vraag" at bounding box center [359, 129] width 229 height 16
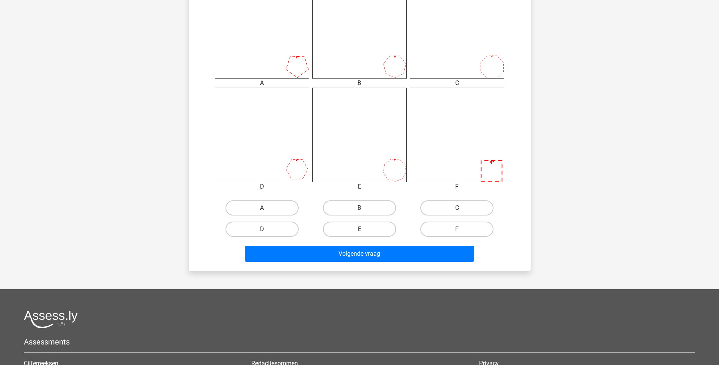
scroll to position [341, 0]
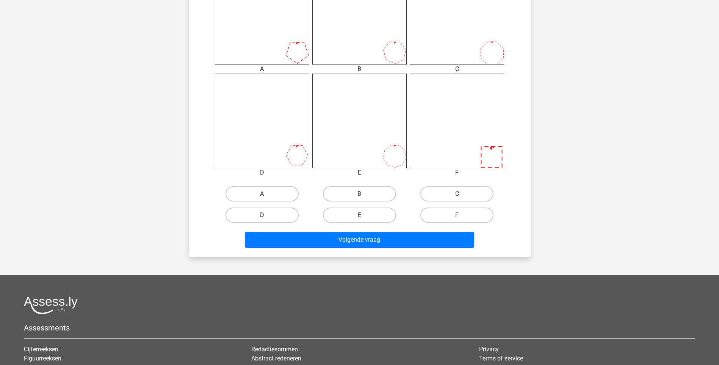
click at [254, 216] on label "D" at bounding box center [262, 214] width 73 height 15
click at [262, 216] on input "D" at bounding box center [264, 217] width 5 height 5
radio input "true"
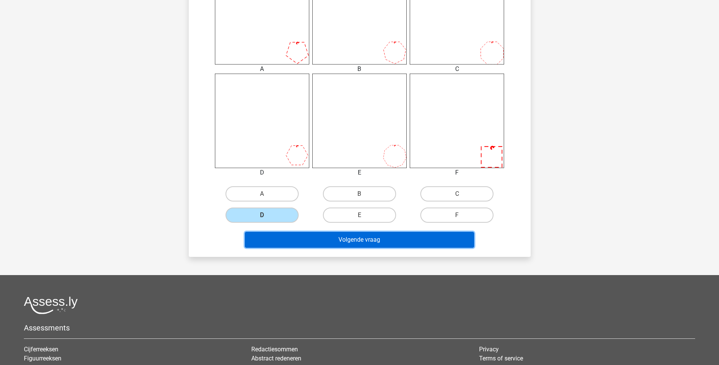
click at [295, 238] on button "Volgende vraag" at bounding box center [359, 240] width 229 height 16
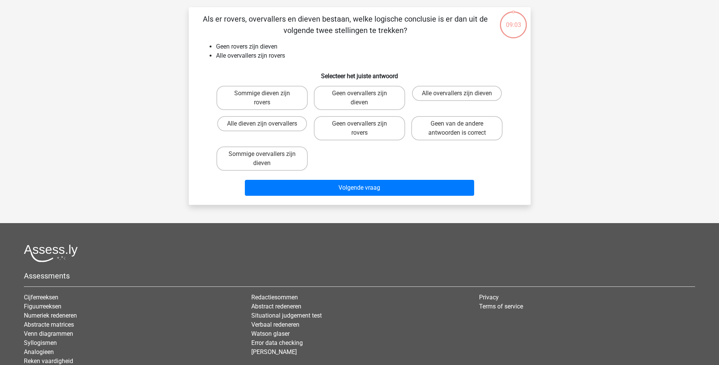
scroll to position [38, 0]
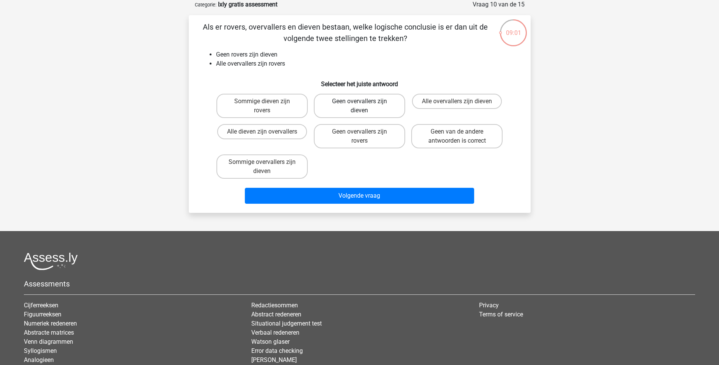
click at [355, 100] on label "Geen overvallers zijn dieven" at bounding box center [359, 106] width 91 height 24
click at [360, 101] on input "Geen overvallers zijn dieven" at bounding box center [362, 103] width 5 height 5
radio input "true"
click at [485, 128] on label "Geen van de andere antwoorden is correct" at bounding box center [456, 136] width 91 height 24
click at [462, 132] on input "Geen van de andere antwoorden is correct" at bounding box center [459, 134] width 5 height 5
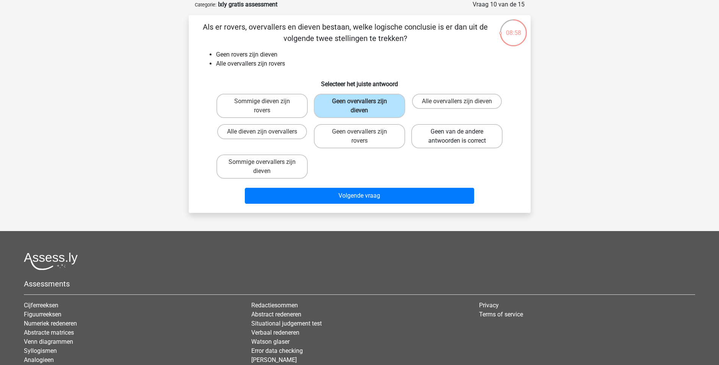
radio input "true"
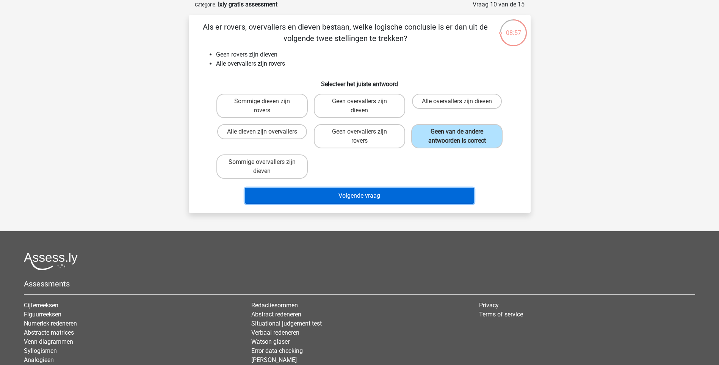
click at [411, 193] on button "Volgende vraag" at bounding box center [359, 196] width 229 height 16
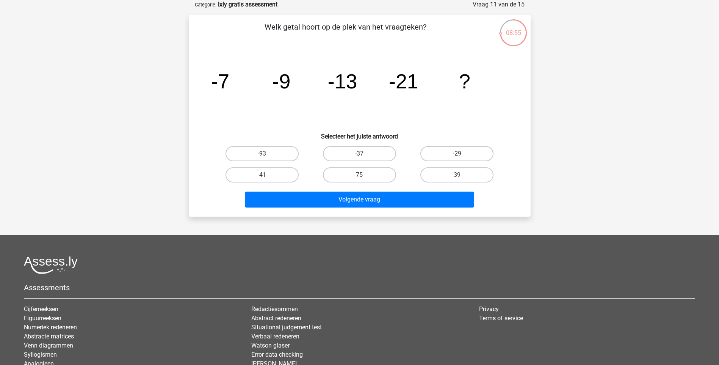
drag, startPoint x: 485, startPoint y: 75, endPoint x: 134, endPoint y: 77, distance: 351.6
click at [134, 77] on div "Kies premium [GEOGRAPHIC_DATA] [EMAIL_ADDRESS][DOMAIN_NAME]" at bounding box center [359, 198] width 719 height 473
click at [370, 155] on label "-37" at bounding box center [359, 153] width 73 height 15
click at [364, 155] on input "-37" at bounding box center [362, 156] width 5 height 5
radio input "true"
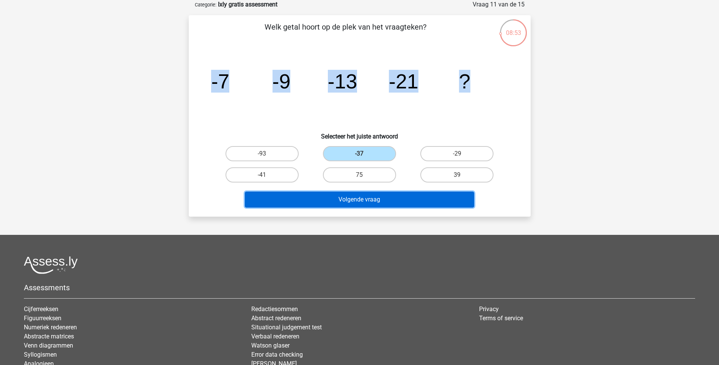
click at [388, 195] on button "Volgende vraag" at bounding box center [359, 200] width 229 height 16
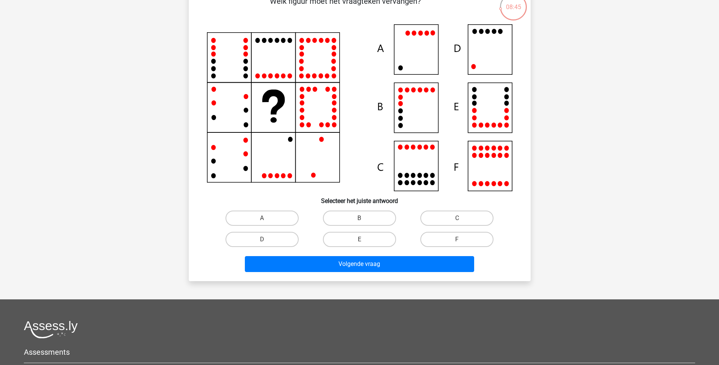
scroll to position [76, 0]
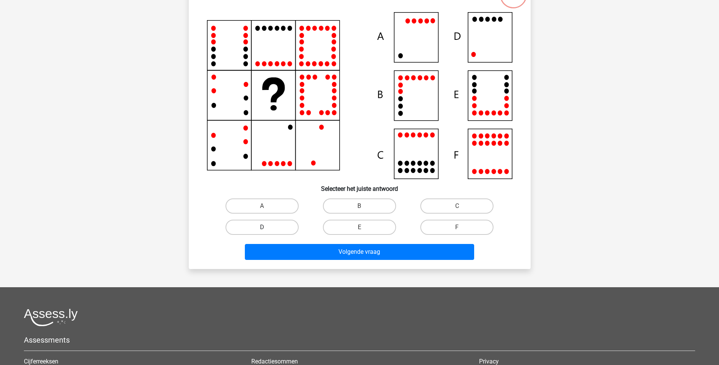
click at [288, 227] on label "D" at bounding box center [262, 227] width 73 height 15
click at [267, 227] on input "D" at bounding box center [264, 229] width 5 height 5
radio input "true"
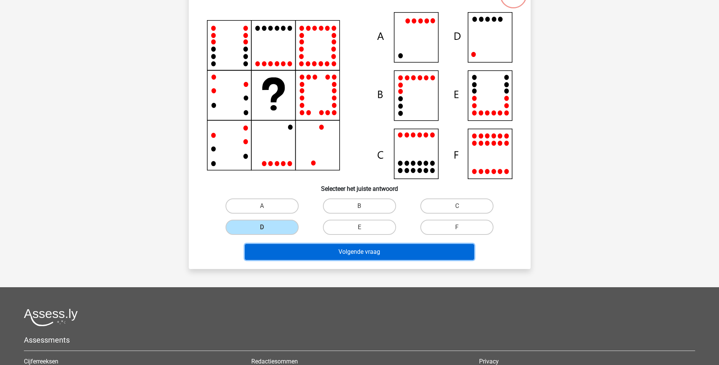
click at [332, 252] on button "Volgende vraag" at bounding box center [359, 252] width 229 height 16
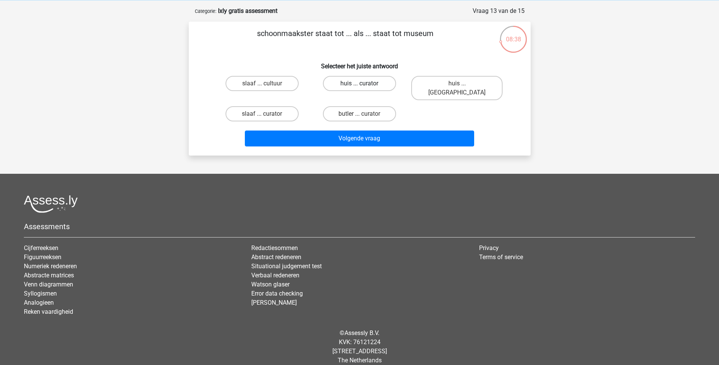
click at [357, 85] on label "huis ... curator" at bounding box center [359, 83] width 73 height 15
click at [360, 85] on input "huis ... curator" at bounding box center [362, 85] width 5 height 5
radio input "true"
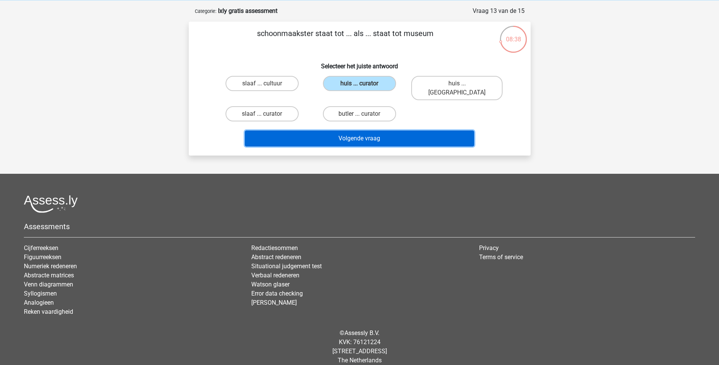
click at [385, 130] on button "Volgende vraag" at bounding box center [359, 138] width 229 height 16
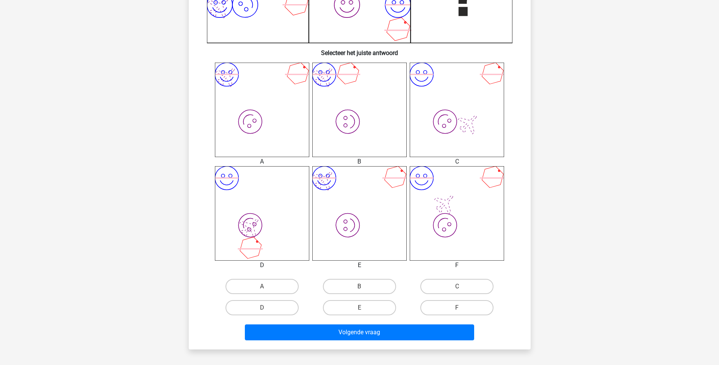
scroll to position [262, 0]
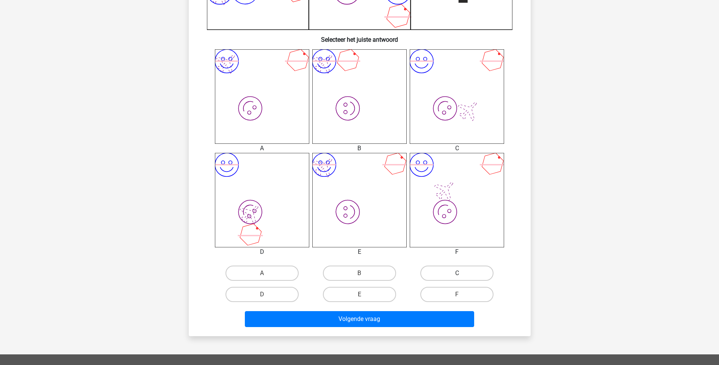
click at [470, 268] on label "C" at bounding box center [457, 272] width 73 height 15
click at [462, 273] on input "C" at bounding box center [459, 275] width 5 height 5
radio input "true"
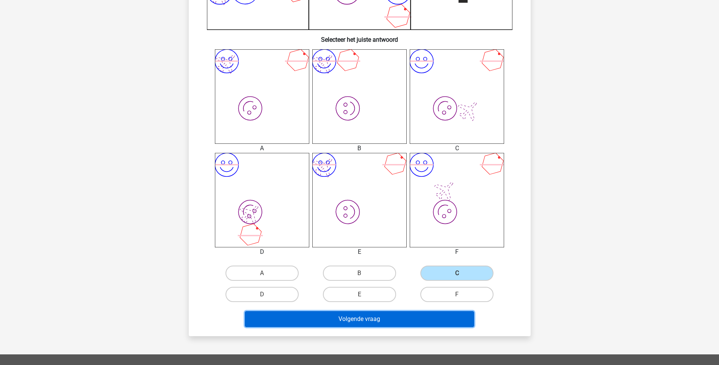
click at [391, 321] on button "Volgende vraag" at bounding box center [359, 319] width 229 height 16
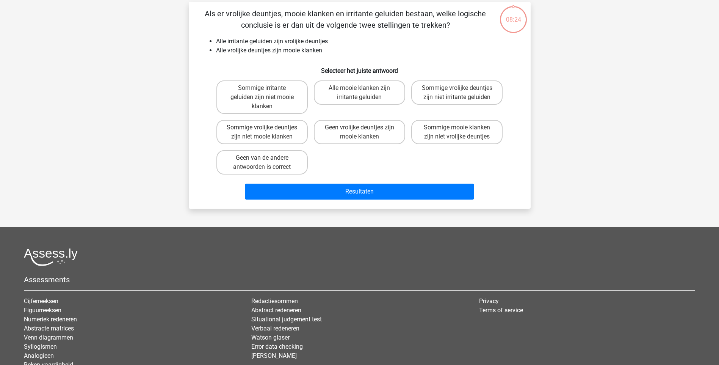
scroll to position [38, 0]
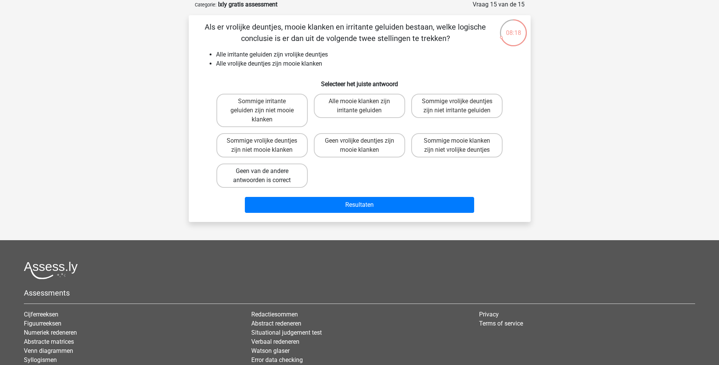
click at [284, 174] on label "Geen van de andere antwoorden is correct" at bounding box center [262, 175] width 91 height 24
click at [267, 174] on input "Geen van de andere antwoorden is correct" at bounding box center [264, 173] width 5 height 5
radio input "true"
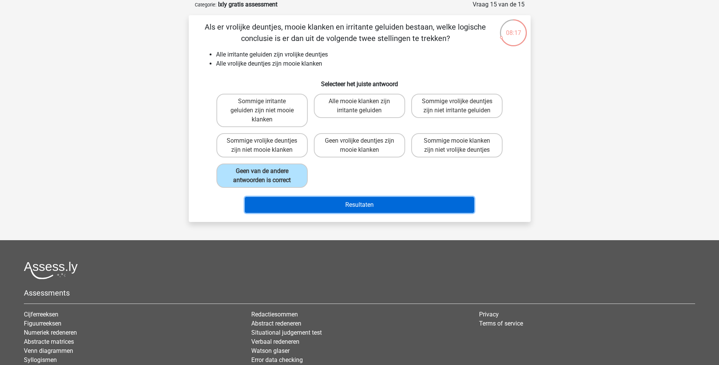
click at [337, 200] on button "Resultaten" at bounding box center [359, 205] width 229 height 16
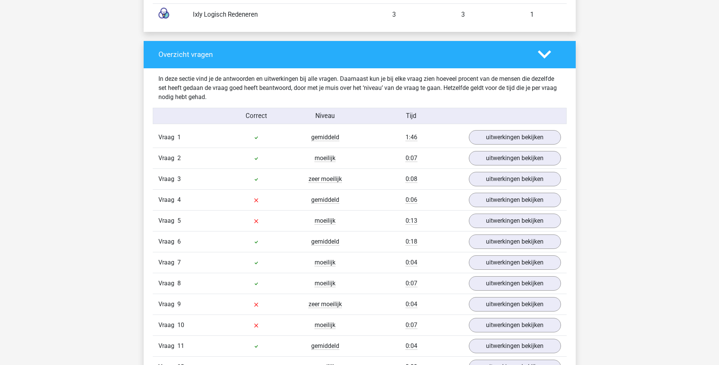
scroll to position [796, 0]
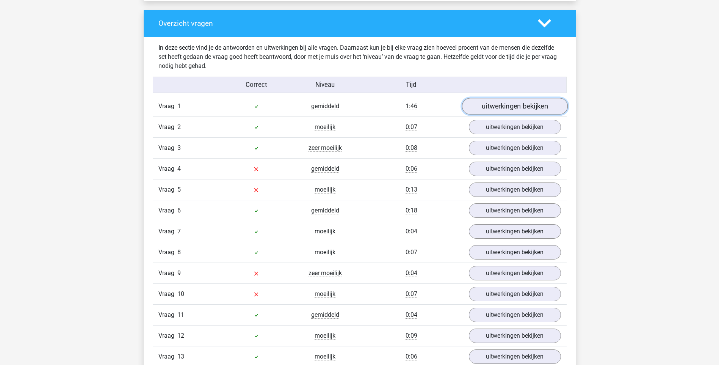
click at [516, 109] on link "uitwerkingen bekijken" at bounding box center [515, 106] width 106 height 17
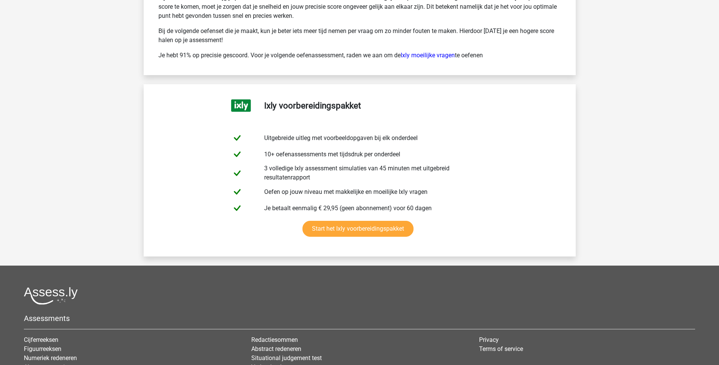
scroll to position [1994, 0]
